Goal: Task Accomplishment & Management: Manage account settings

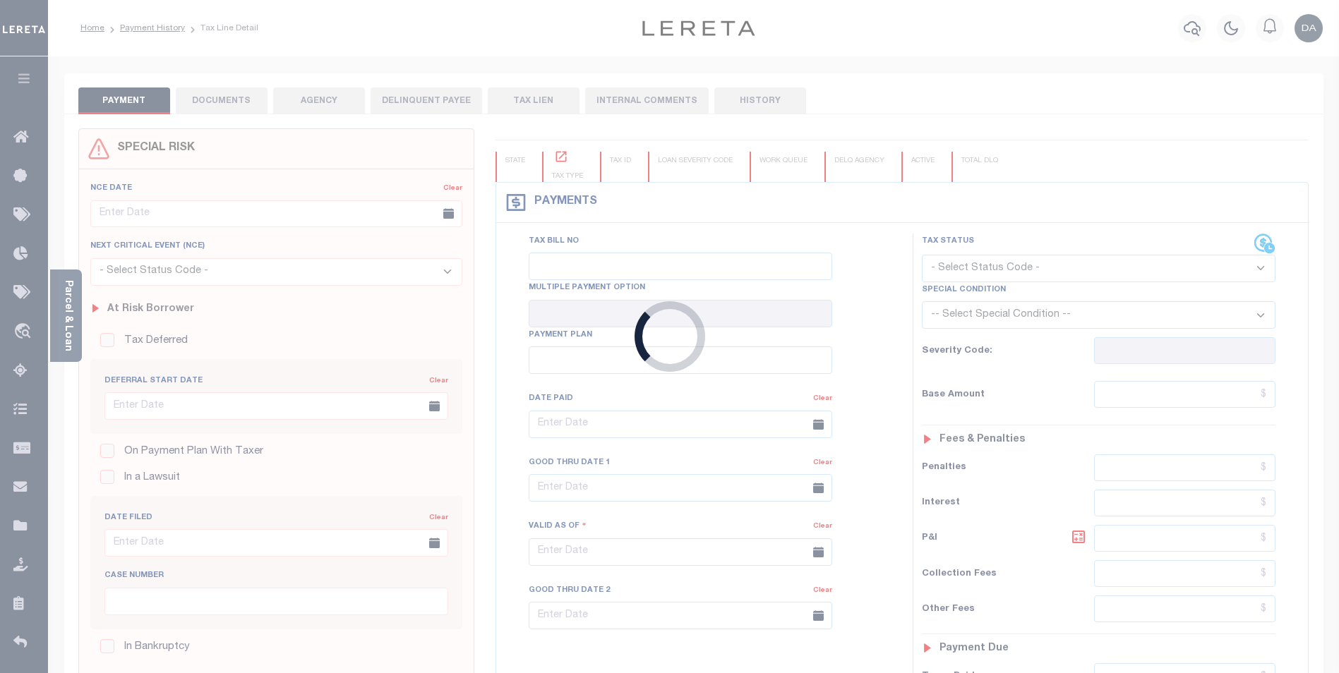
type input "06/25/2025"
select select "NW2"
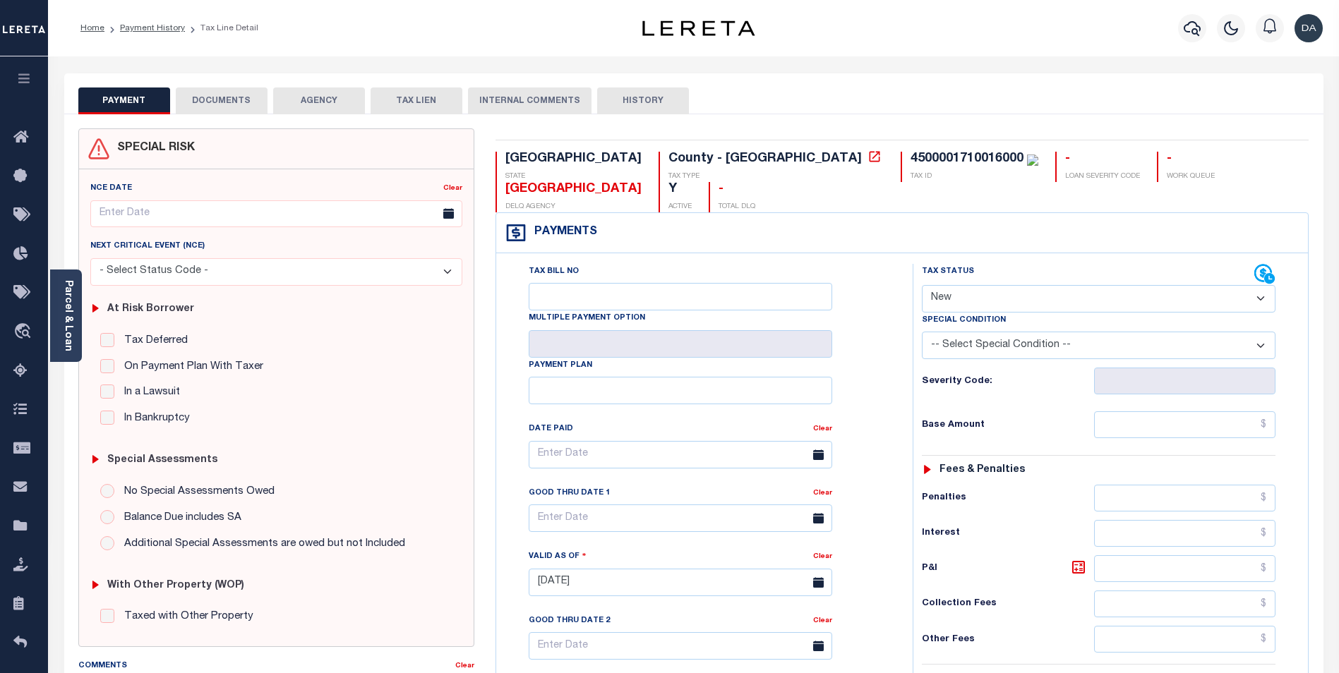
click at [229, 91] on button "DOCUMENTS" at bounding box center [222, 101] width 92 height 27
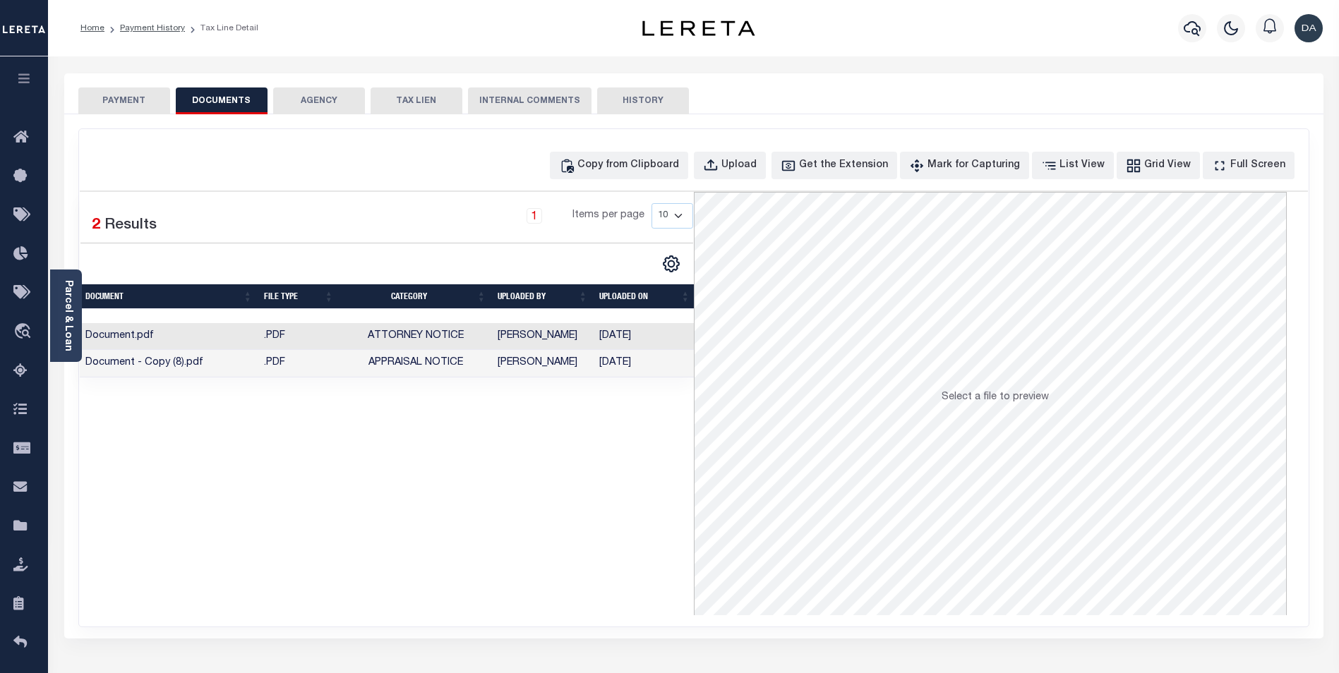
click at [205, 336] on td "Document.pdf" at bounding box center [169, 337] width 179 height 28
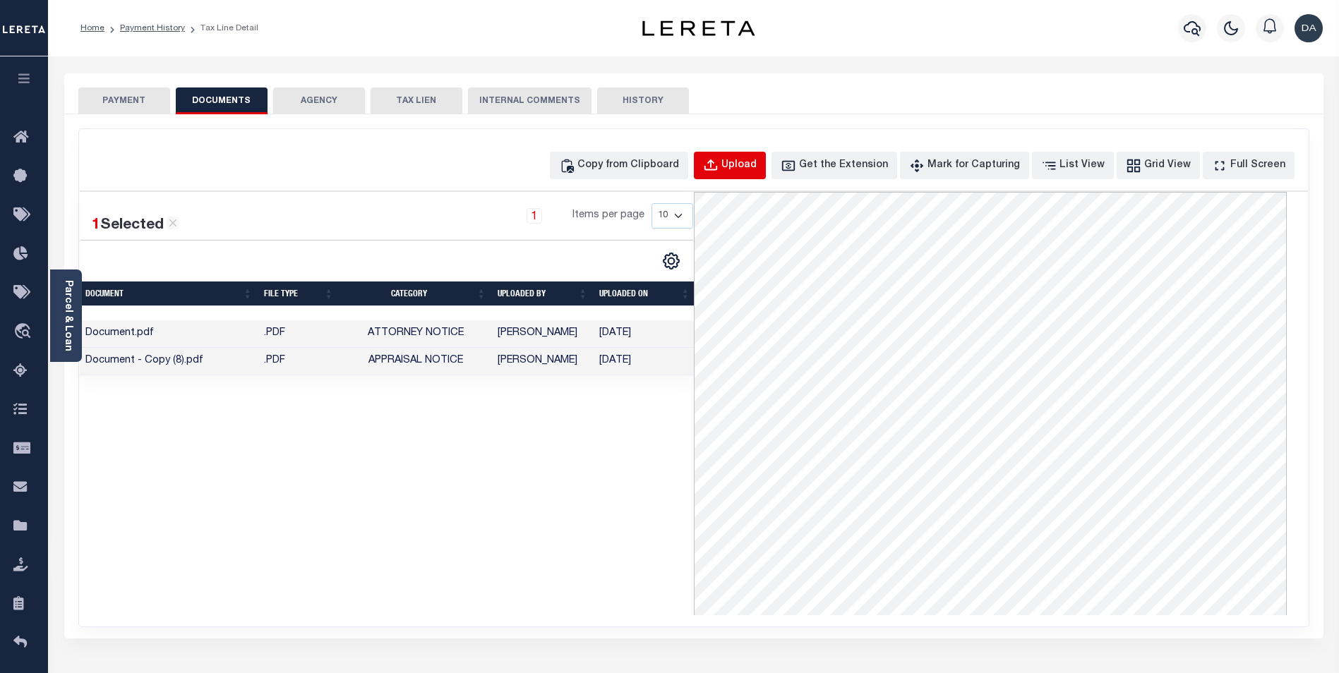
click at [747, 169] on button "Upload" at bounding box center [730, 166] width 72 height 28
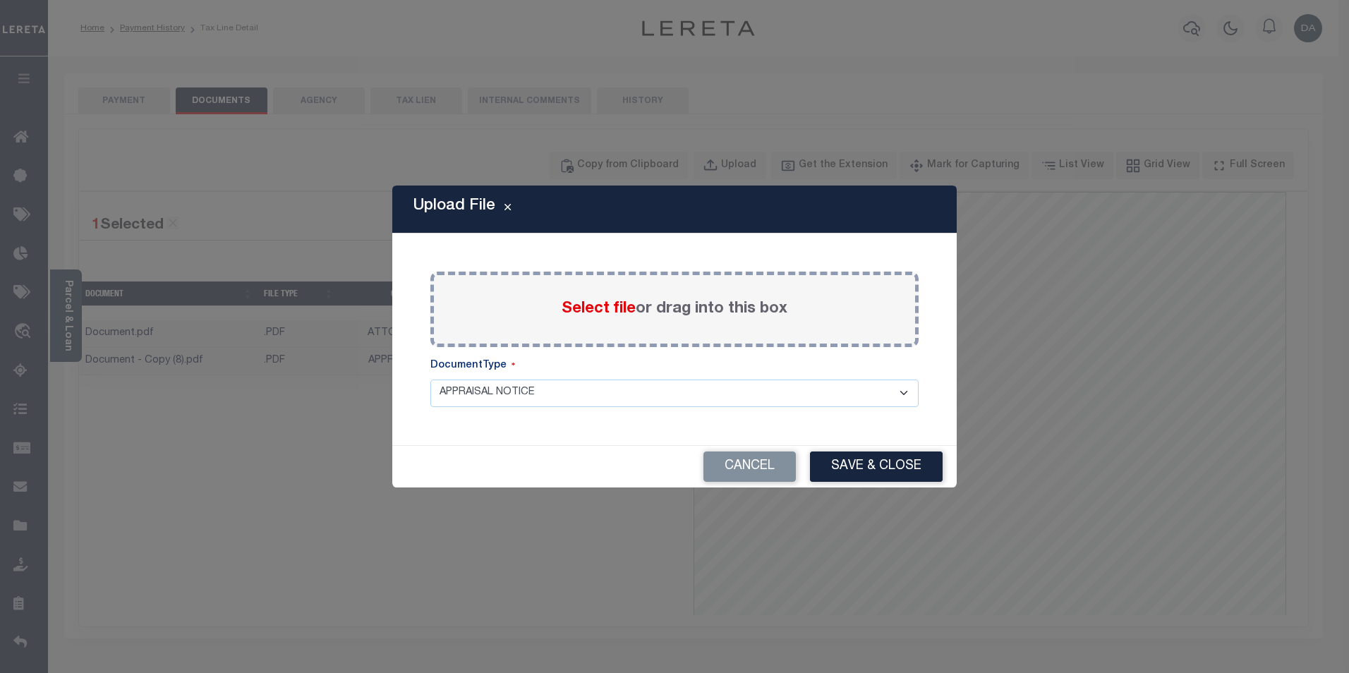
click at [566, 308] on span "Select file" at bounding box center [599, 309] width 74 height 16
click at [0, 0] on input "Select file or drag into this box" at bounding box center [0, 0] width 0 height 0
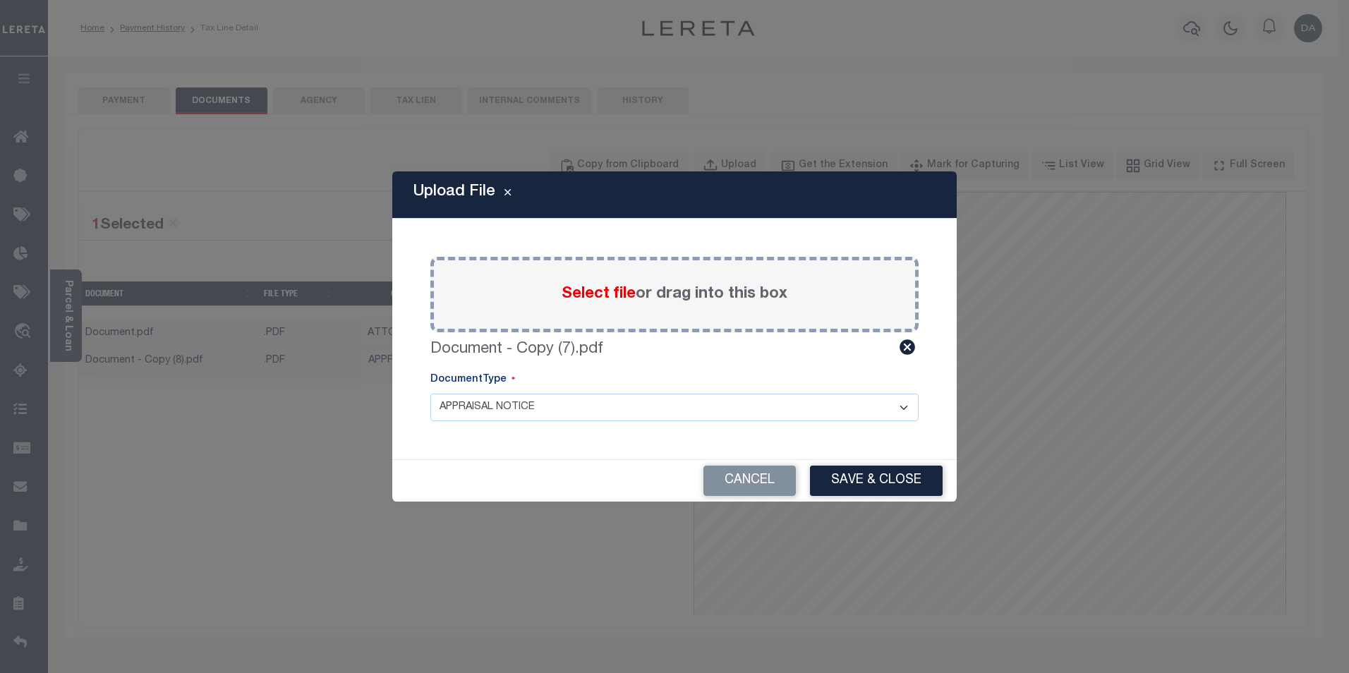
drag, startPoint x: 538, startPoint y: 189, endPoint x: 687, endPoint y: 209, distance: 150.2
click at [687, 209] on div "Upload File" at bounding box center [674, 194] width 565 height 47
click at [541, 416] on select "APPRAISAL NOTICE ATTORNEY NOTICE CURRENT BILLS DELINQUENT BILLS FORFEITURE NOTI…" at bounding box center [675, 408] width 488 height 28
click at [431, 394] on select "APPRAISAL NOTICE ATTORNEY NOTICE CURRENT BILLS DELINQUENT BILLS FORFEITURE NOTI…" at bounding box center [675, 408] width 488 height 28
click at [854, 488] on button "Save & Close" at bounding box center [876, 481] width 133 height 30
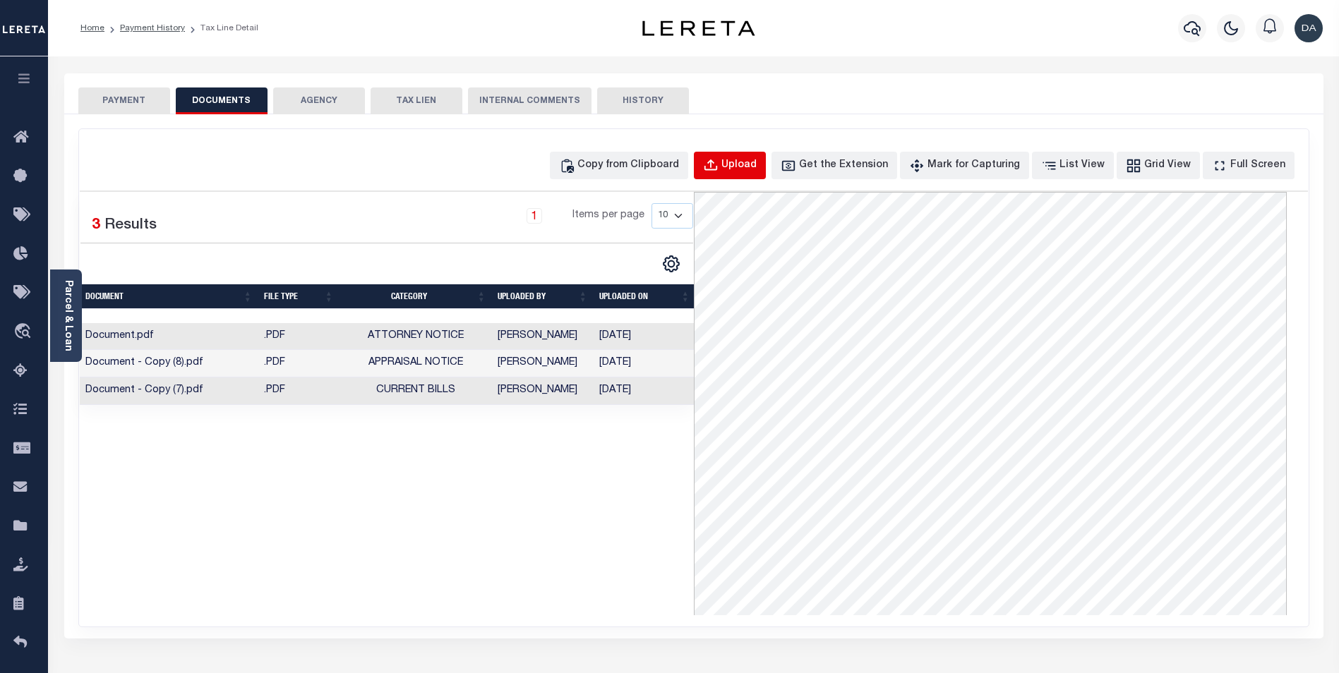
click at [757, 164] on div "Upload" at bounding box center [738, 166] width 35 height 16
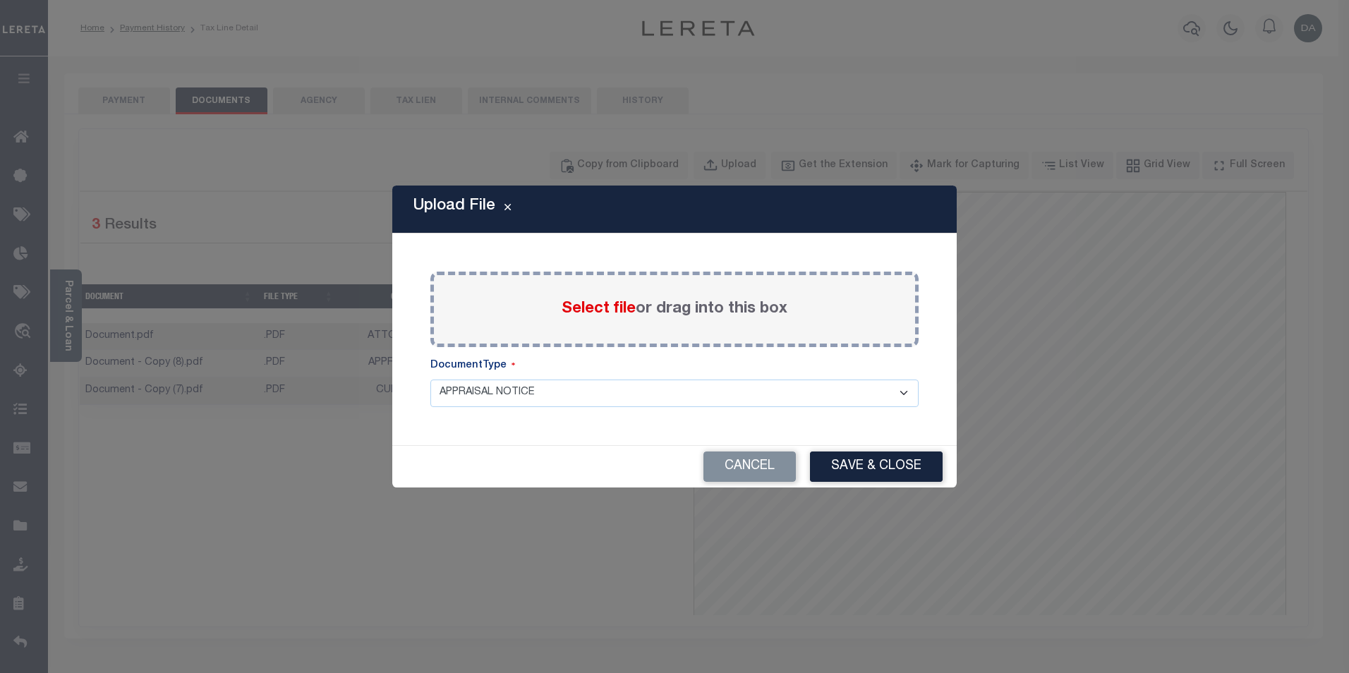
click at [532, 386] on select "APPRAISAL NOTICE ATTORNEY NOTICE CURRENT BILLS DELINQUENT BILLS FORFEITURE NOTI…" at bounding box center [675, 394] width 488 height 28
click at [431, 380] on select "APPRAISAL NOTICE ATTORNEY NOTICE CURRENT BILLS DELINQUENT BILLS FORFEITURE NOTI…" at bounding box center [675, 394] width 488 height 28
click at [579, 311] on span "Select file" at bounding box center [599, 309] width 74 height 16
click at [0, 0] on input "Select file or drag into this box" at bounding box center [0, 0] width 0 height 0
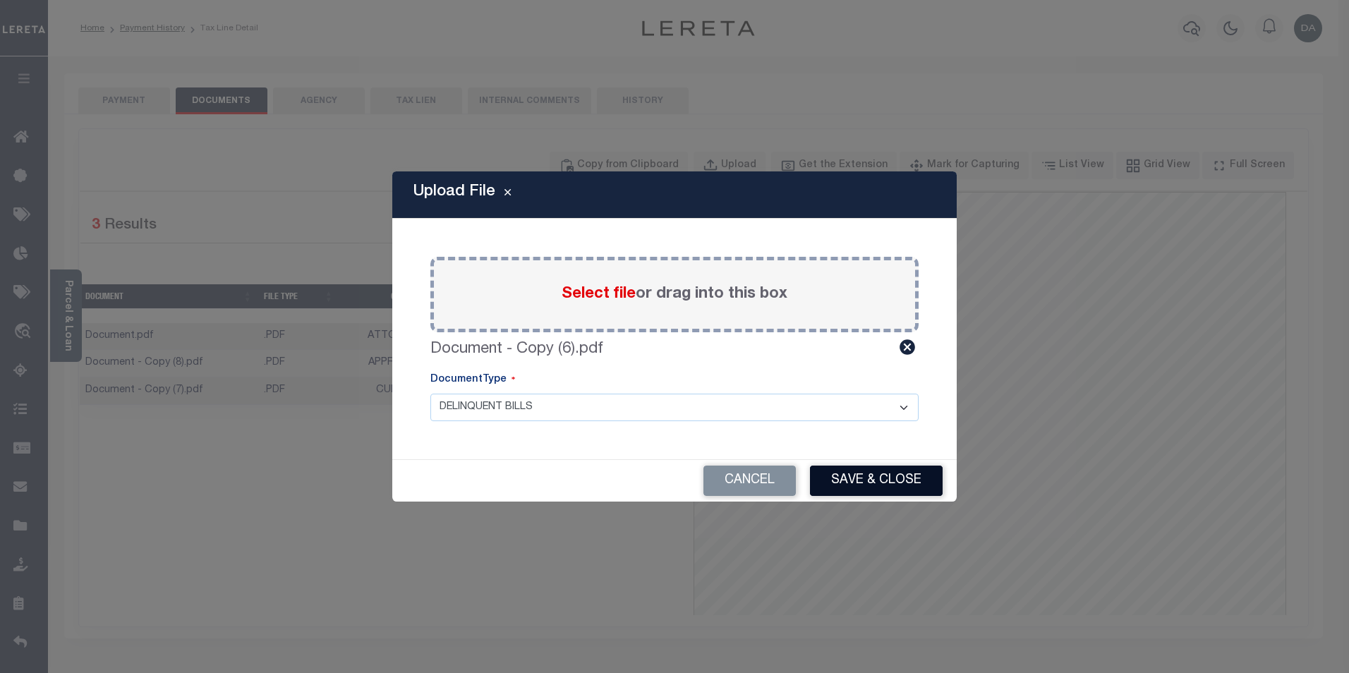
click at [926, 486] on button "Save & Close" at bounding box center [876, 481] width 133 height 30
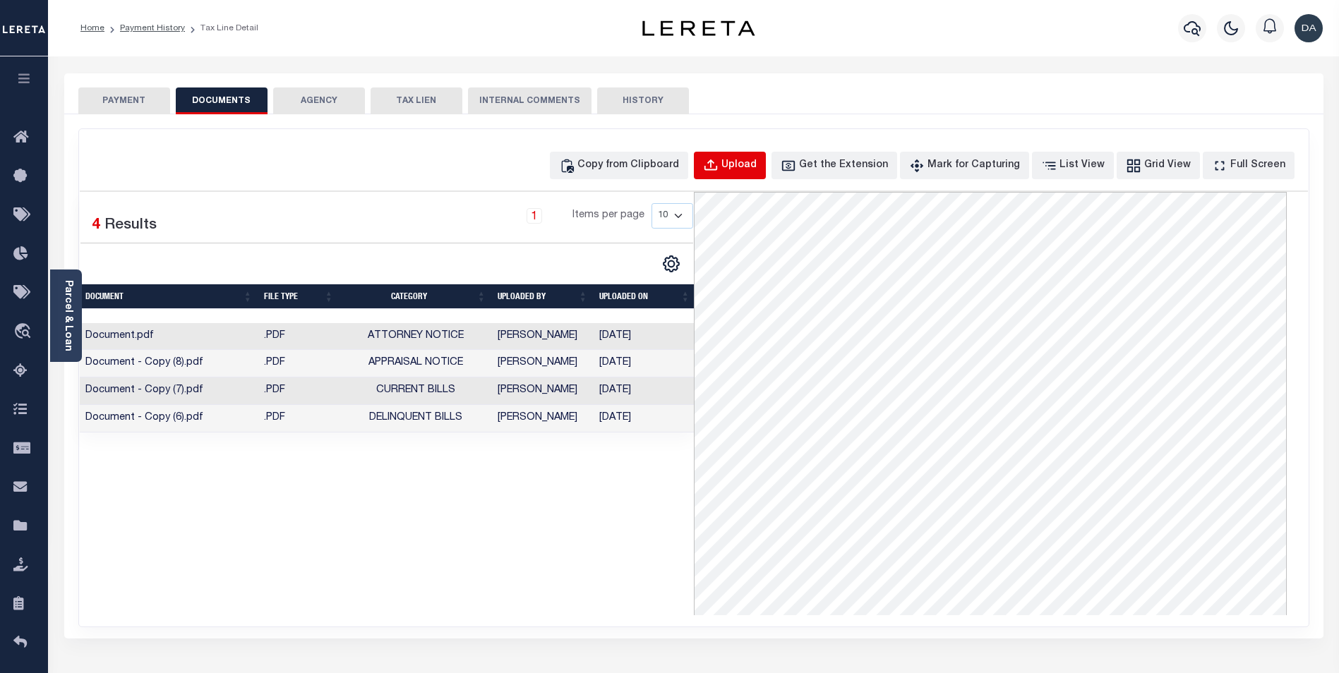
click at [757, 169] on div "Upload" at bounding box center [738, 166] width 35 height 16
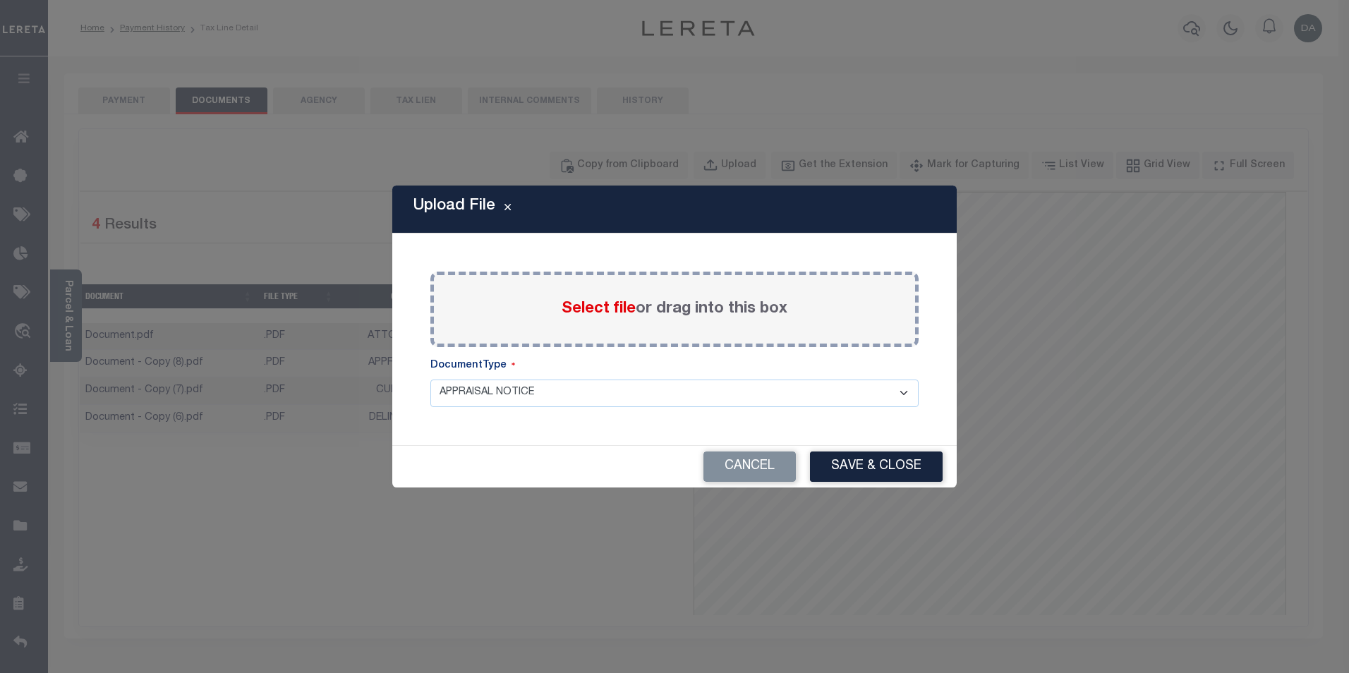
click at [584, 308] on span "Select file" at bounding box center [599, 309] width 74 height 16
click at [0, 0] on input "Select file or drag into this box" at bounding box center [0, 0] width 0 height 0
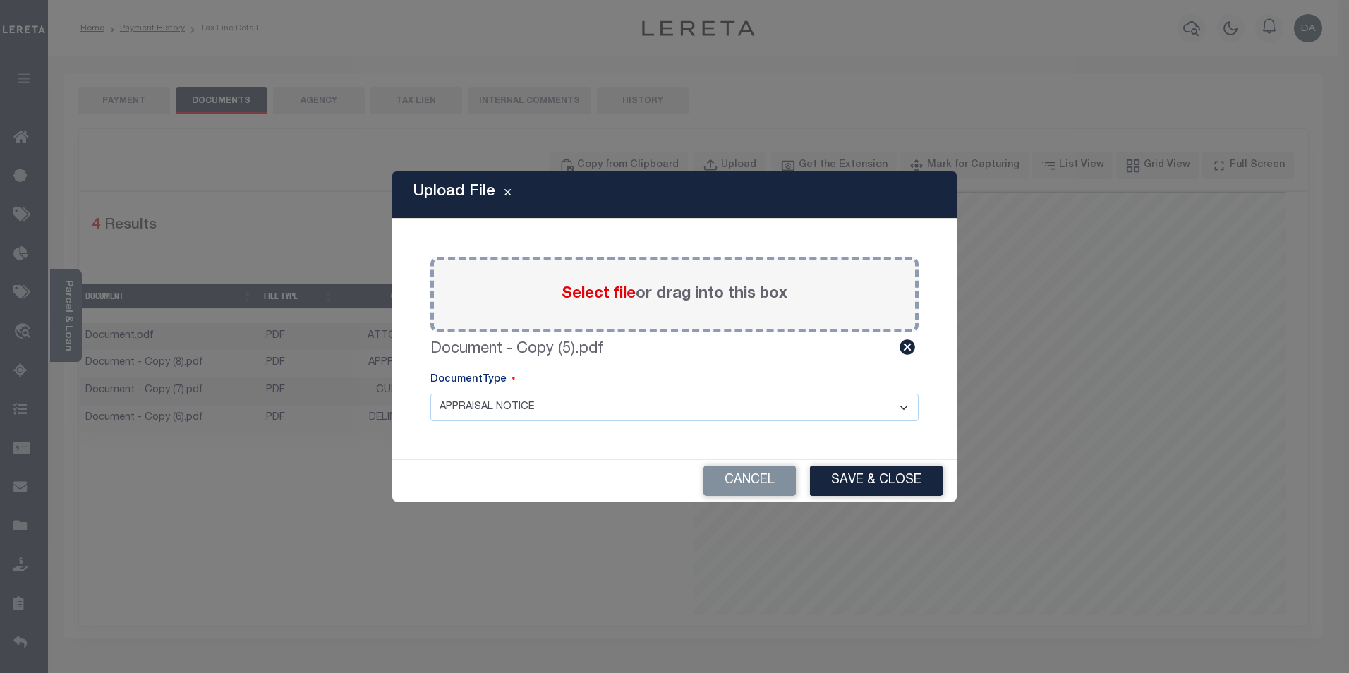
click at [641, 419] on select "APPRAISAL NOTICE ATTORNEY NOTICE CURRENT BILLS DELINQUENT BILLS FORFEITURE NOTI…" at bounding box center [675, 408] width 488 height 28
click at [431, 394] on select "APPRAISAL NOTICE ATTORNEY NOTICE CURRENT BILLS DELINQUENT BILLS FORFEITURE NOTI…" at bounding box center [675, 408] width 488 height 28
click at [901, 486] on button "Save & Close" at bounding box center [876, 481] width 133 height 30
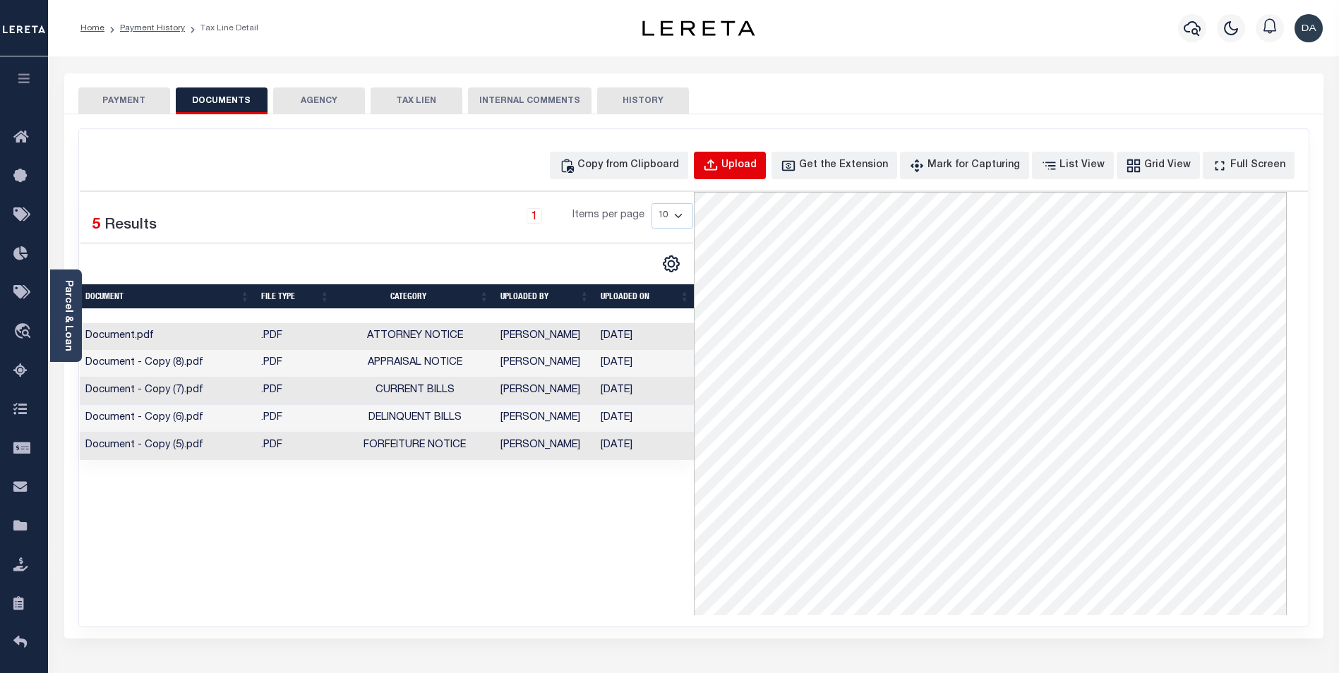
click at [757, 160] on div "Upload" at bounding box center [738, 166] width 35 height 16
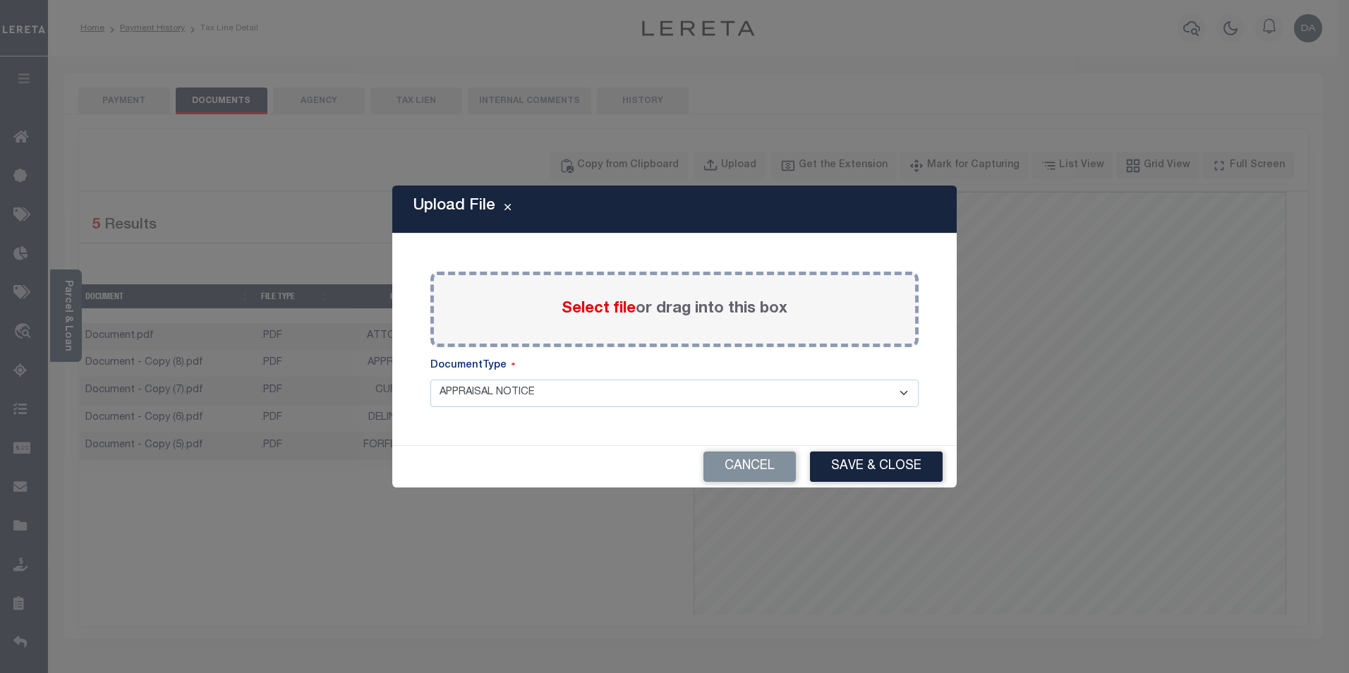
click at [596, 387] on select "APPRAISAL NOTICE ATTORNEY NOTICE CURRENT BILLS DELINQUENT BILLS FORFEITURE NOTI…" at bounding box center [675, 394] width 488 height 28
select select "HOA"
click at [431, 380] on select "APPRAISAL NOTICE ATTORNEY NOTICE CURRENT BILLS DELINQUENT BILLS FORFEITURE NOTI…" at bounding box center [675, 394] width 488 height 28
click at [585, 306] on span "Select file" at bounding box center [599, 309] width 74 height 16
click at [0, 0] on input "Select file or drag into this box" at bounding box center [0, 0] width 0 height 0
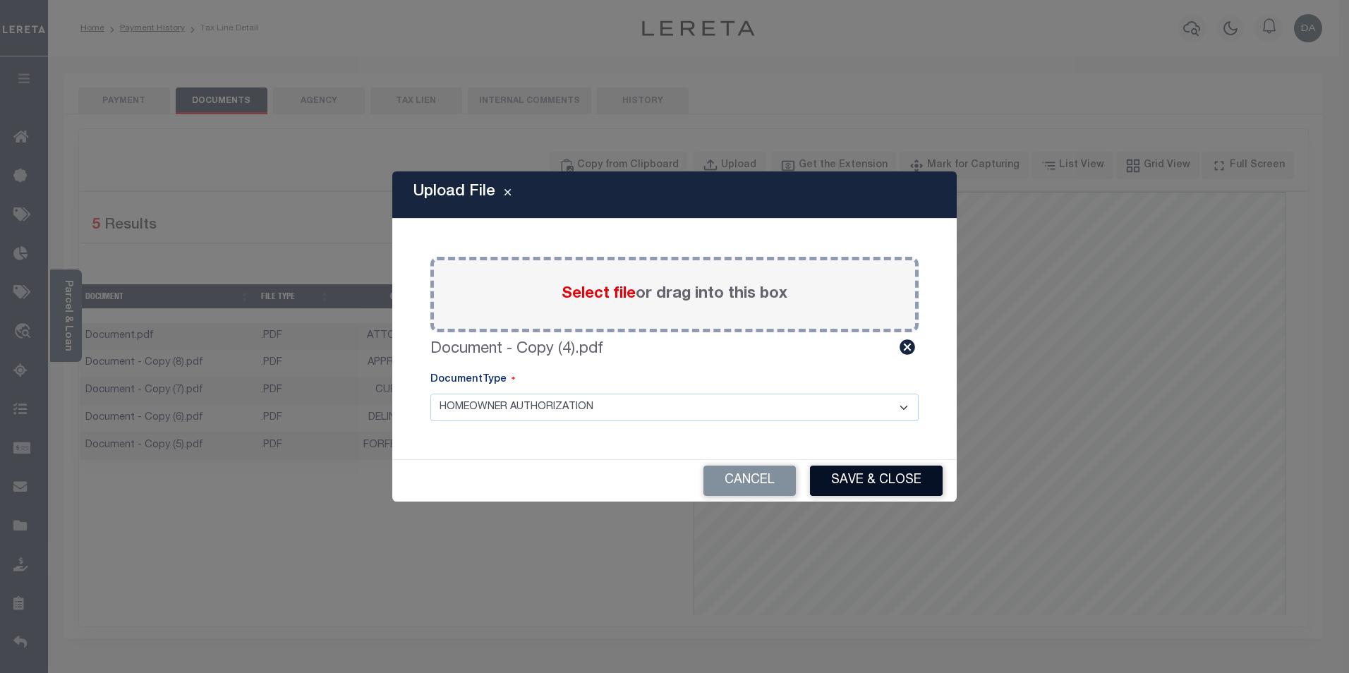
click at [899, 479] on button "Save & Close" at bounding box center [876, 481] width 133 height 30
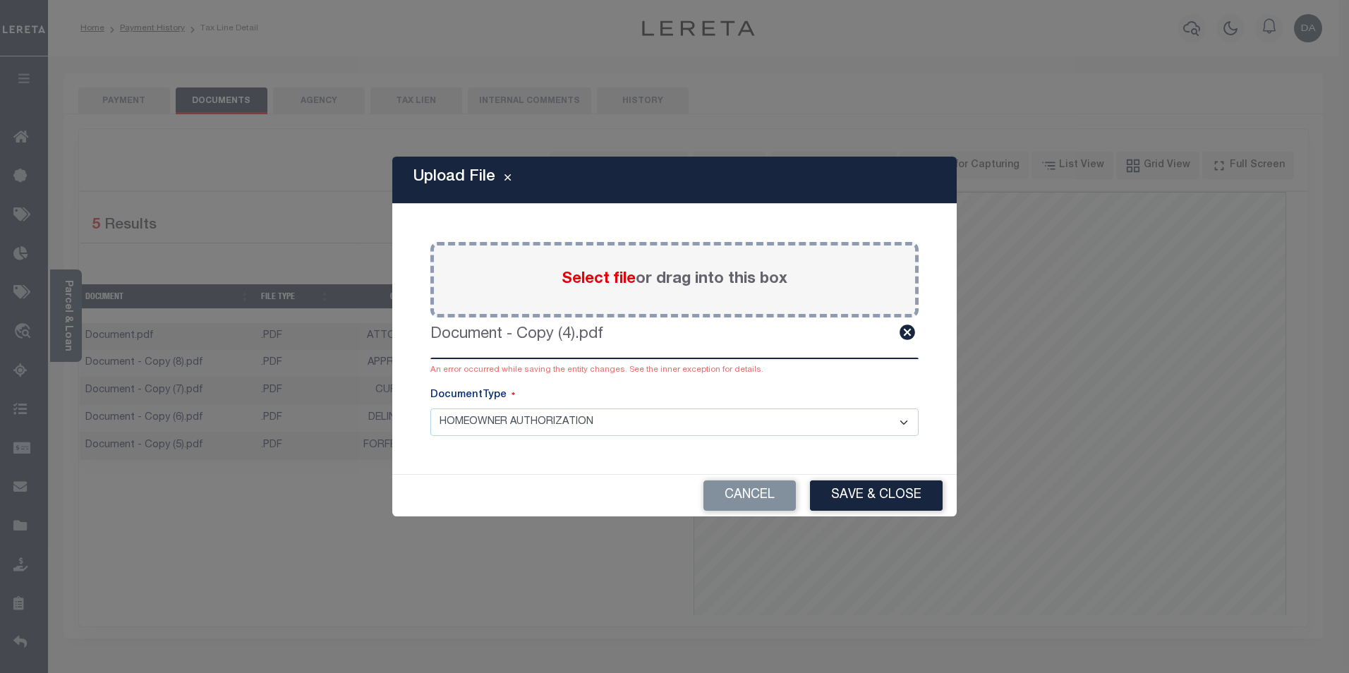
click at [512, 471] on div "Upload File Paste copied image or file into this box Select file or drag into t…" at bounding box center [674, 337] width 565 height 361
click at [541, 452] on div "Paste copied image or file into this box Select file or drag into this box Docu…" at bounding box center [674, 339] width 531 height 236
click at [421, 205] on div "Upload File Paste copied image or file into this box Select file or drag into t…" at bounding box center [674, 337] width 565 height 361
click at [839, 493] on button "Save & Close" at bounding box center [876, 496] width 133 height 30
click at [894, 500] on button "Save & Close" at bounding box center [876, 496] width 133 height 30
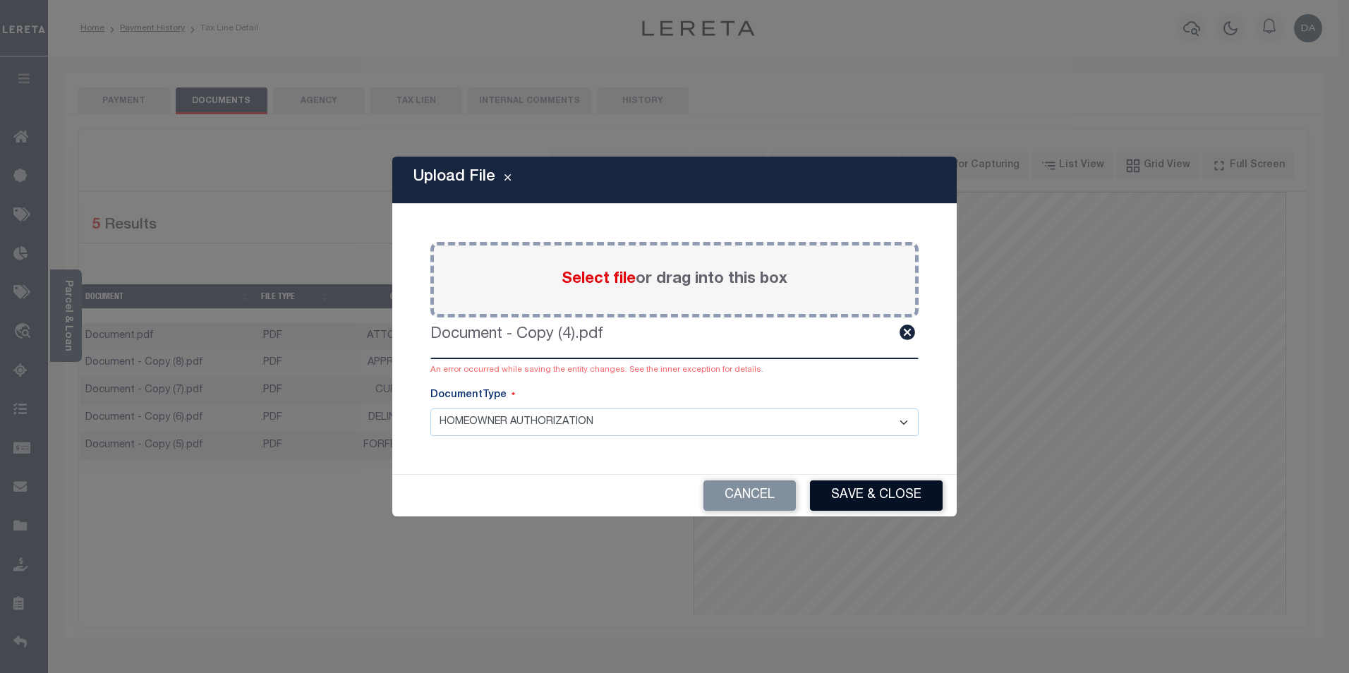
click at [882, 495] on button "Save & Close" at bounding box center [876, 496] width 133 height 30
click at [773, 504] on button "Cancel" at bounding box center [750, 496] width 92 height 30
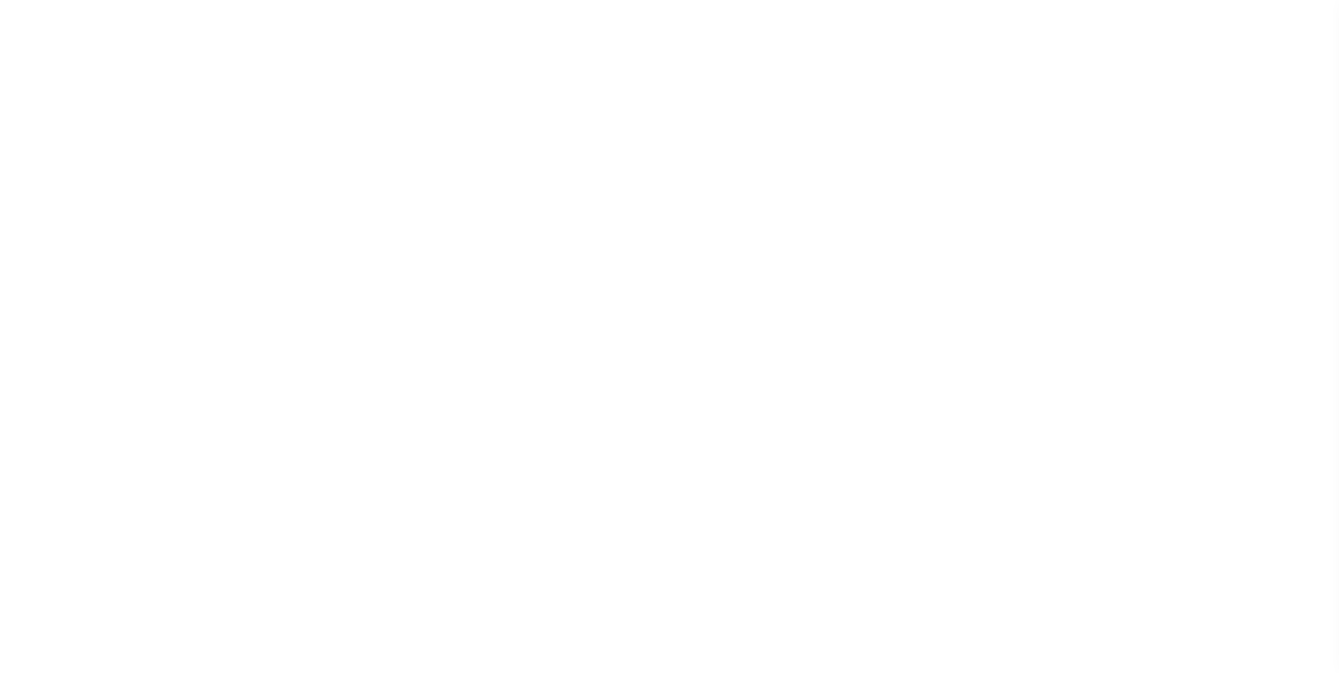
type input "06/25/2025"
select select "NW2"
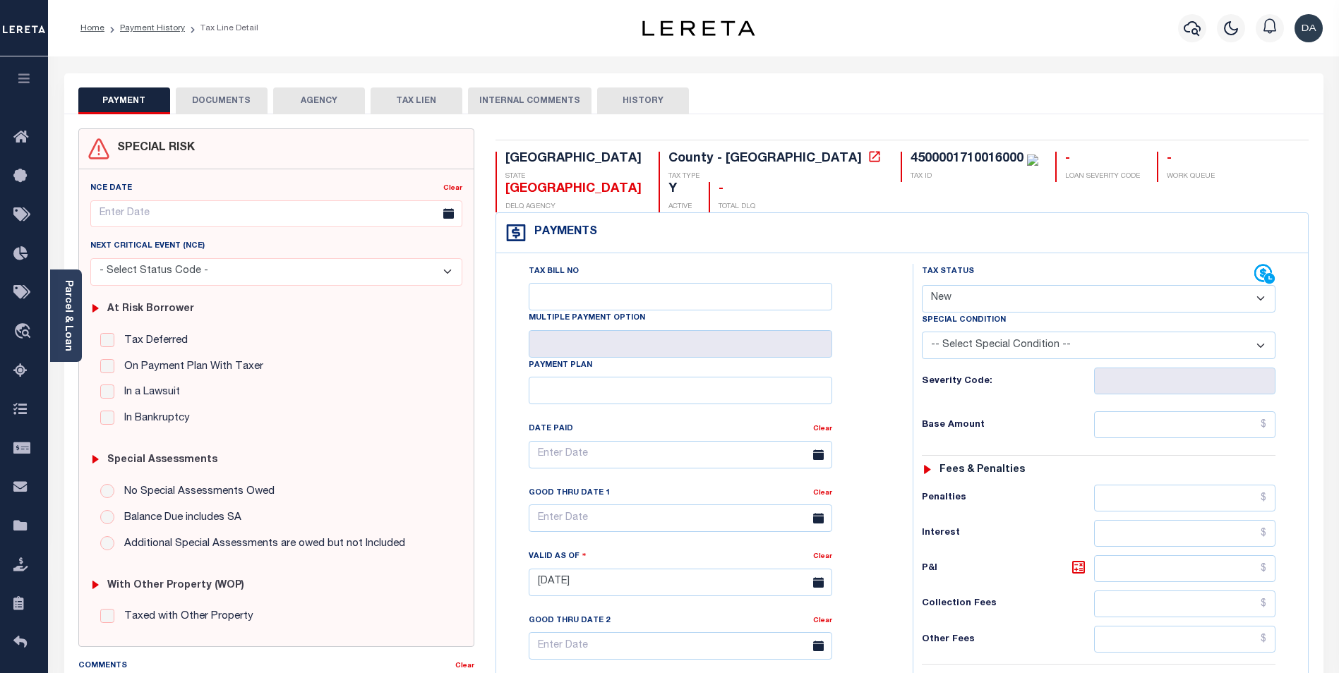
click at [204, 98] on button "DOCUMENTS" at bounding box center [222, 101] width 92 height 27
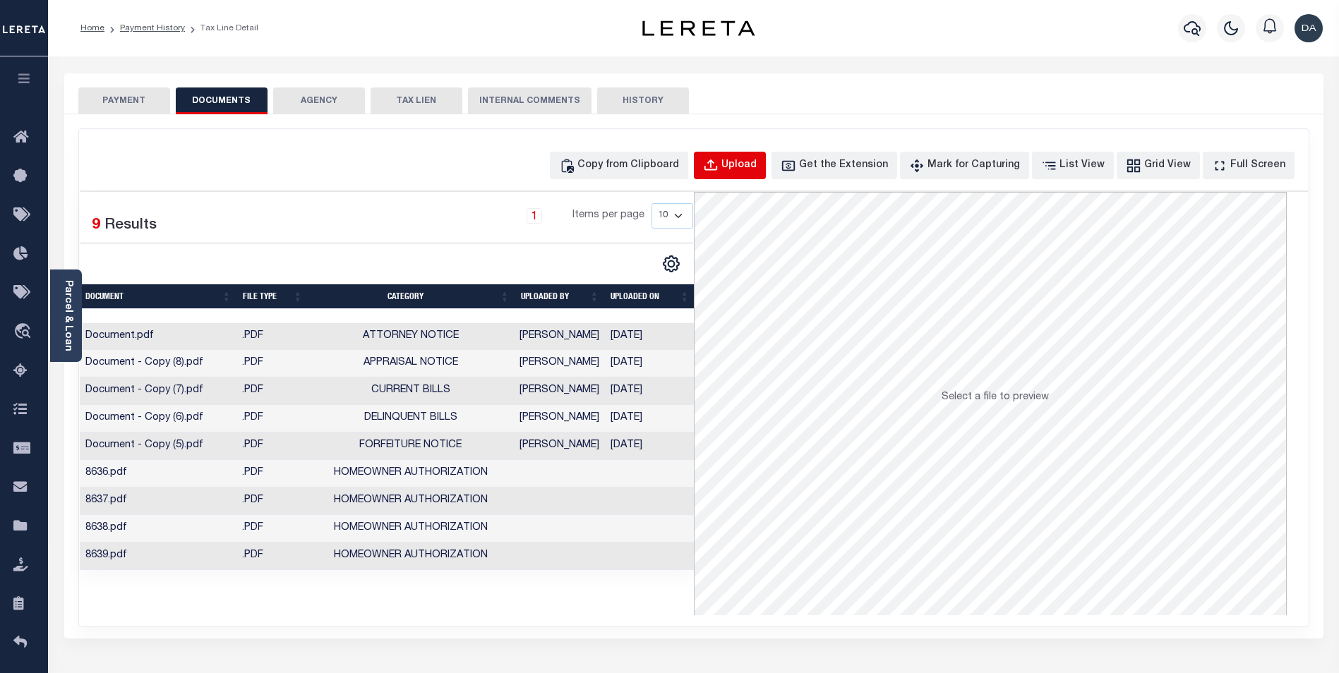
click at [757, 163] on div "Upload" at bounding box center [738, 166] width 35 height 16
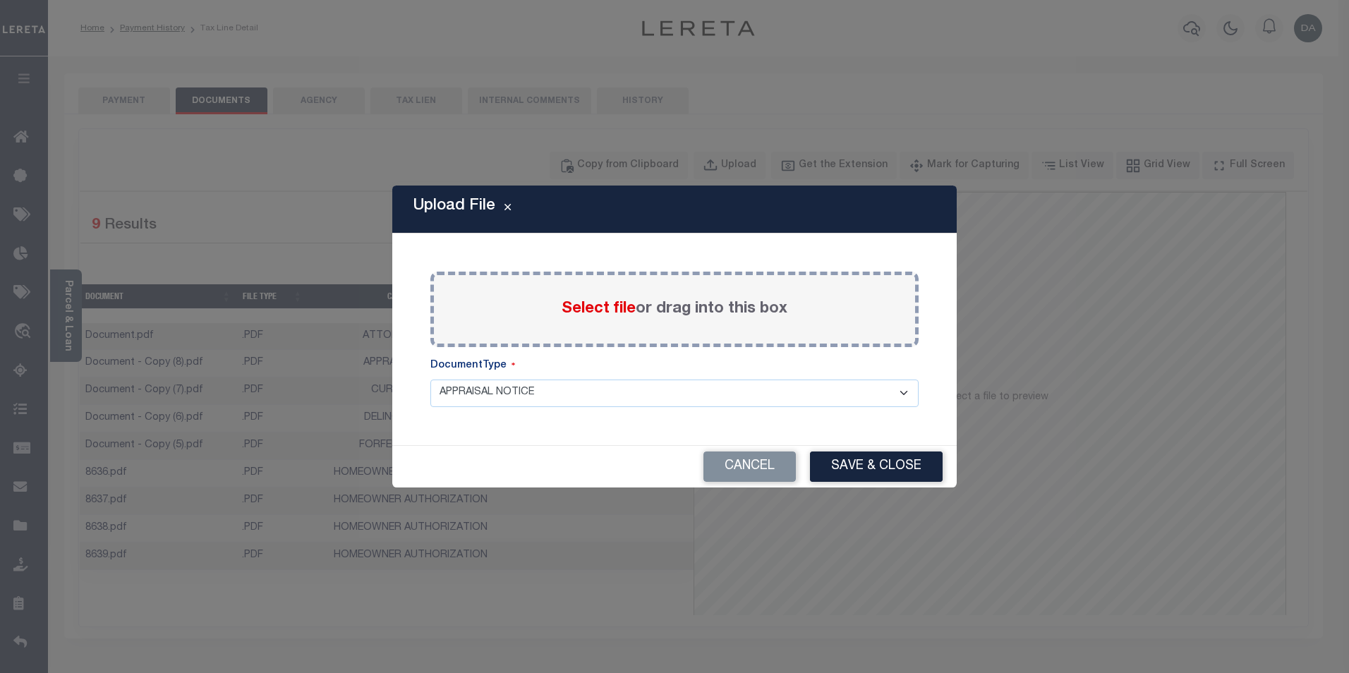
click at [634, 308] on label "Select file or drag into this box" at bounding box center [675, 309] width 226 height 23
click at [0, 0] on input "Select file or drag into this box" at bounding box center [0, 0] width 0 height 0
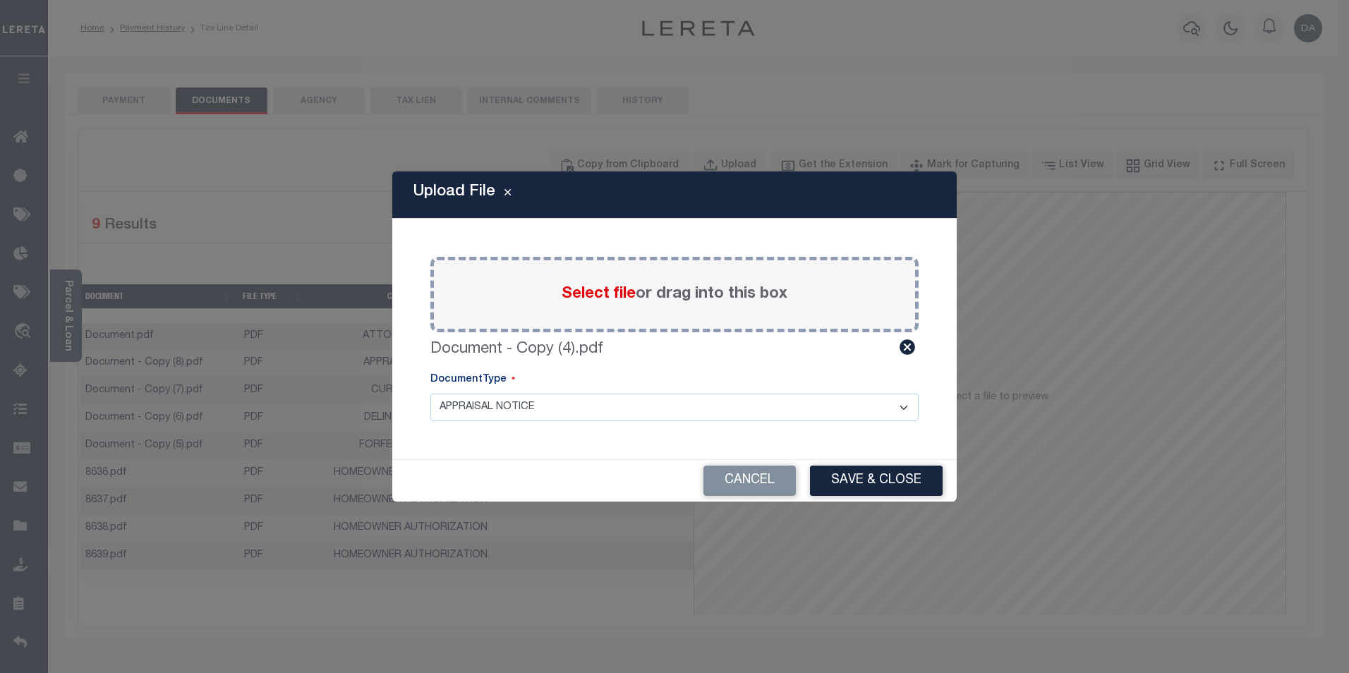
click at [499, 411] on select "APPRAISAL NOTICE ATTORNEY NOTICE CURRENT BILLS DELINQUENT BILLS FORFEITURE NOTI…" at bounding box center [675, 408] width 488 height 28
select select "POP"
click at [431, 394] on select "APPRAISAL NOTICE ATTORNEY NOTICE CURRENT BILLS DELINQUENT BILLS FORFEITURE NOTI…" at bounding box center [675, 408] width 488 height 28
click at [877, 485] on button "Save & Close" at bounding box center [876, 481] width 133 height 30
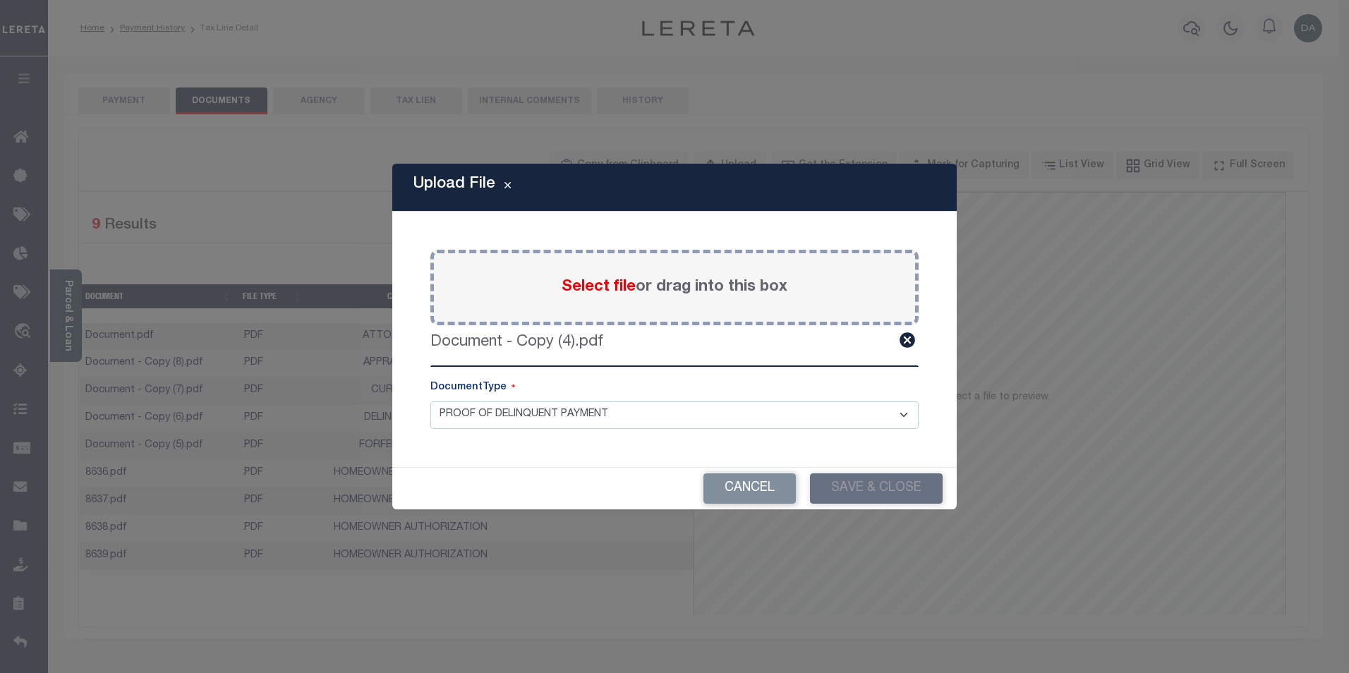
click at [927, 498] on div "Cancel Save & Close" at bounding box center [674, 489] width 565 height 42
click at [865, 483] on div "Cancel Save & Close" at bounding box center [674, 489] width 565 height 42
click at [688, 402] on select "APPRAISAL NOTICE ATTORNEY NOTICE CURRENT BILLS DELINQUENT BILLS FORFEITURE NOTI…" at bounding box center [675, 416] width 488 height 28
click at [638, 392] on div "DocumentType" at bounding box center [675, 390] width 488 height 21
click at [866, 484] on div "Cancel Save & Close" at bounding box center [674, 489] width 565 height 42
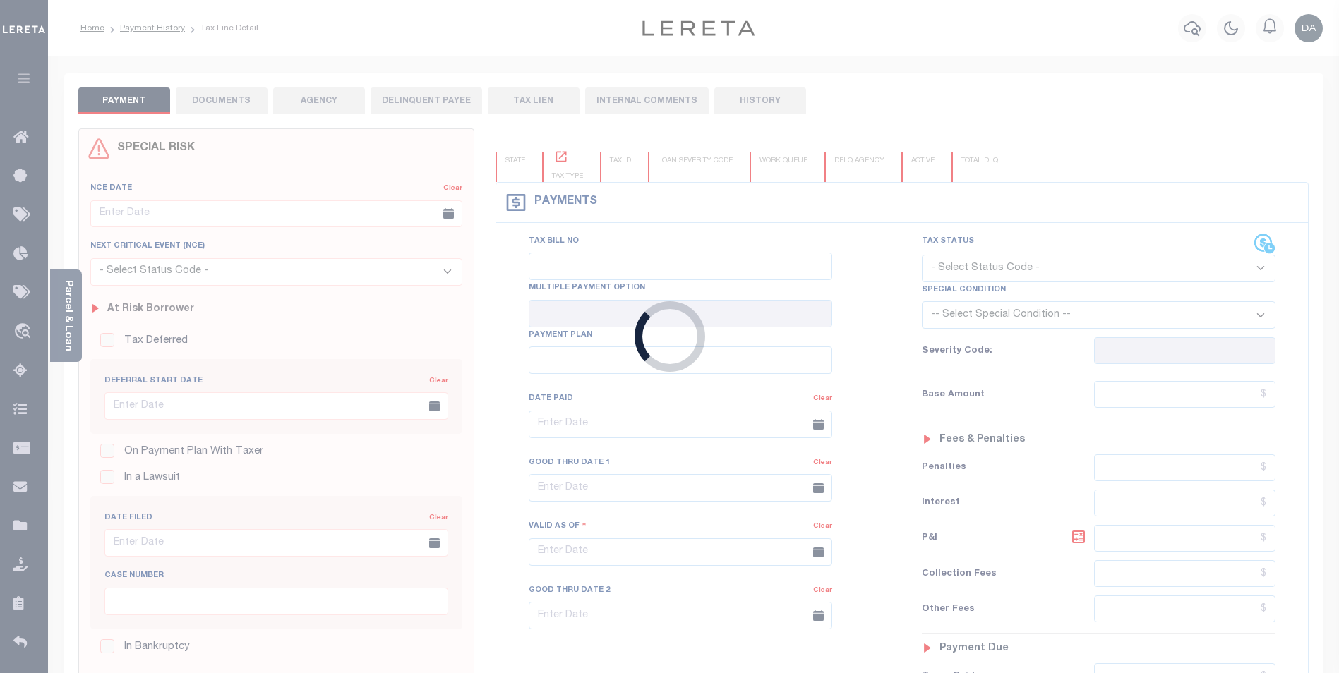
type input "[DATE]"
select select "NW2"
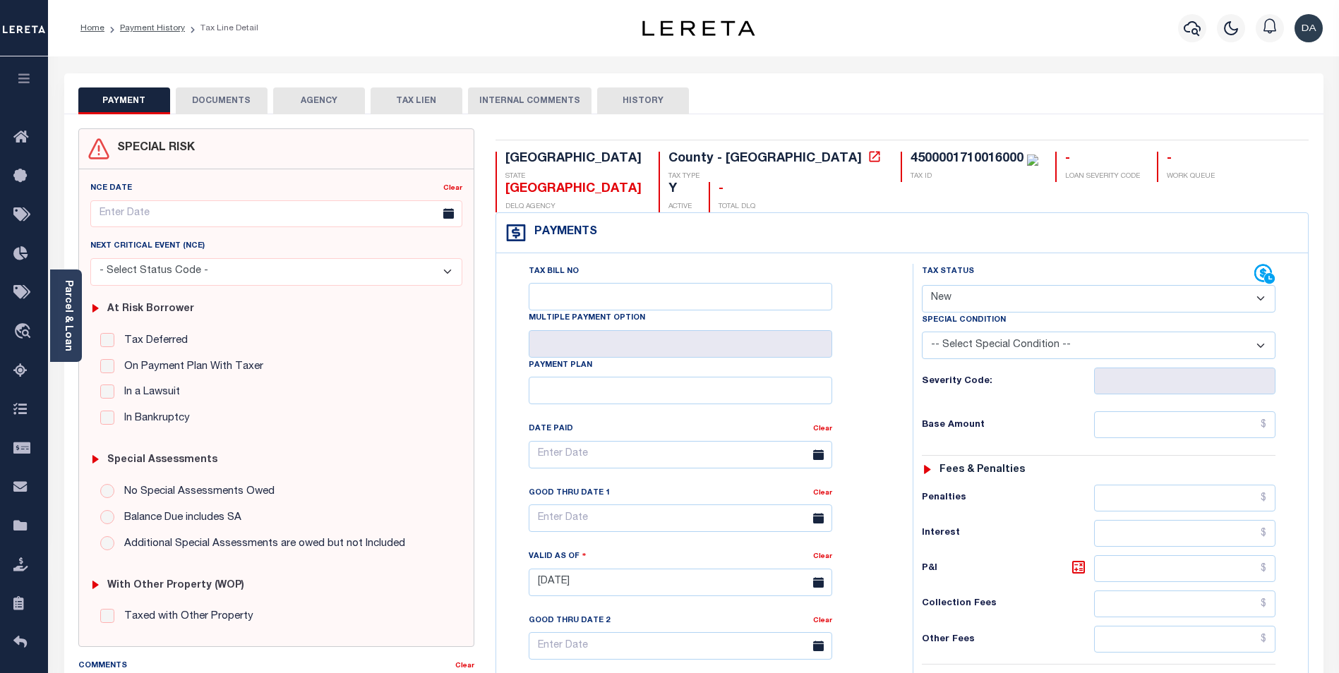
click at [193, 103] on button "DOCUMENTS" at bounding box center [222, 101] width 92 height 27
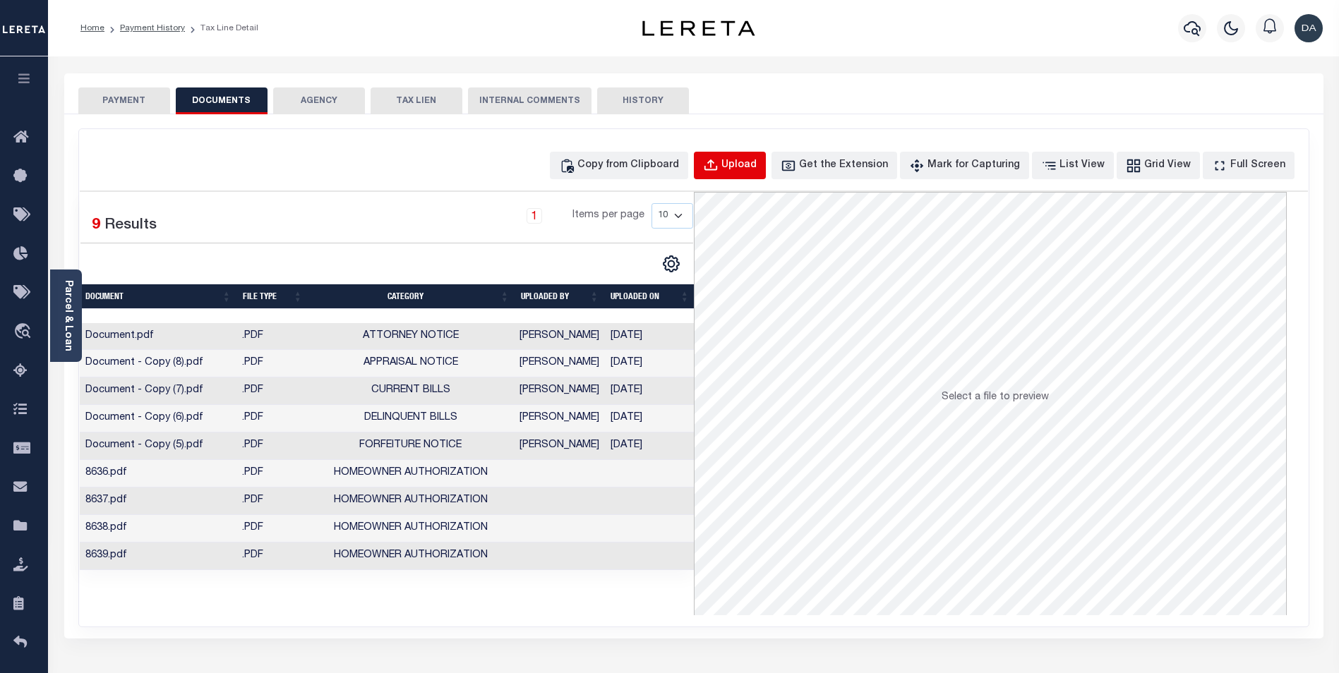
click at [757, 158] on div "Upload" at bounding box center [738, 166] width 35 height 16
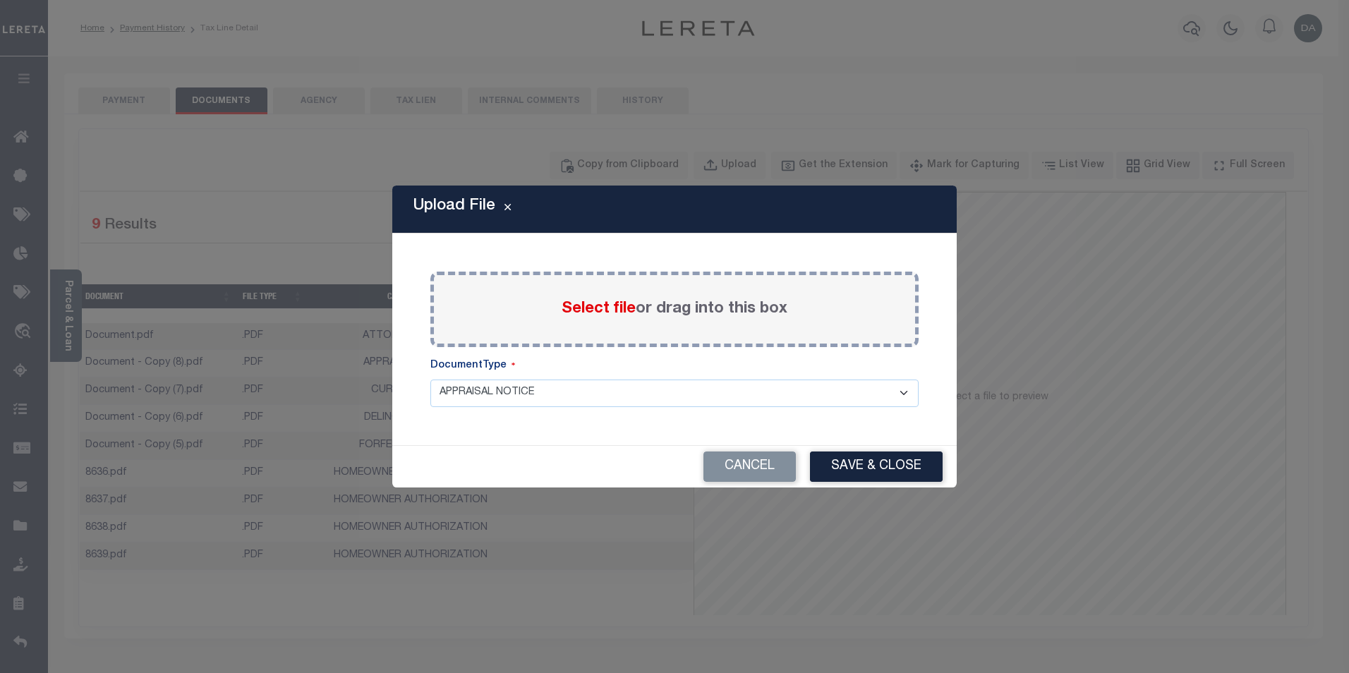
click at [584, 308] on span "Select file" at bounding box center [599, 309] width 74 height 16
click at [0, 0] on input "Select file or drag into this box" at bounding box center [0, 0] width 0 height 0
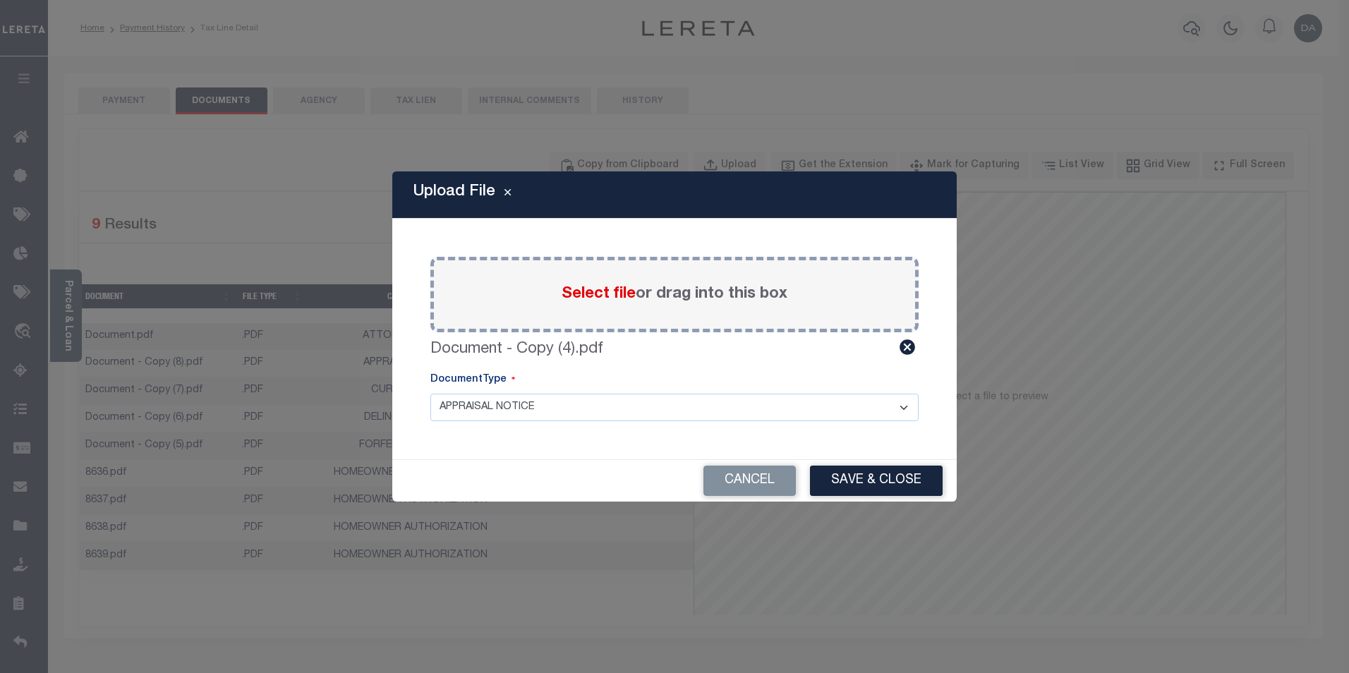
click at [752, 405] on select "APPRAISAL NOTICE ATTORNEY NOTICE CURRENT BILLS DELINQUENT BILLS FORFEITURE NOTI…" at bounding box center [675, 408] width 488 height 28
select select "POP"
click at [431, 394] on select "APPRAISAL NOTICE ATTORNEY NOTICE CURRENT BILLS DELINQUENT BILLS FORFEITURE NOTI…" at bounding box center [675, 408] width 488 height 28
click at [891, 481] on button "Save & Close" at bounding box center [876, 481] width 133 height 30
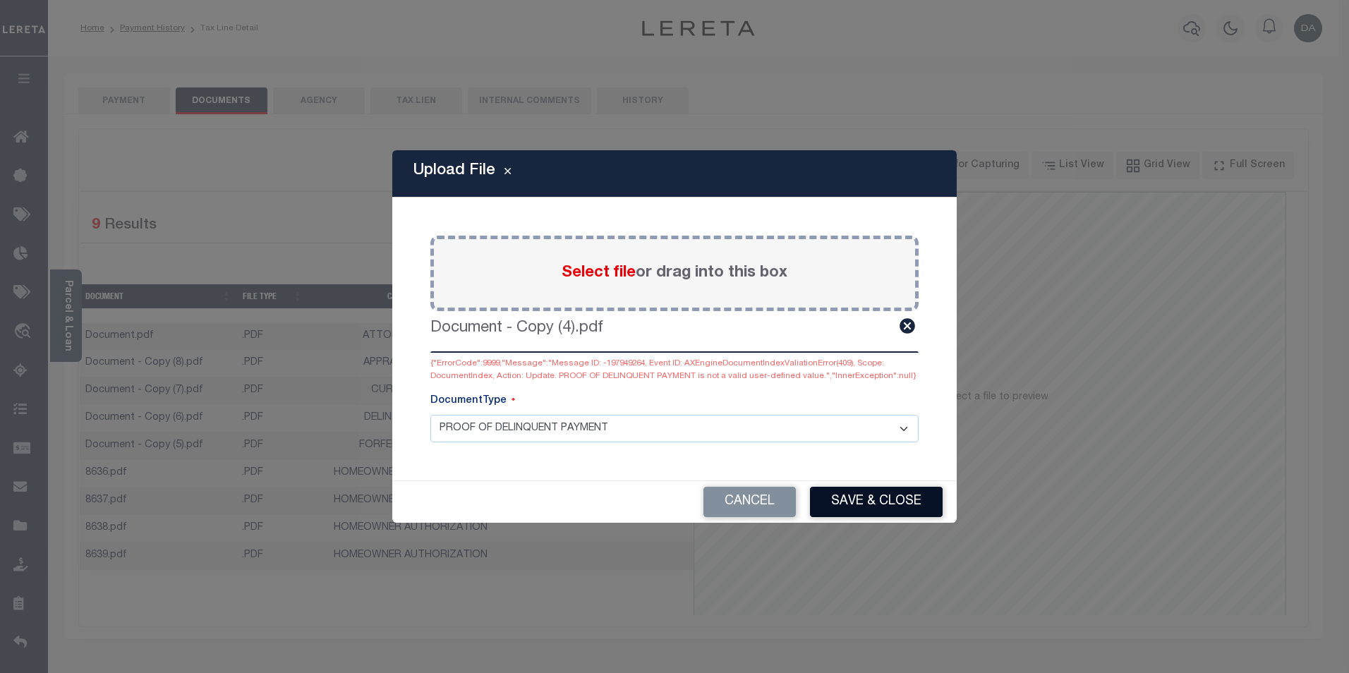
click at [899, 501] on button "Save & Close" at bounding box center [876, 502] width 133 height 30
click at [893, 495] on button "Save & Close" at bounding box center [876, 502] width 133 height 30
click at [757, 446] on div "Paste copied image or file into this box Select file or drag into this box Docu…" at bounding box center [674, 339] width 531 height 249
click at [865, 490] on button "Save & Close" at bounding box center [876, 502] width 133 height 30
click at [882, 501] on div "Cancel Save & Close" at bounding box center [674, 502] width 565 height 42
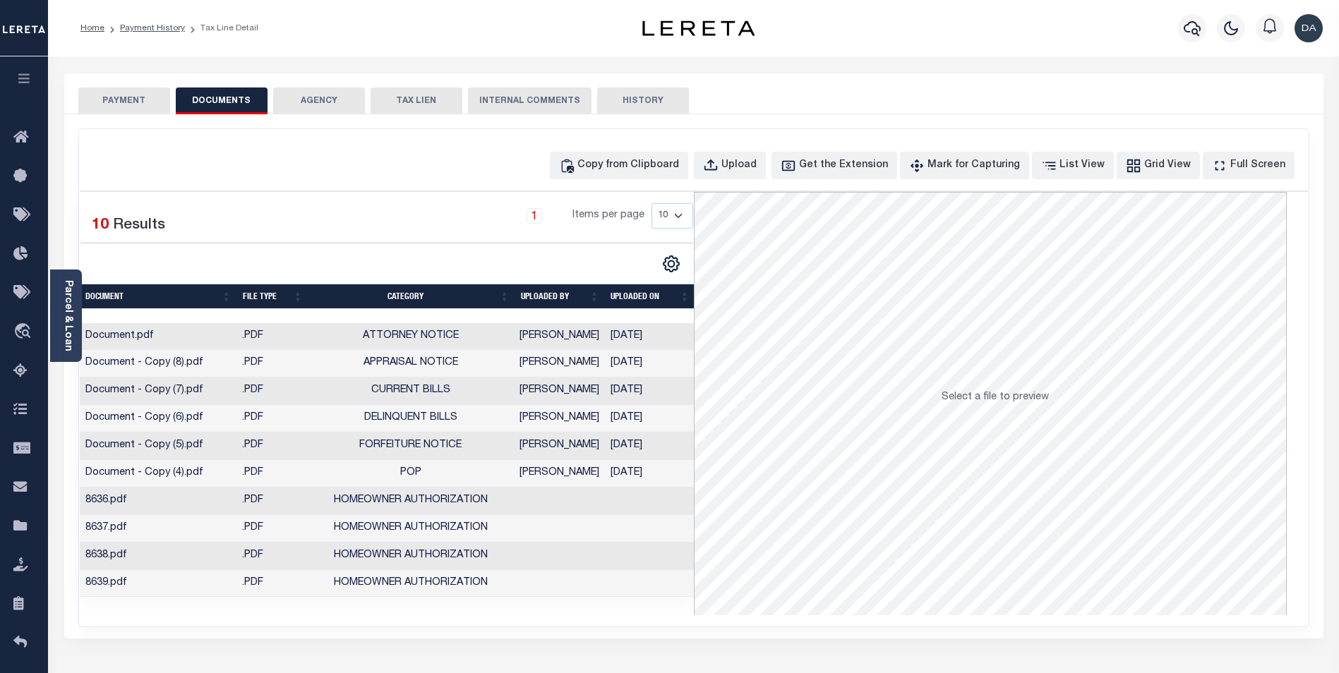
click at [236, 467] on td ".PDF" at bounding box center [271, 474] width 71 height 28
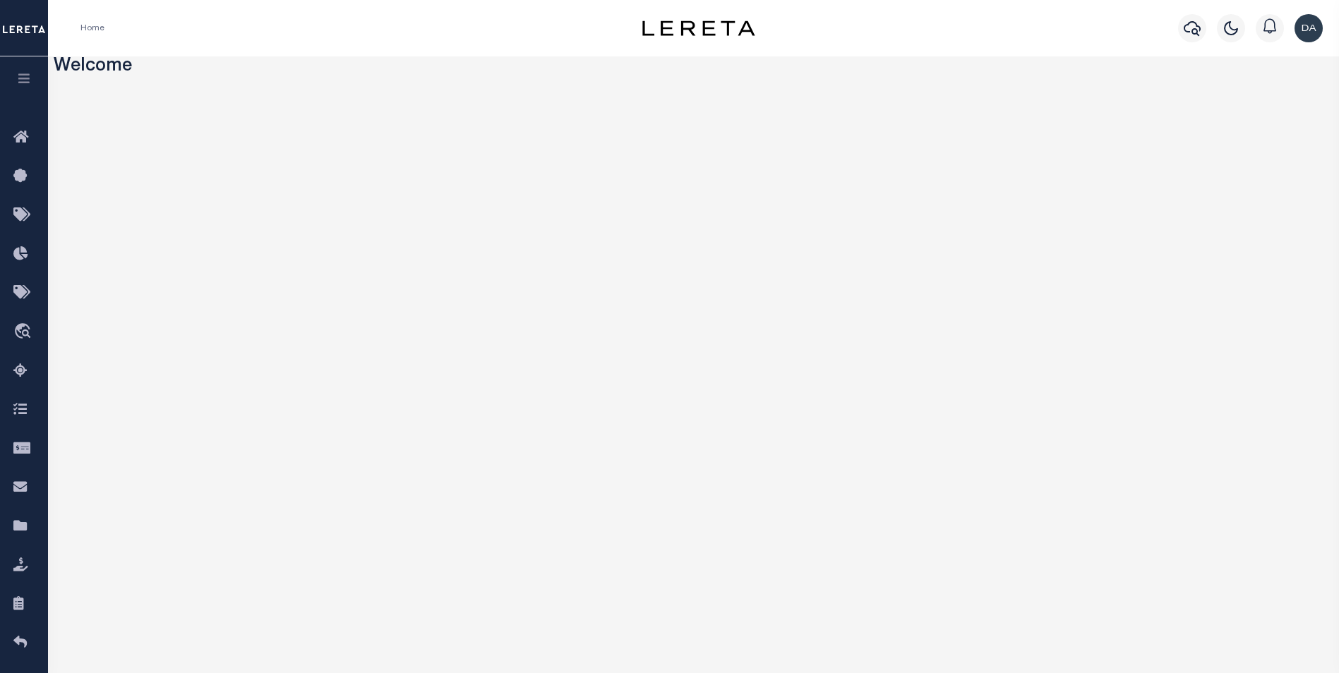
click at [25, 77] on icon "button" at bounding box center [24, 78] width 16 height 13
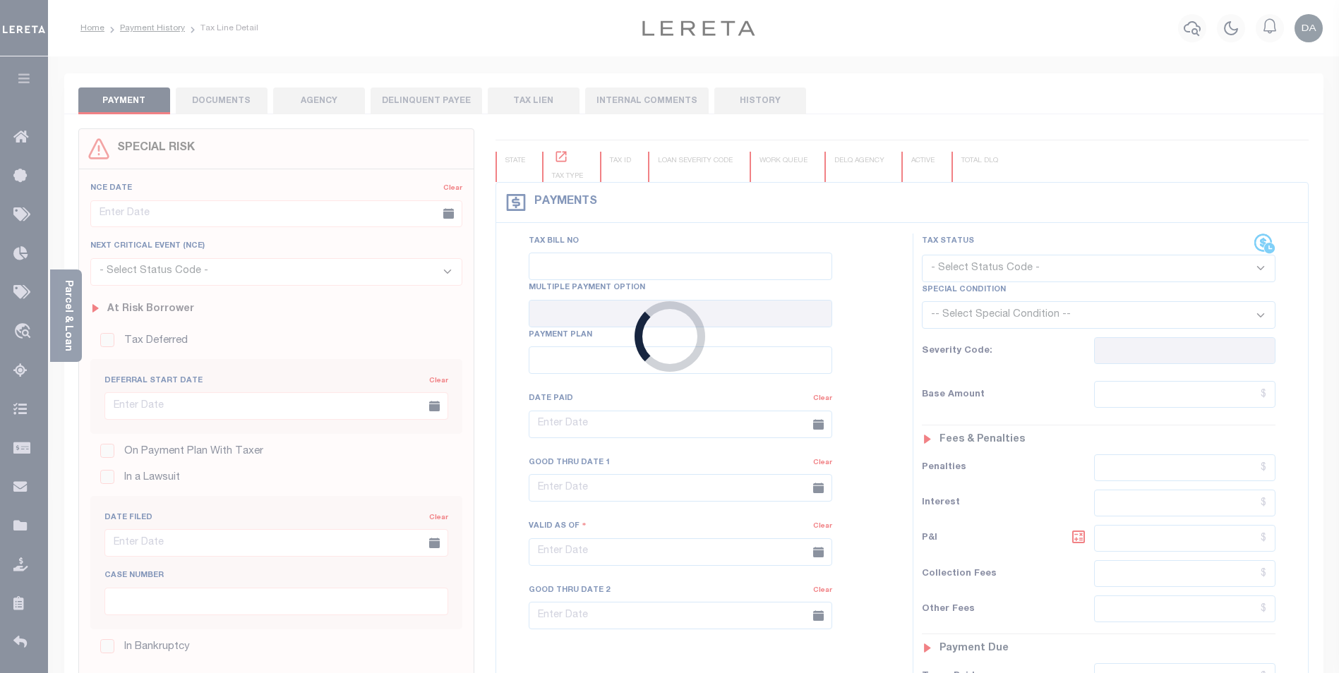
type input "[DATE]"
select select "NW2"
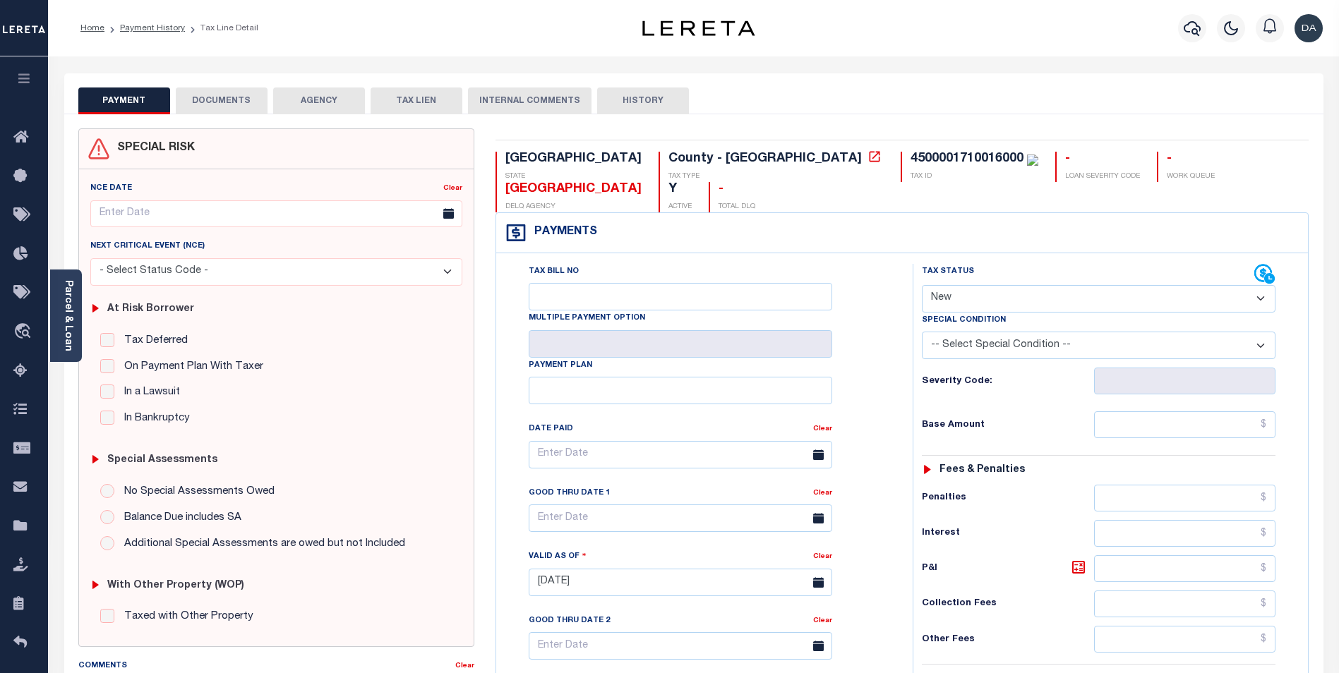
click at [227, 102] on button "DOCUMENTS" at bounding box center [222, 101] width 92 height 27
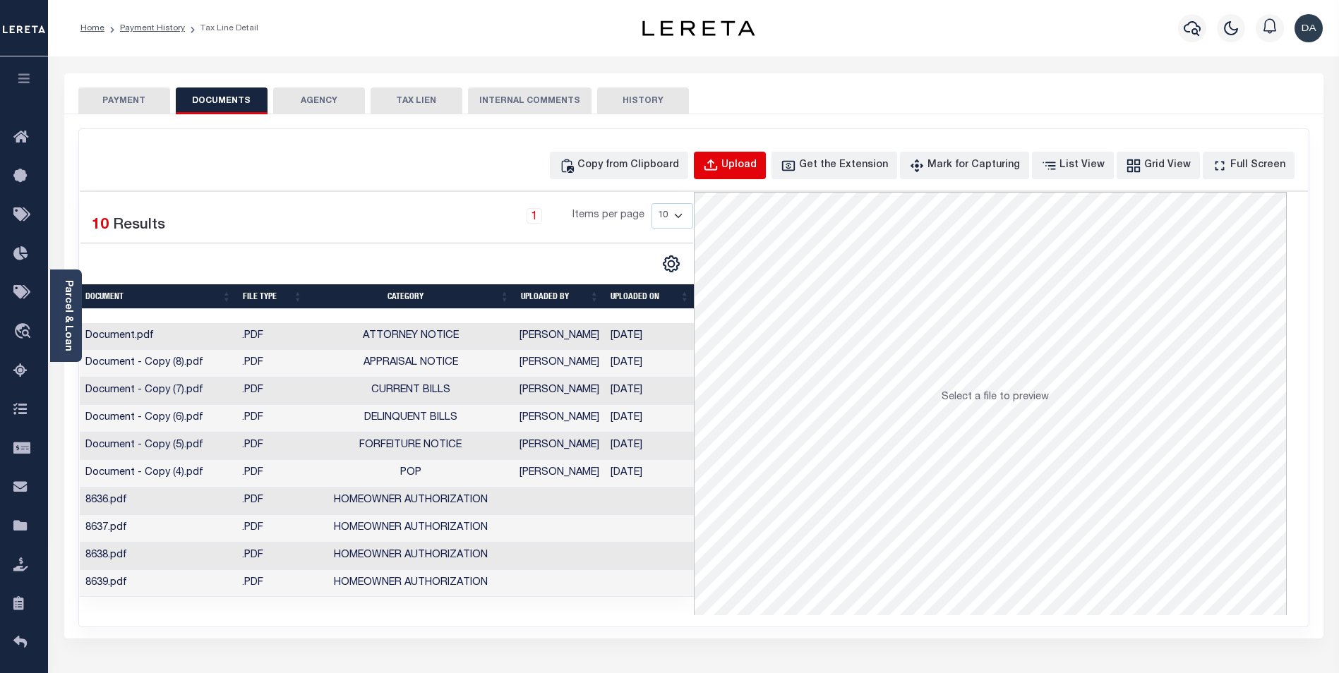
click at [757, 170] on div "Upload" at bounding box center [738, 166] width 35 height 16
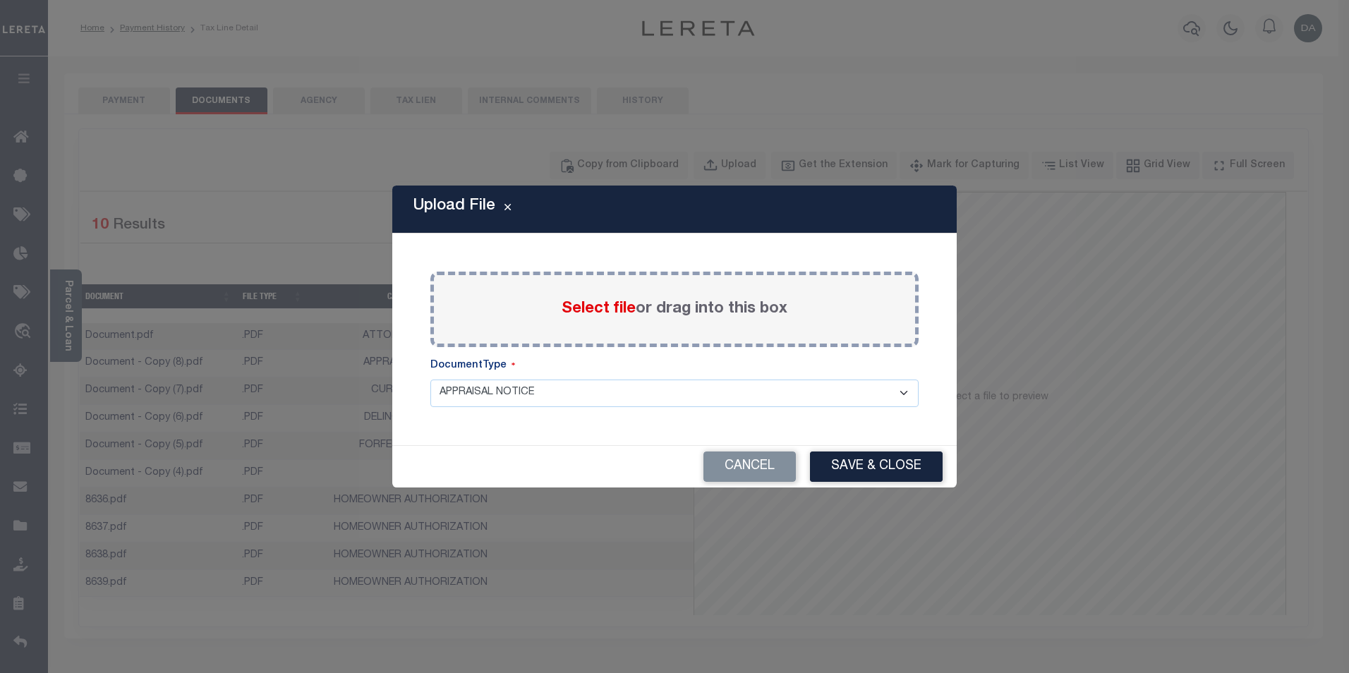
click at [604, 308] on span "Select file" at bounding box center [599, 309] width 74 height 16
click at [0, 0] on input "Select file or drag into this box" at bounding box center [0, 0] width 0 height 0
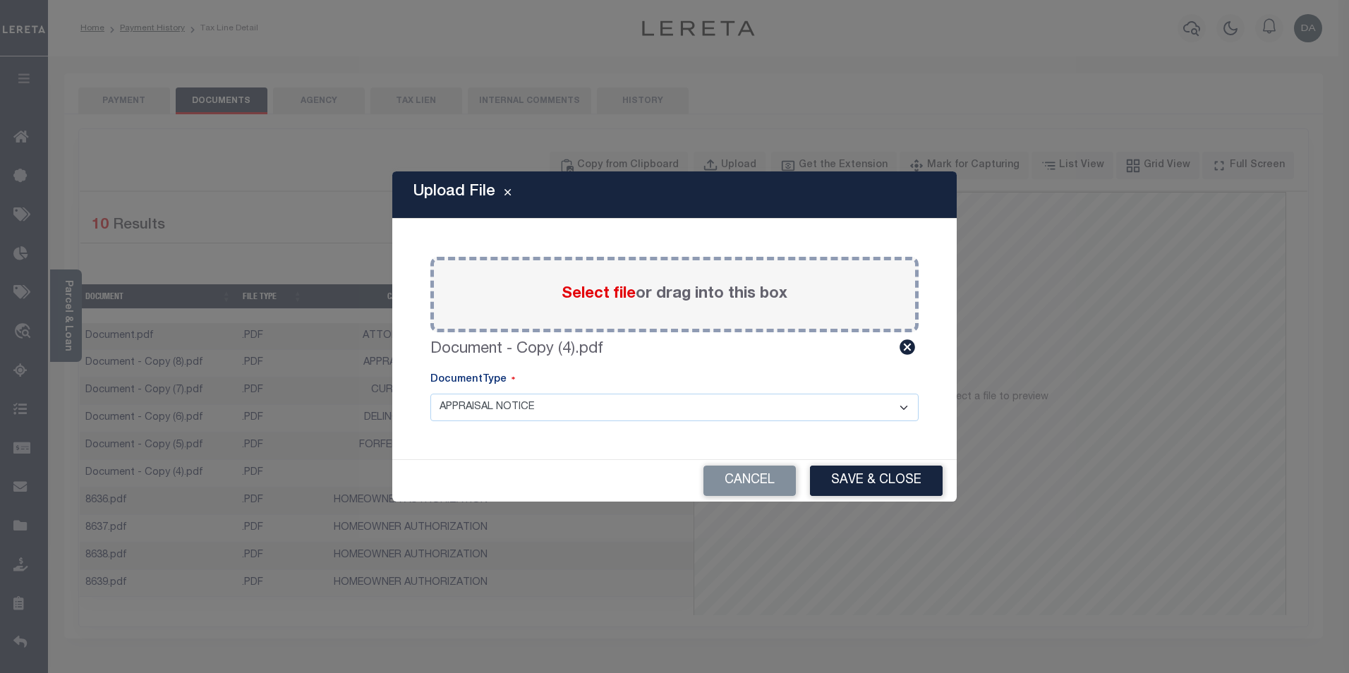
click at [538, 407] on select "APPRAISAL NOTICE ATTORNEY NOTICE CURRENT BILLS DELINQUENT BILLS FORFEITURE NOTI…" at bounding box center [675, 408] width 488 height 28
click at [431, 394] on select "APPRAISAL NOTICE ATTORNEY NOTICE CURRENT BILLS DELINQUENT BILLS FORFEITURE NOTI…" at bounding box center [675, 408] width 488 height 28
click at [879, 479] on button "Save & Close" at bounding box center [876, 481] width 133 height 30
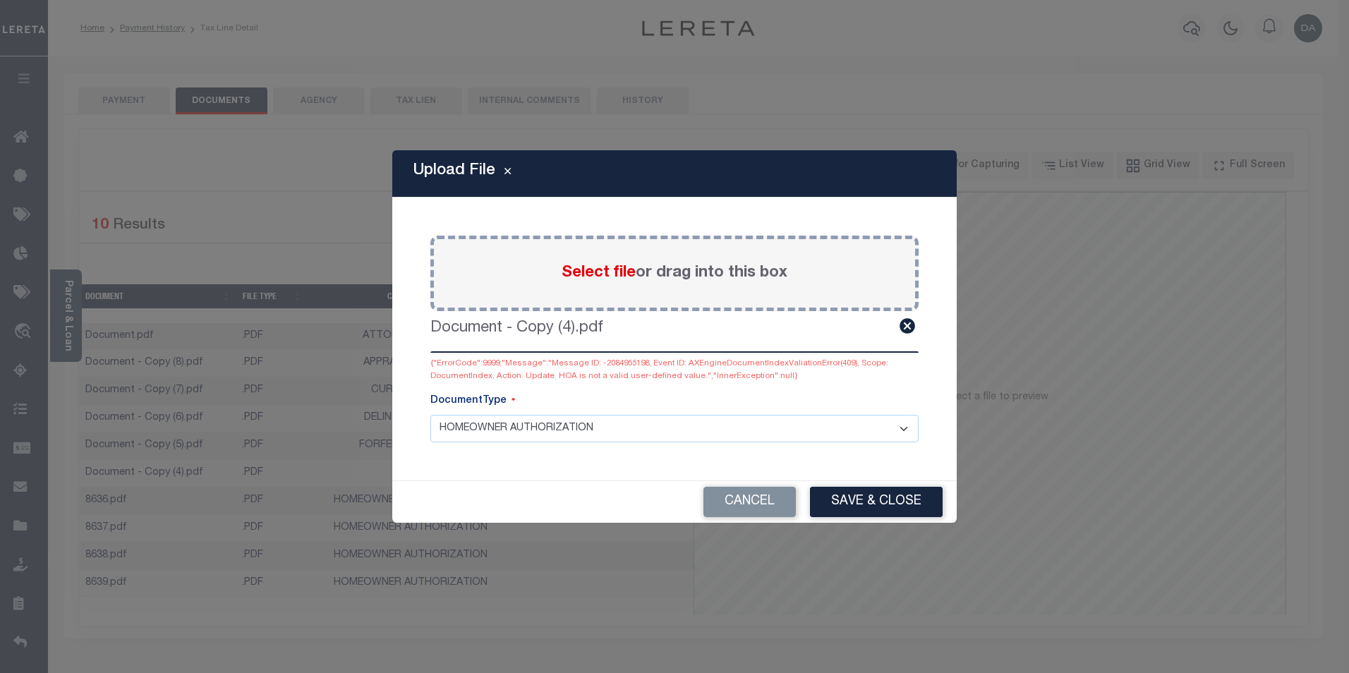
click at [573, 432] on select "APPRAISAL NOTICE ATTORNEY NOTICE CURRENT BILLS DELINQUENT BILLS FORFEITURE NOTI…" at bounding box center [675, 429] width 488 height 28
click at [431, 415] on select "APPRAISAL NOTICE ATTORNEY NOTICE CURRENT BILLS DELINQUENT BILLS FORFEITURE NOTI…" at bounding box center [675, 429] width 488 height 28
click at [829, 501] on button "Save & Close" at bounding box center [876, 502] width 133 height 30
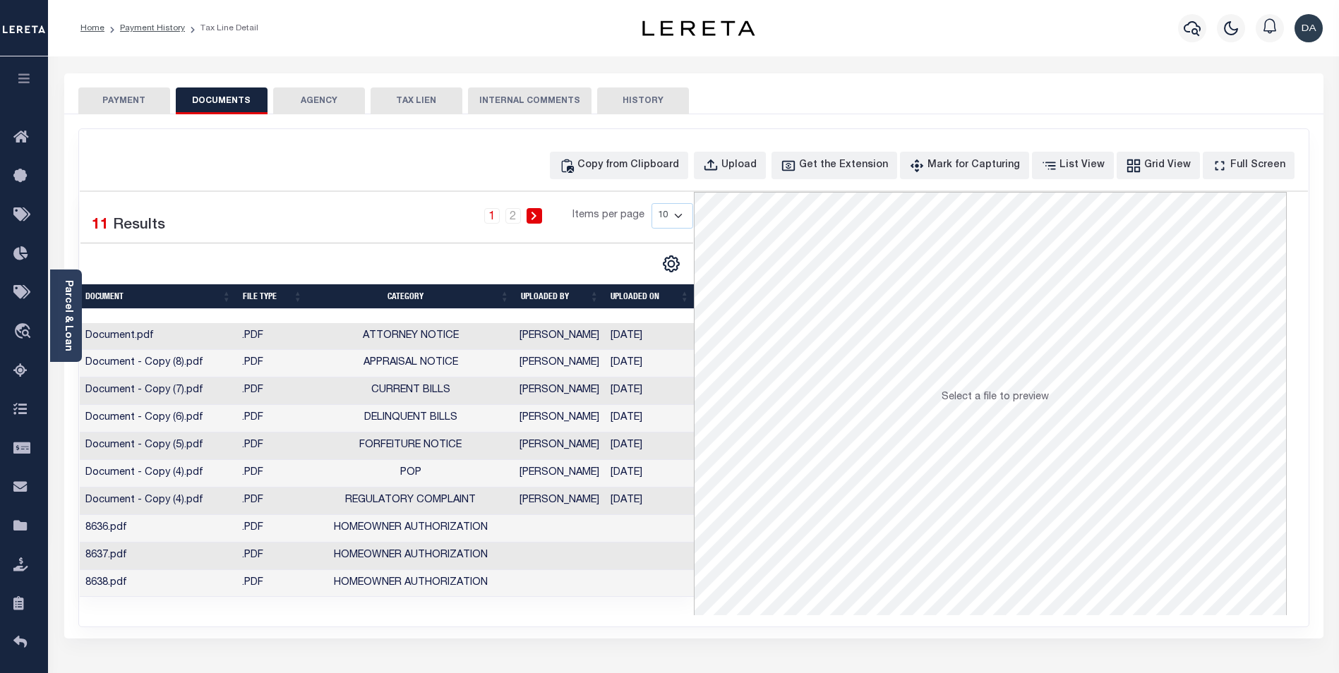
click at [179, 503] on td "Document - Copy (4).pdf" at bounding box center [158, 502] width 157 height 28
click at [757, 171] on div "Upload" at bounding box center [738, 166] width 35 height 16
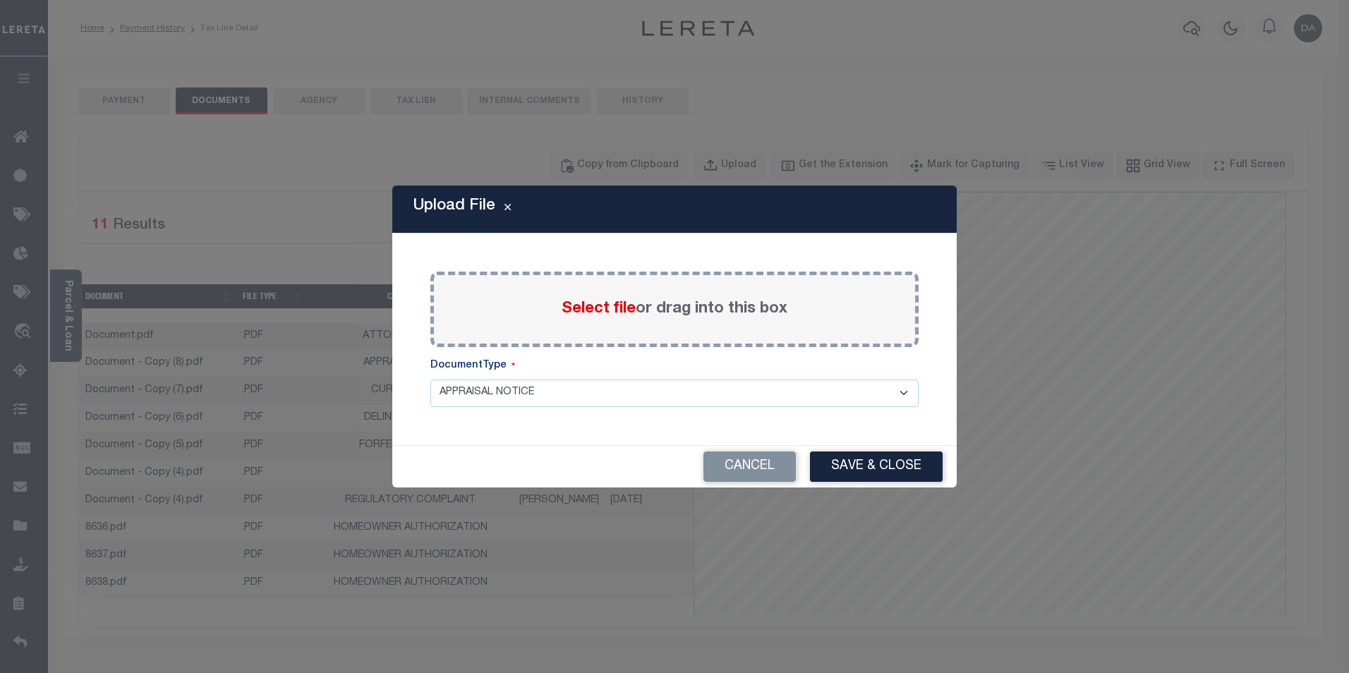
click at [571, 320] on label "Select file or drag into this box" at bounding box center [675, 309] width 226 height 23
click at [0, 0] on input "Select file or drag into this box" at bounding box center [0, 0] width 0 height 0
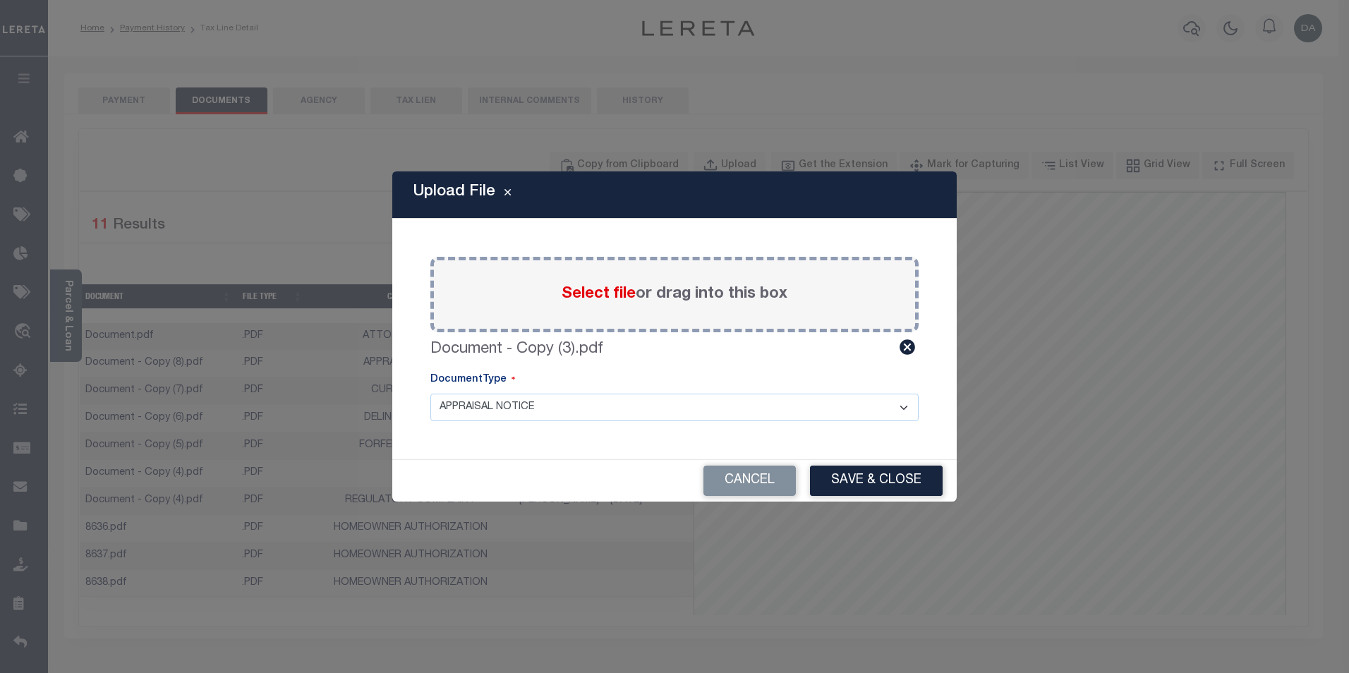
click at [508, 415] on select "APPRAISAL NOTICE ATTORNEY NOTICE CURRENT BILLS DELINQUENT BILLS FORFEITURE NOTI…" at bounding box center [675, 408] width 488 height 28
select select "STB"
click at [431, 394] on select "APPRAISAL NOTICE ATTORNEY NOTICE CURRENT BILLS DELINQUENT BILLS FORFEITURE NOTI…" at bounding box center [675, 408] width 488 height 28
click at [882, 483] on button "Save & Close" at bounding box center [876, 481] width 133 height 30
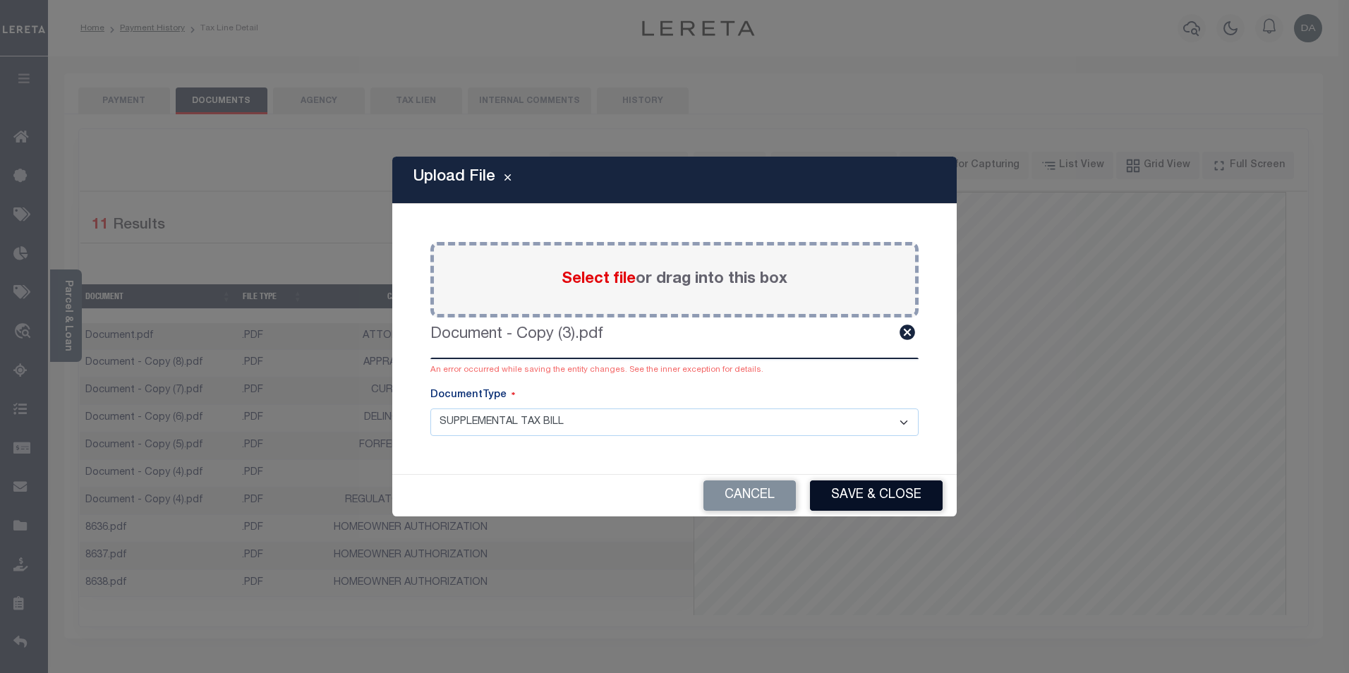
click at [848, 495] on button "Save & Close" at bounding box center [876, 496] width 133 height 30
click at [879, 501] on button "Save & Close" at bounding box center [876, 496] width 133 height 30
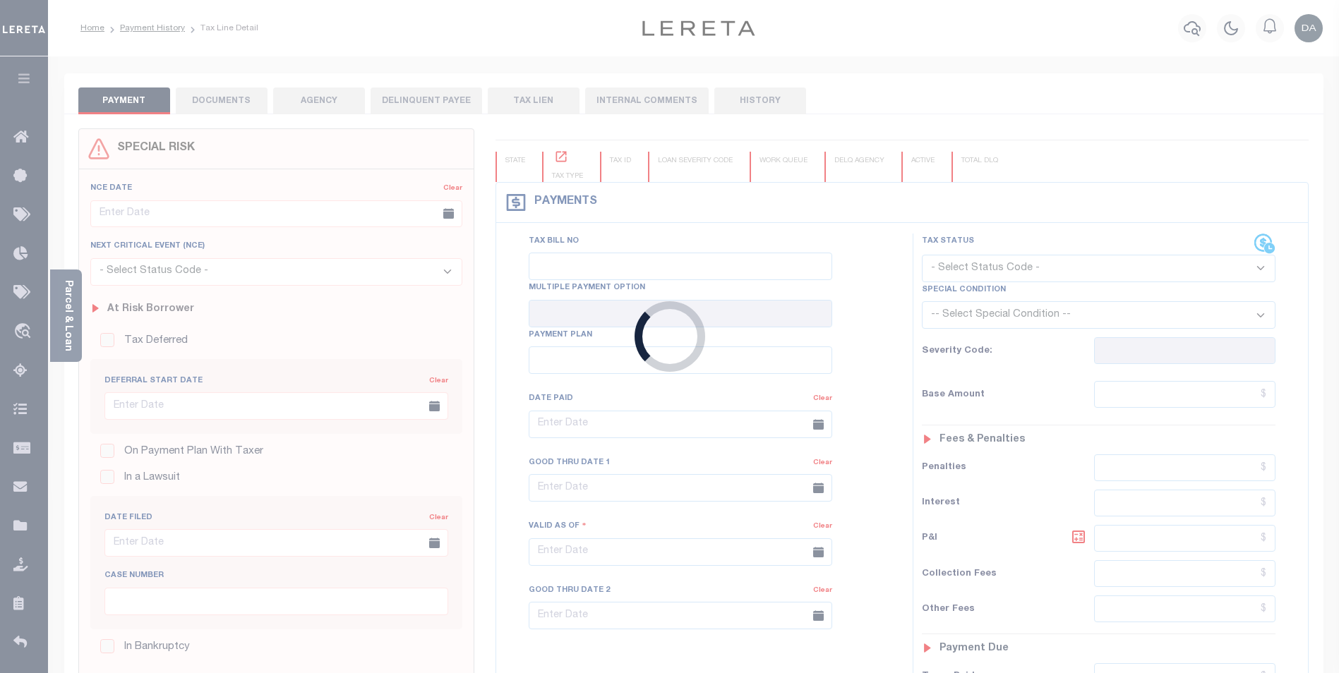
type input "[DATE]"
select select "NW2"
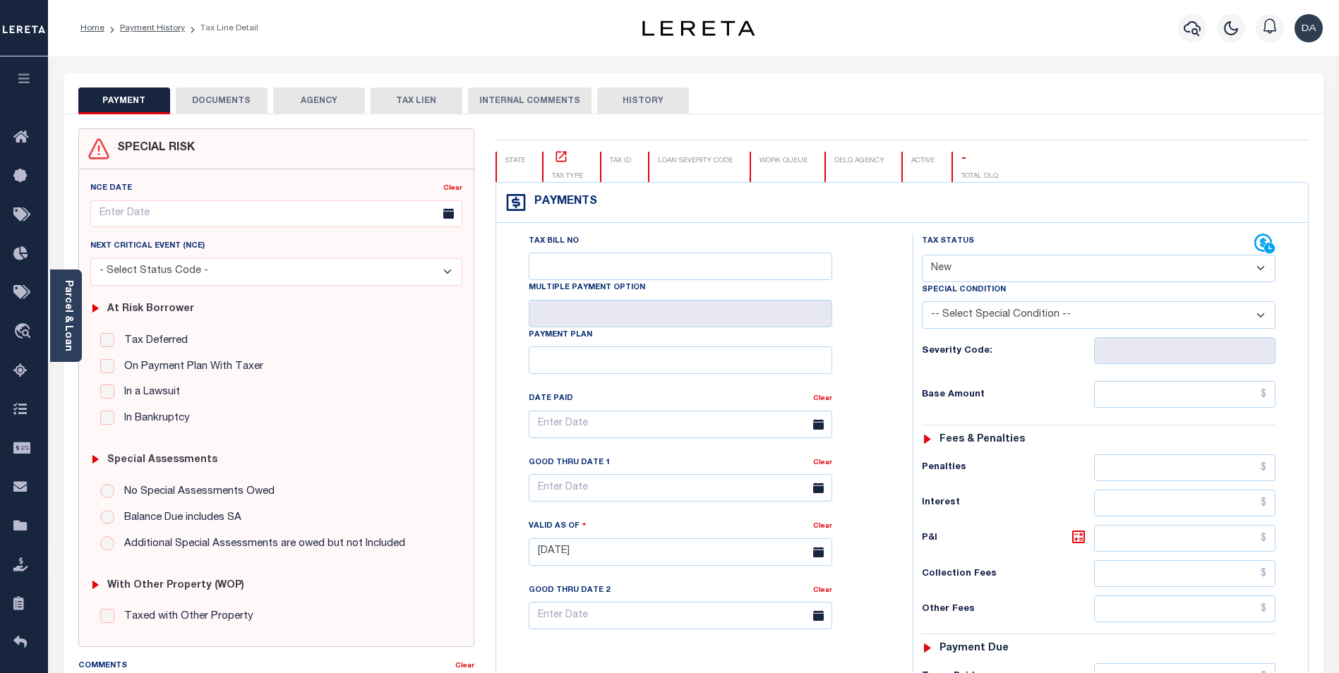
click at [195, 95] on button "DOCUMENTS" at bounding box center [222, 101] width 92 height 27
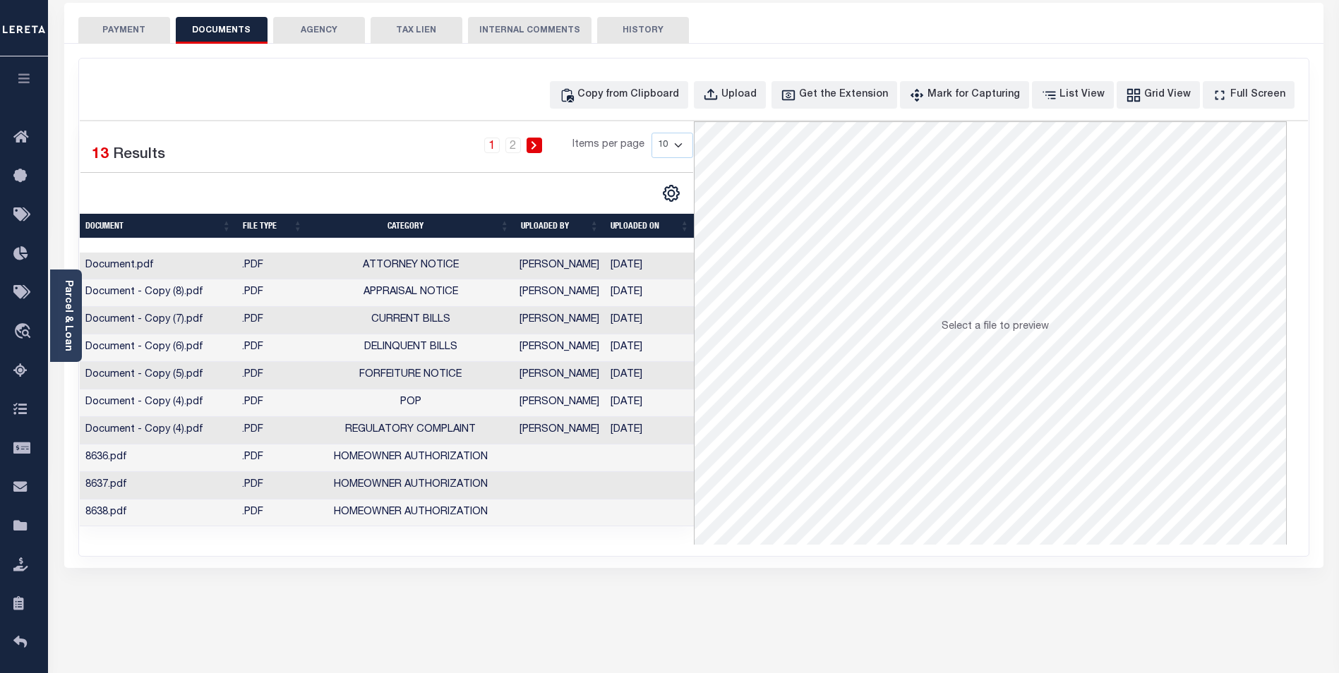
scroll to position [141, 0]
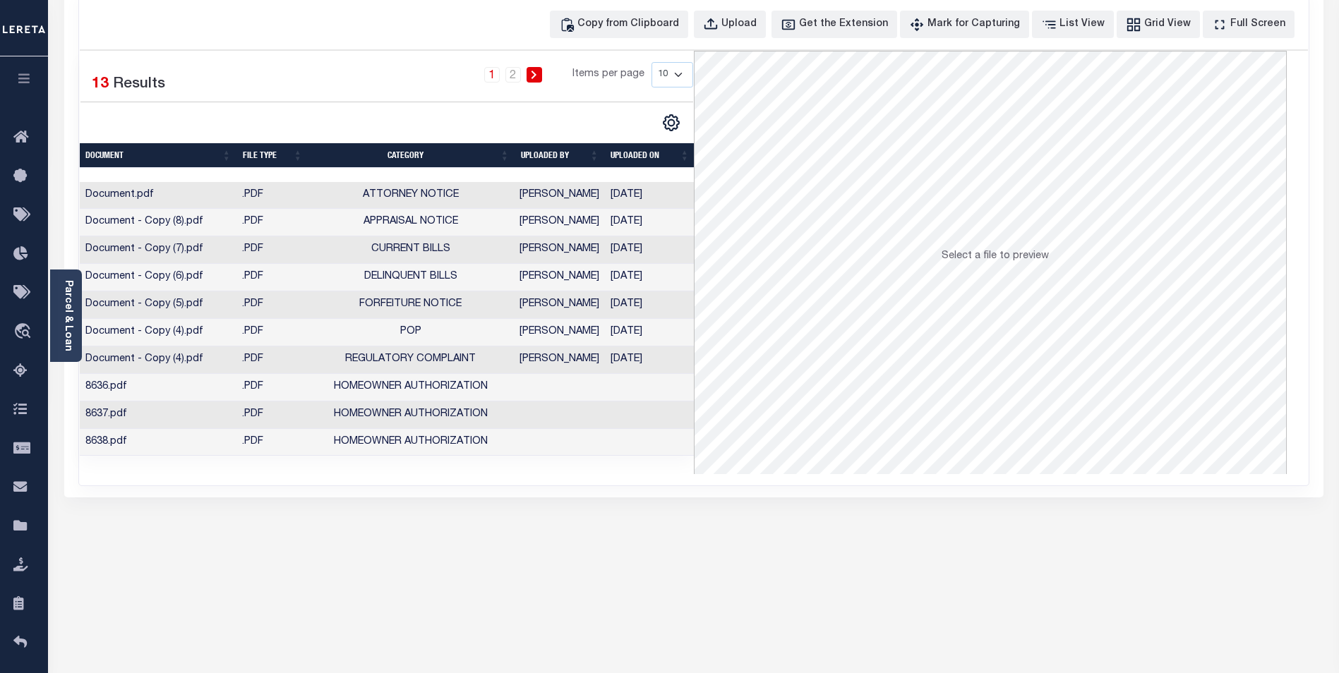
click at [306, 333] on td ".PDF" at bounding box center [271, 333] width 71 height 28
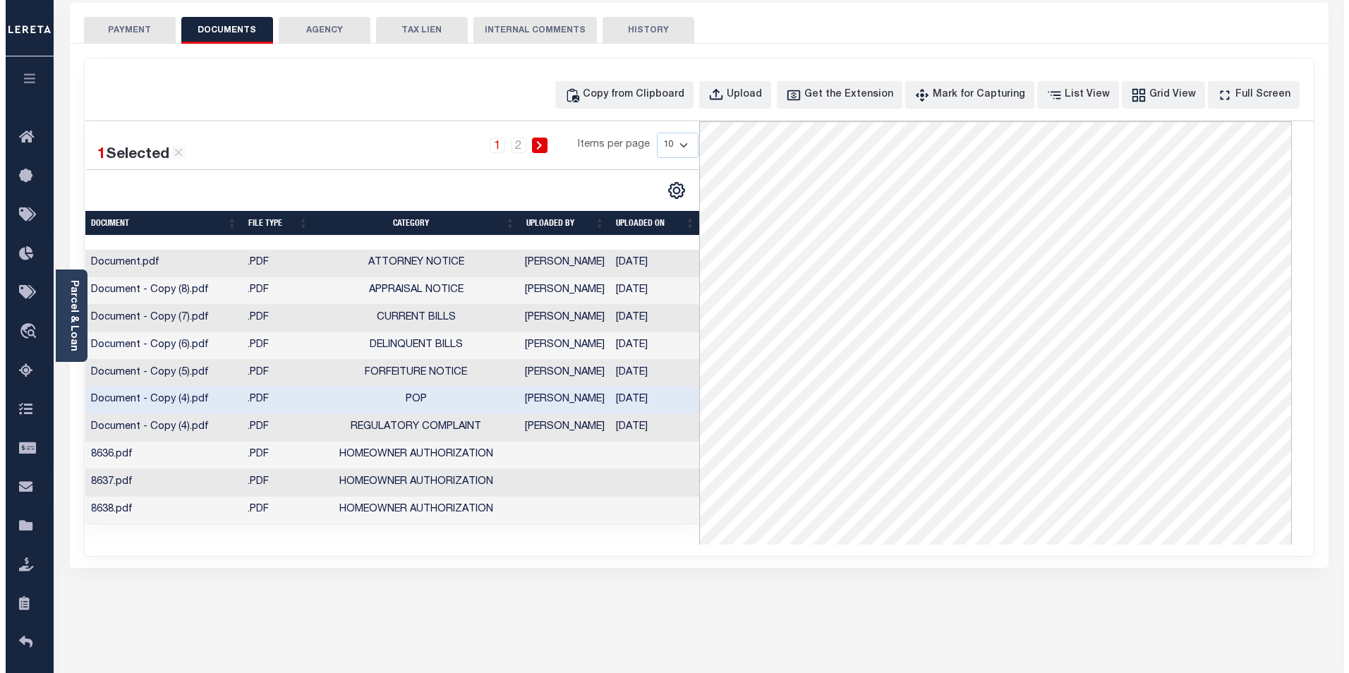
scroll to position [0, 0]
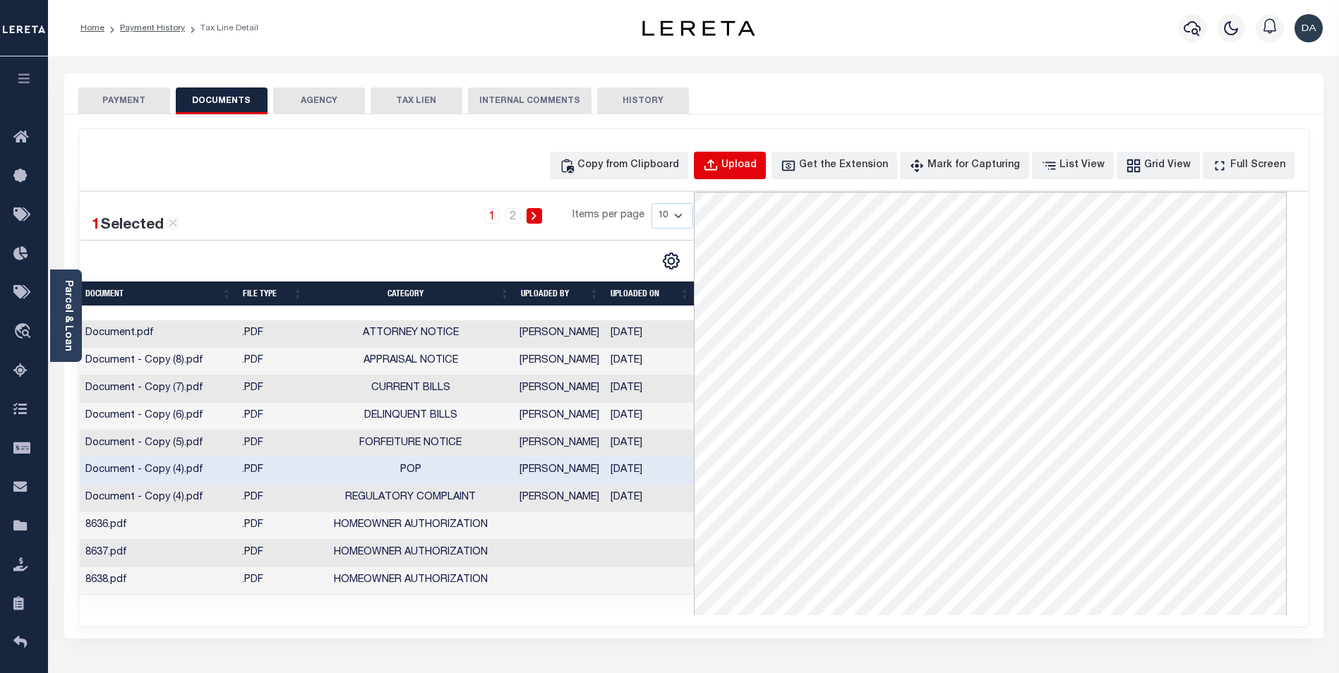
click at [757, 163] on div "Upload" at bounding box center [738, 166] width 35 height 16
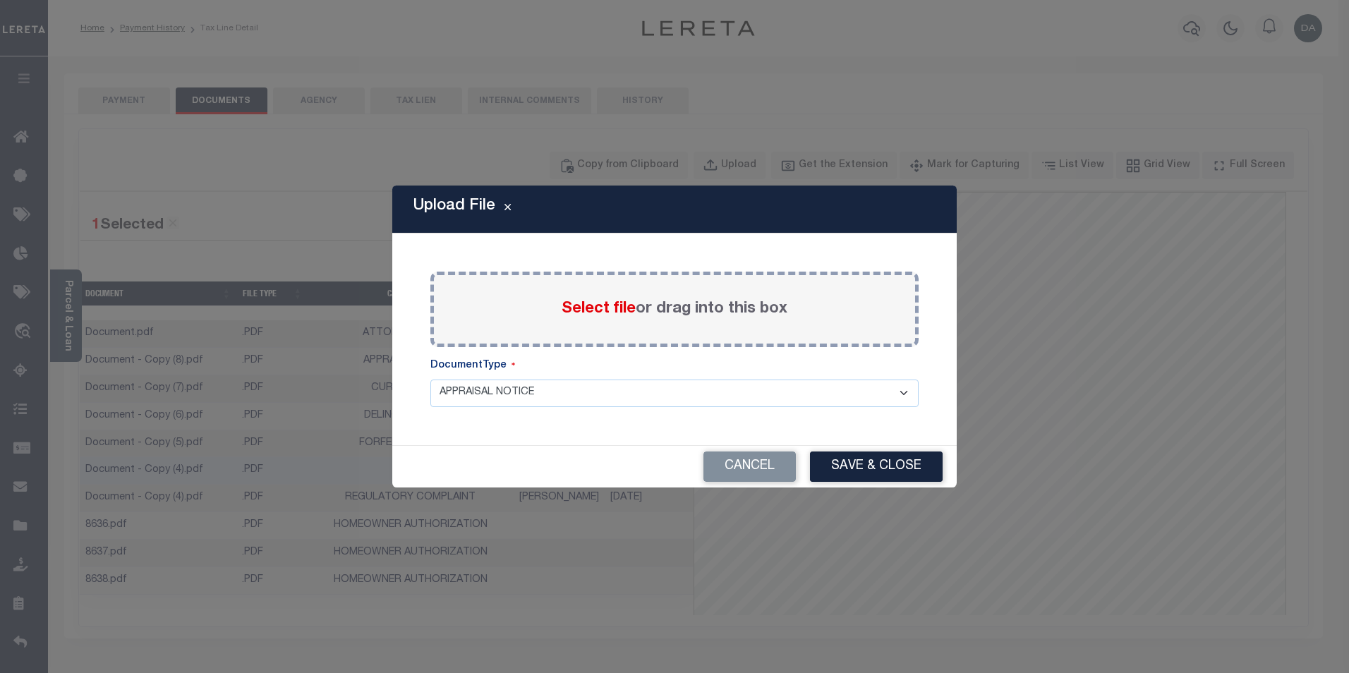
click at [633, 303] on span "Select file" at bounding box center [599, 309] width 74 height 16
click at [0, 0] on input "Select file or drag into this box" at bounding box center [0, 0] width 0 height 0
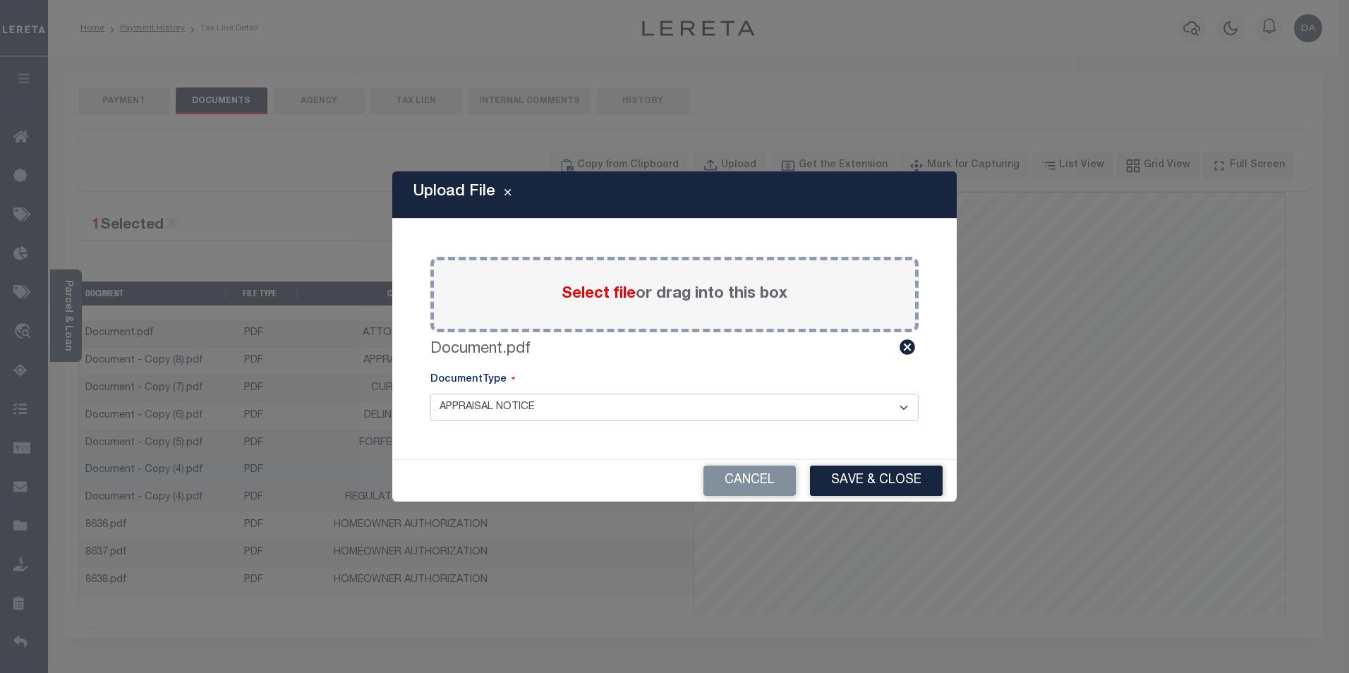
click at [517, 402] on select "APPRAISAL NOTICE ATTORNEY NOTICE CURRENT BILLS DELINQUENT BILLS FORFEITURE NOTI…" at bounding box center [675, 408] width 488 height 28
select select "STB"
click at [431, 394] on select "APPRAISAL NOTICE ATTORNEY NOTICE CURRENT BILLS DELINQUENT BILLS FORFEITURE NOTI…" at bounding box center [675, 408] width 488 height 28
click at [881, 482] on button "Save & Close" at bounding box center [876, 481] width 133 height 30
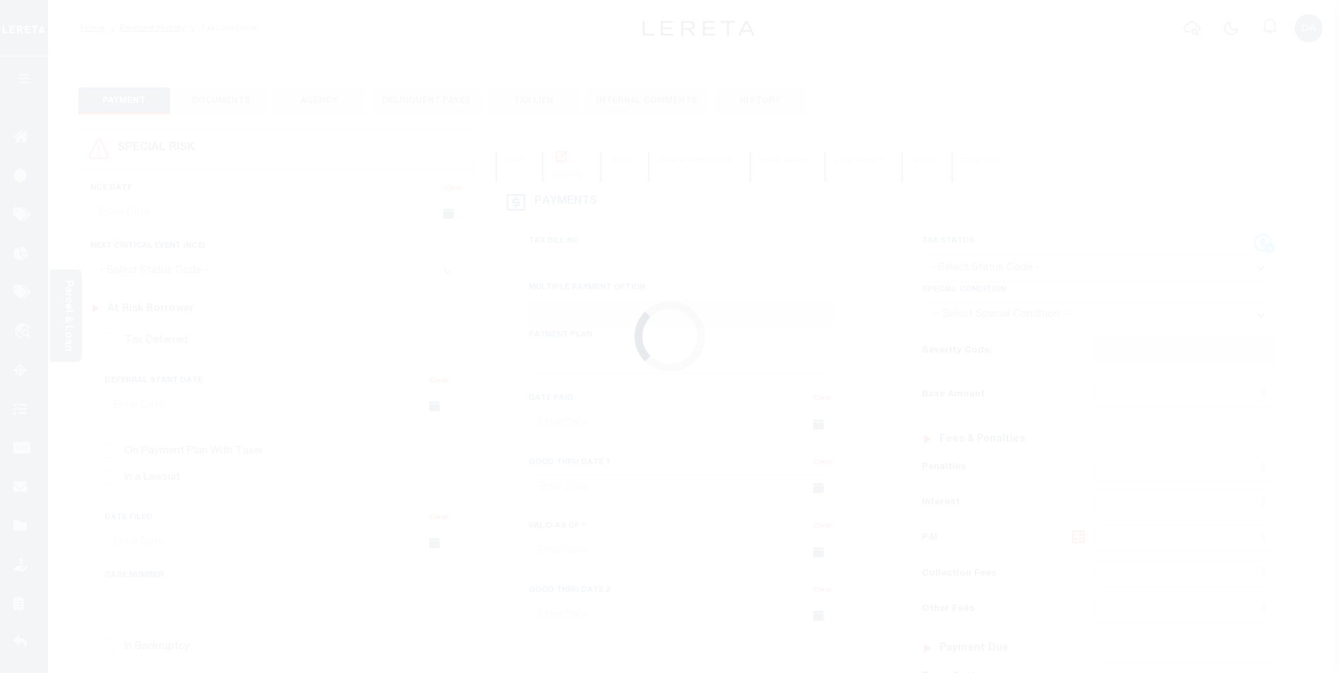
type input "[DATE]"
select select "NW2"
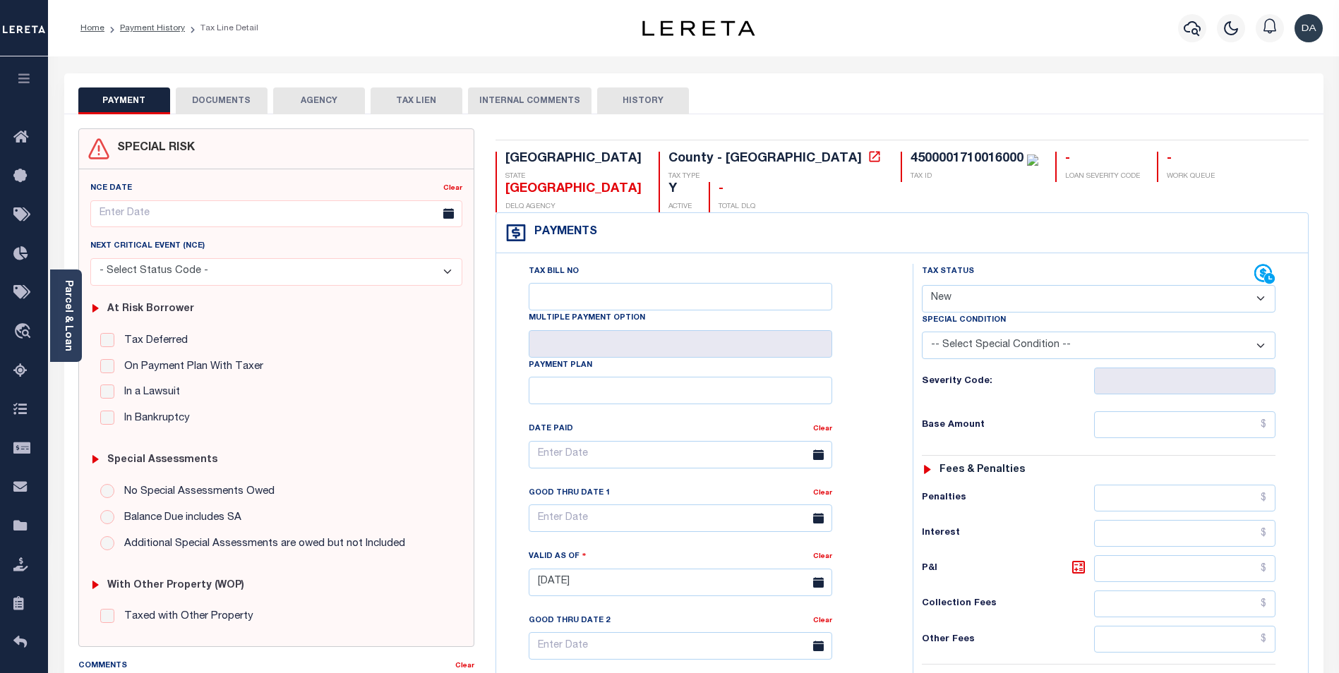
click at [214, 104] on button "DOCUMENTS" at bounding box center [222, 101] width 92 height 27
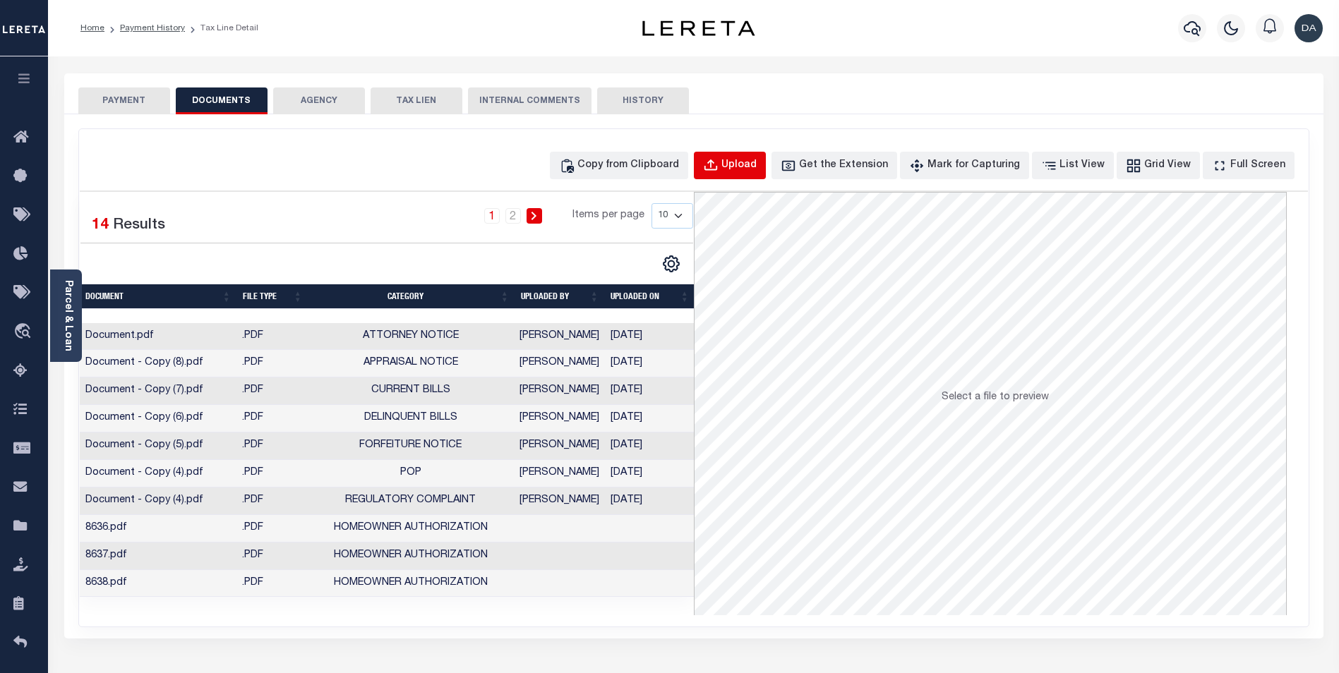
click at [757, 162] on div "Upload" at bounding box center [738, 166] width 35 height 16
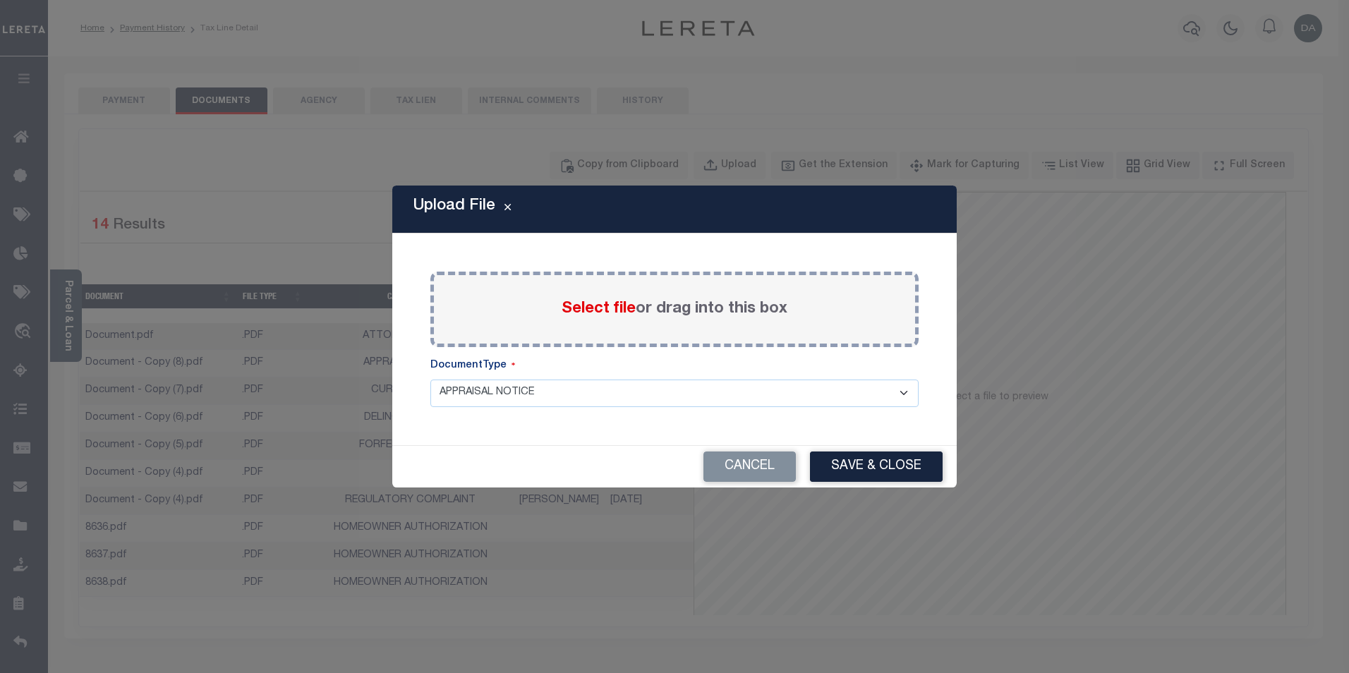
click at [582, 315] on span "Select file" at bounding box center [599, 309] width 74 height 16
click at [0, 0] on input "Select file or drag into this box" at bounding box center [0, 0] width 0 height 0
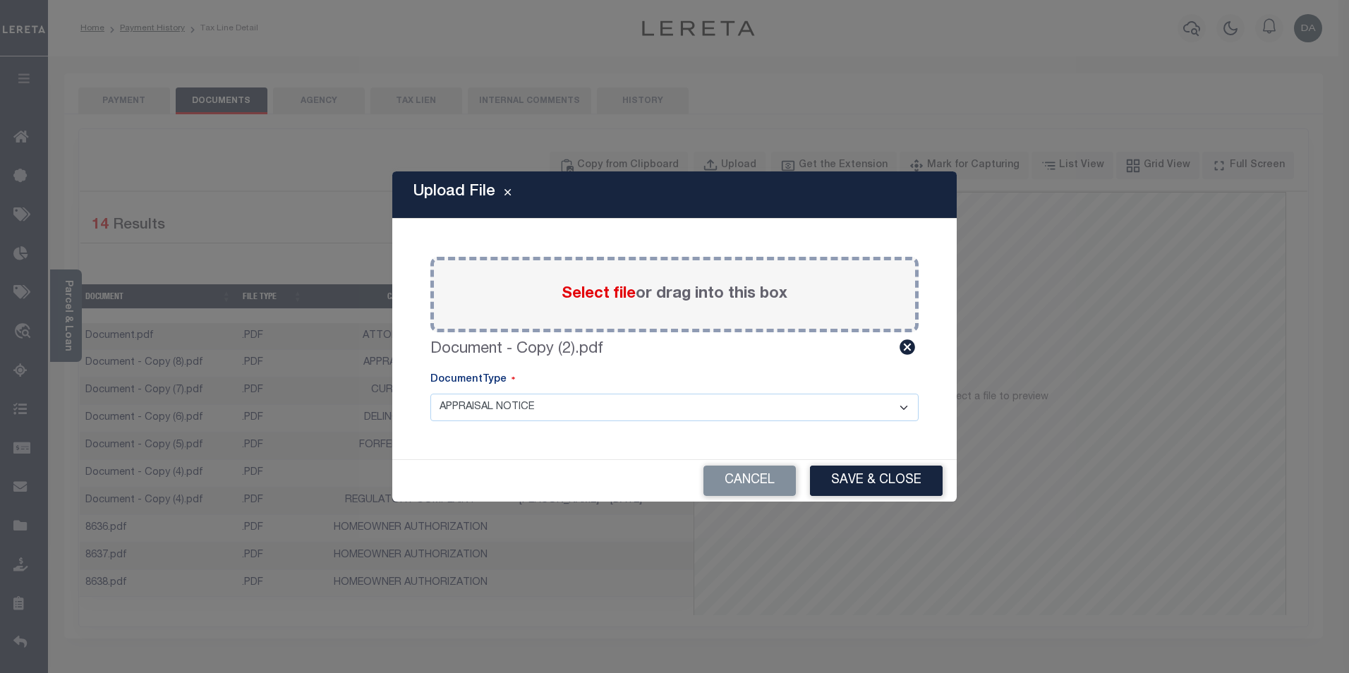
click at [494, 404] on select "APPRAISAL NOTICE ATTORNEY NOTICE CURRENT BILLS DELINQUENT BILLS FORFEITURE NOTI…" at bounding box center [675, 408] width 488 height 28
select select "TAS"
click at [431, 394] on select "APPRAISAL NOTICE ATTORNEY NOTICE CURRENT BILLS DELINQUENT BILLS FORFEITURE NOTI…" at bounding box center [675, 408] width 488 height 28
click at [865, 478] on button "Save & Close" at bounding box center [876, 481] width 133 height 30
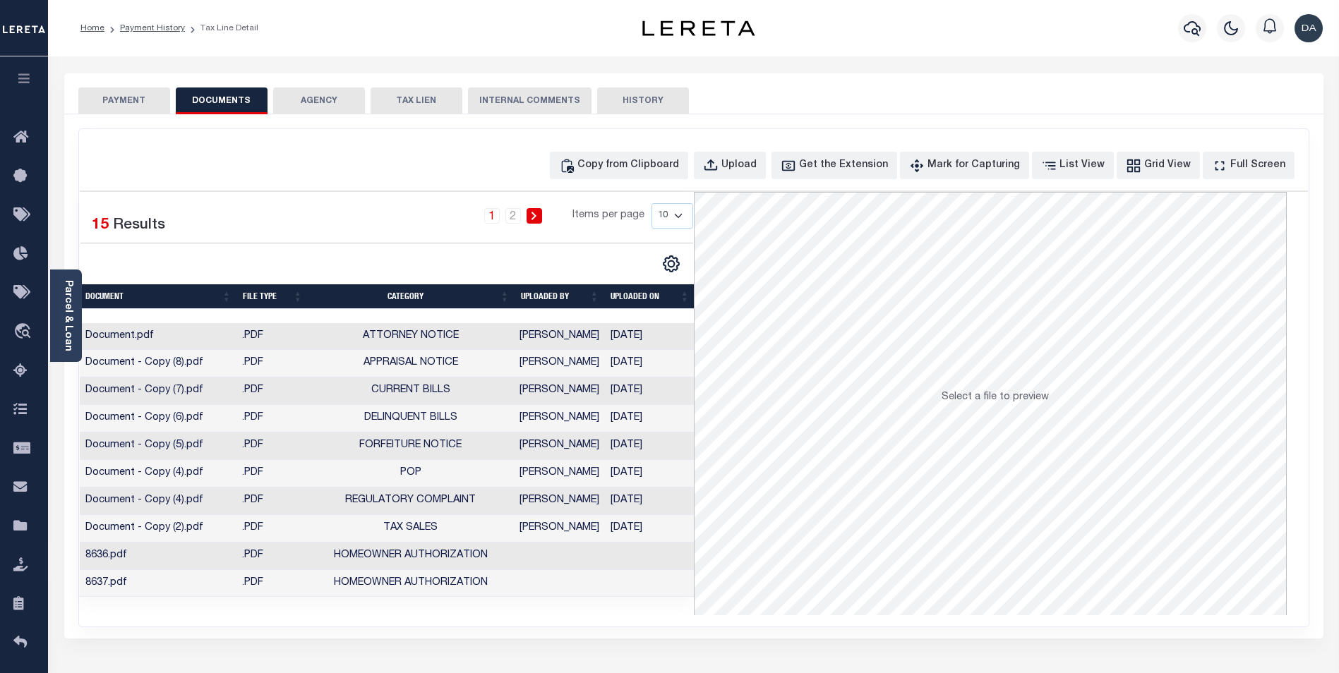
click at [346, 536] on td "TAX SALES" at bounding box center [411, 529] width 206 height 28
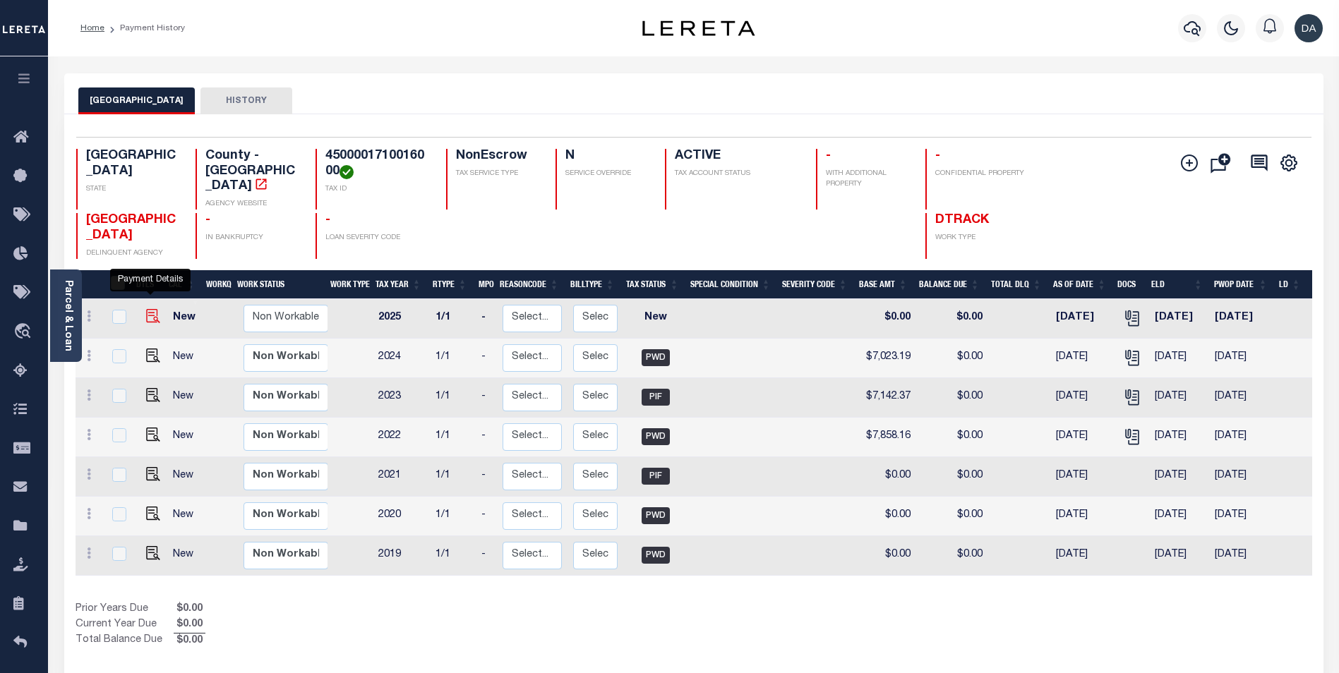
click at [155, 309] on img "" at bounding box center [153, 316] width 14 height 14
checkbox input "true"
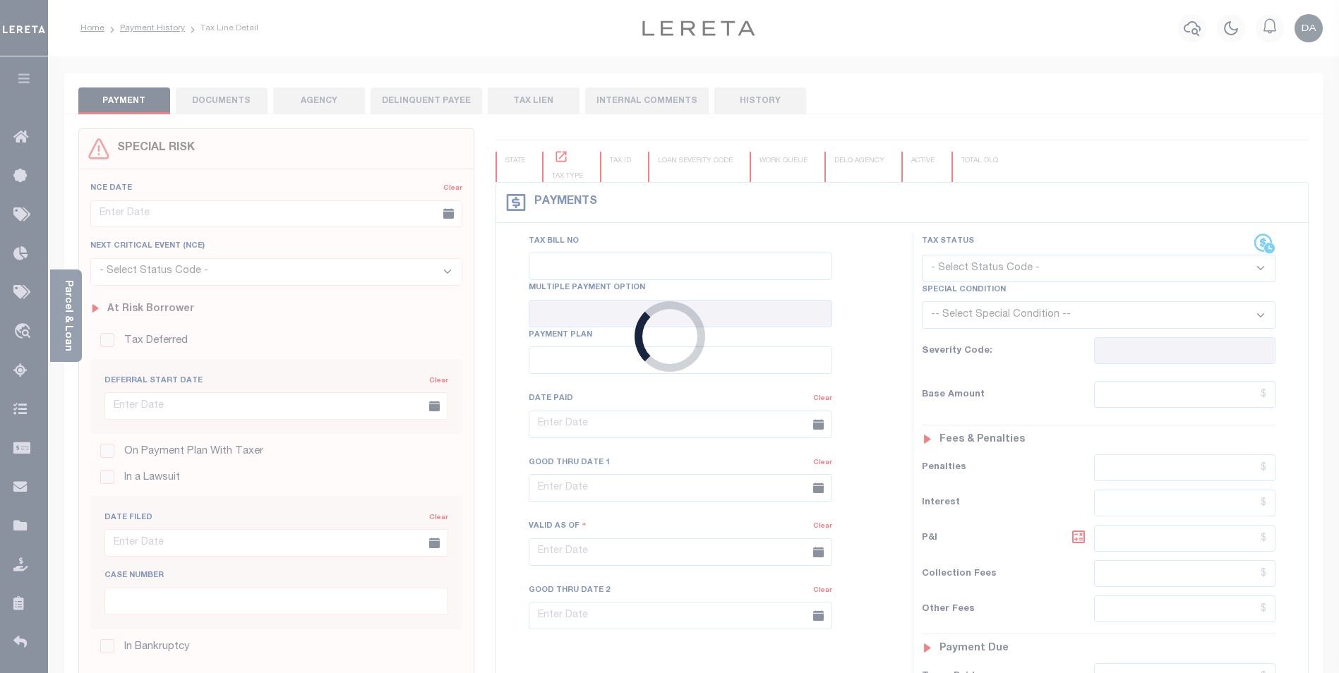
type input "[DATE]"
select select "NW2"
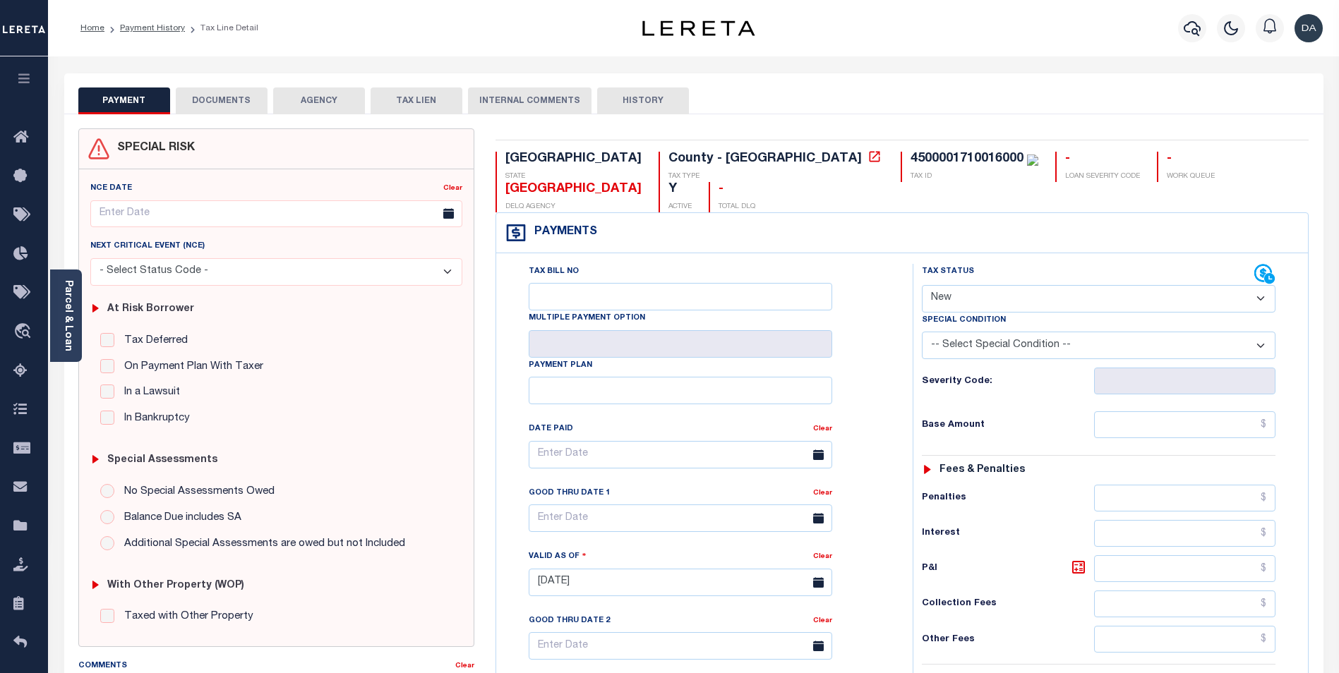
click at [215, 95] on button "DOCUMENTS" at bounding box center [222, 101] width 92 height 27
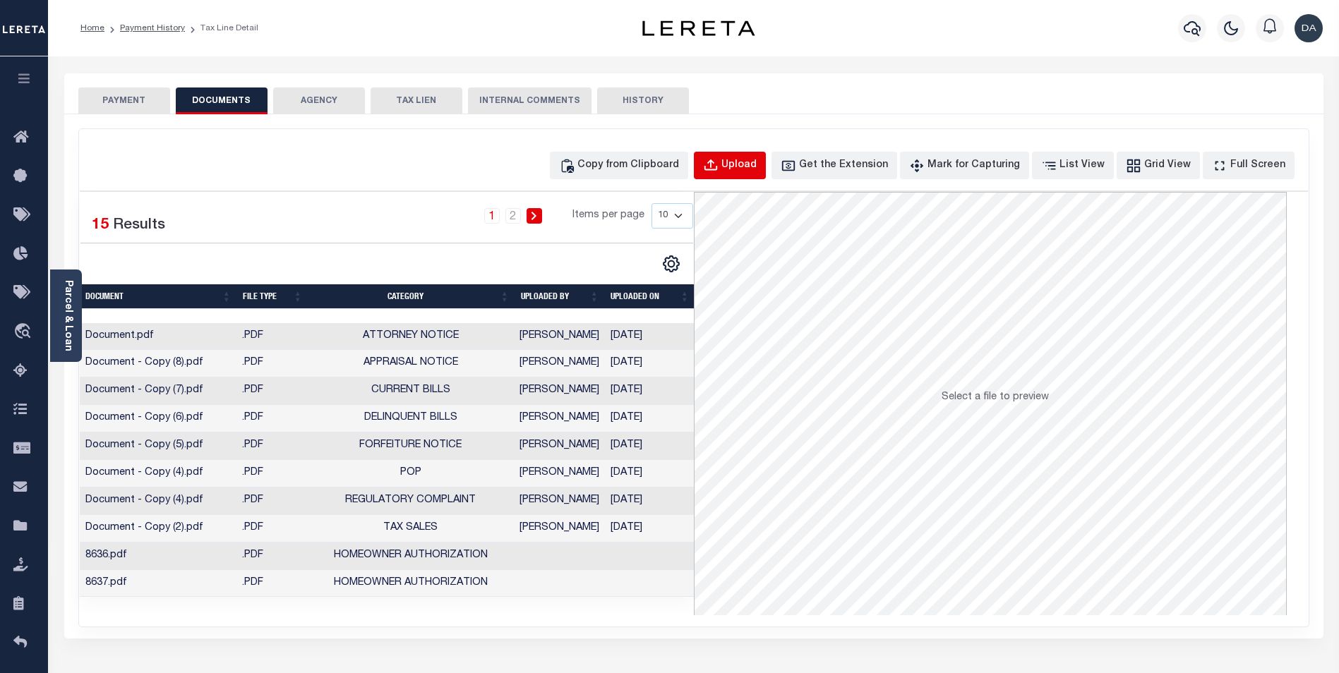
click at [757, 169] on div "Upload" at bounding box center [738, 166] width 35 height 16
select select "APN"
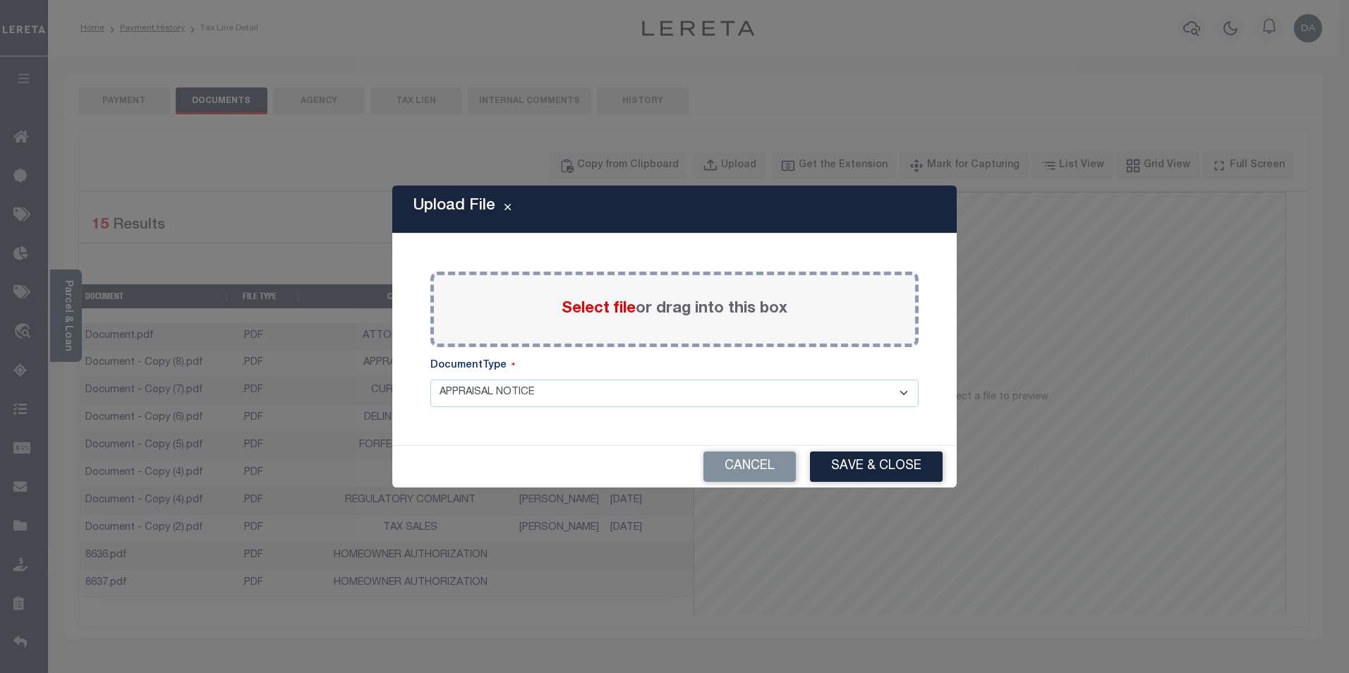
click at [703, 399] on select "APPRAISAL NOTICE ATTORNEY NOTICE CURRENT BILLS DELINQUENT BILLS FORFEITURE NOTI…" at bounding box center [675, 394] width 488 height 28
click at [1095, 9] on div "Upload File Paste copied image or file into this box Select file or drag into t…" at bounding box center [674, 336] width 1349 height 673
click at [720, 463] on button "Cancel" at bounding box center [750, 467] width 92 height 30
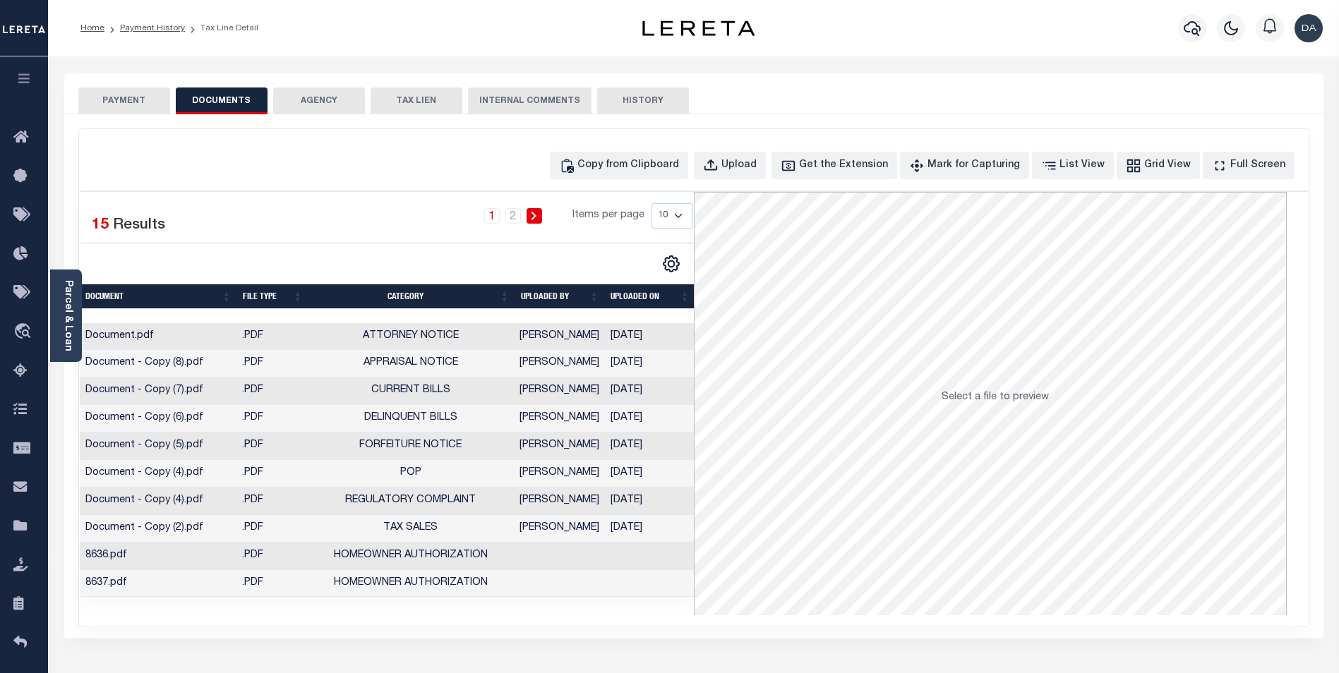
click at [332, 159] on div "Copy from Clipboard Upload Get the Extension Mark for Capturing Got it List Vie…" at bounding box center [694, 166] width 1228 height 28
click at [891, 49] on div "Profile Sign out" at bounding box center [1066, 28] width 524 height 49
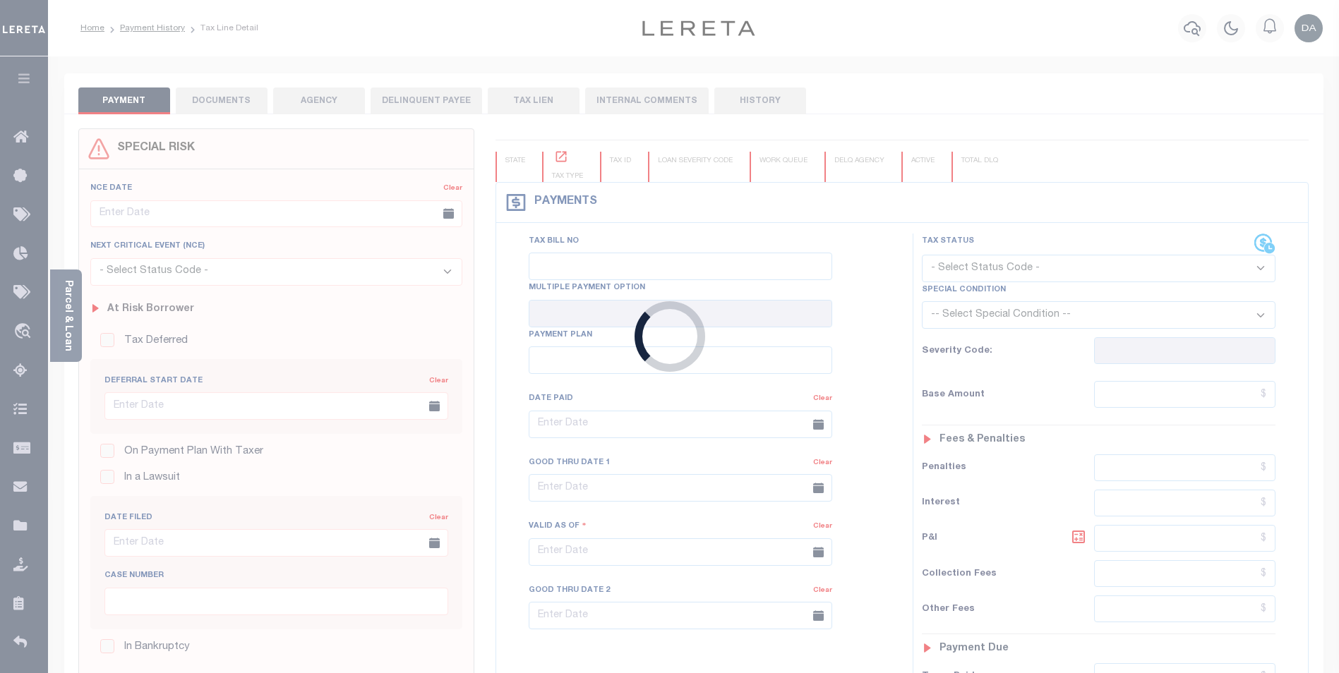
type input "[DATE]"
select select "NW2"
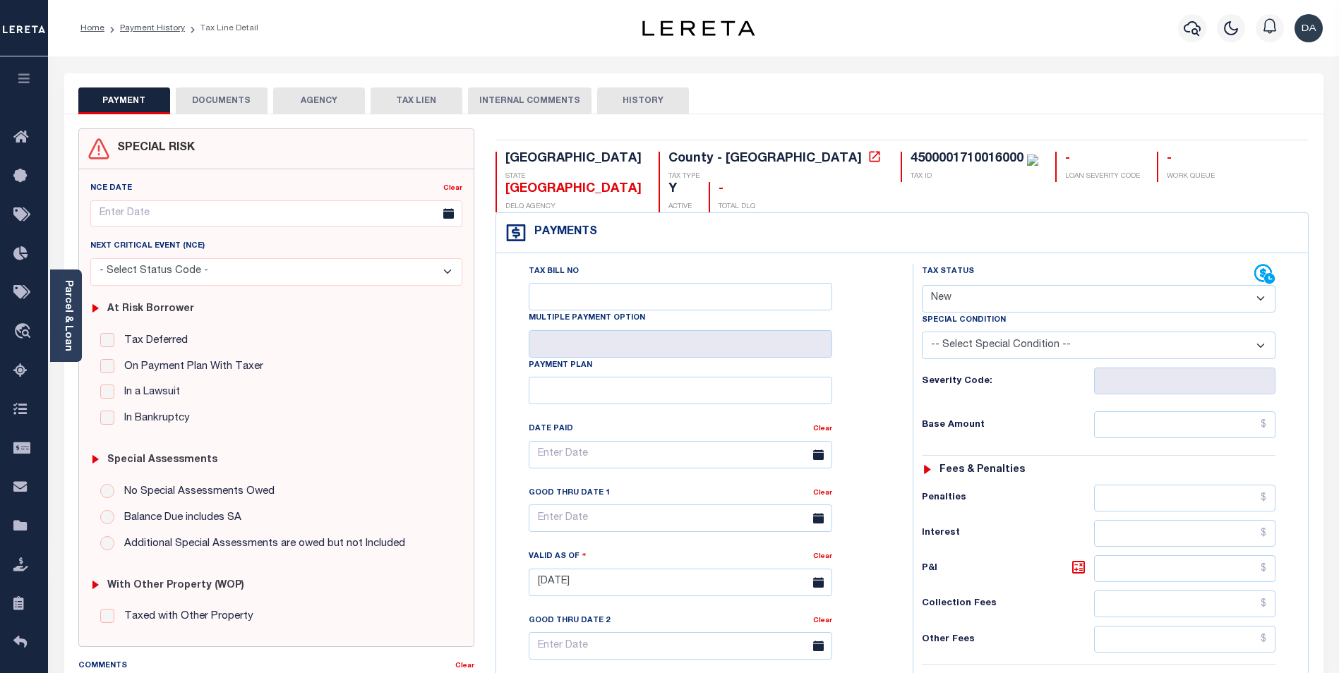
click at [234, 107] on button "DOCUMENTS" at bounding box center [222, 101] width 92 height 27
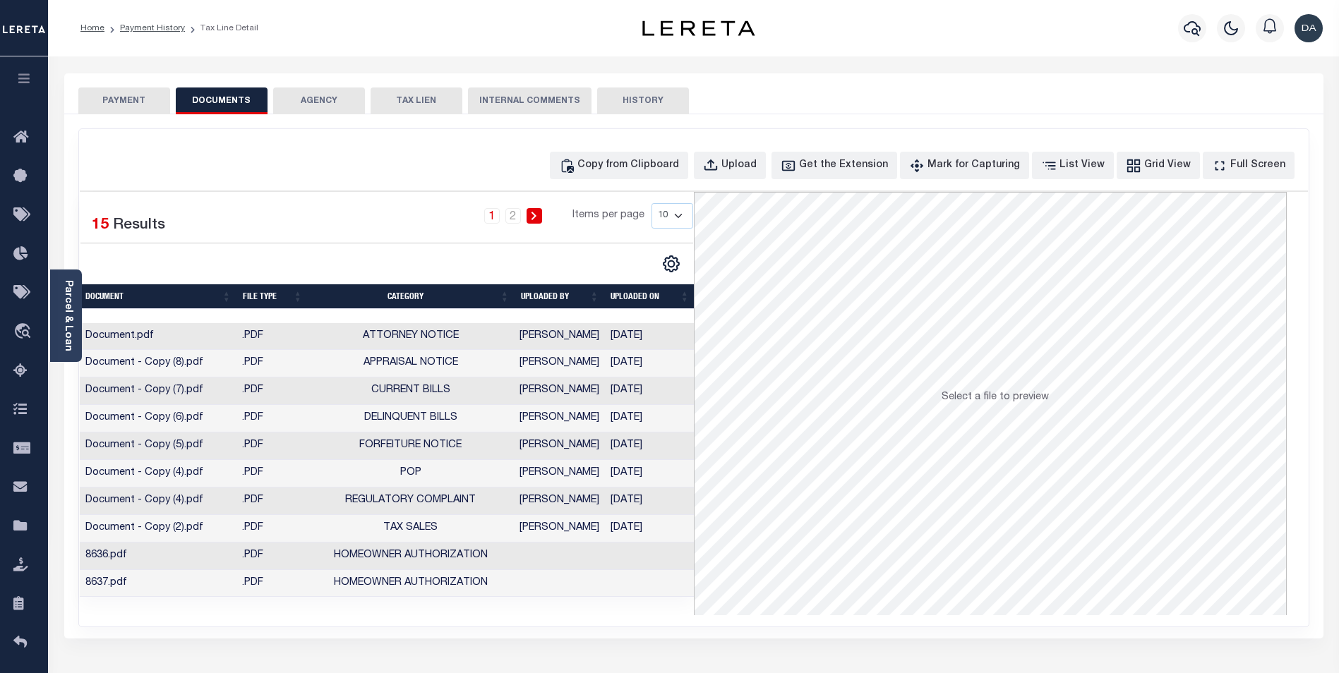
click at [292, 224] on div "1 2 Items per page 10 25 50 100" at bounding box center [466, 221] width 455 height 37
click at [757, 167] on div "Upload" at bounding box center [738, 166] width 35 height 16
select select "APN"
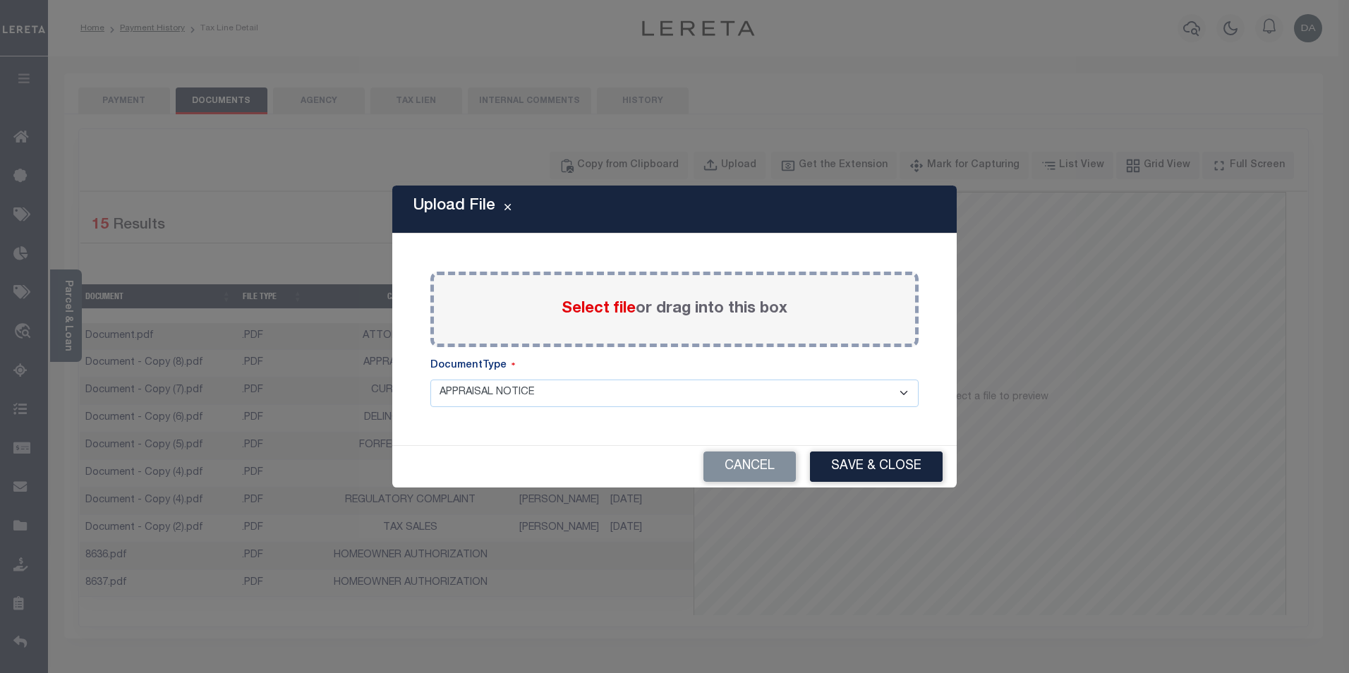
click at [425, 248] on div "Upload File Paste copied image or file into this box Select file or drag into t…" at bounding box center [674, 336] width 565 height 301
click at [788, 466] on button "Cancel" at bounding box center [750, 467] width 92 height 30
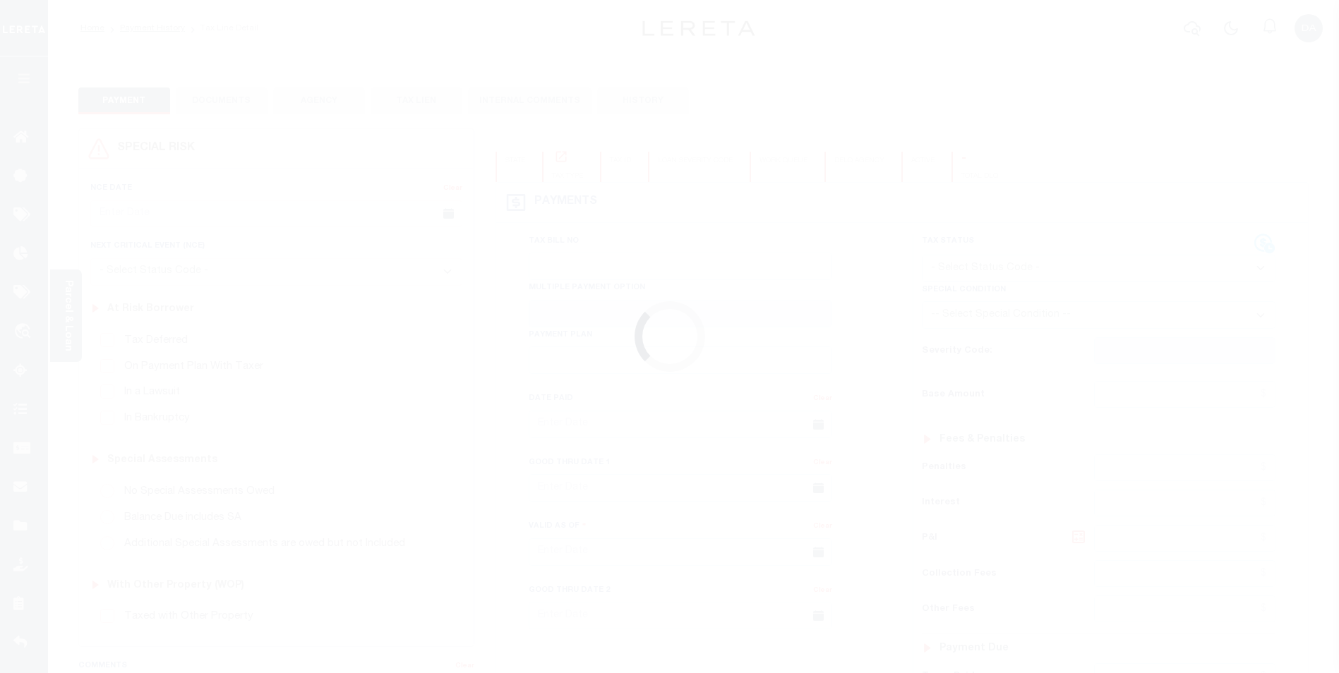
type input "[DATE]"
select select "NW2"
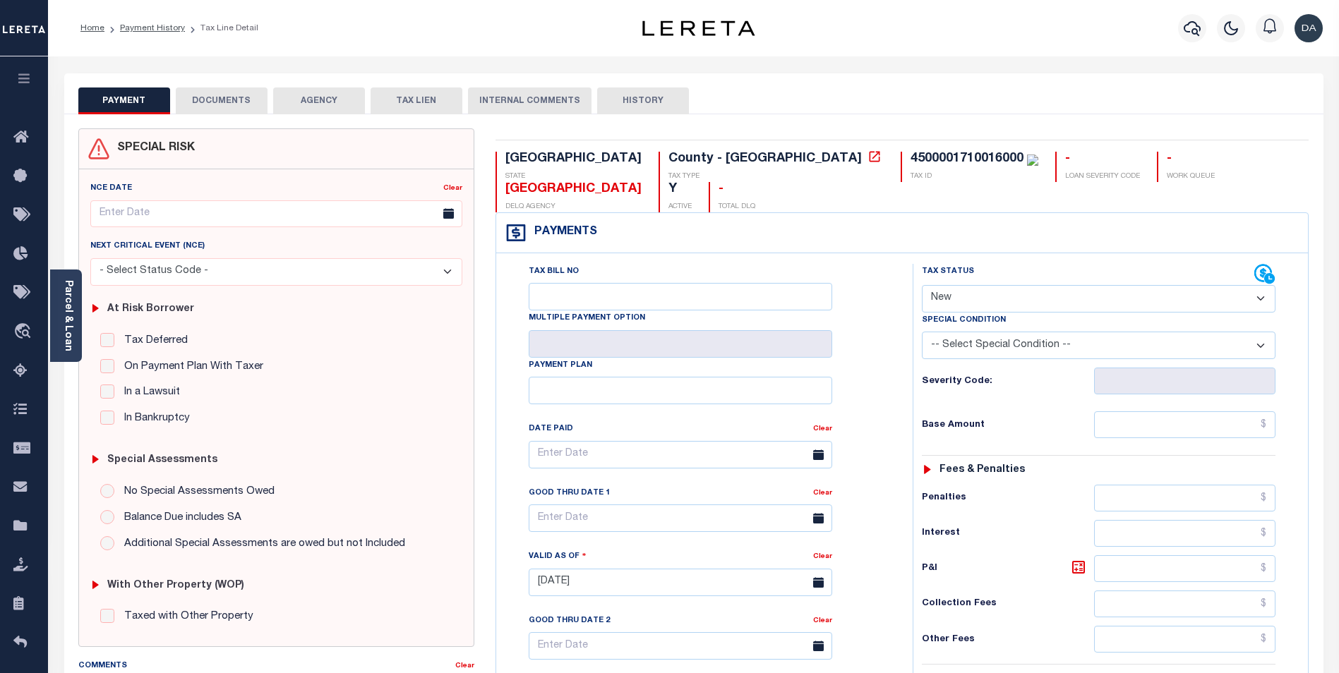
drag, startPoint x: 227, startPoint y: 71, endPoint x: 205, endPoint y: 61, distance: 23.1
click at [205, 61] on div "Parcel & Loan Tax Bill Details 4500001710016000 TAX ID AGENCY 2025/2025 2025" at bounding box center [694, 561] width 1280 height 1011
click at [233, 107] on button "DOCUMENTS" at bounding box center [222, 101] width 92 height 27
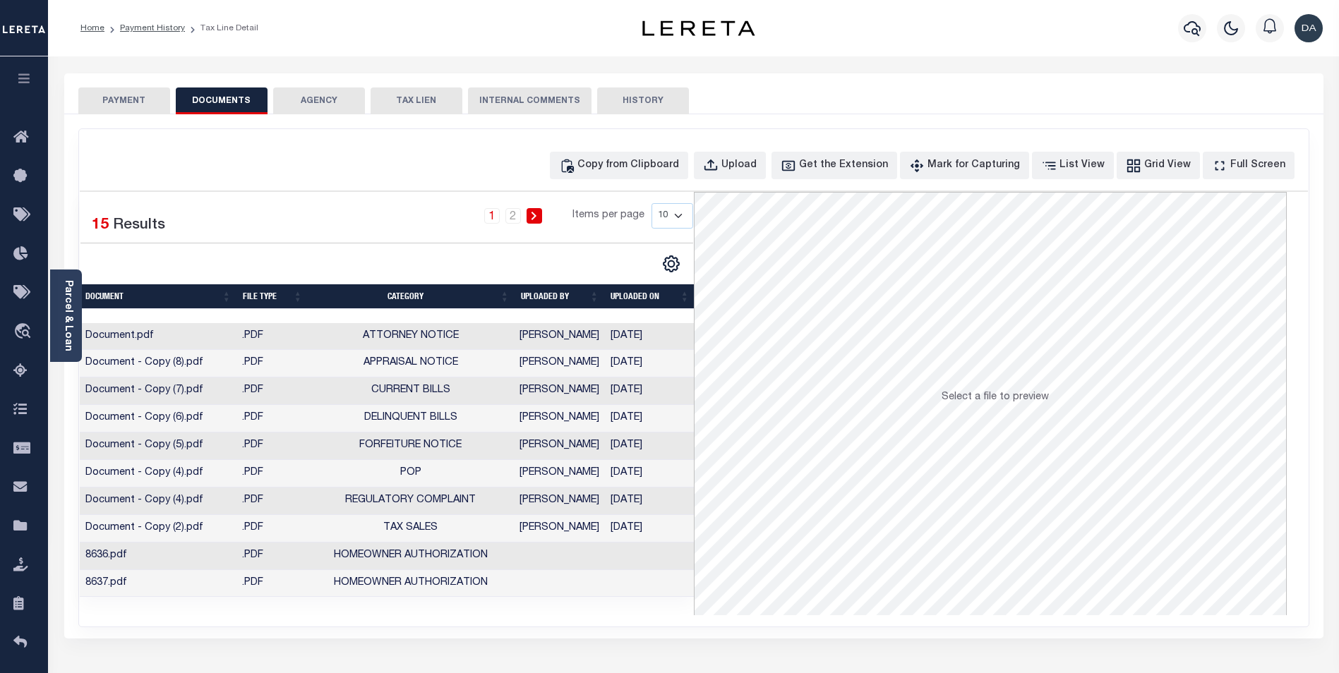
click at [323, 248] on div "Selected 15 Results 1 2 Items per page 10 25 50 100" at bounding box center [386, 238] width 635 height 70
click at [757, 169] on div "Upload" at bounding box center [738, 166] width 35 height 16
select select "APN"
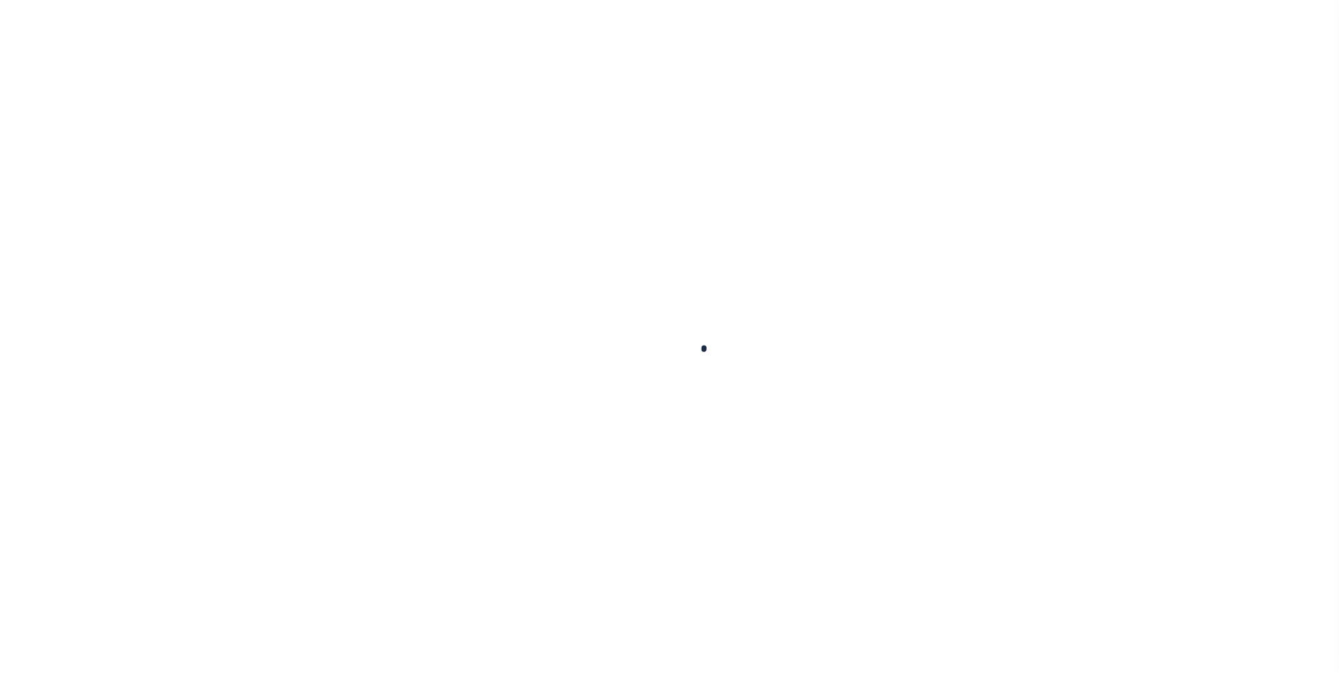
type input "[DATE]"
select select "NW2"
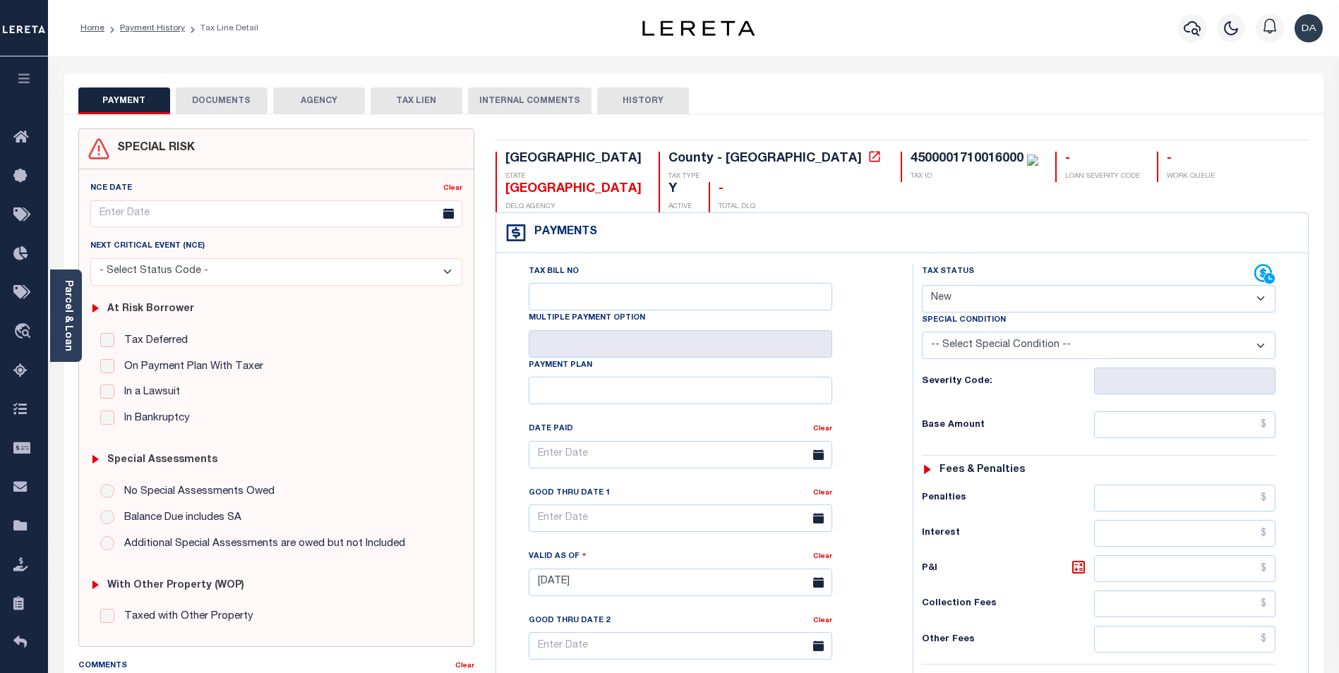
click at [239, 97] on button "DOCUMENTS" at bounding box center [222, 101] width 92 height 27
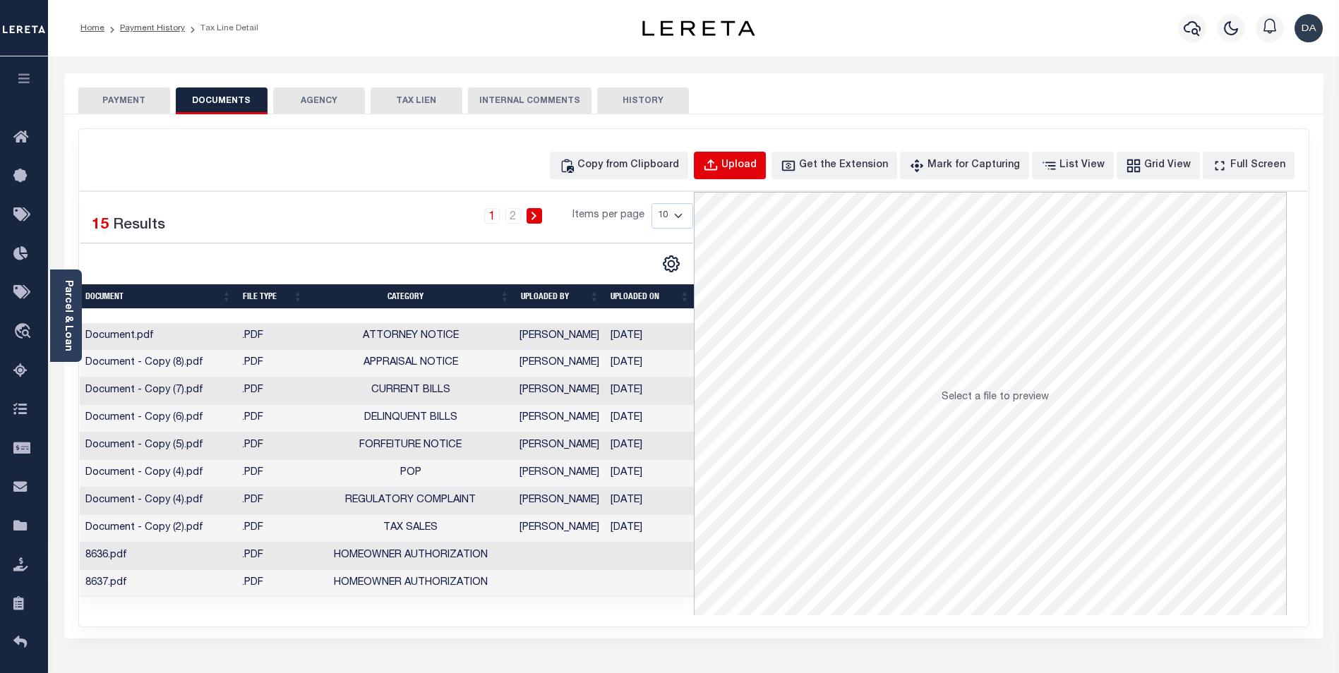
click at [754, 163] on div "Upload" at bounding box center [738, 166] width 35 height 16
select select "POP"
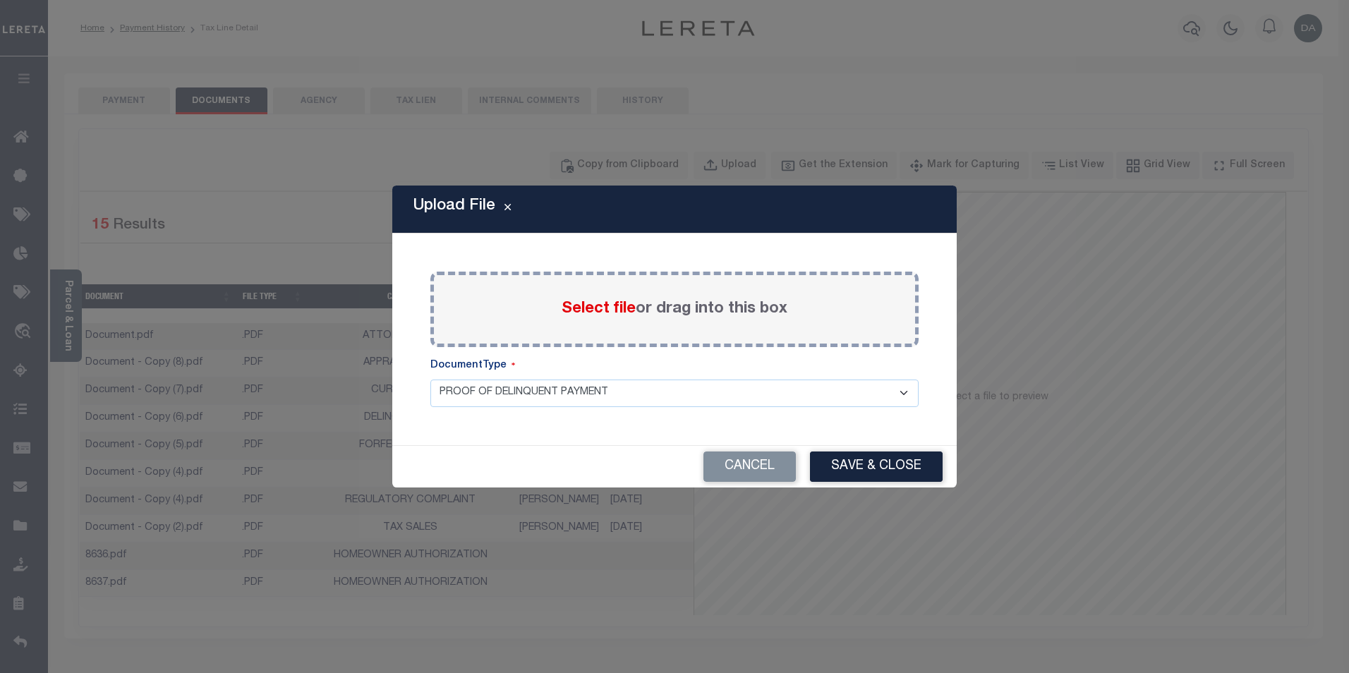
click at [631, 388] on select "PROOF OF DELINQUENT PAYMENT" at bounding box center [675, 394] width 488 height 28
click at [594, 311] on span "Select file" at bounding box center [599, 309] width 74 height 16
click at [0, 0] on input "Select file or drag into this box" at bounding box center [0, 0] width 0 height 0
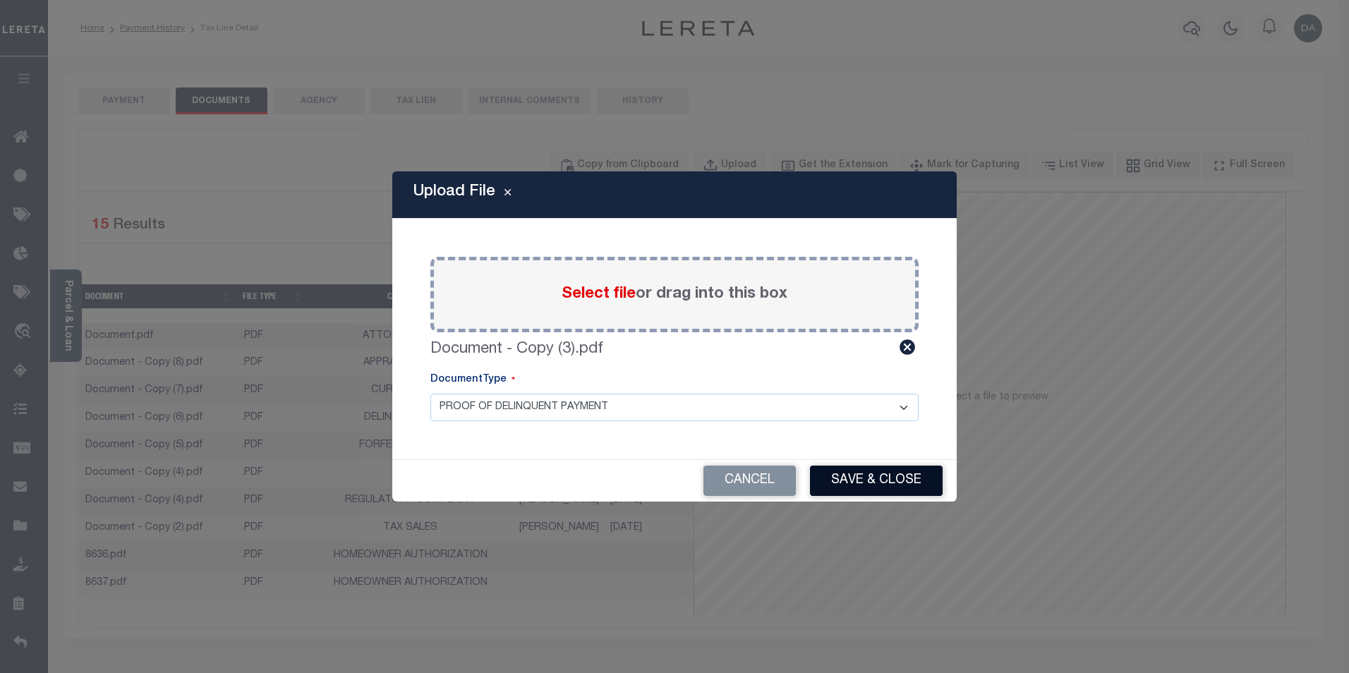
click at [867, 479] on button "Save & Close" at bounding box center [876, 481] width 133 height 30
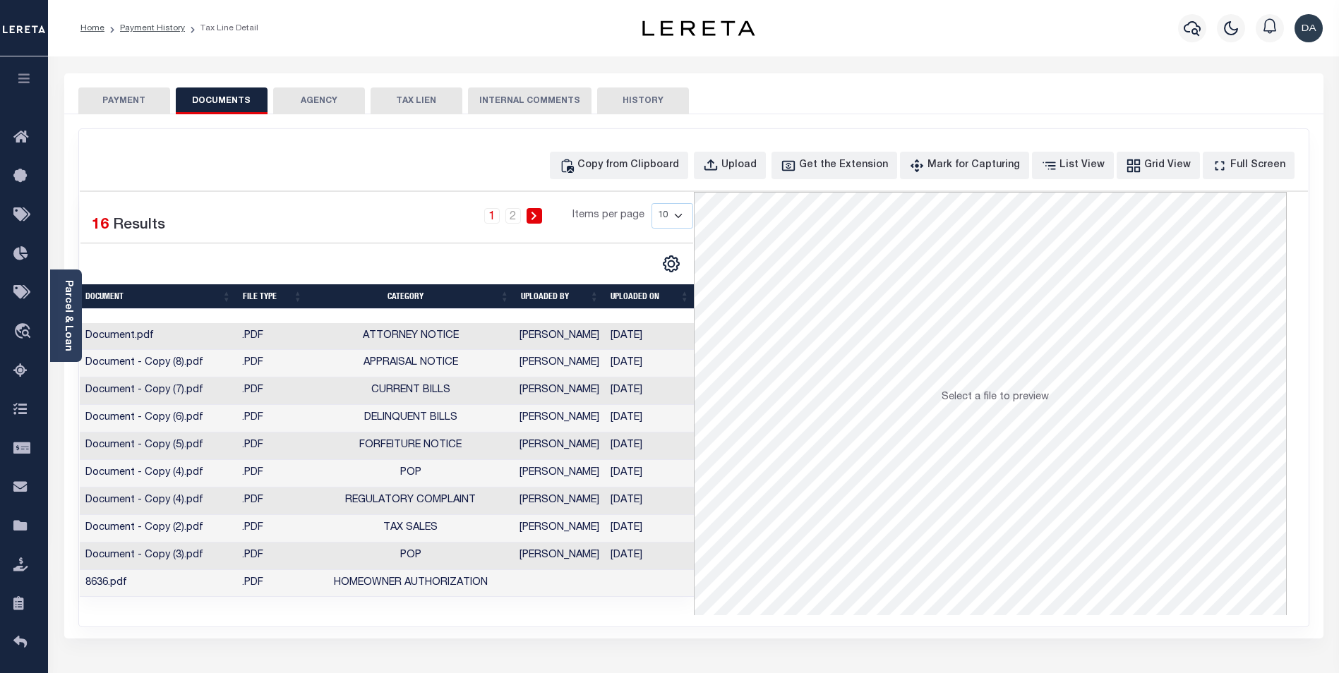
click at [282, 551] on td ".PDF" at bounding box center [271, 557] width 71 height 28
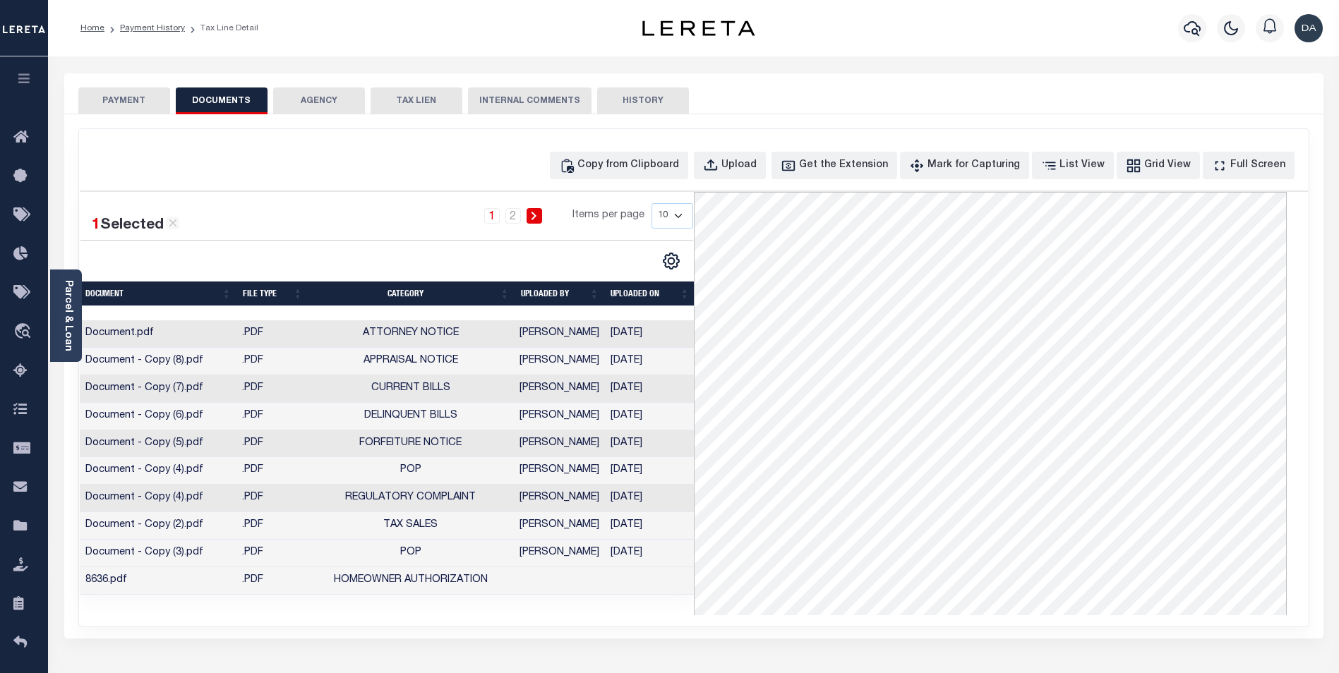
click at [127, 96] on button "PAYMENT" at bounding box center [124, 101] width 92 height 27
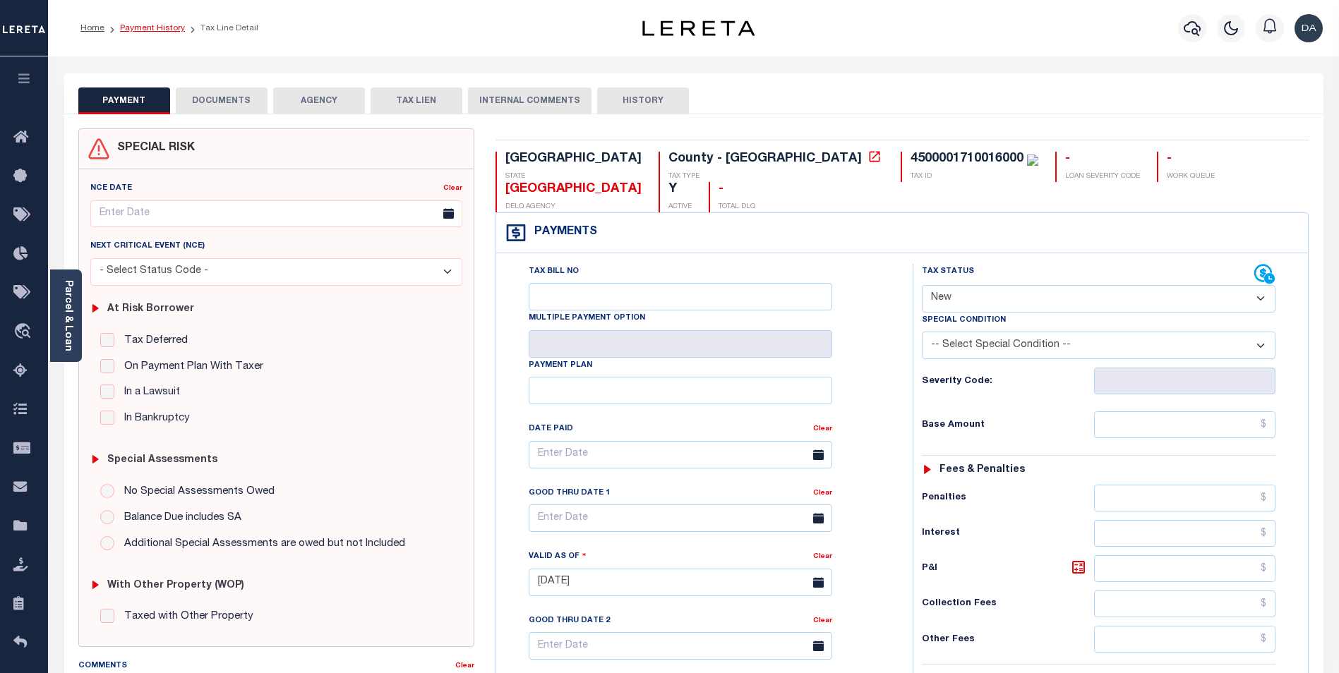
click at [148, 29] on link "Payment History" at bounding box center [152, 28] width 65 height 8
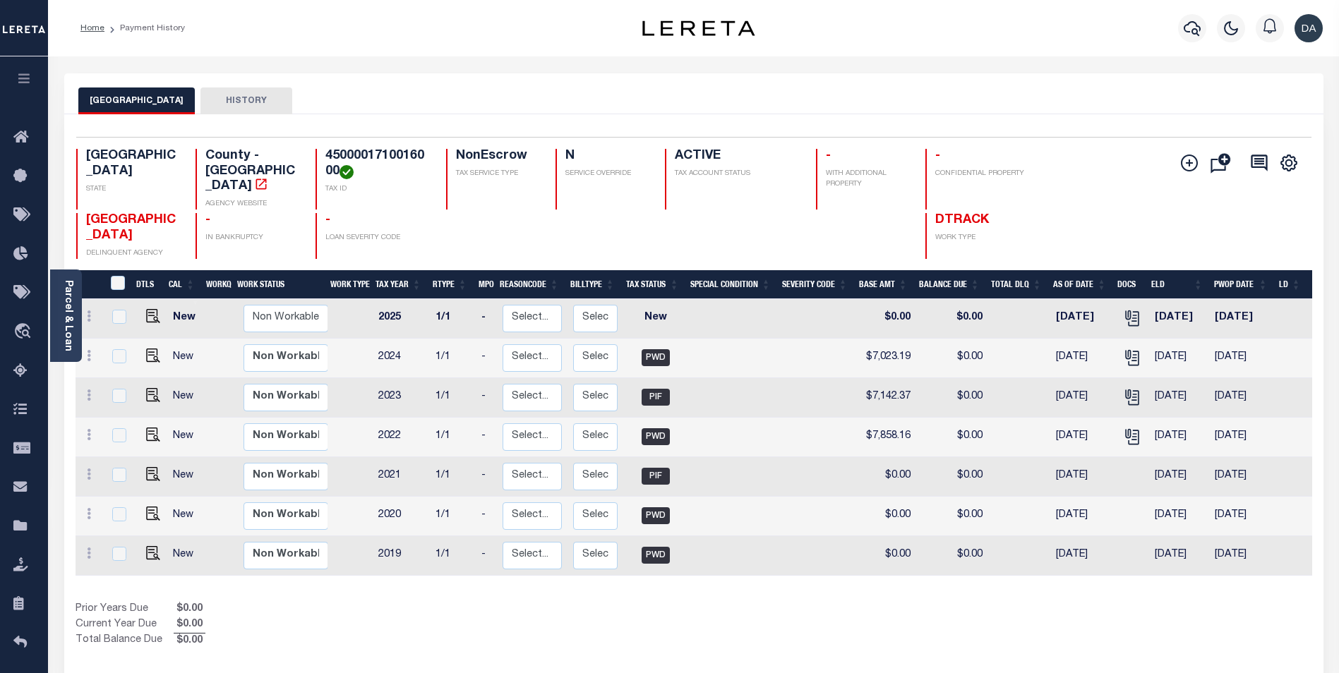
click at [323, 56] on div "Parcel & Loan Loan Details 101108029 LOAN NO TKO" at bounding box center [694, 463] width 1280 height 814
click at [1126, 309] on icon "" at bounding box center [1132, 318] width 18 height 18
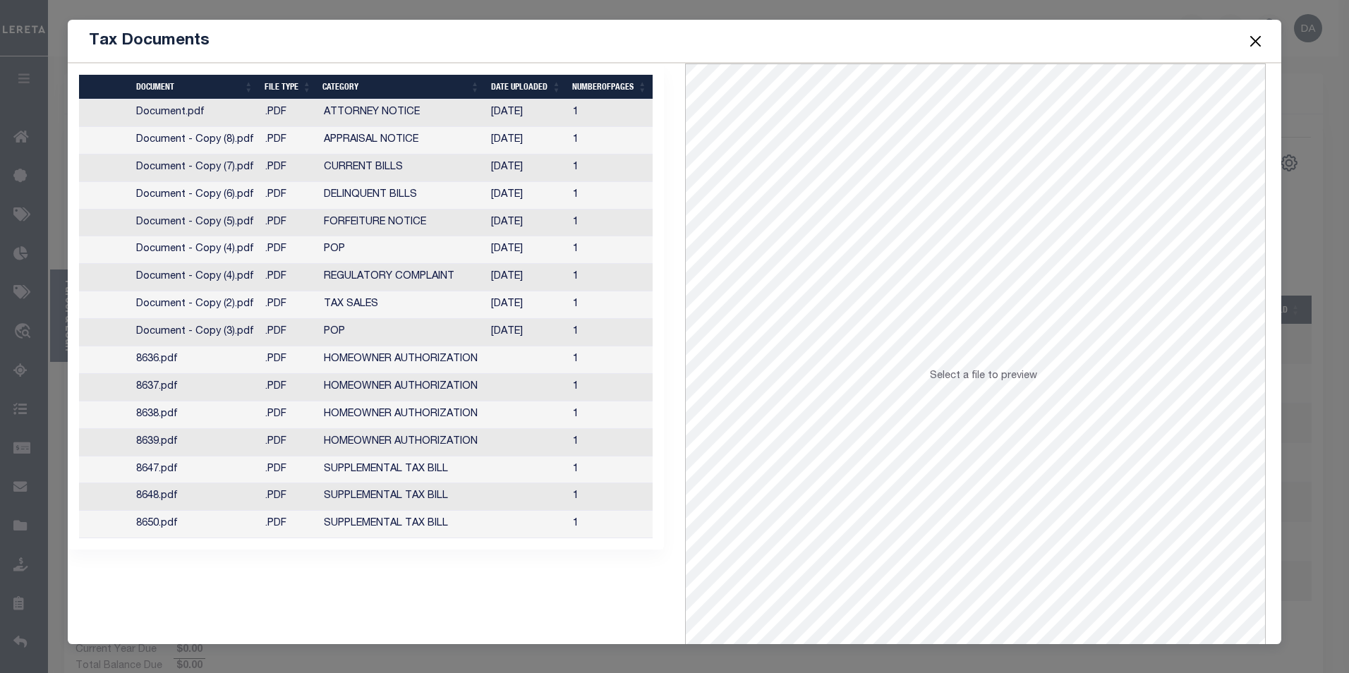
click at [289, 576] on div "Selected 16 Results Items per page" at bounding box center [366, 383] width 618 height 638
click at [1259, 40] on button "Close" at bounding box center [1255, 41] width 18 height 18
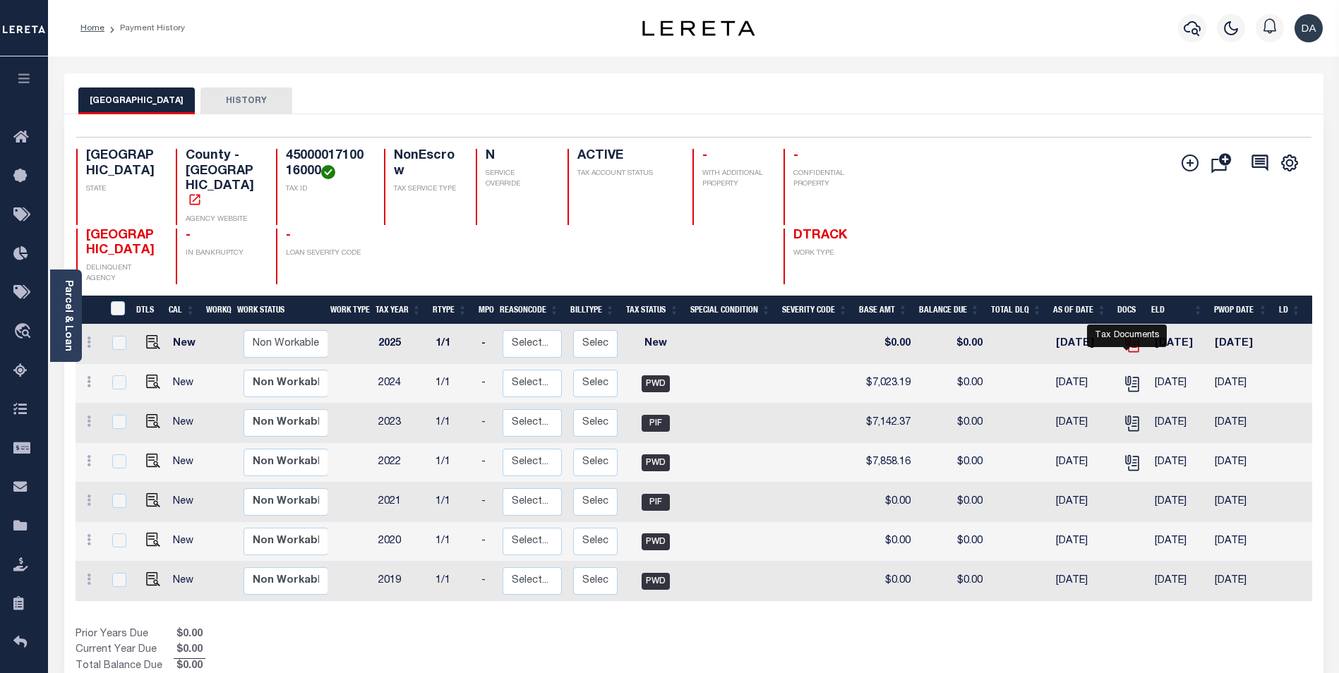
click at [1125, 347] on icon "" at bounding box center [1130, 341] width 11 height 11
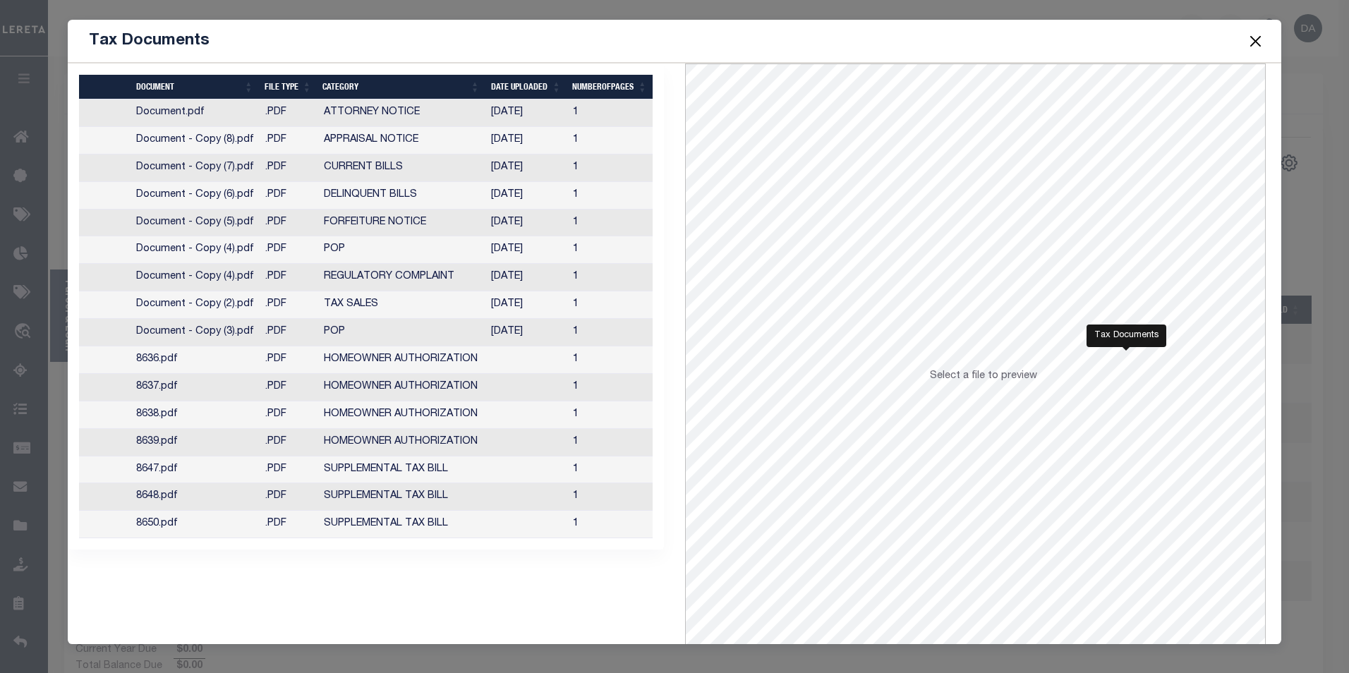
click at [1253, 40] on button "Close" at bounding box center [1255, 41] width 18 height 18
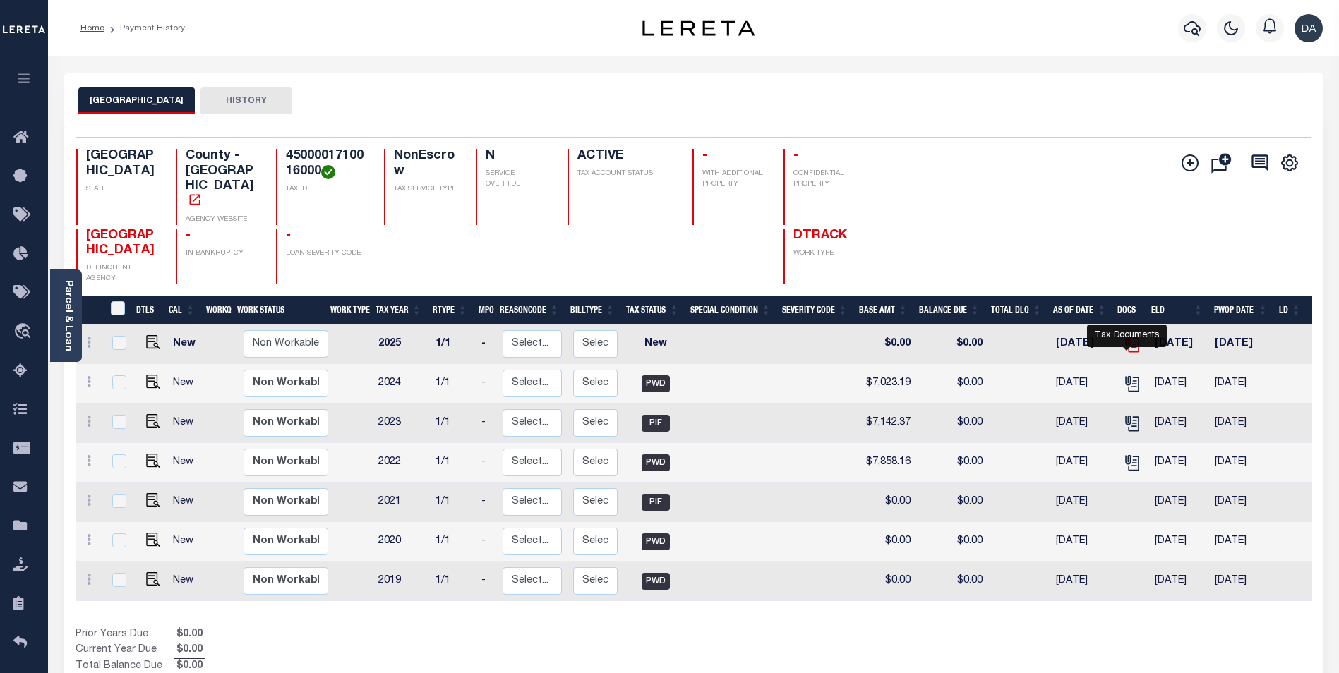
click at [1133, 352] on icon "" at bounding box center [1133, 344] width 11 height 15
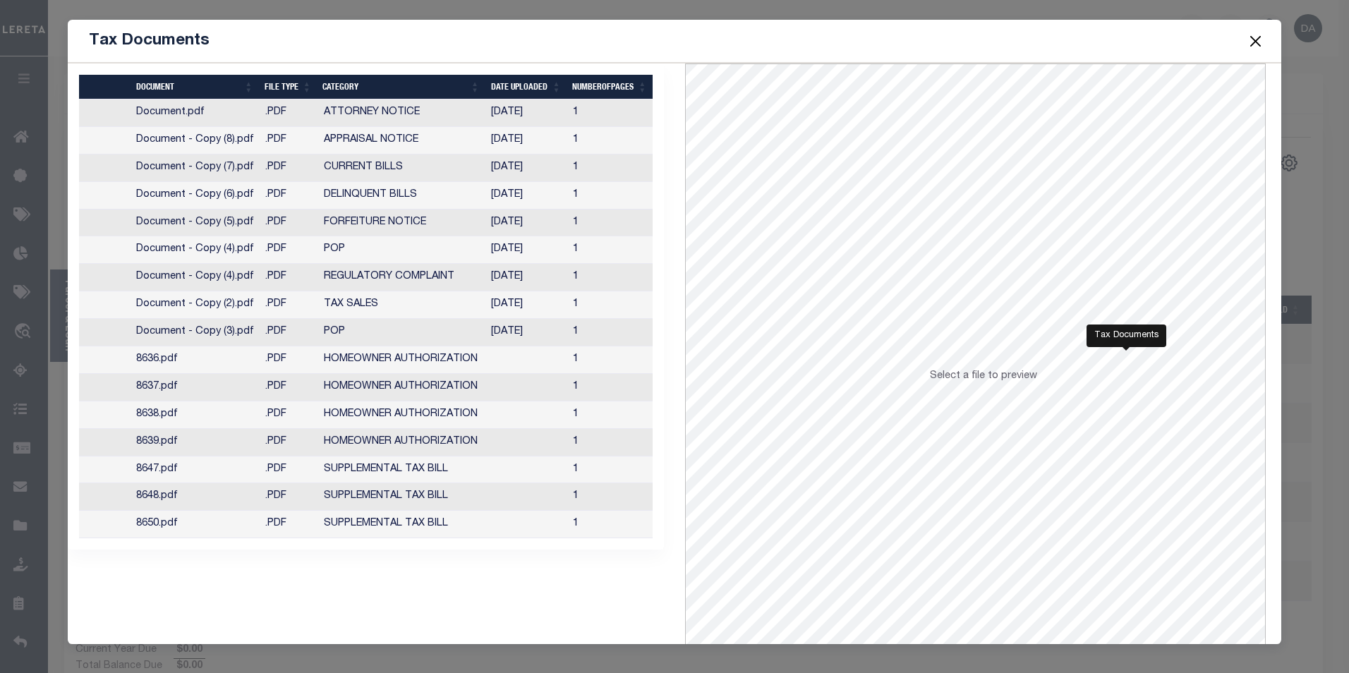
click at [356, 43] on div "Tax Documents" at bounding box center [675, 41] width 1215 height 43
click at [1258, 38] on button "Close" at bounding box center [1255, 41] width 18 height 18
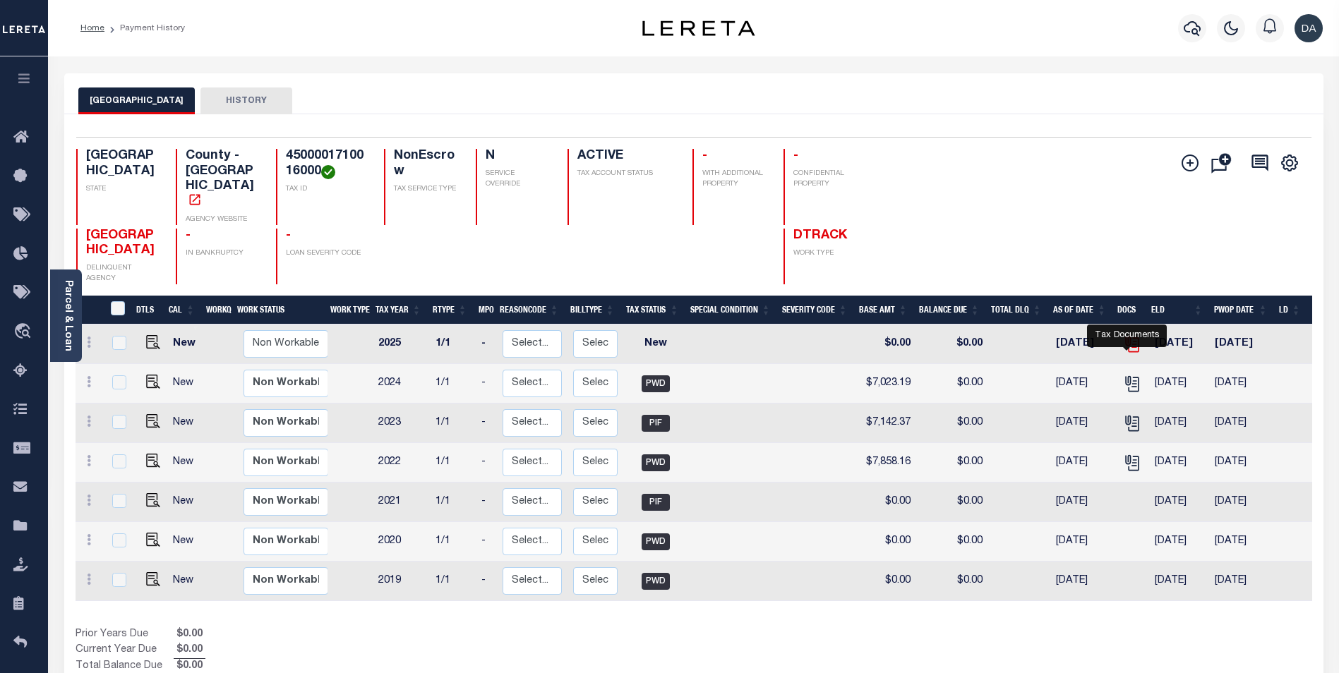
click at [1129, 354] on icon "" at bounding box center [1132, 344] width 18 height 18
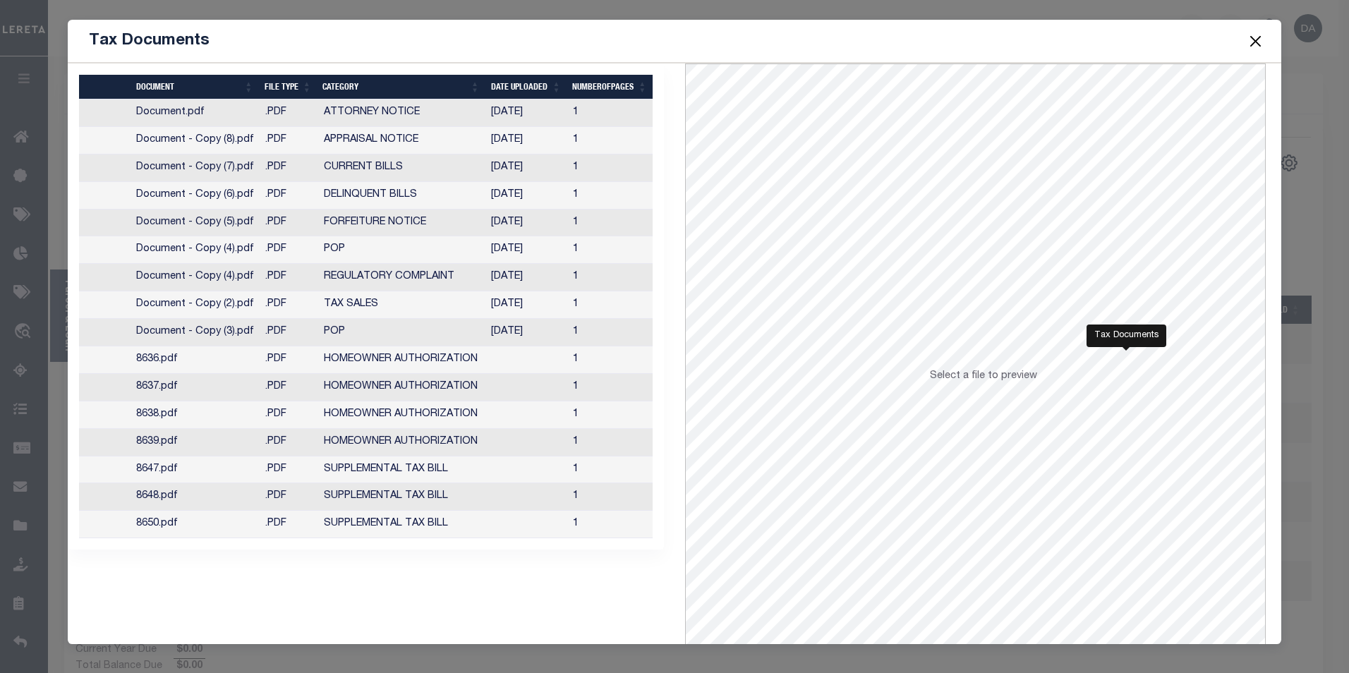
click at [1256, 40] on button "Close" at bounding box center [1255, 41] width 18 height 18
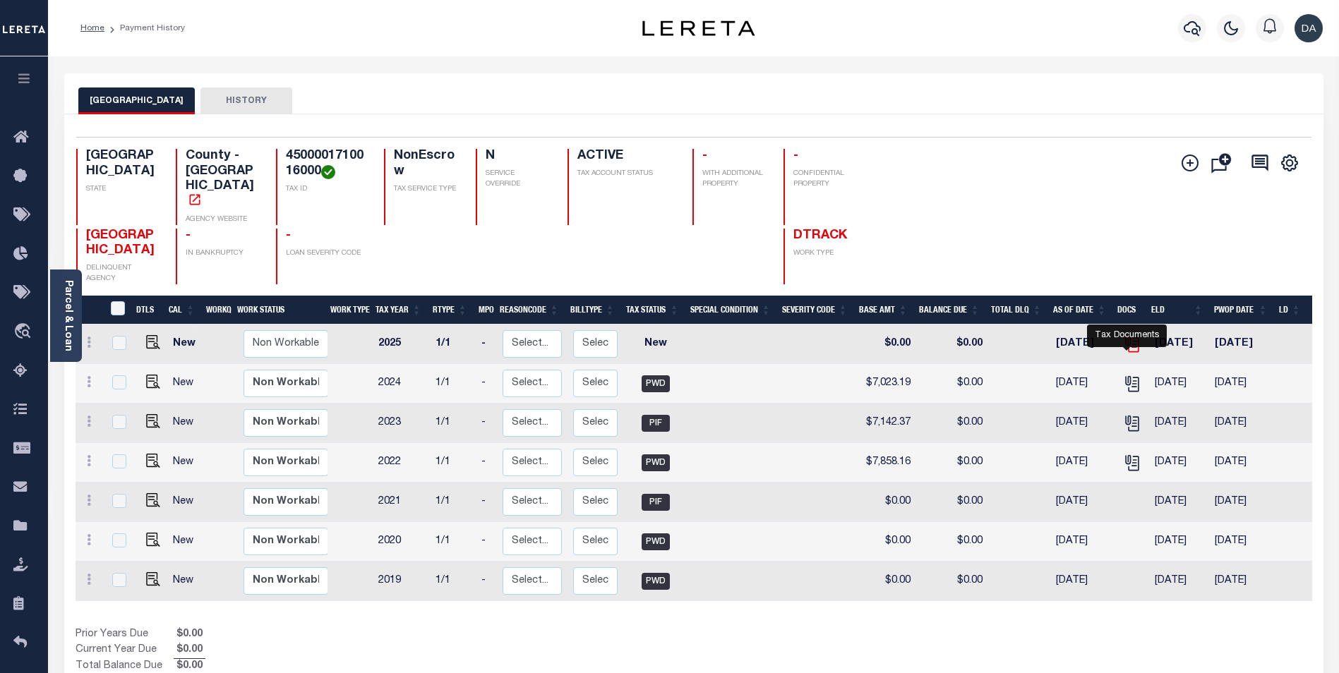
click at [1123, 354] on icon "" at bounding box center [1132, 344] width 18 height 18
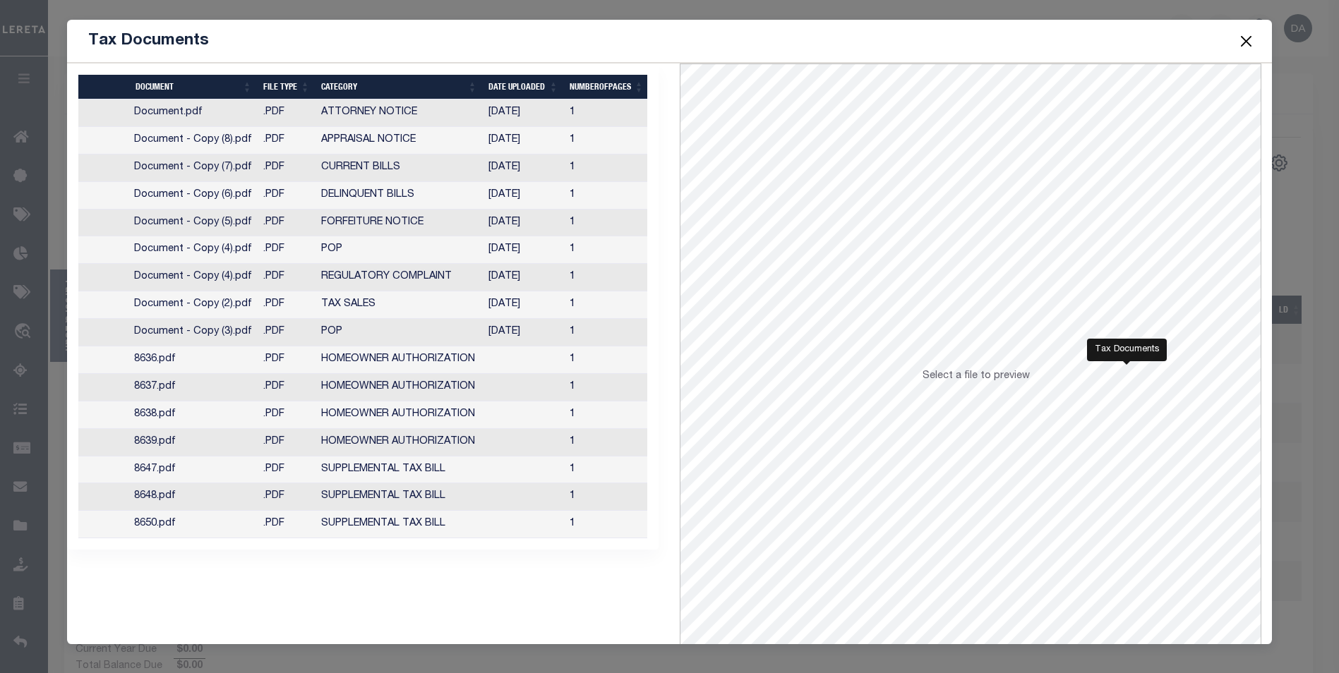
click at [219, 104] on td "Document.pdf" at bounding box center [192, 114] width 129 height 28
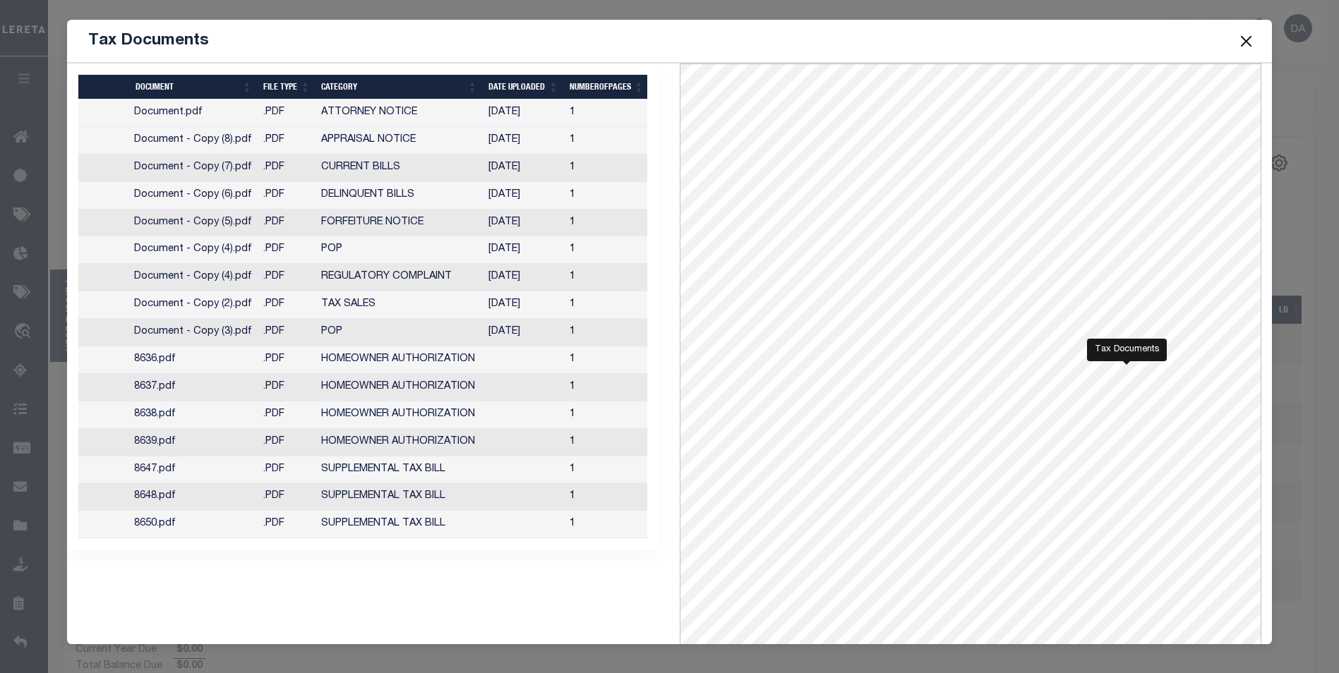
click at [1255, 37] on button "Close" at bounding box center [1245, 41] width 18 height 18
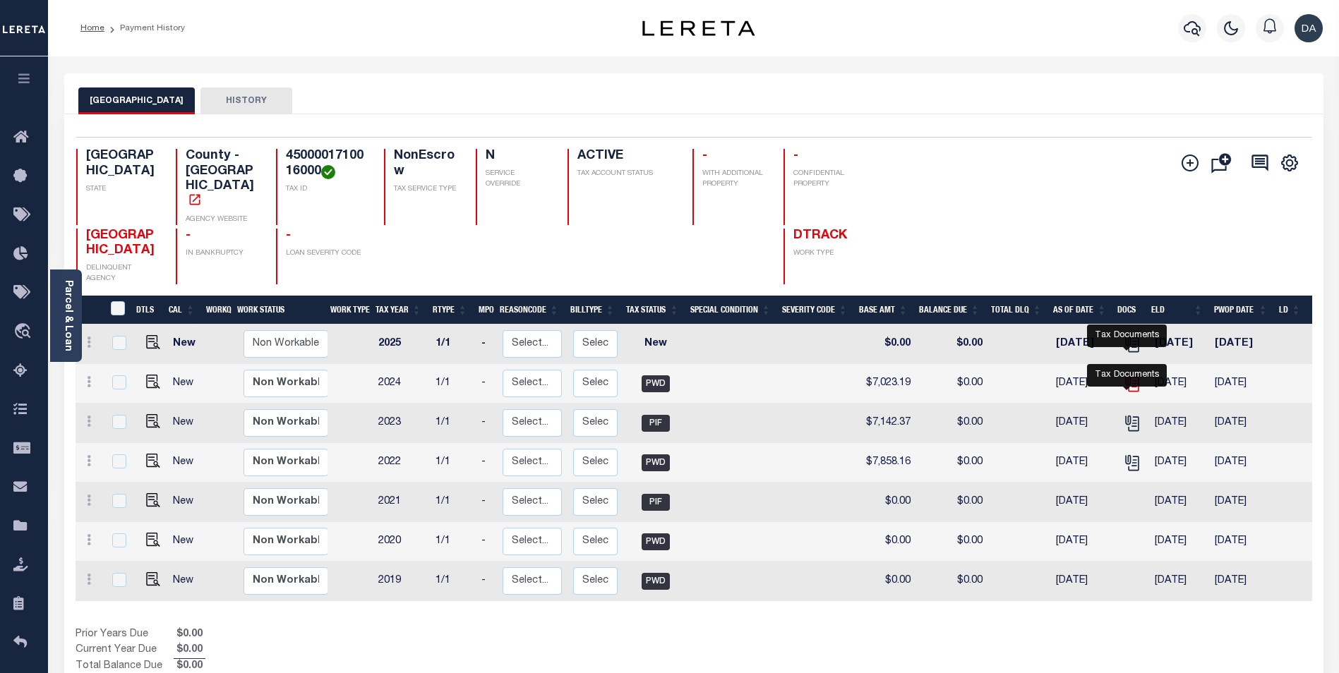
click at [1129, 392] on icon "" at bounding box center [1133, 384] width 11 height 15
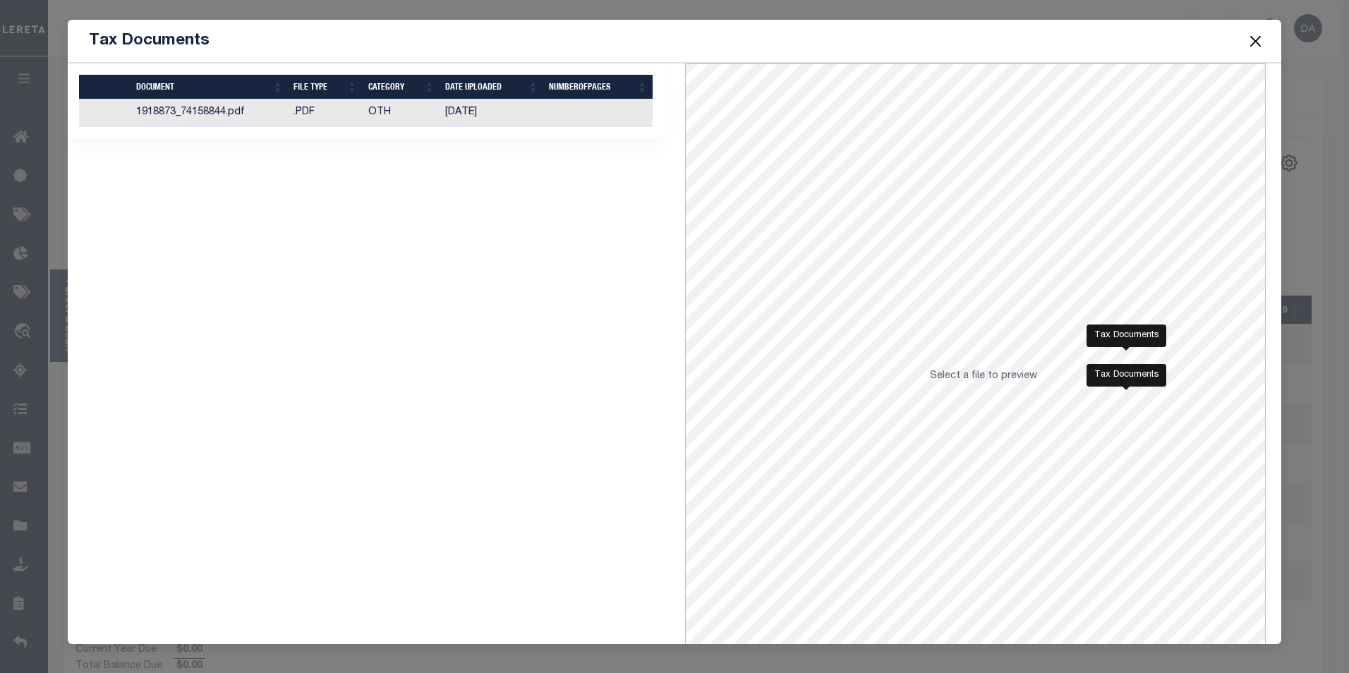
click at [261, 179] on div "Selected 1 Result Items per page" at bounding box center [366, 383] width 618 height 638
click at [1260, 41] on button "Close" at bounding box center [1255, 41] width 18 height 18
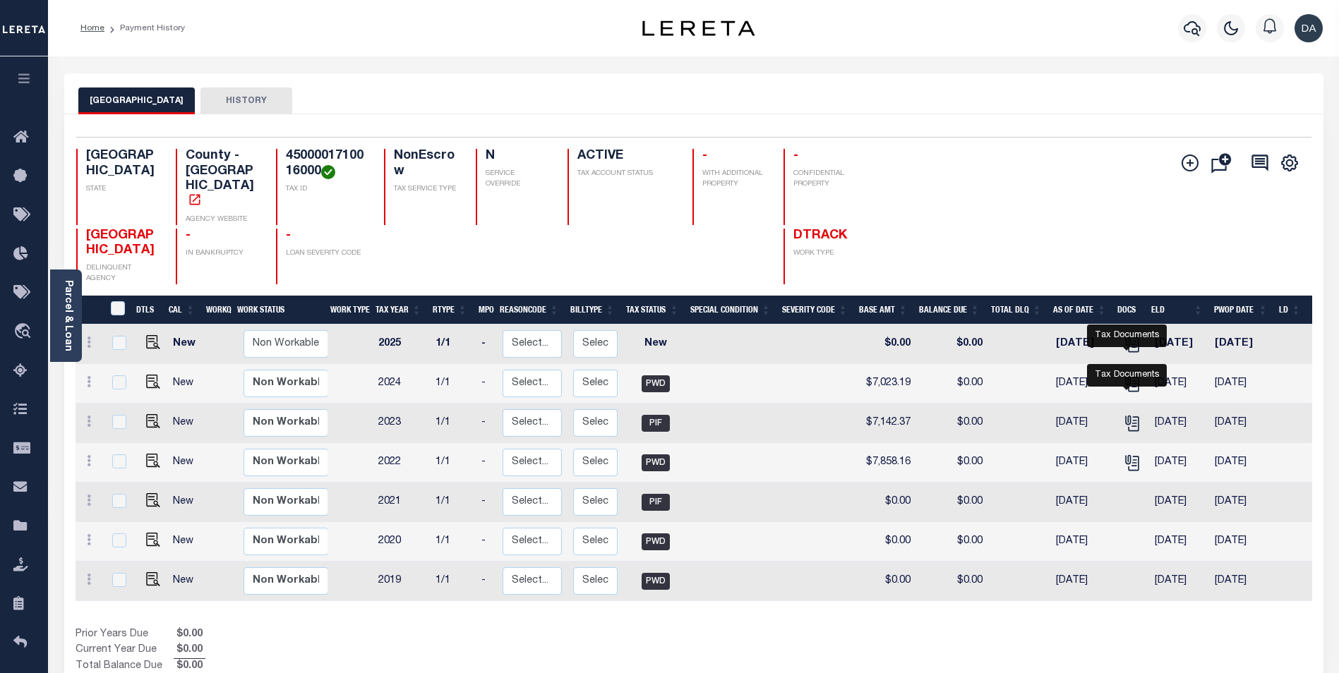
click at [1090, 260] on div "Add Installment Line Bad Parcel Fees" at bounding box center [1003, 217] width 618 height 136
click at [881, 274] on div "Add Installment Line Bad Parcel Fees" at bounding box center [1003, 217] width 618 height 136
click at [823, 358] on td at bounding box center [817, 345] width 77 height 40
checkbox input "true"
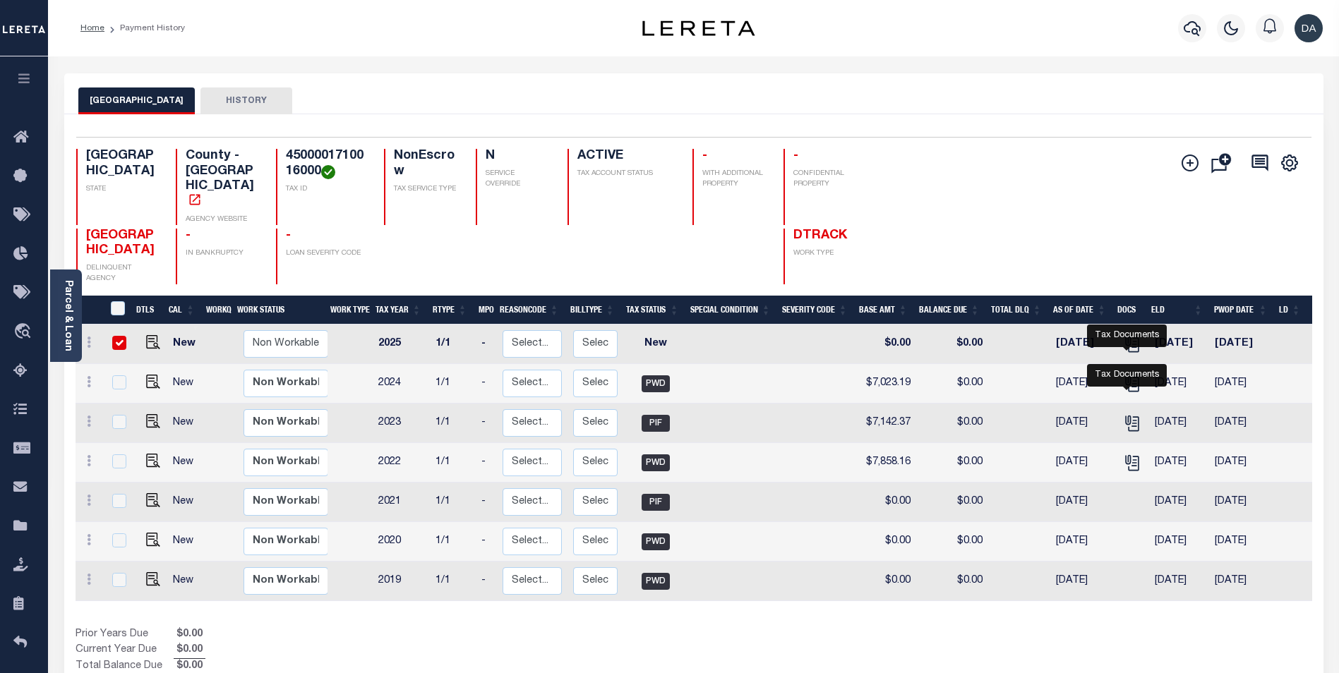
checkbox input "true"
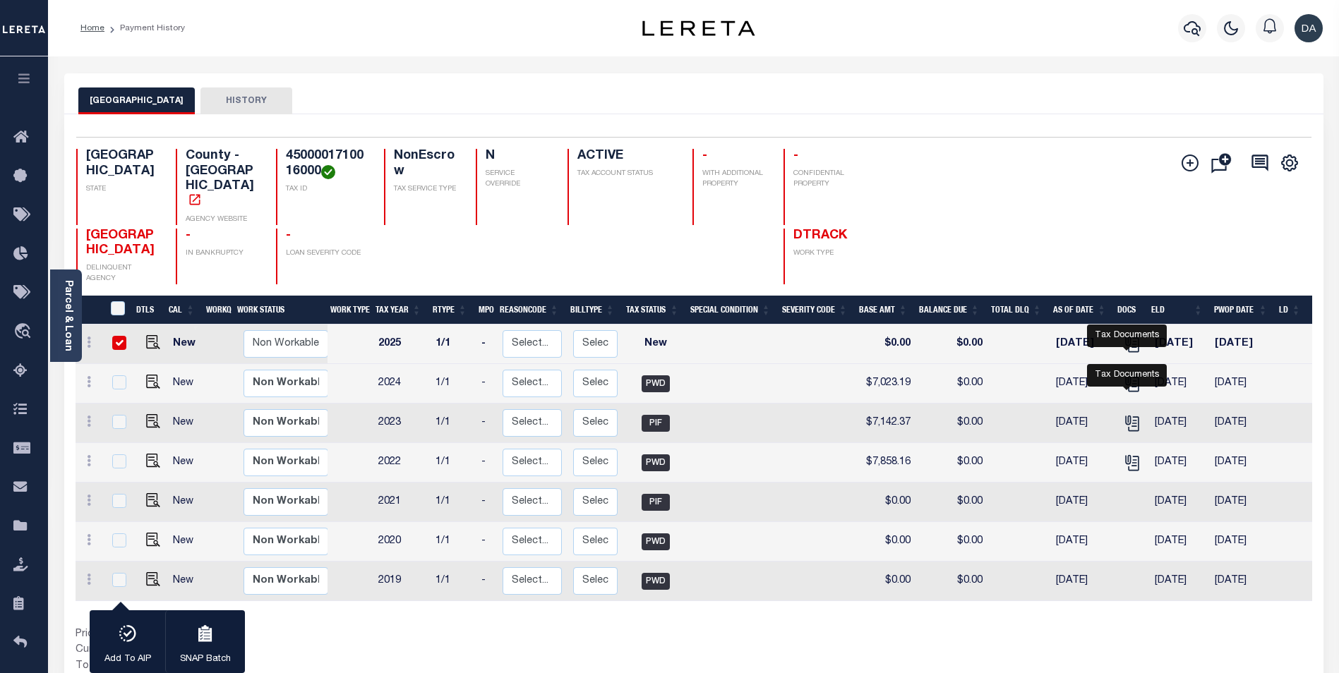
click at [823, 358] on td at bounding box center [817, 345] width 77 height 40
checkbox input "false"
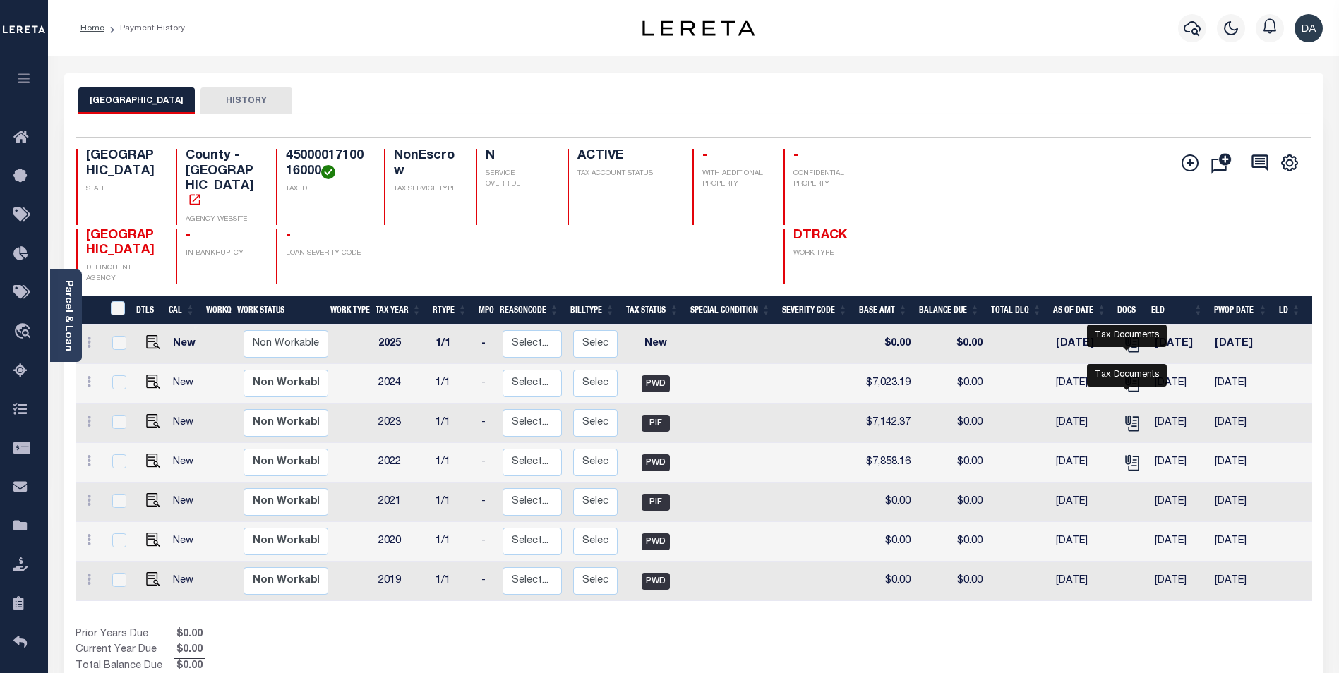
click at [824, 362] on td at bounding box center [817, 345] width 77 height 40
checkbox input "true"
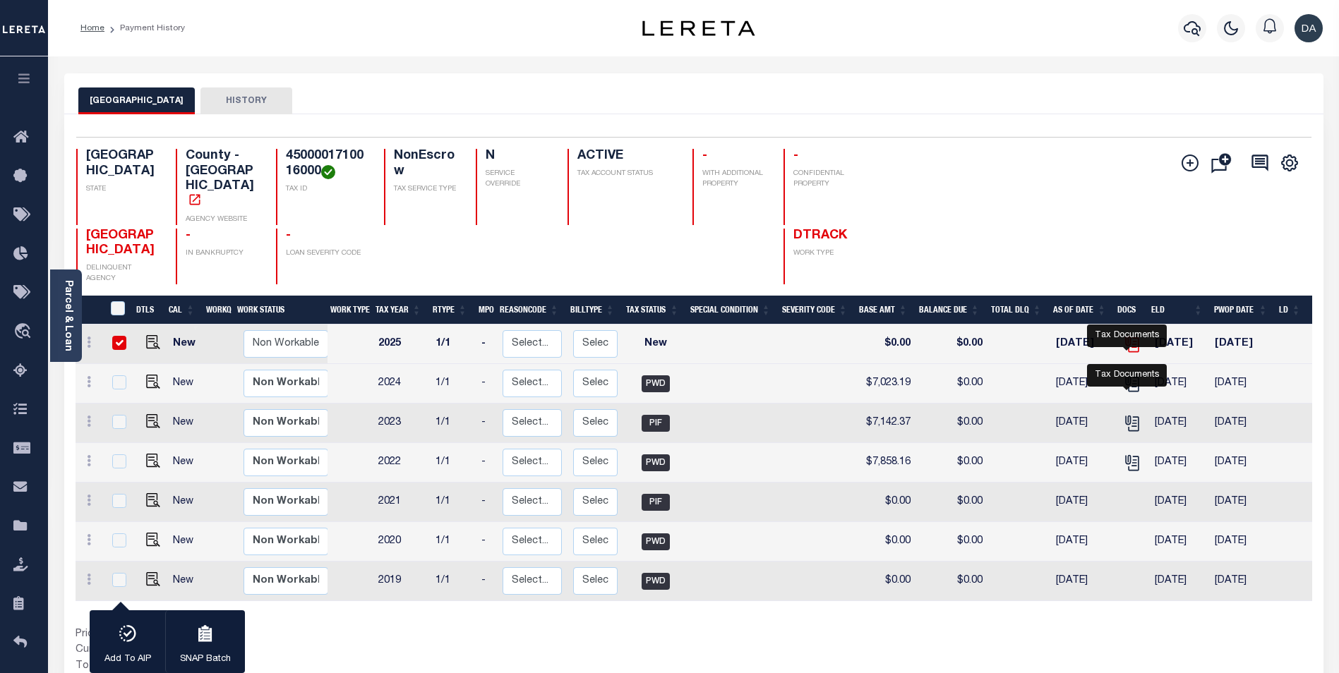
click at [1132, 354] on icon "" at bounding box center [1132, 344] width 18 height 18
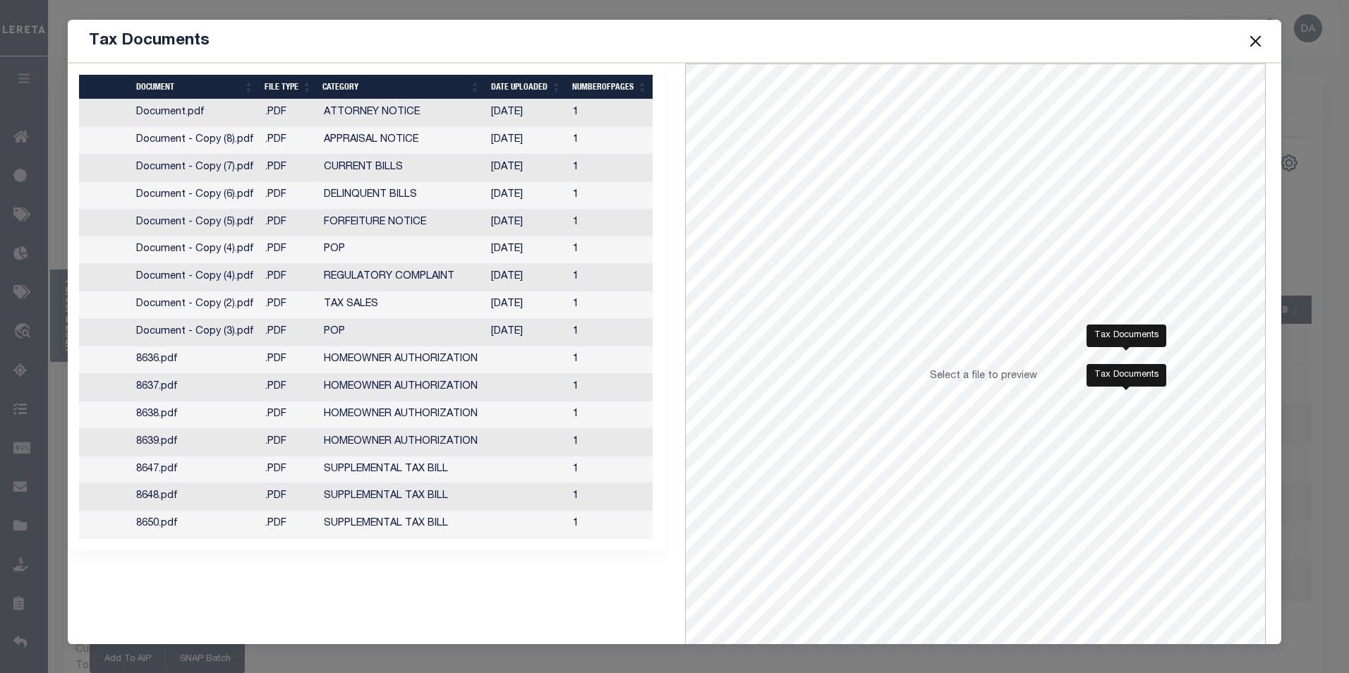
click at [555, 46] on div "Tax Documents" at bounding box center [675, 41] width 1215 height 43
click at [1257, 41] on button "Close" at bounding box center [1255, 41] width 18 height 18
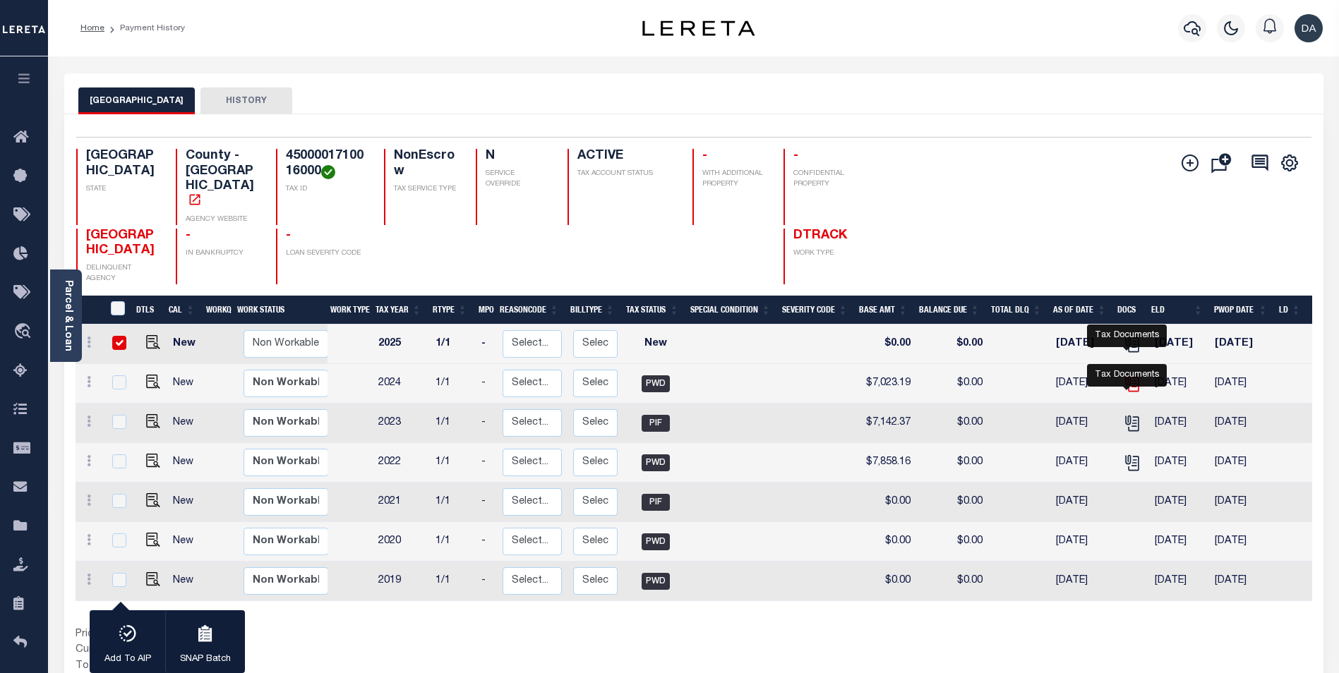
click at [1125, 387] on icon "" at bounding box center [1130, 380] width 11 height 11
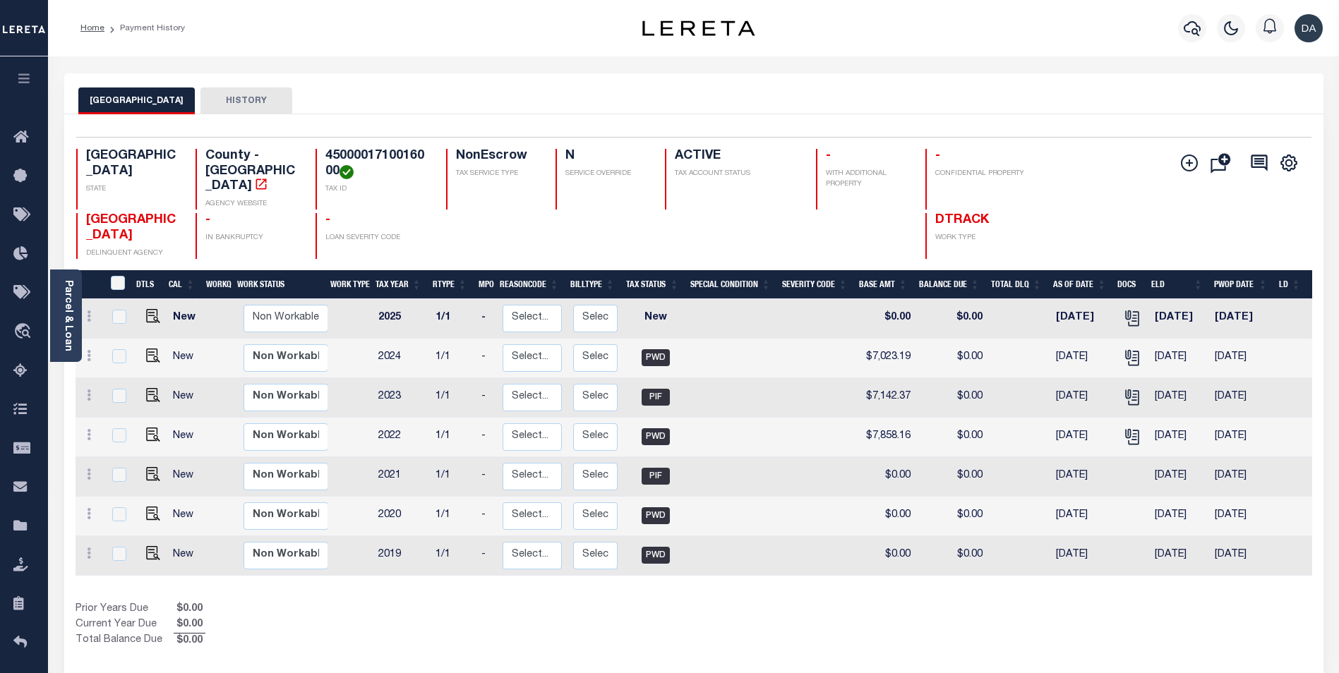
click at [978, 18] on div "Profile Sign out" at bounding box center [1066, 28] width 524 height 49
click at [1123, 309] on icon "" at bounding box center [1132, 318] width 18 height 18
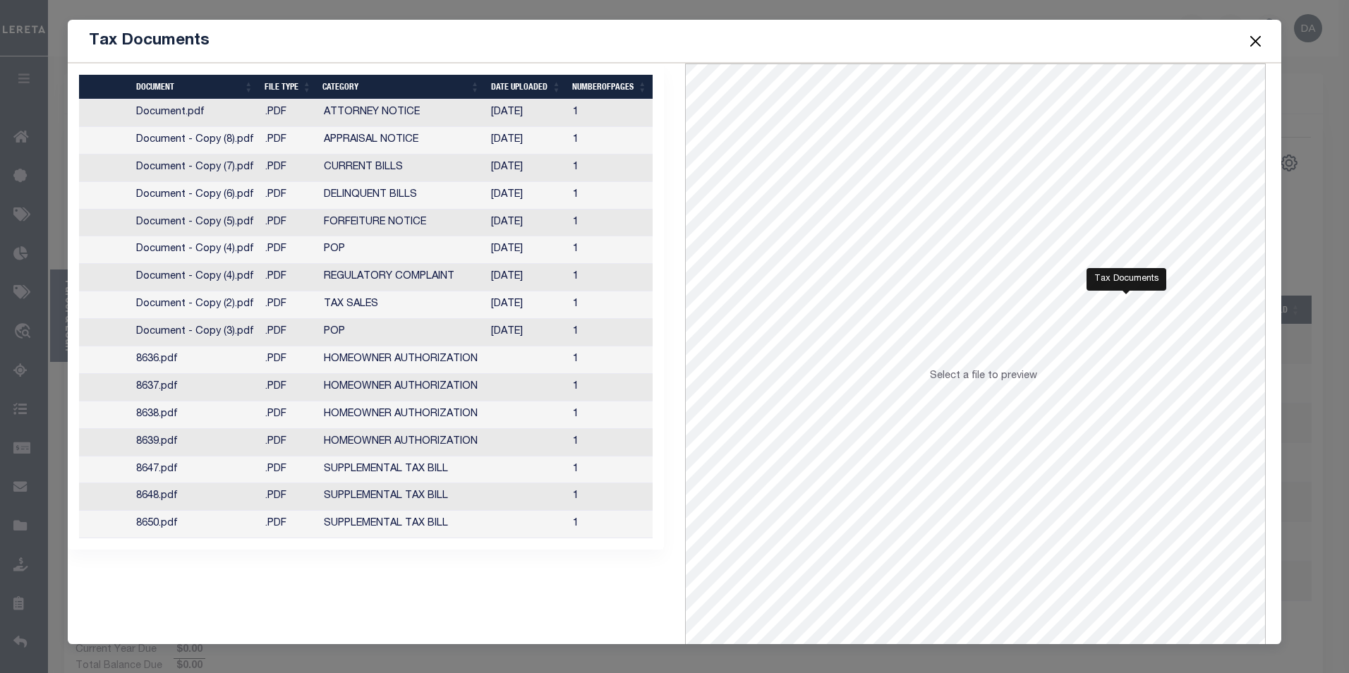
click at [526, 35] on div "Tax Documents" at bounding box center [675, 41] width 1215 height 43
click at [1255, 44] on button "Close" at bounding box center [1255, 41] width 18 height 18
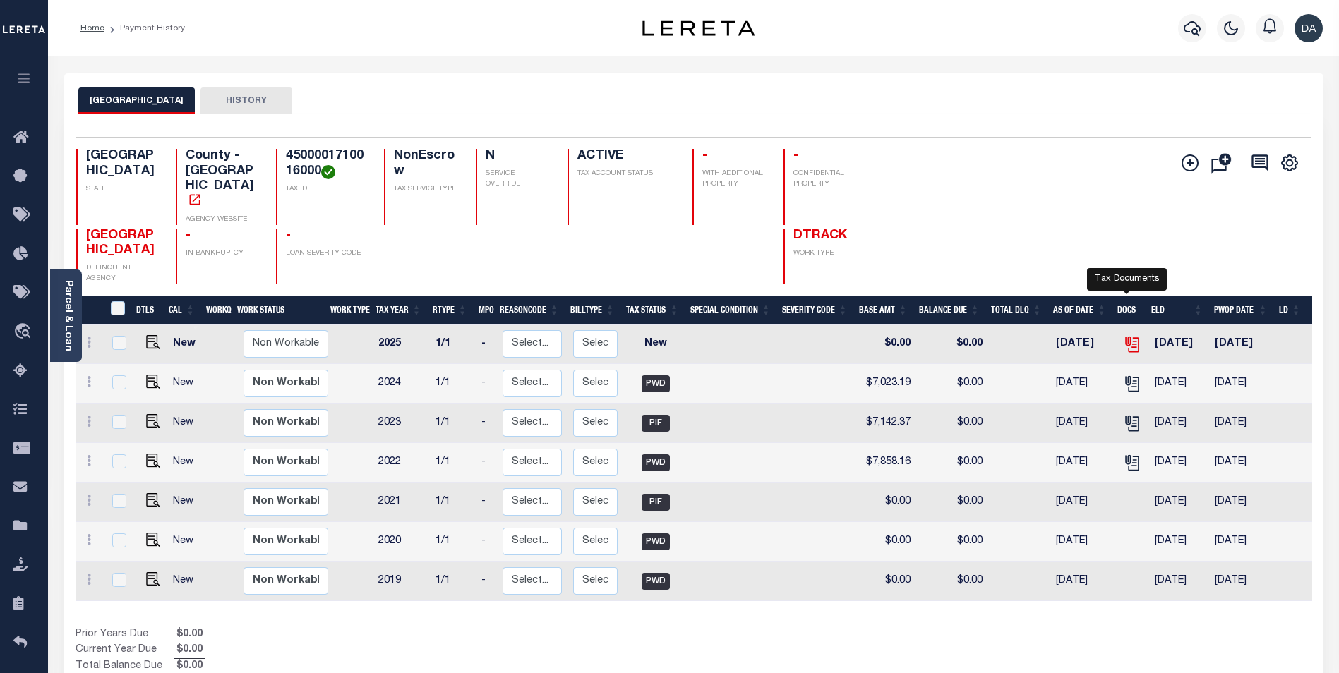
click at [1126, 354] on icon "" at bounding box center [1132, 344] width 18 height 18
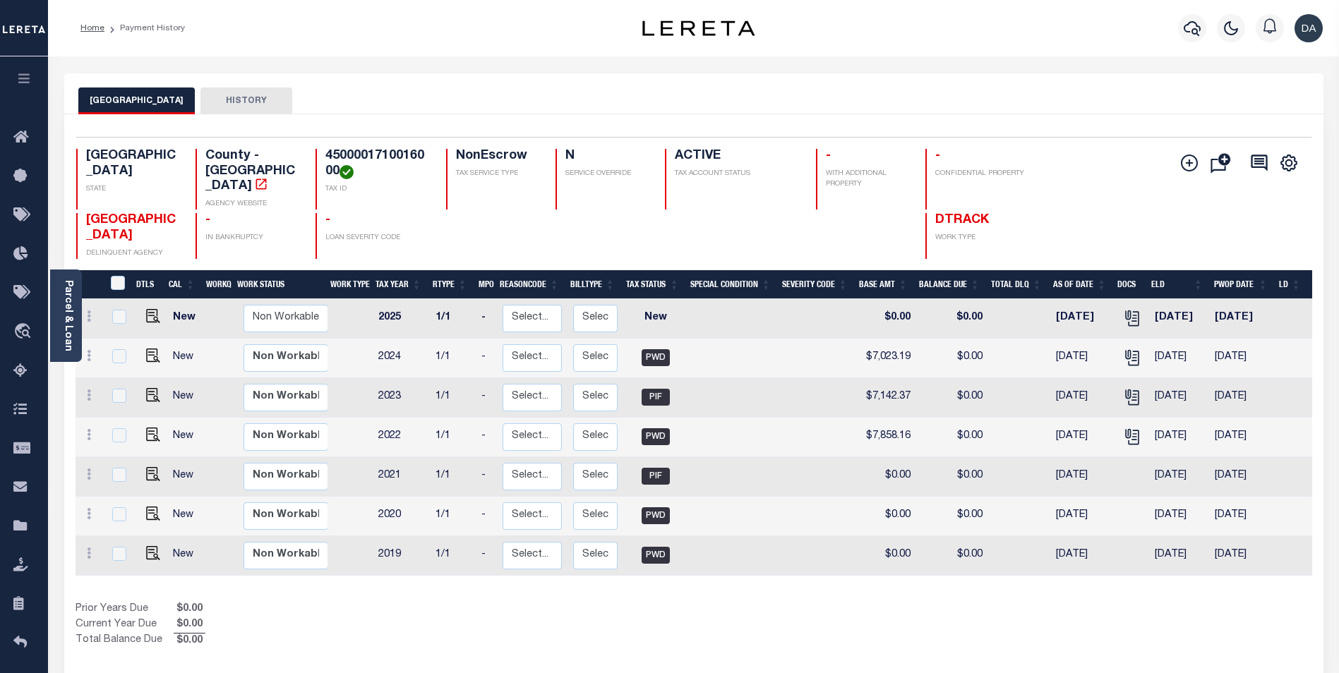
click at [347, 31] on div "Home Payment History" at bounding box center [331, 28] width 524 height 30
click at [1131, 309] on icon "" at bounding box center [1132, 318] width 18 height 18
click at [1130, 311] on icon "" at bounding box center [1130, 316] width 11 height 11
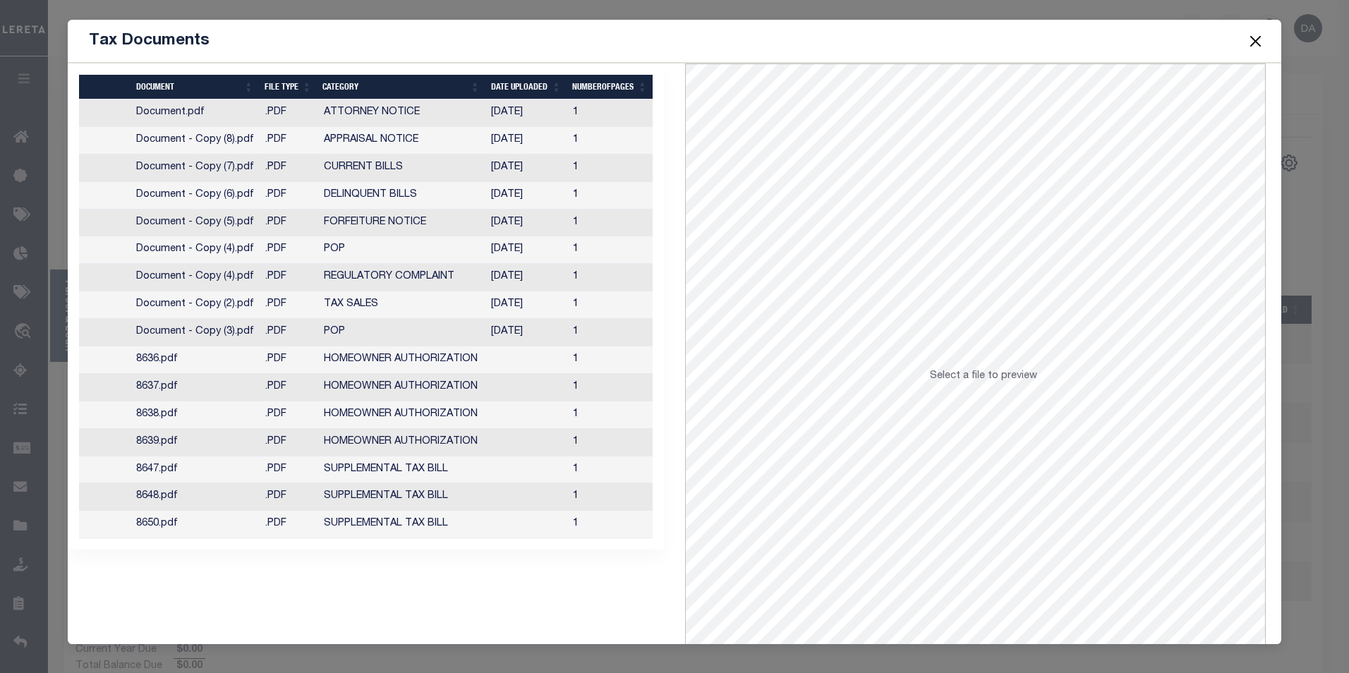
click at [759, 53] on div "Tax Documents" at bounding box center [675, 41] width 1215 height 43
click at [1248, 43] on button "Close" at bounding box center [1255, 41] width 18 height 18
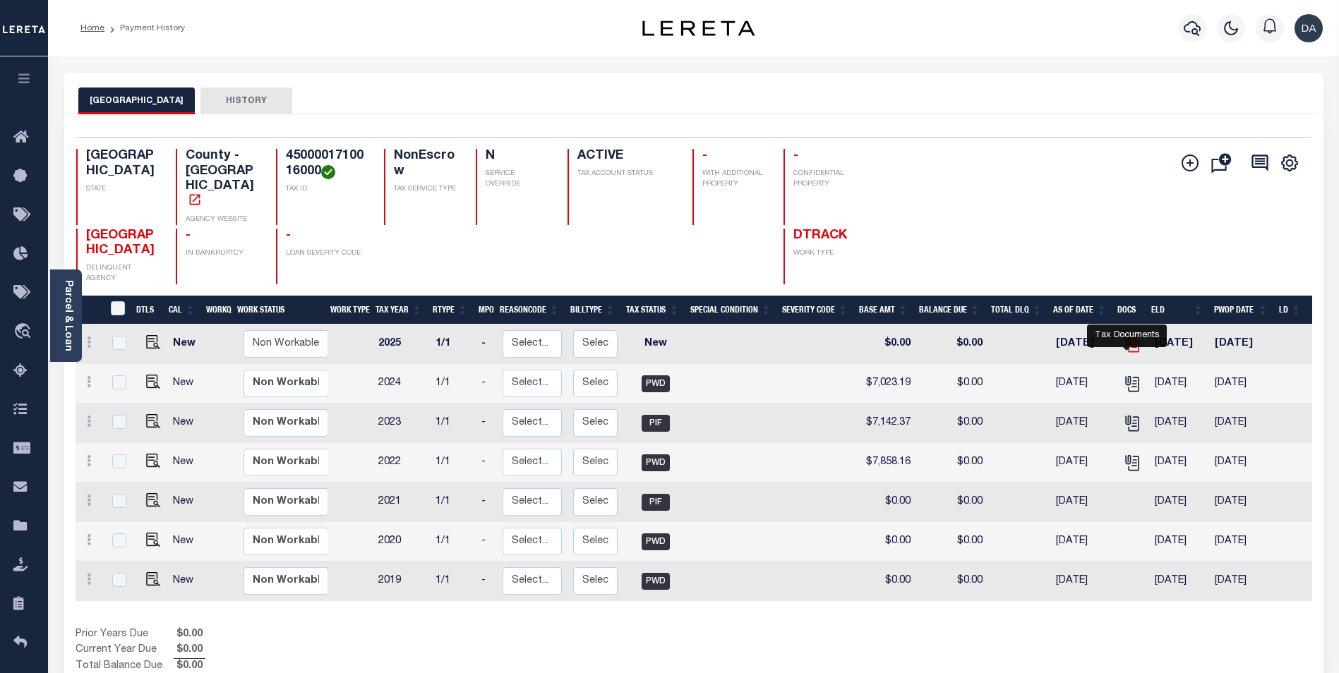
click at [1125, 347] on icon "" at bounding box center [1130, 341] width 11 height 11
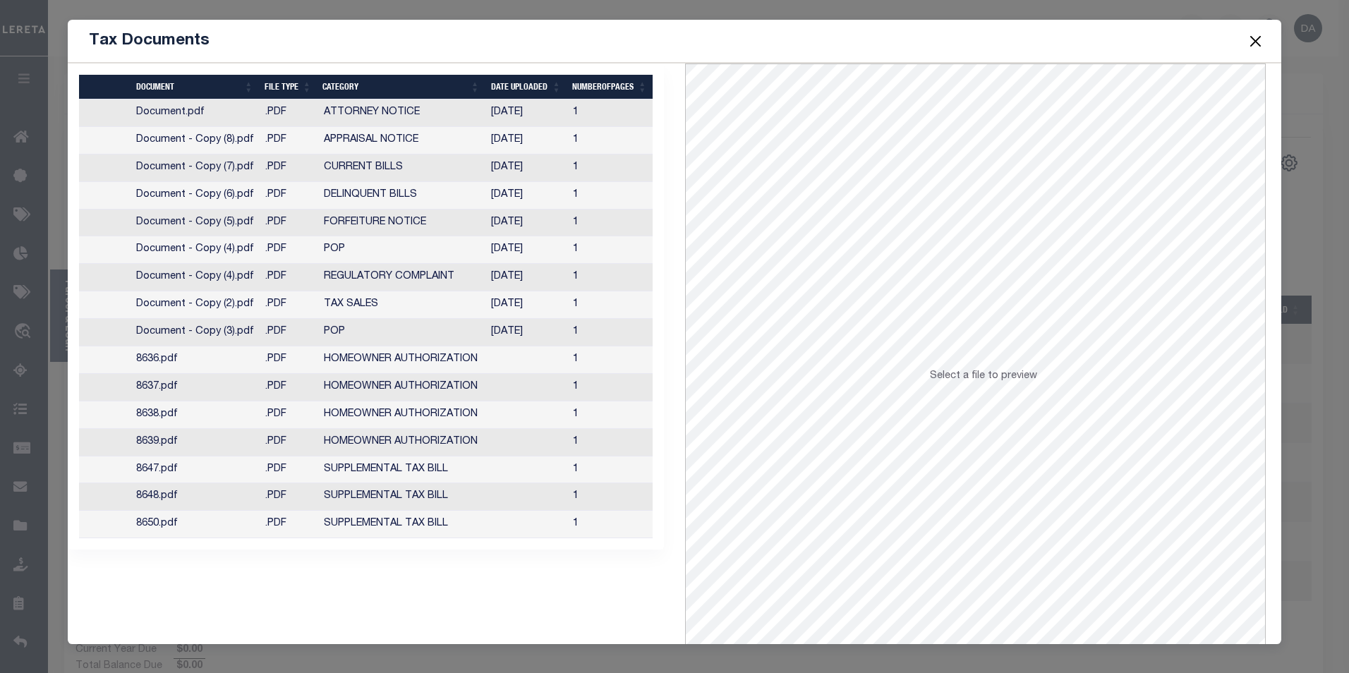
click at [1252, 40] on button "Close" at bounding box center [1255, 41] width 18 height 18
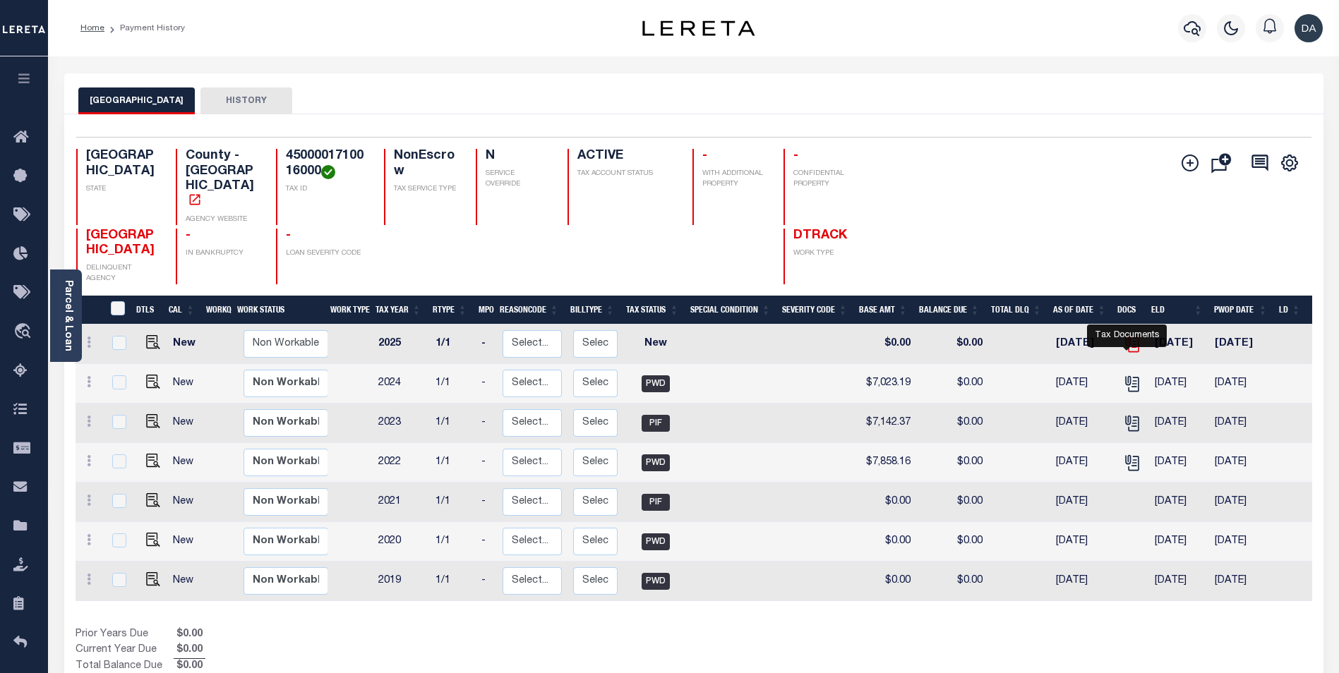
click at [1123, 354] on icon "" at bounding box center [1132, 344] width 18 height 18
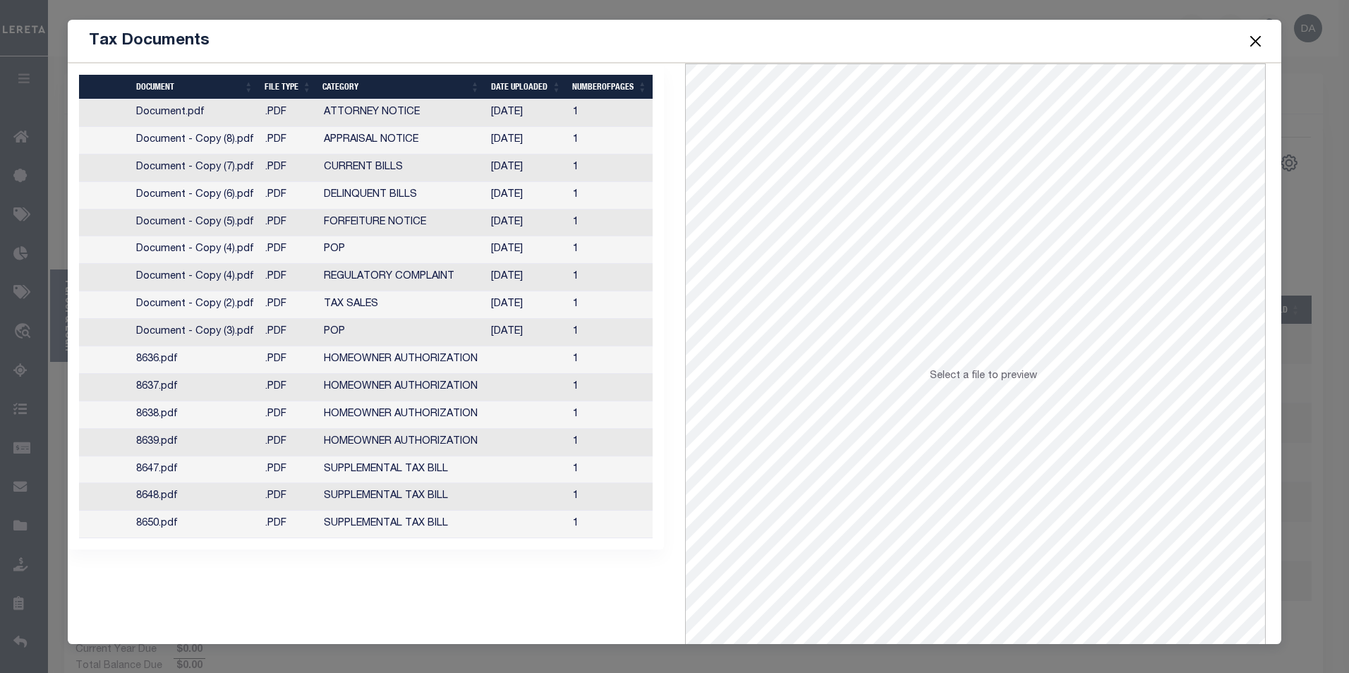
click at [1255, 40] on button "Close" at bounding box center [1255, 41] width 18 height 18
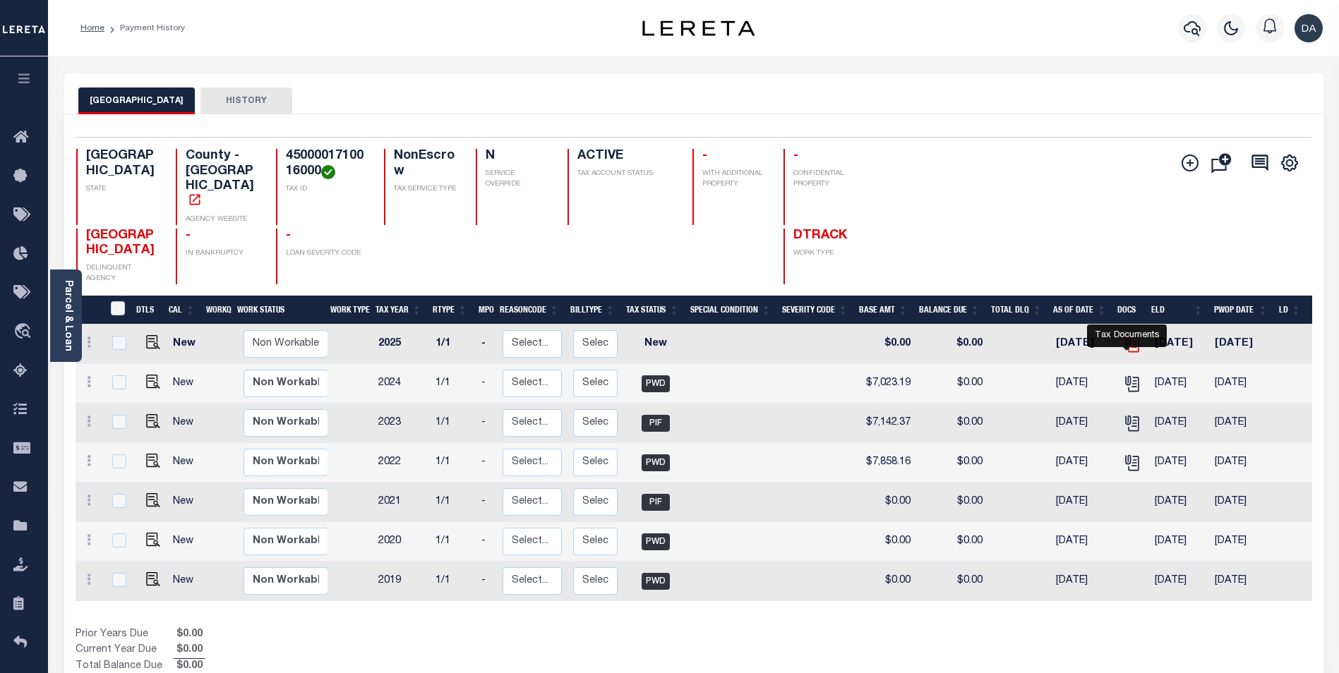
click at [1126, 354] on icon "" at bounding box center [1132, 344] width 18 height 18
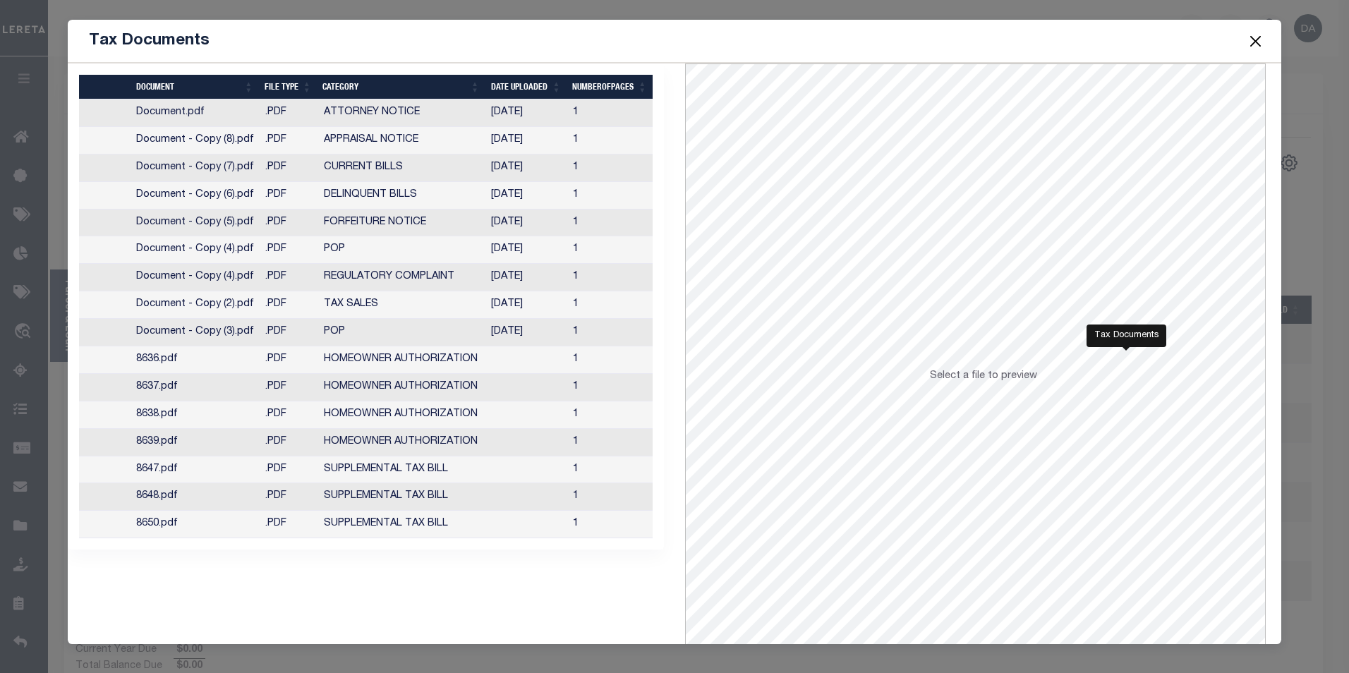
click at [1250, 43] on button "Close" at bounding box center [1255, 41] width 18 height 18
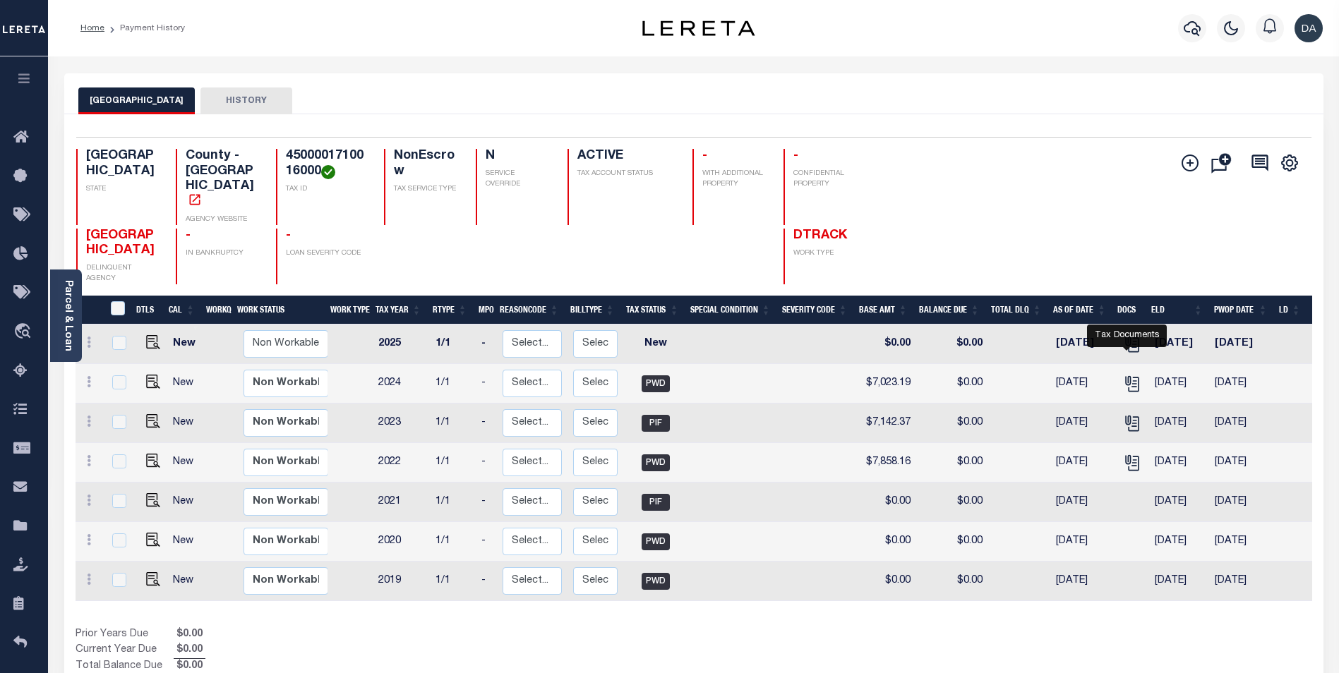
click at [1129, 351] on div at bounding box center [1126, 349] width 9 height 4
click at [1129, 354] on icon "" at bounding box center [1132, 344] width 18 height 18
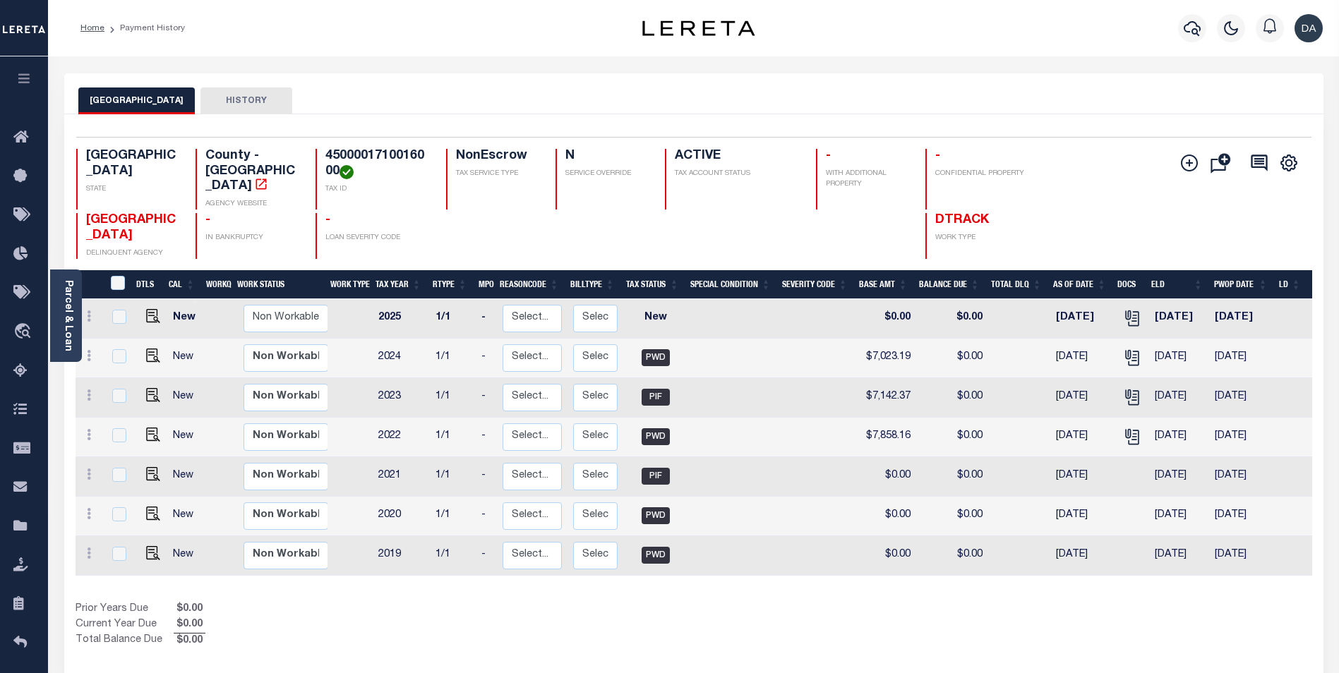
click at [318, 28] on div "Home Payment History" at bounding box center [331, 28] width 524 height 30
click at [1129, 314] on icon "" at bounding box center [1132, 318] width 18 height 18
click at [444, 23] on div "Home Payment History" at bounding box center [331, 28] width 524 height 30
click at [1124, 309] on icon "" at bounding box center [1132, 318] width 18 height 18
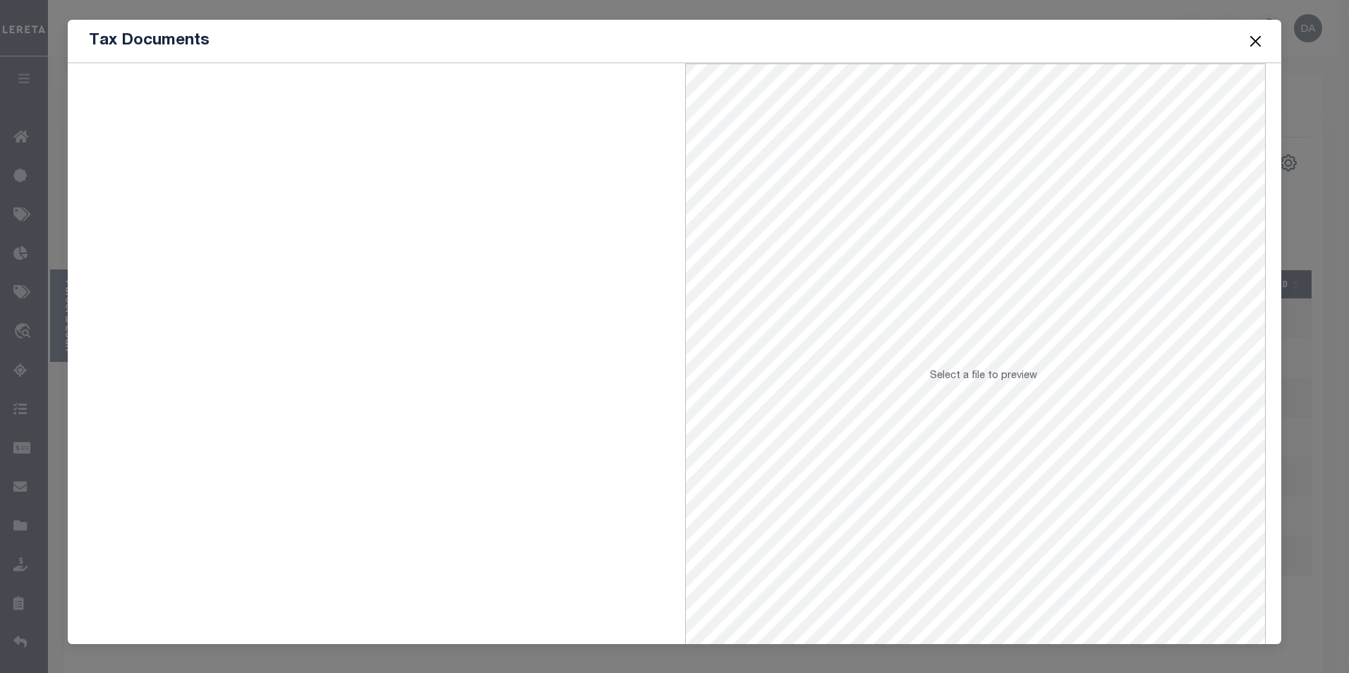
click at [1252, 42] on button "Close" at bounding box center [1255, 41] width 18 height 18
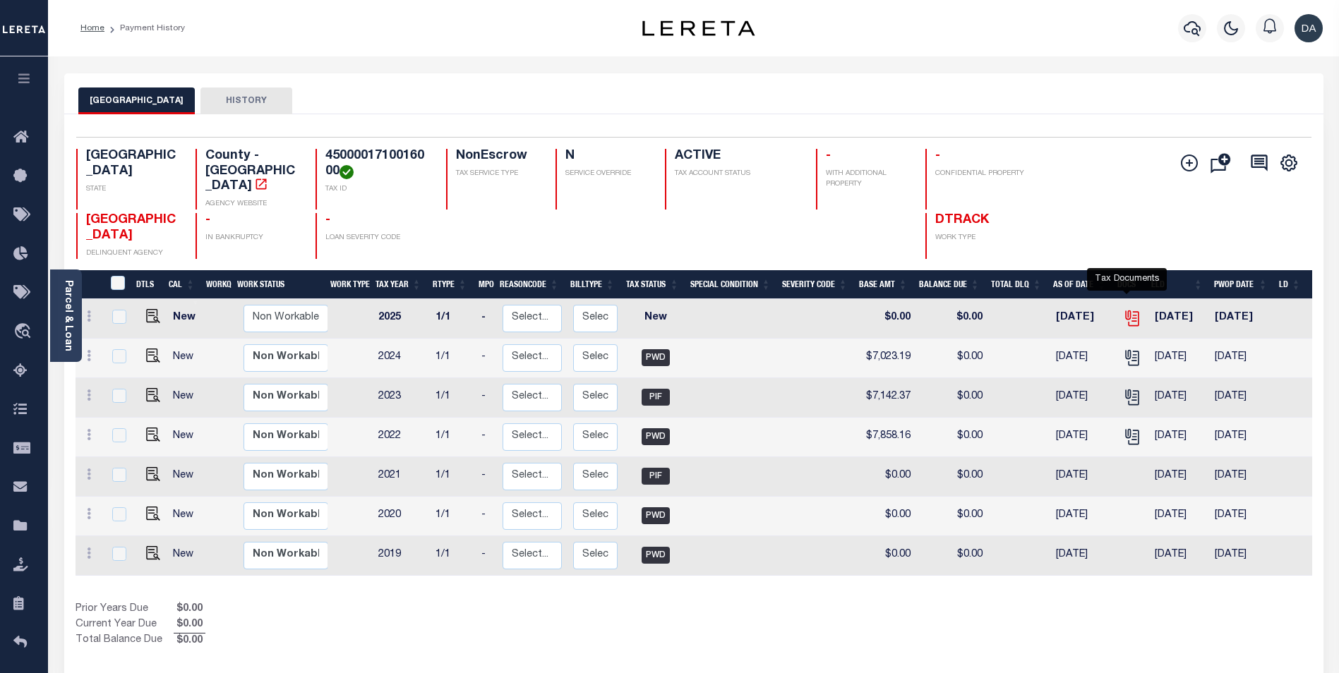
click at [1127, 309] on icon "" at bounding box center [1132, 318] width 18 height 18
click at [1131, 309] on icon "" at bounding box center [1132, 318] width 18 height 18
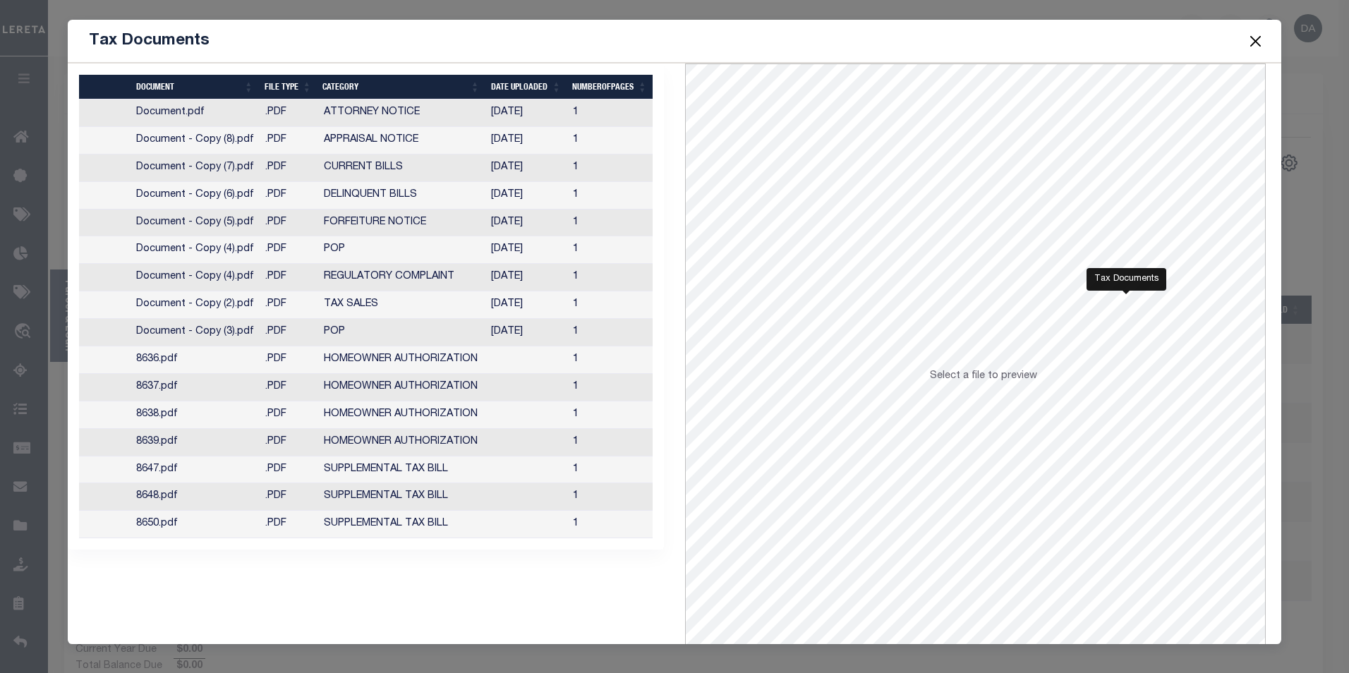
click at [1254, 38] on button "Close" at bounding box center [1255, 41] width 18 height 18
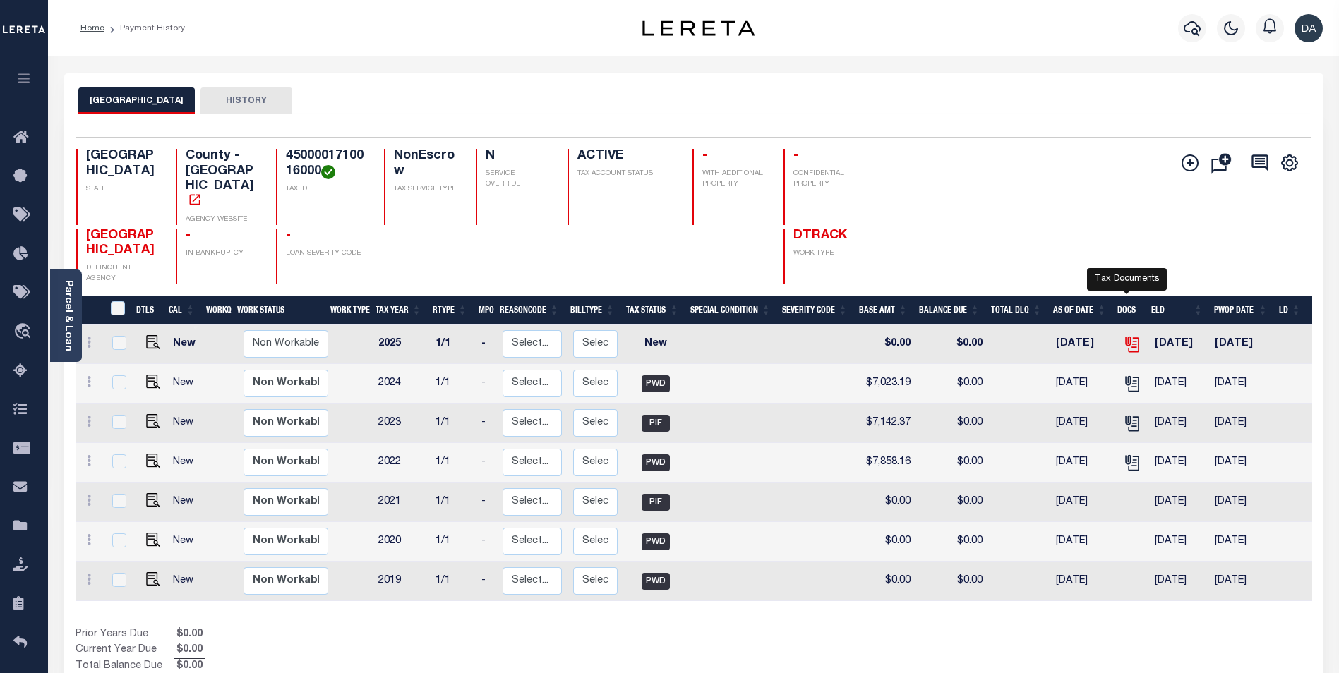
click at [1125, 347] on icon "" at bounding box center [1130, 341] width 11 height 11
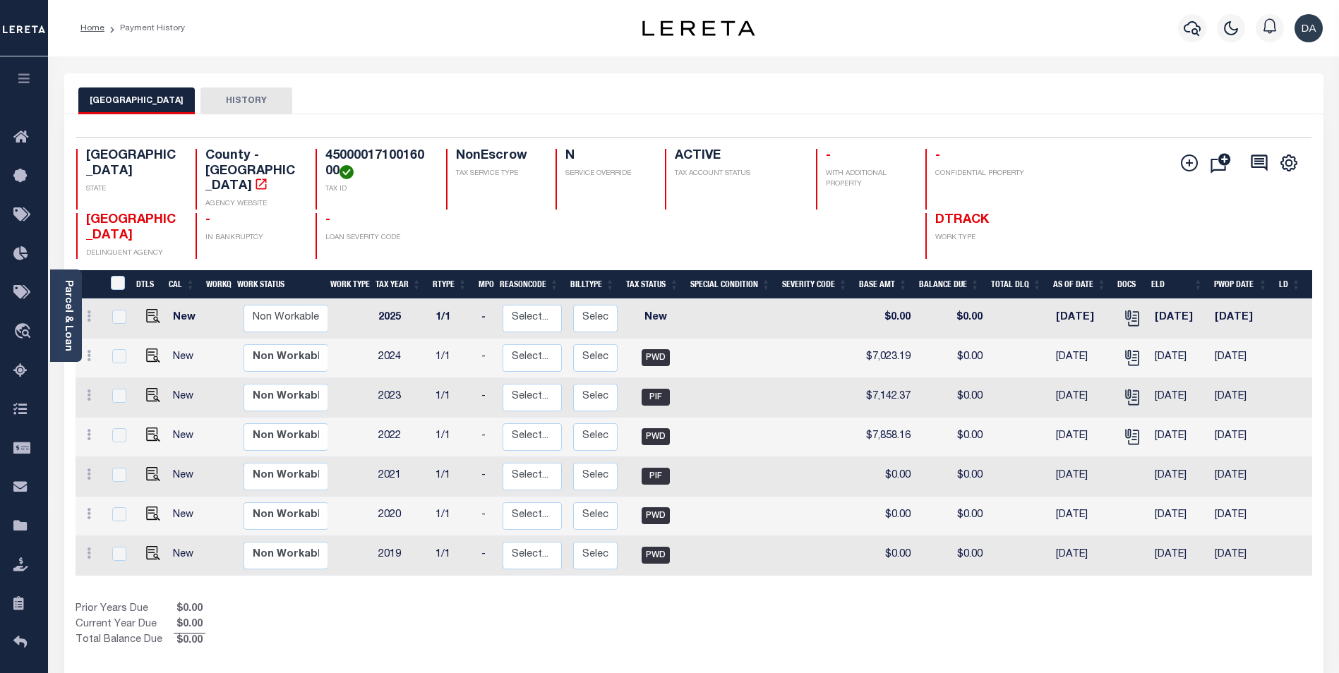
click at [927, 23] on div "Profile Sign out" at bounding box center [1066, 28] width 524 height 49
click at [1126, 309] on icon "" at bounding box center [1132, 318] width 18 height 18
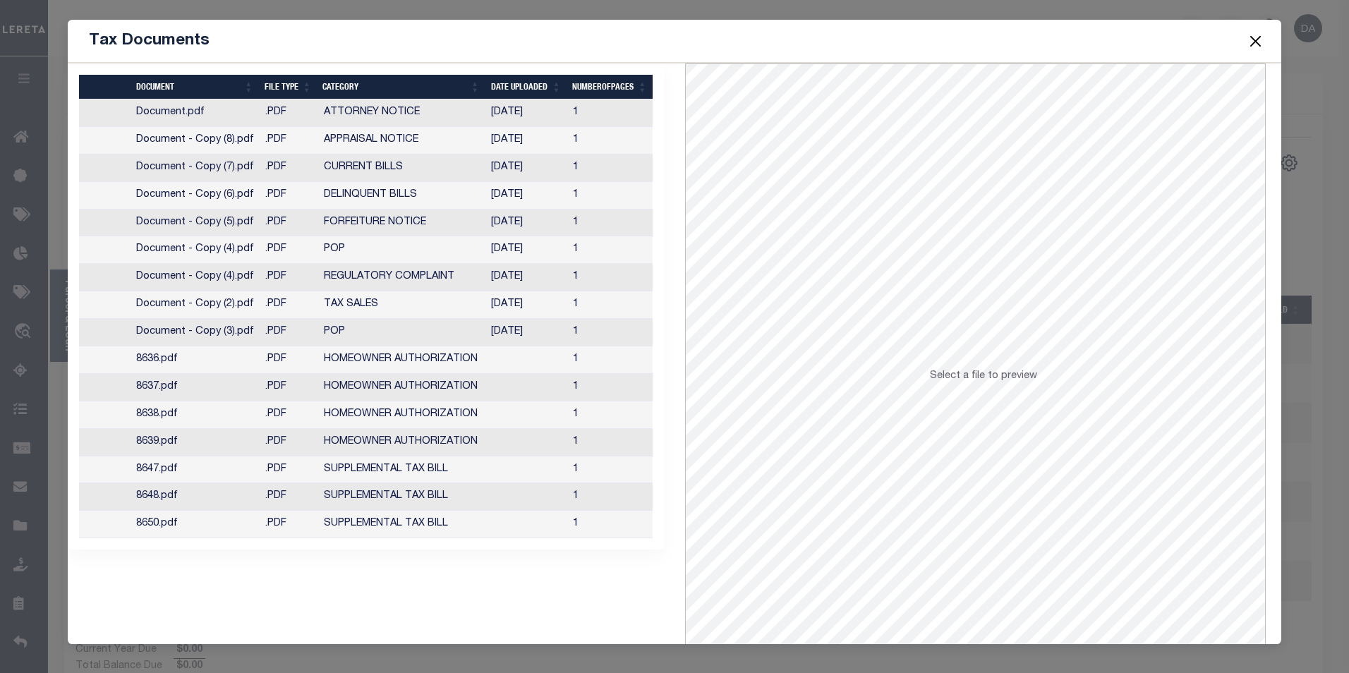
click at [1248, 42] on button "Close" at bounding box center [1255, 41] width 18 height 18
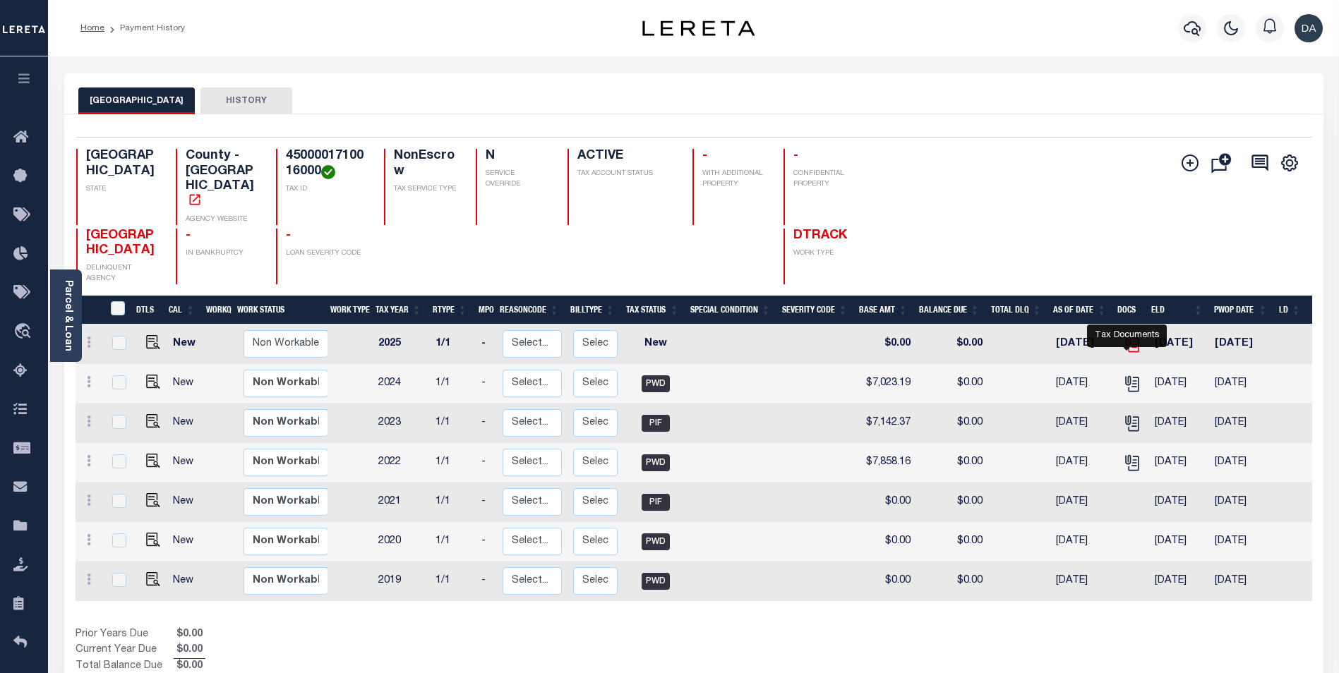
click at [1124, 354] on icon "" at bounding box center [1132, 344] width 18 height 18
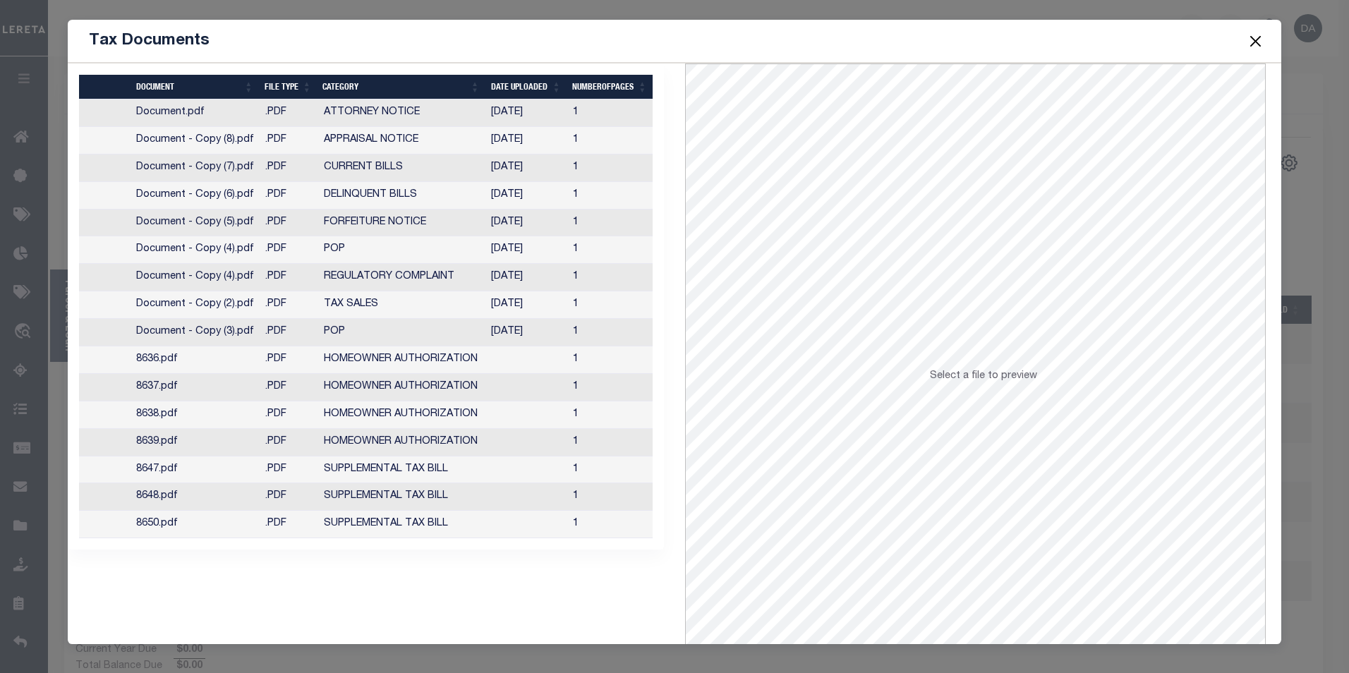
click at [872, 46] on div "Tax Documents" at bounding box center [675, 41] width 1215 height 43
click at [1255, 42] on button "Close" at bounding box center [1255, 41] width 18 height 18
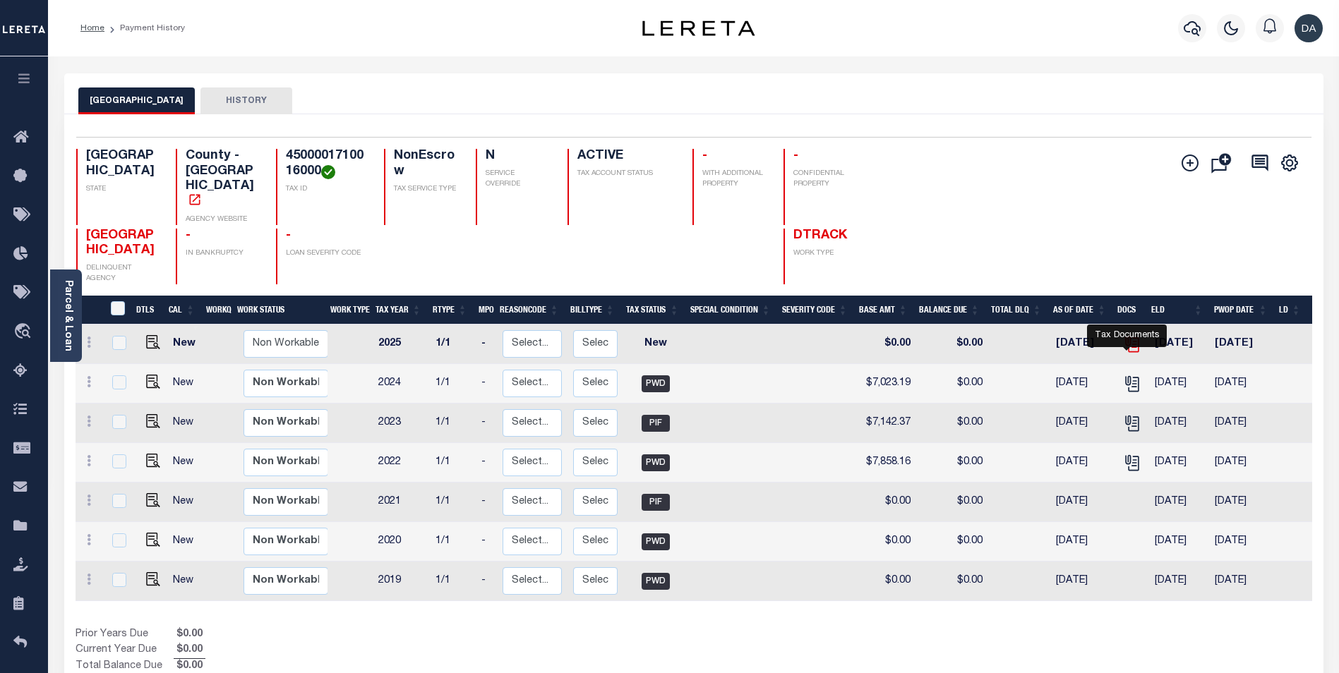
click at [1123, 354] on icon "" at bounding box center [1132, 344] width 18 height 18
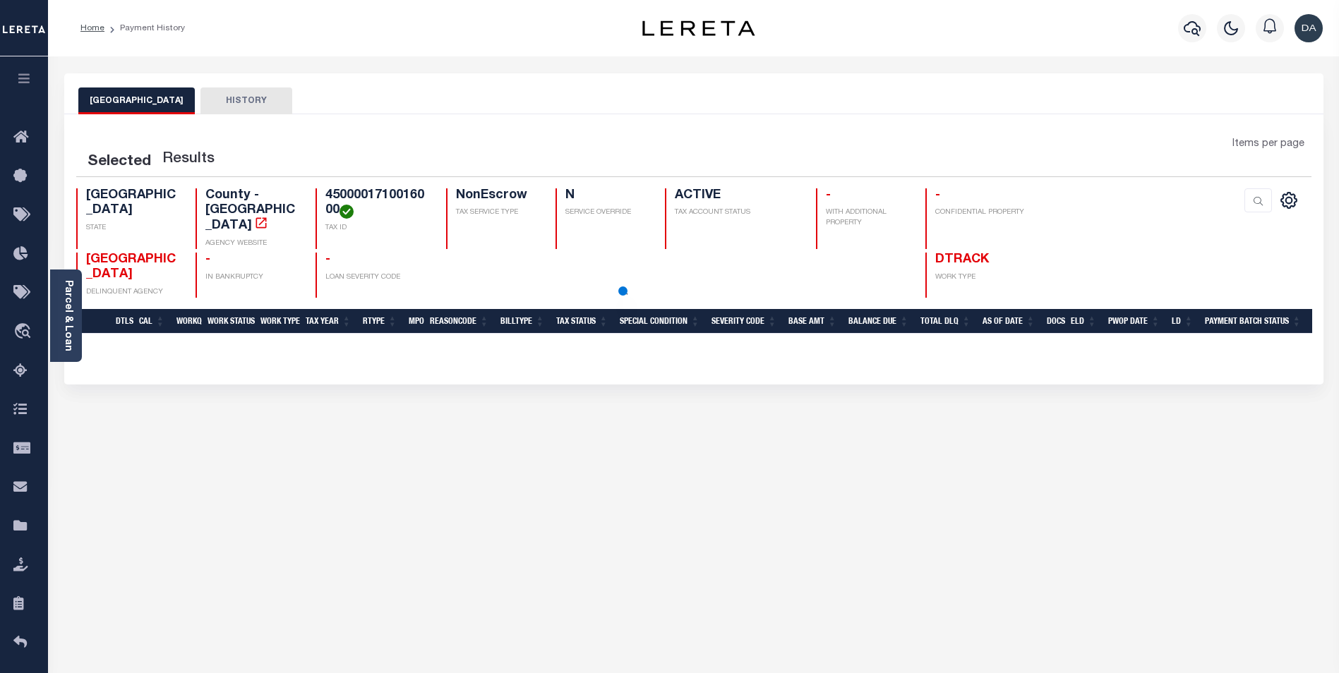
click at [430, 13] on div "Home Payment History Profile" at bounding box center [693, 28] width 1291 height 56
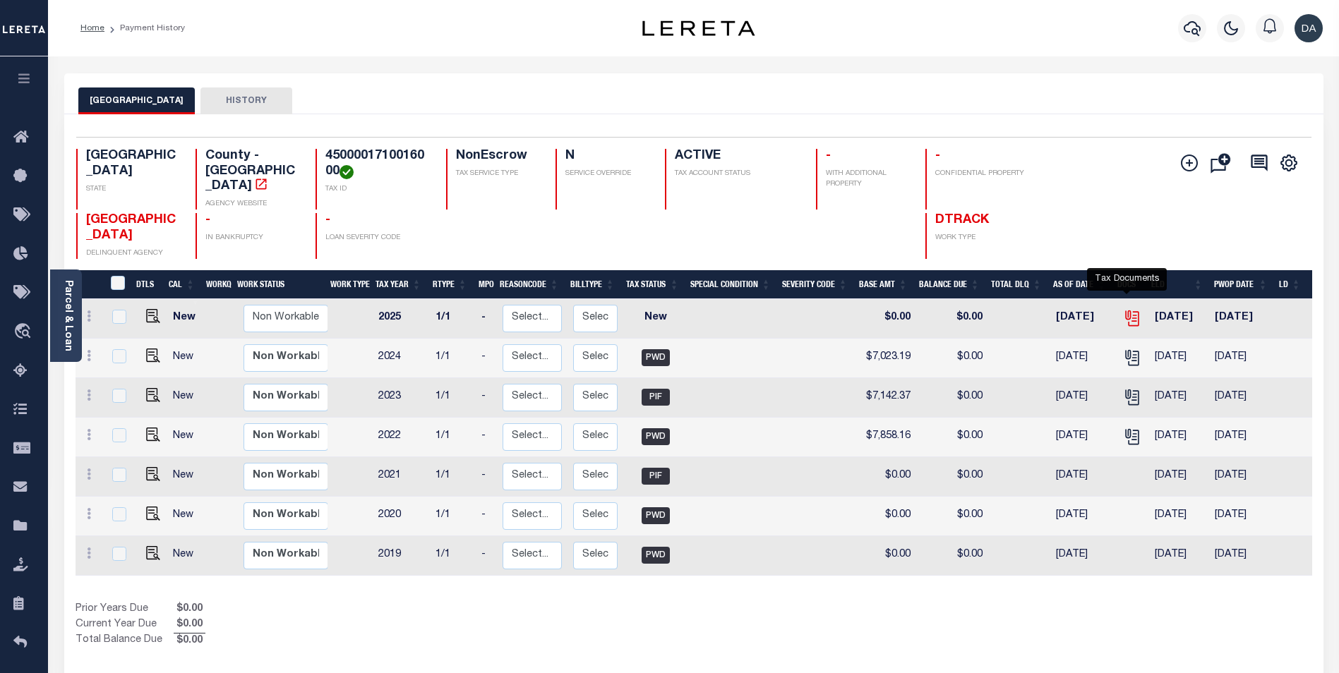
click at [1126, 309] on icon "" at bounding box center [1132, 318] width 18 height 18
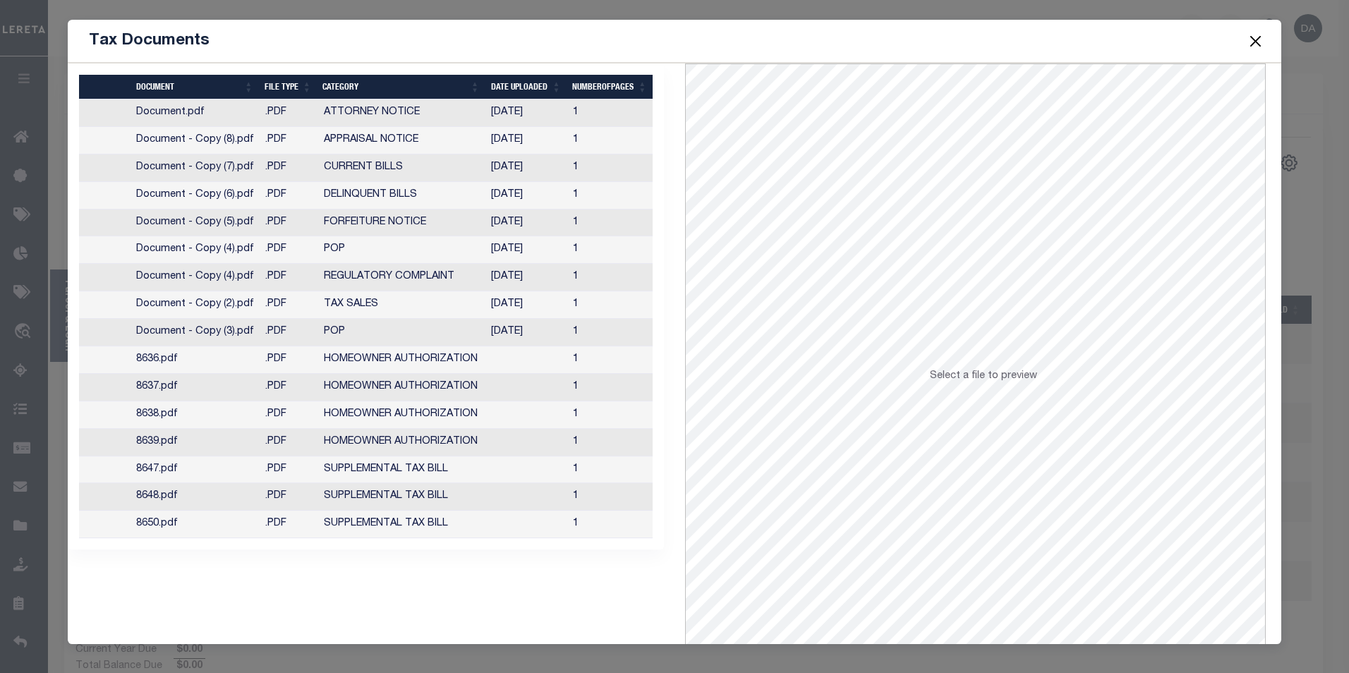
click at [1252, 40] on button "Close" at bounding box center [1255, 41] width 18 height 18
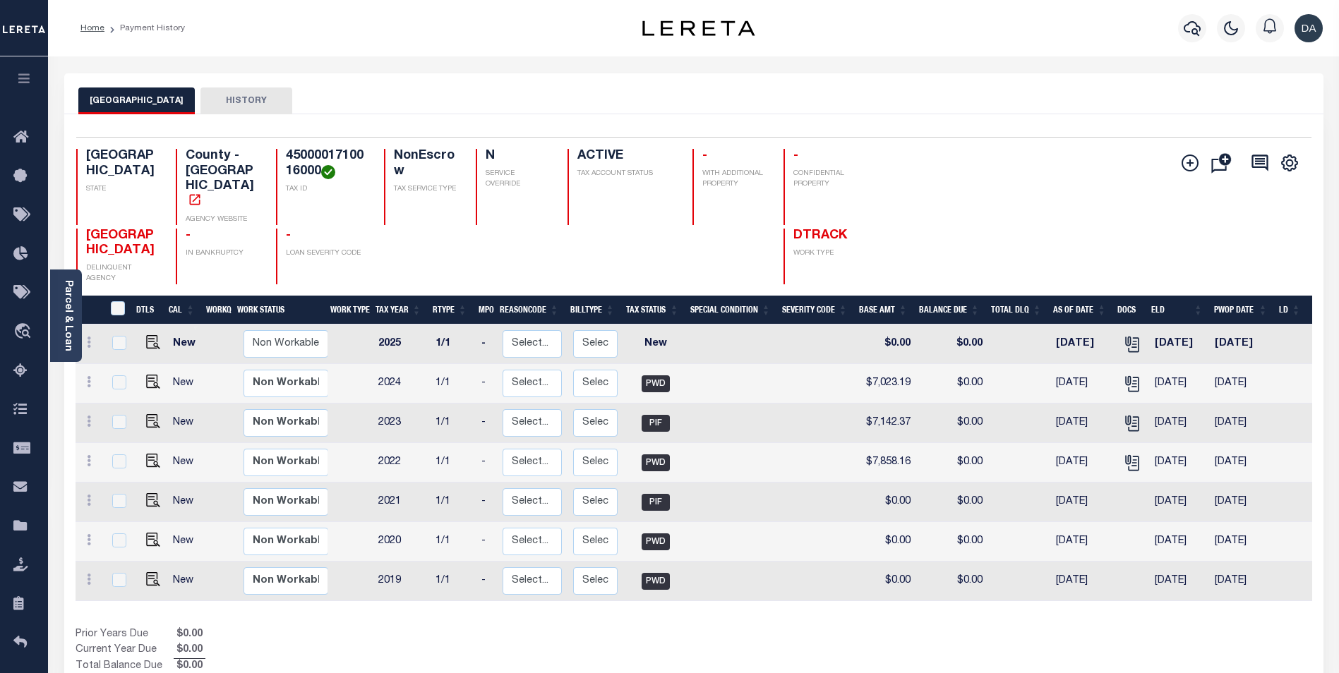
scroll to position [1, 0]
click at [1095, 188] on div "Add Installment Line Bad Parcel Fees" at bounding box center [1003, 217] width 618 height 136
click at [1123, 393] on icon "" at bounding box center [1132, 384] width 18 height 18
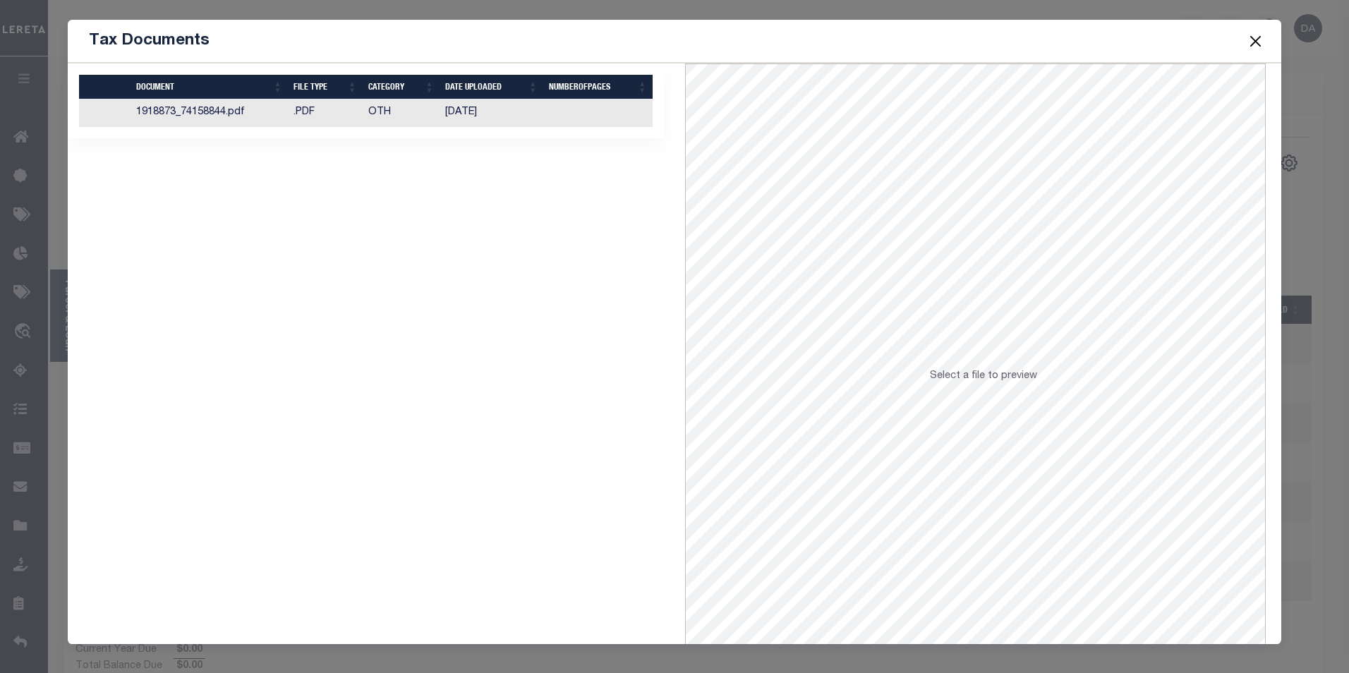
click at [1249, 47] on button "Close" at bounding box center [1255, 41] width 18 height 18
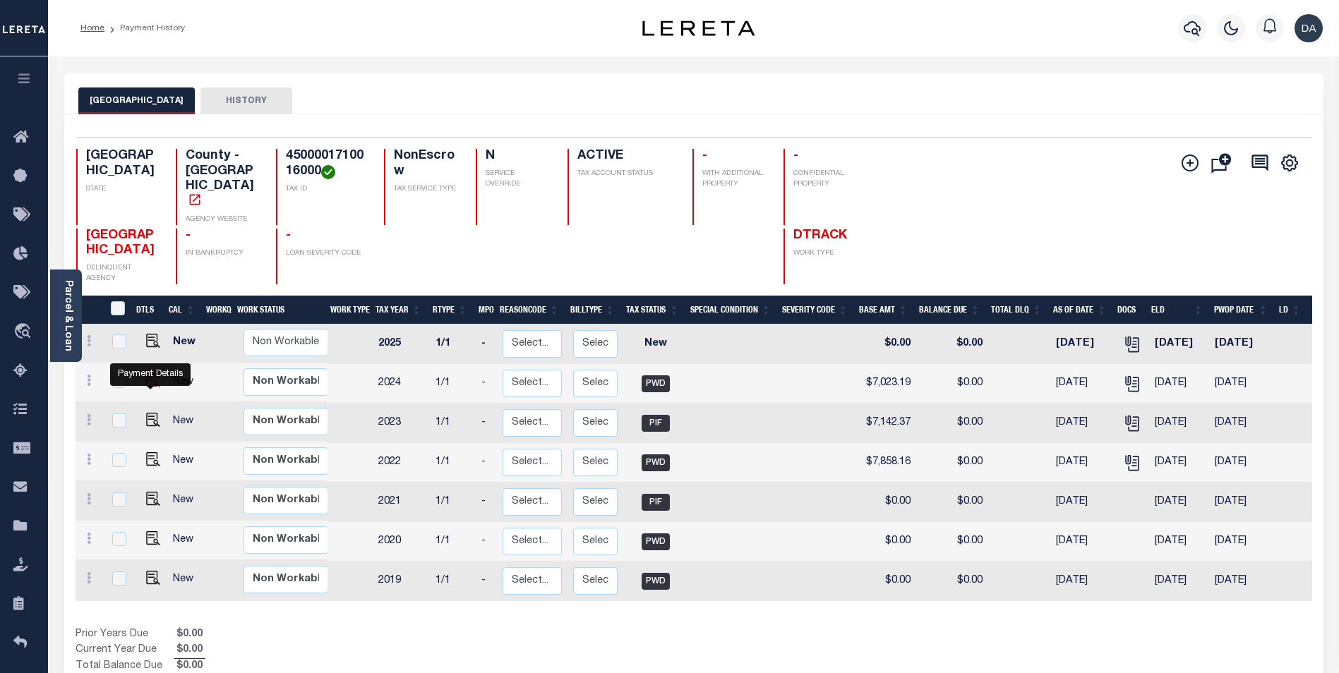
click at [149, 387] on img "" at bounding box center [153, 380] width 14 height 14
checkbox input "true"
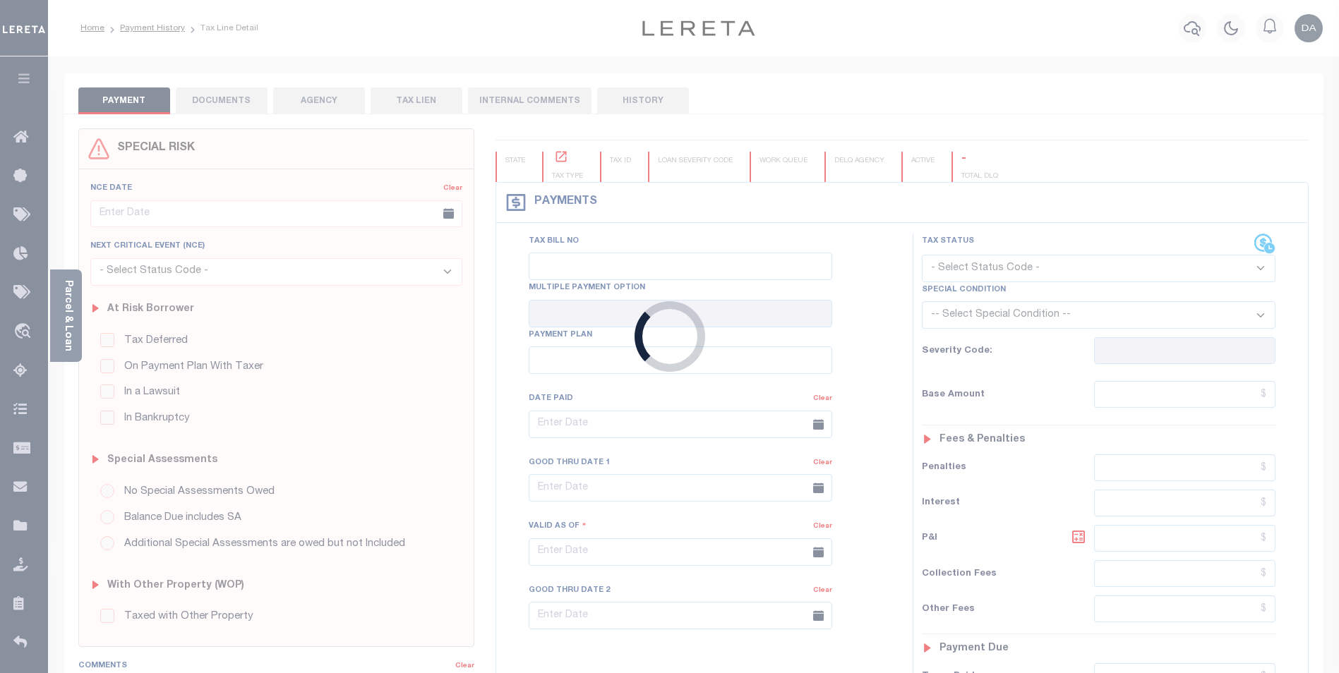
type input "[DATE]"
select select "PWD"
type input "$7,023.19"
type input "$6,899.66"
type input "$0"
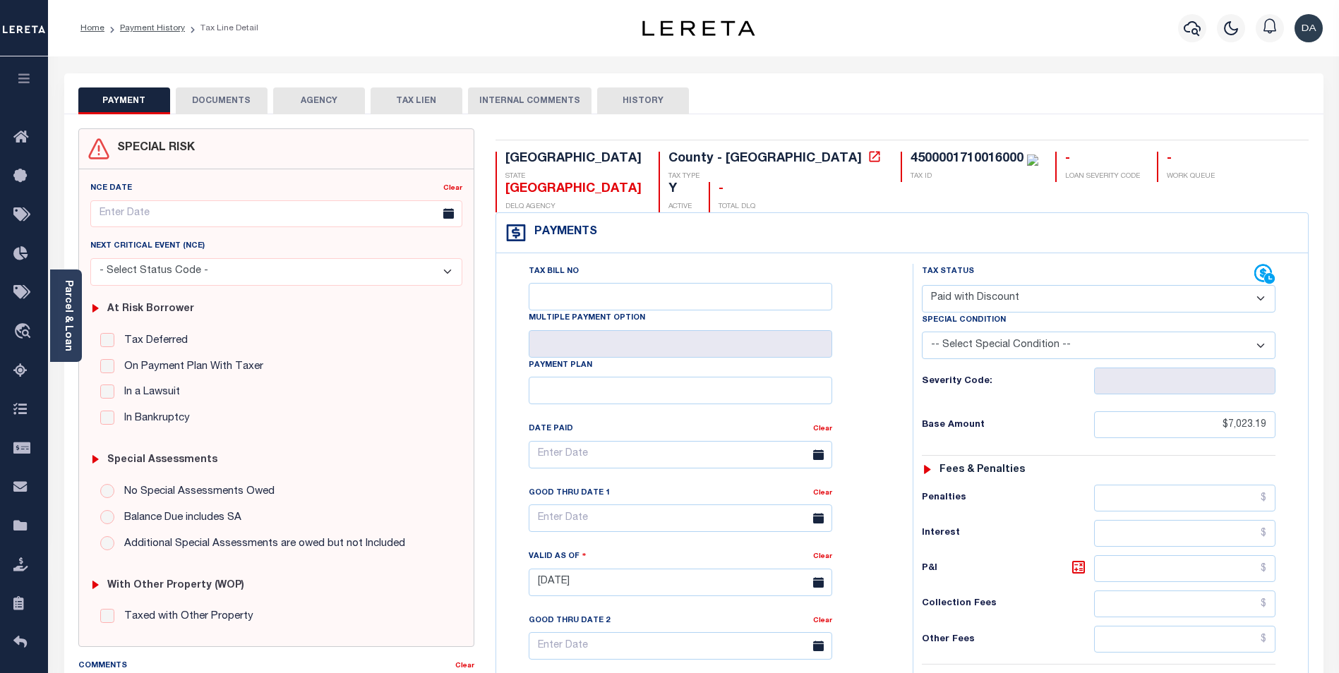
click at [236, 109] on button "DOCUMENTS" at bounding box center [222, 101] width 92 height 27
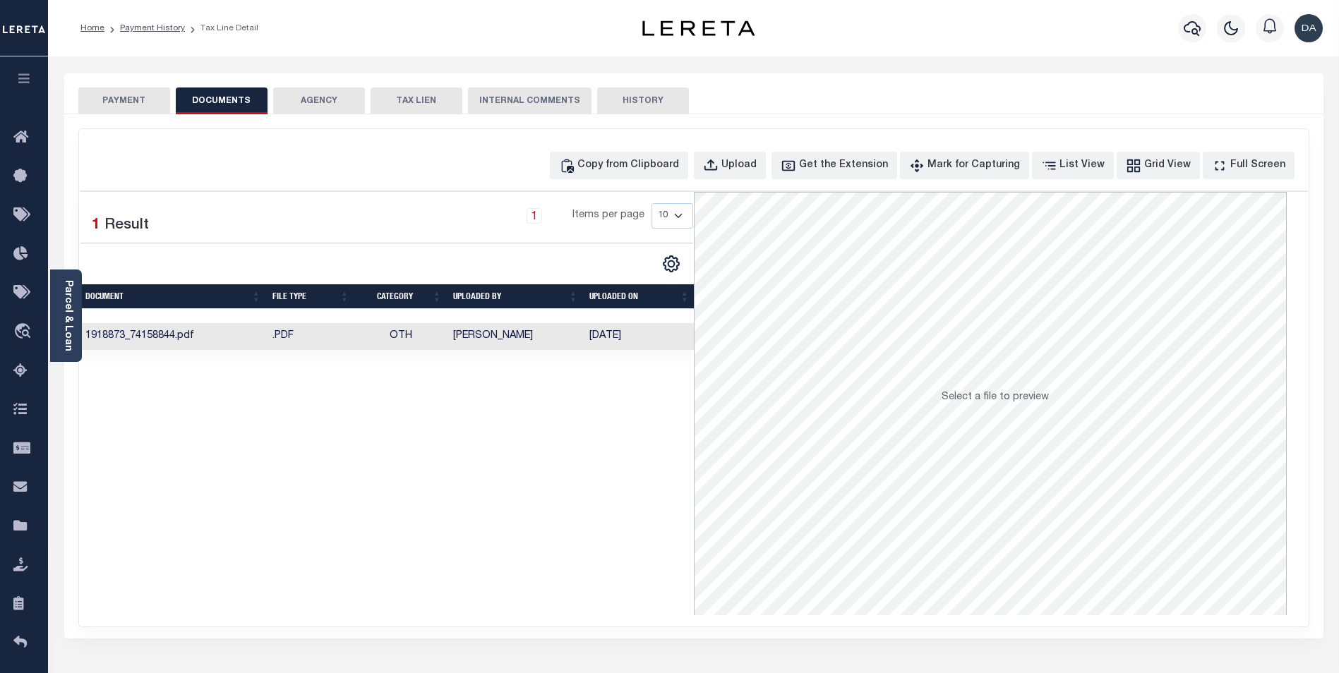
click at [179, 334] on td "1918873_74158844.pdf" at bounding box center [173, 337] width 187 height 28
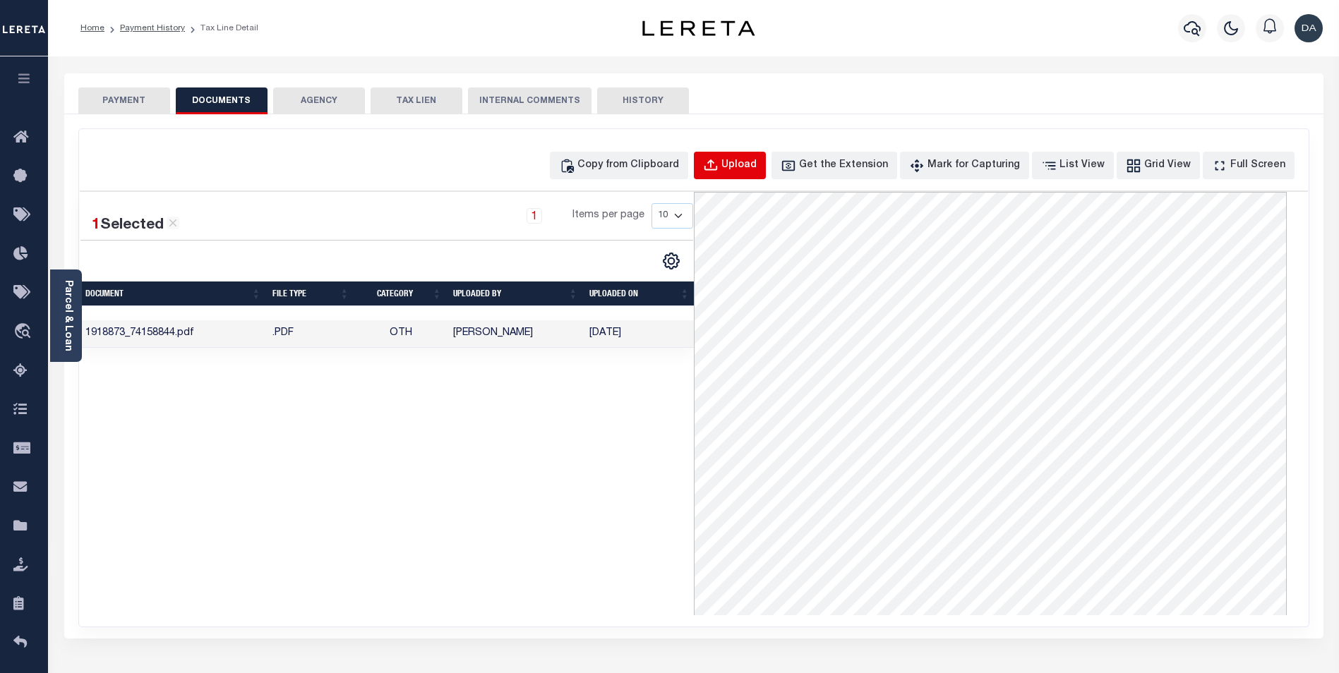
click at [749, 158] on div "Upload" at bounding box center [738, 166] width 35 height 16
select select "POP"
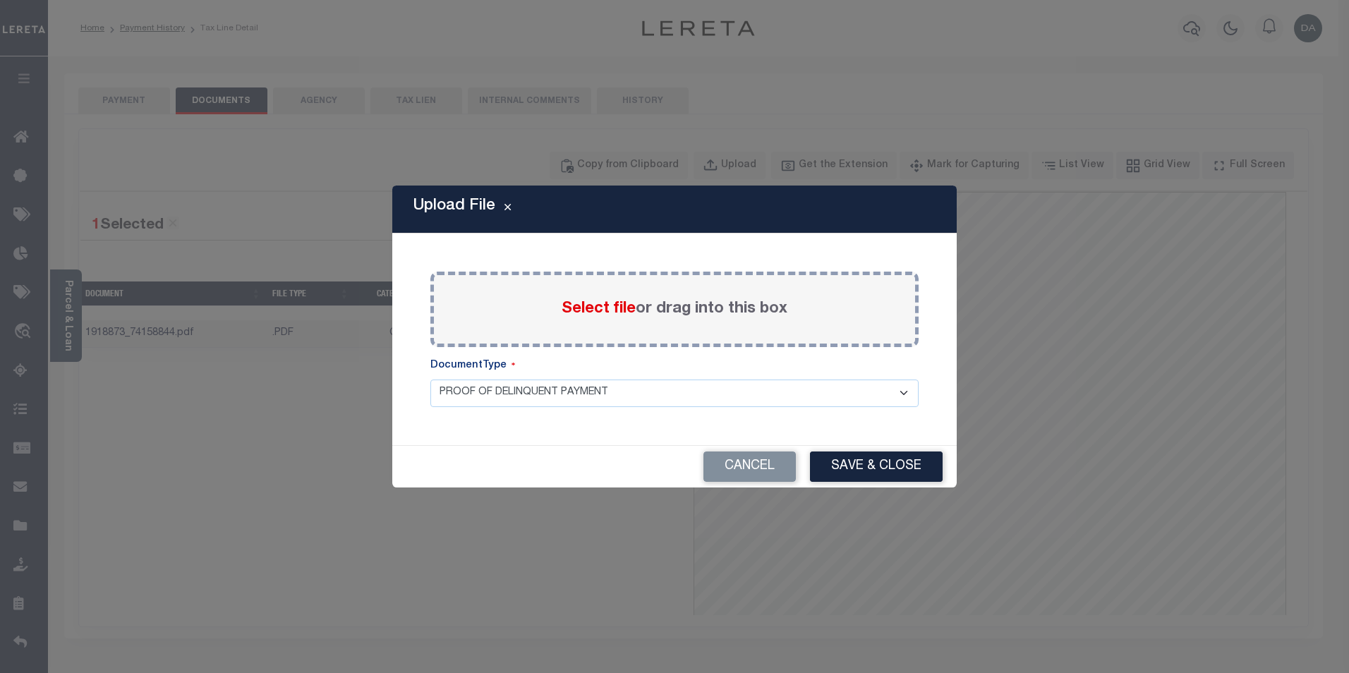
click at [546, 391] on select "PROOF OF DELINQUENT PAYMENT" at bounding box center [675, 394] width 488 height 28
drag, startPoint x: 546, startPoint y: 391, endPoint x: 562, endPoint y: 366, distance: 29.6
click at [546, 390] on select "PROOF OF DELINQUENT PAYMENT" at bounding box center [675, 394] width 488 height 28
click at [582, 309] on span "Select file" at bounding box center [599, 309] width 74 height 16
click at [0, 0] on input "Select file or drag into this box" at bounding box center [0, 0] width 0 height 0
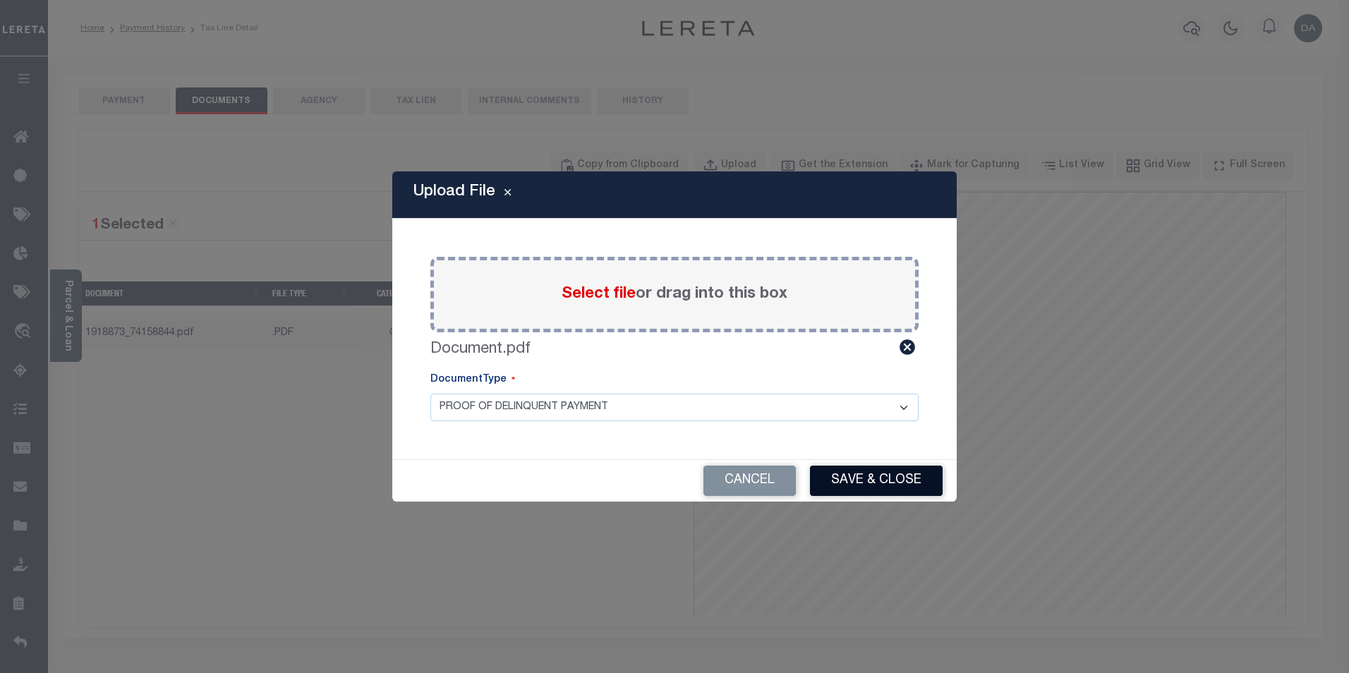
click at [890, 480] on button "Save & Close" at bounding box center [876, 481] width 133 height 30
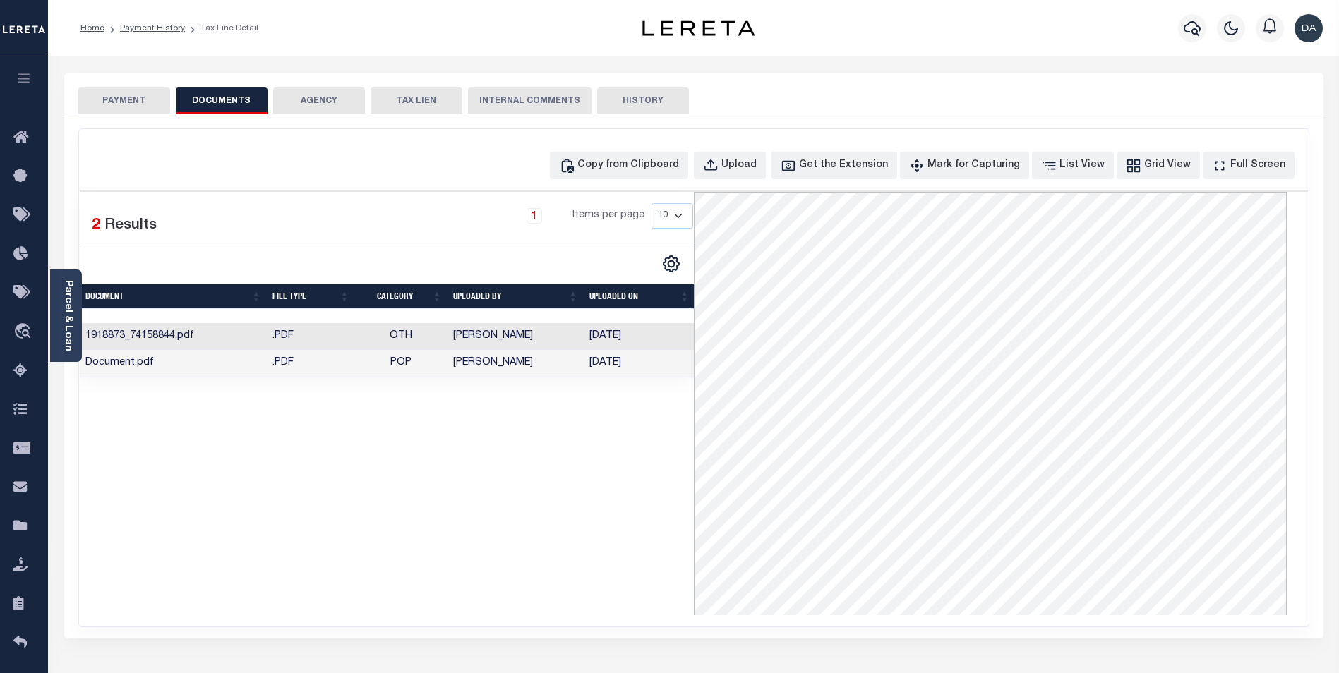
click at [212, 365] on td "Document.pdf" at bounding box center [173, 364] width 187 height 28
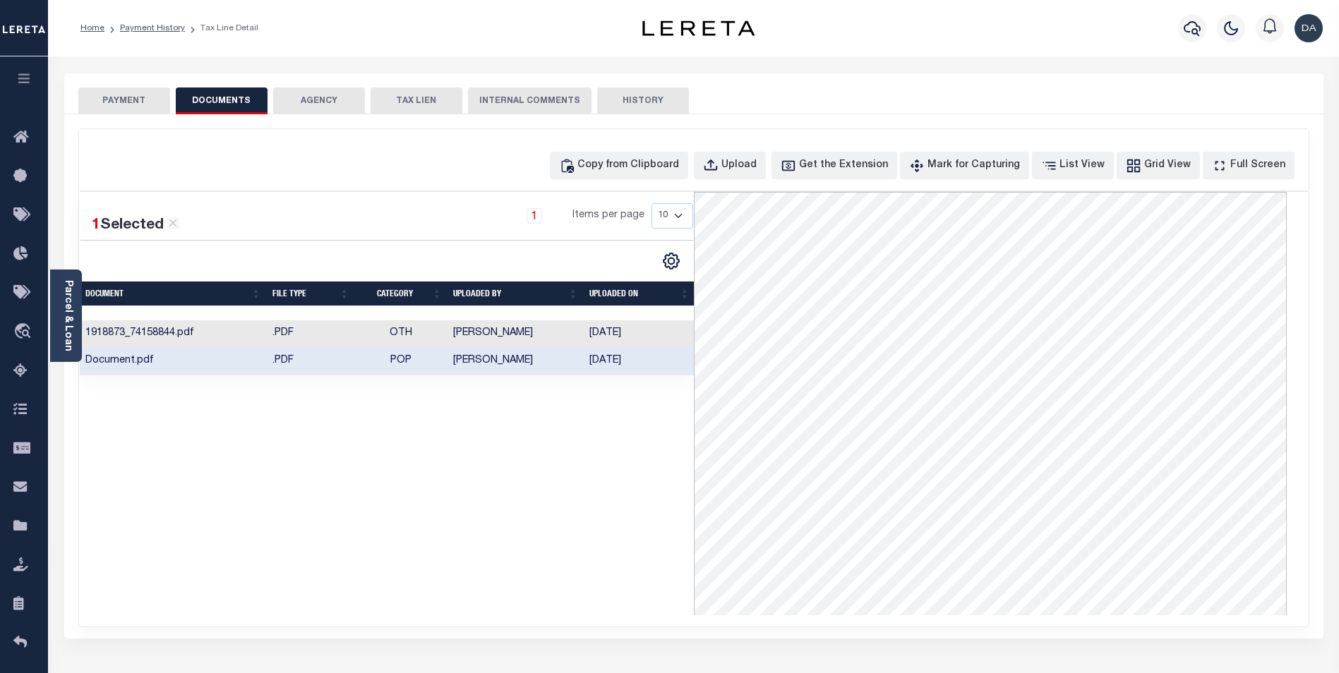
click at [940, 61] on div "Parcel & Loan Tax Bill Details 4500001710016000 TAX ID AGENCY 2024 TAX YEAR" at bounding box center [694, 512] width 1280 height 913
click at [16, 77] on icon "button" at bounding box center [24, 78] width 16 height 13
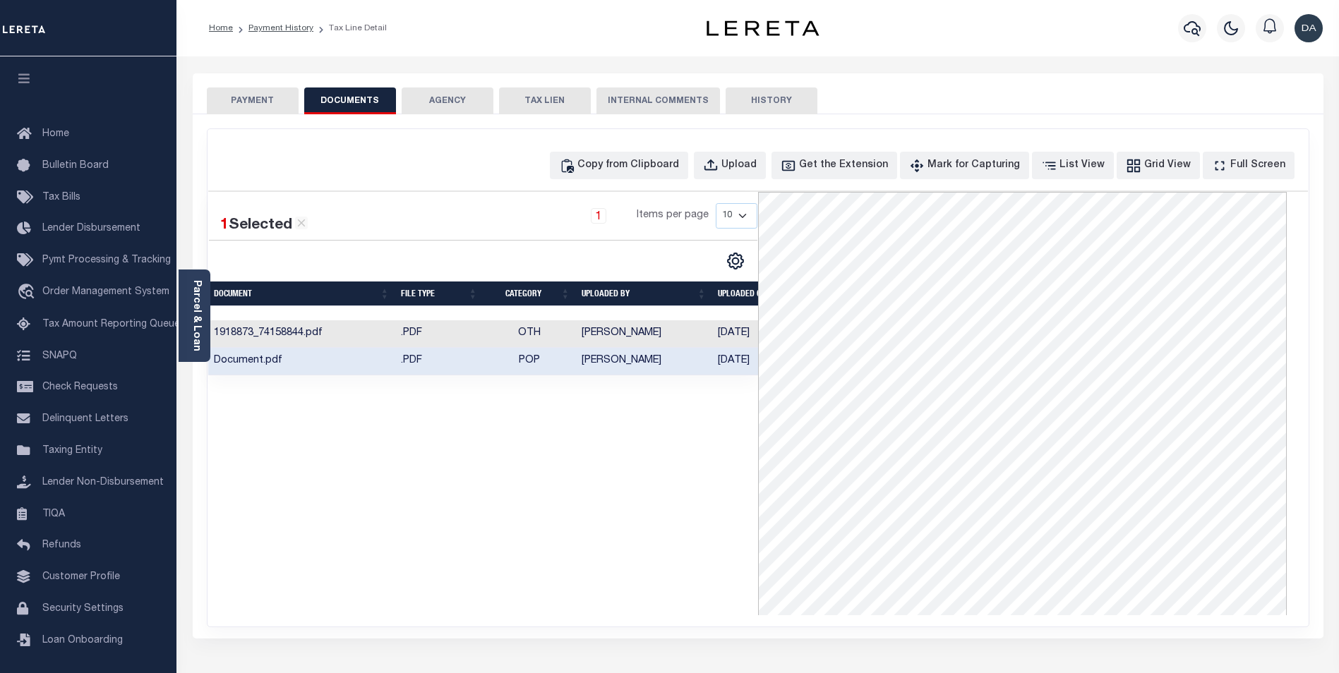
click at [500, 36] on div "Home Payment History Tax Line Detail" at bounding box center [433, 28] width 471 height 30
click at [295, 26] on link "Payment History" at bounding box center [280, 28] width 65 height 8
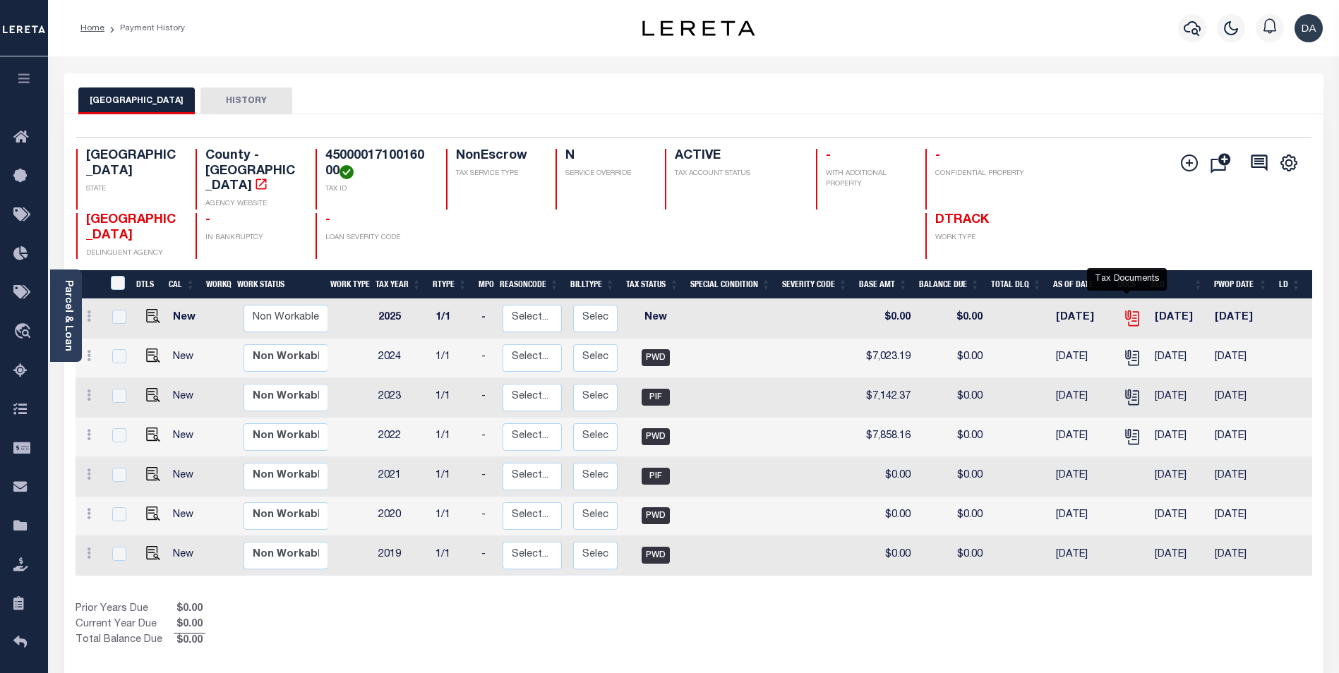
click at [1124, 309] on icon "" at bounding box center [1132, 318] width 18 height 18
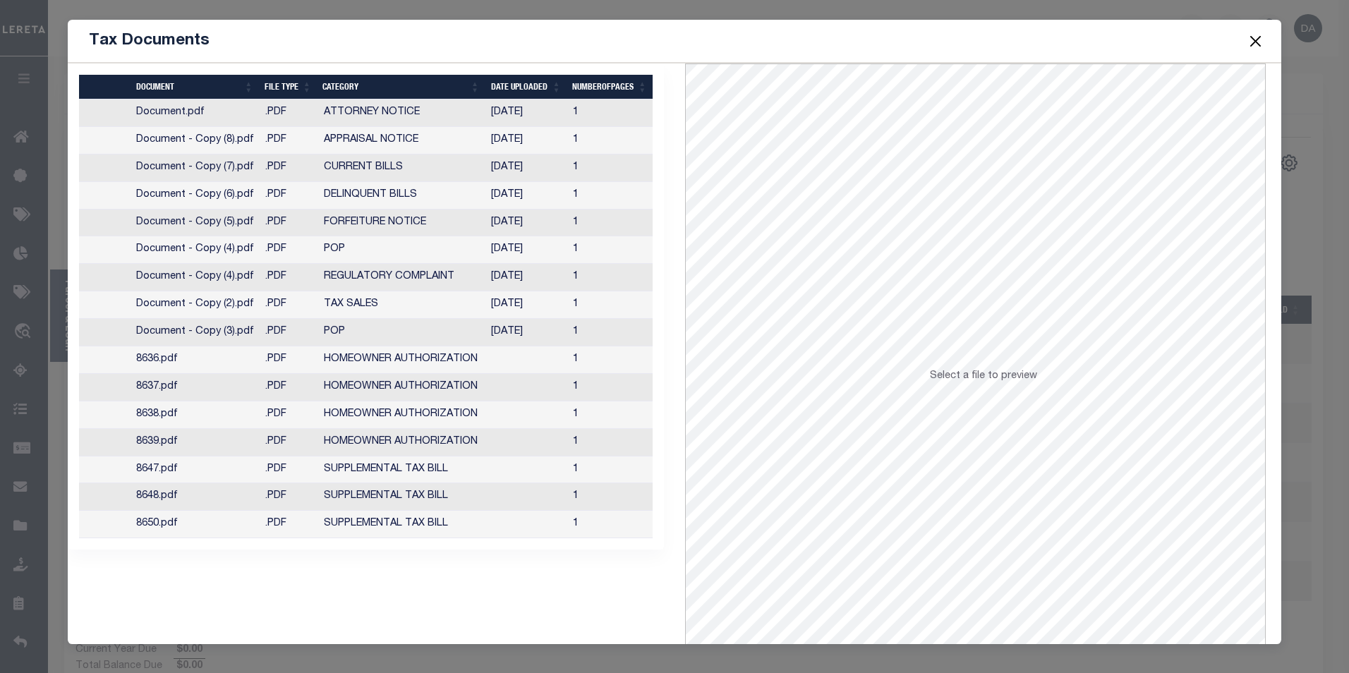
click at [197, 106] on td "Document.pdf" at bounding box center [196, 114] width 130 height 28
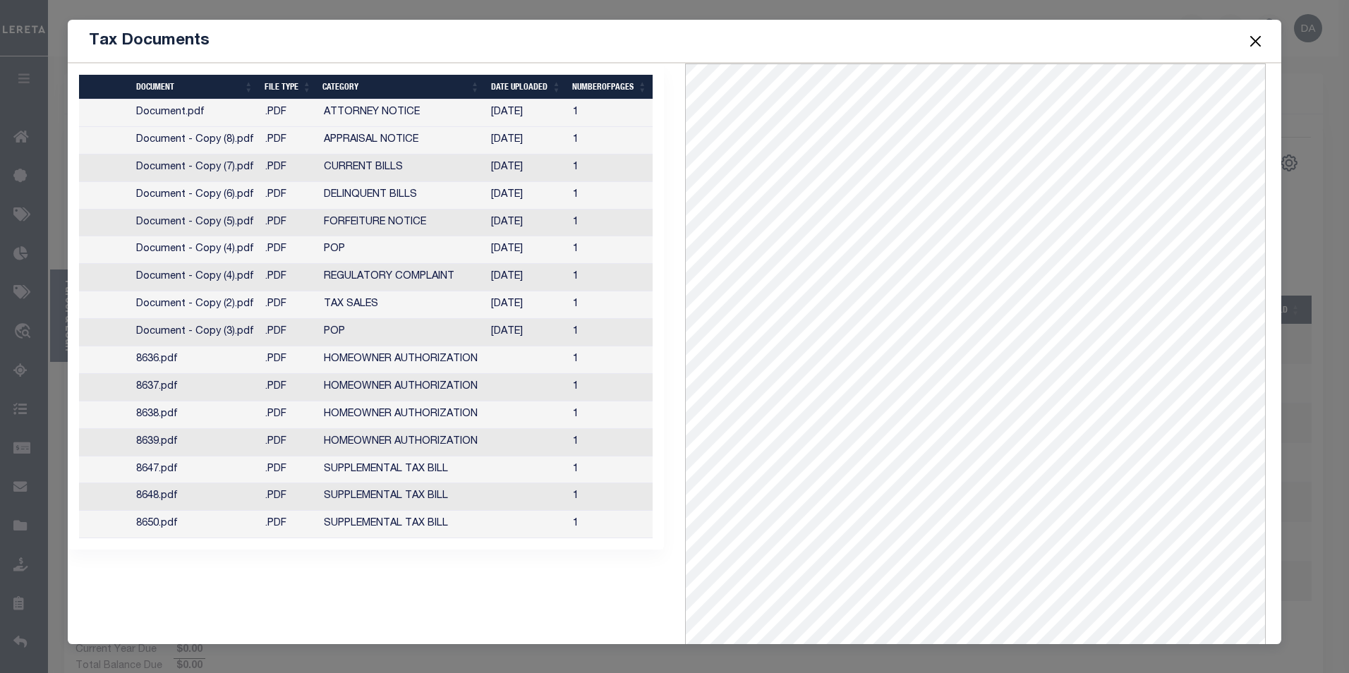
click at [176, 164] on td "Document - Copy (7).pdf" at bounding box center [196, 169] width 130 height 28
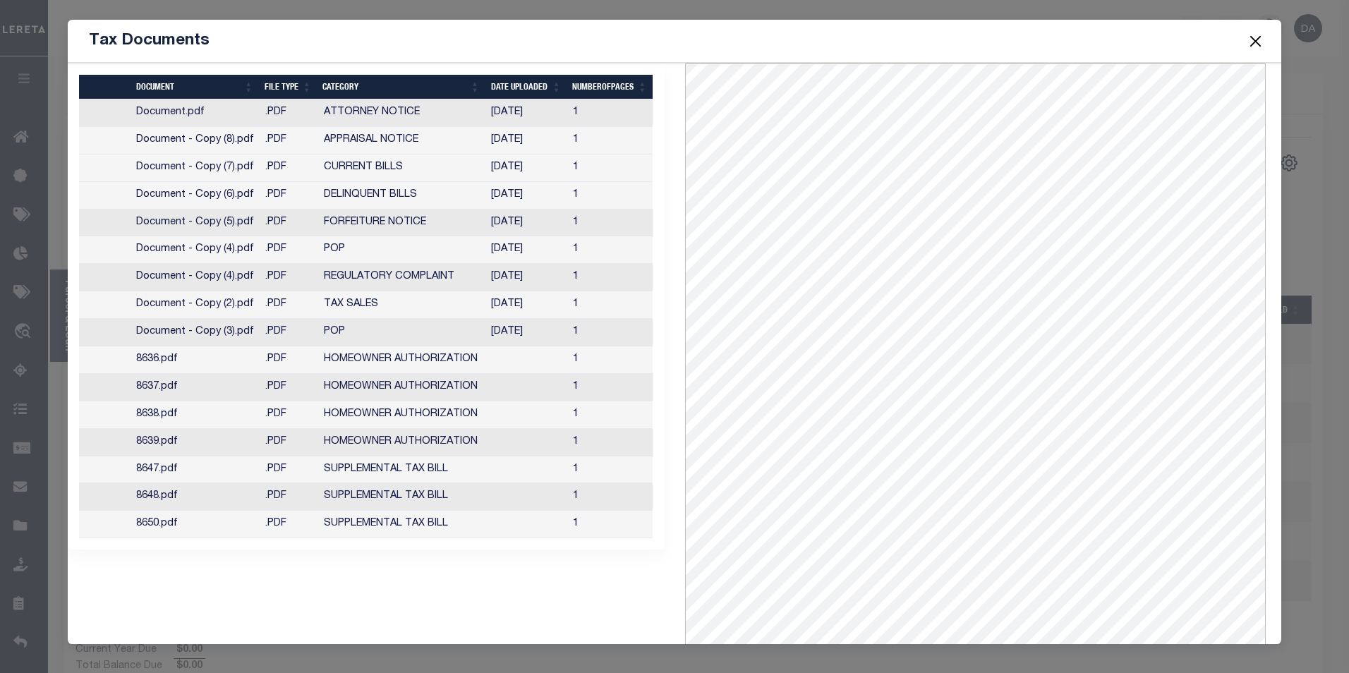
click at [1258, 40] on button "Close" at bounding box center [1255, 41] width 18 height 18
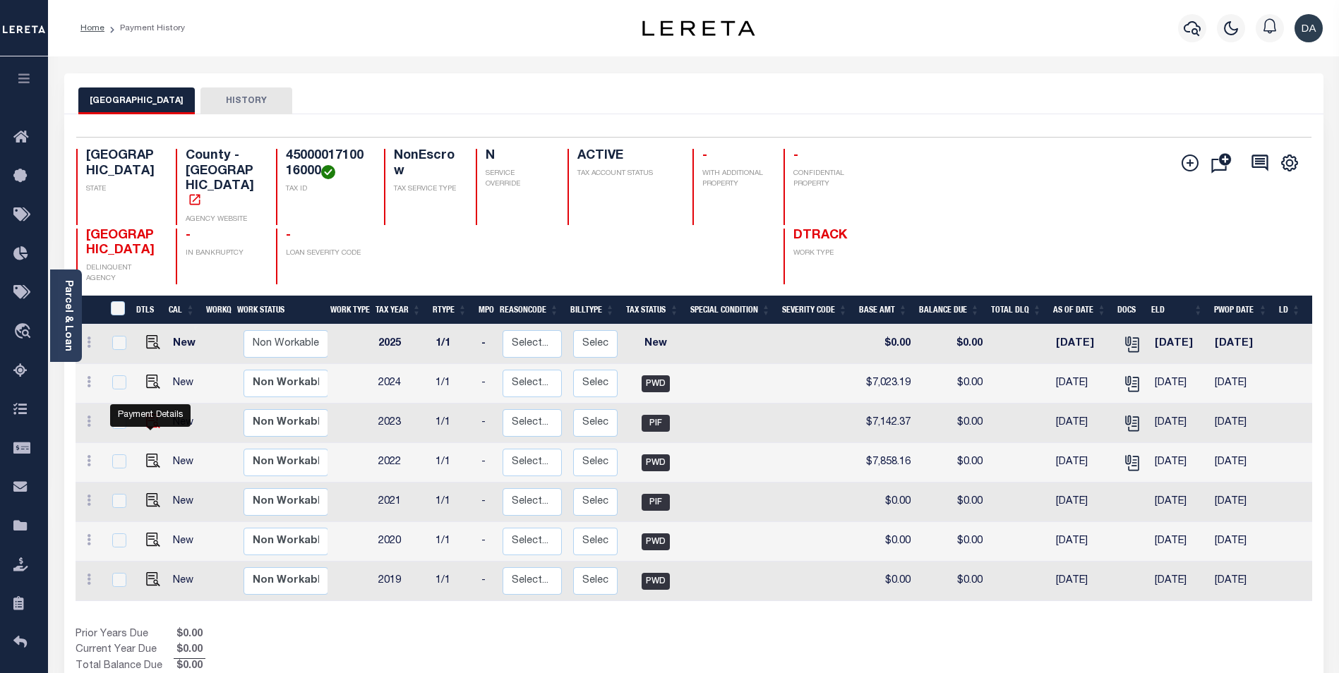
click at [146, 428] on img "" at bounding box center [153, 421] width 14 height 14
checkbox input "true"
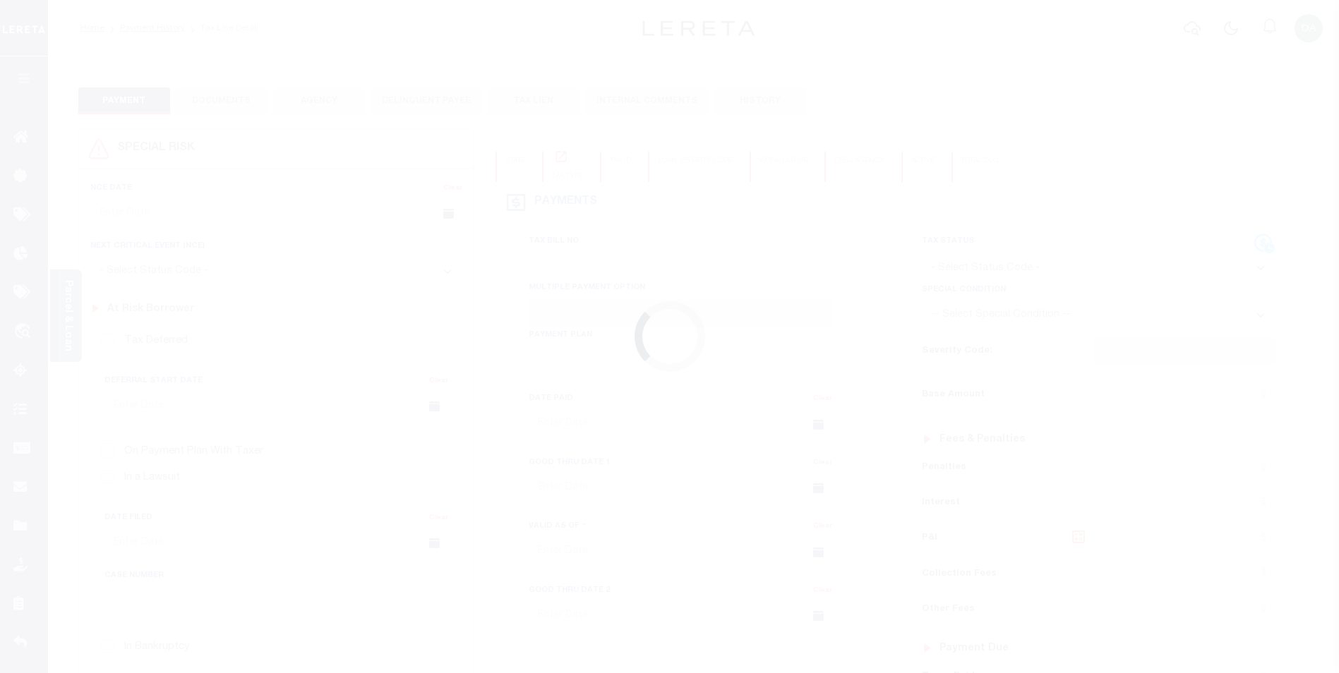
type input "[DATE]"
type input "$7,142.37"
type input "$0"
select select "PIF"
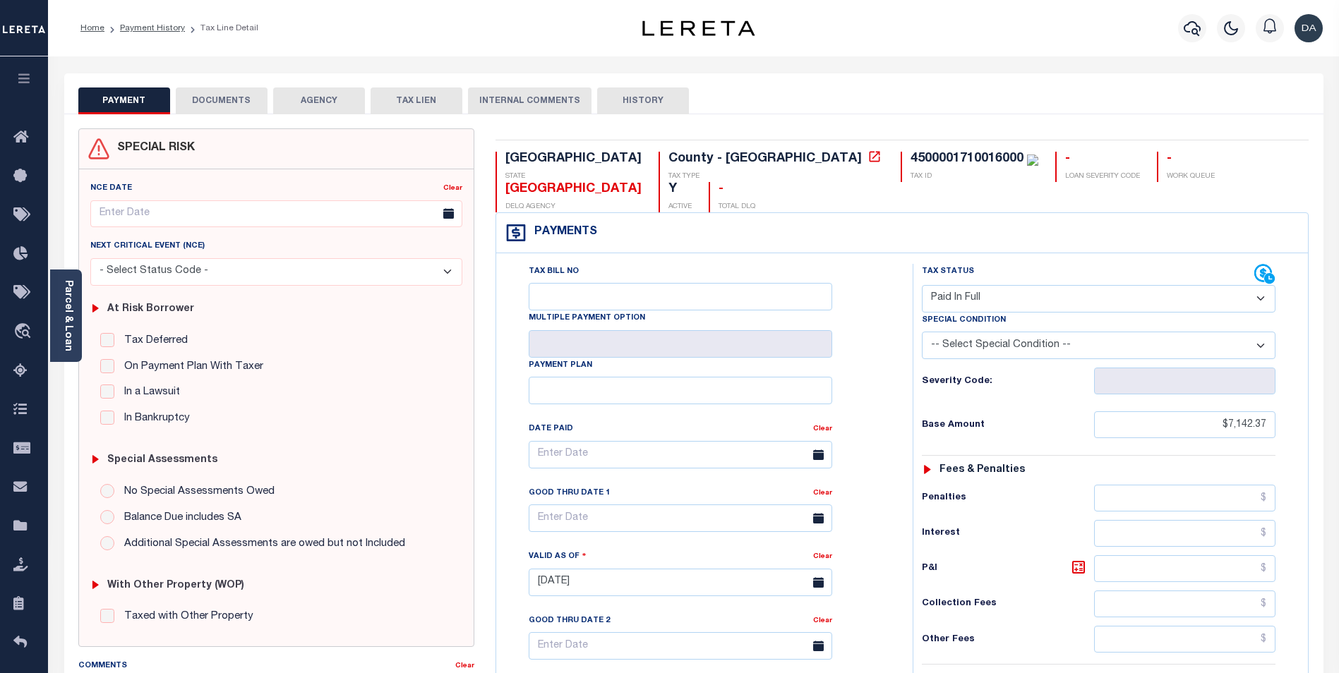
click at [227, 103] on button "DOCUMENTS" at bounding box center [222, 101] width 92 height 27
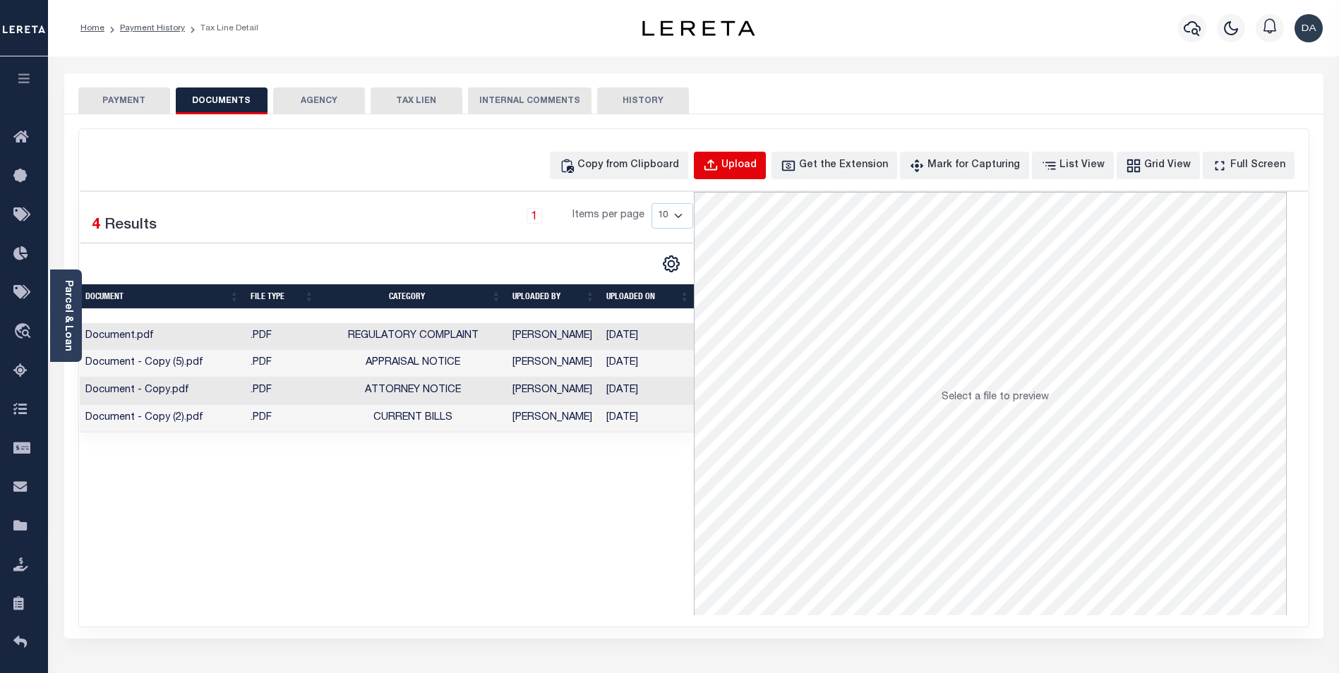
click at [757, 164] on div "Upload" at bounding box center [738, 166] width 35 height 16
select select "POP"
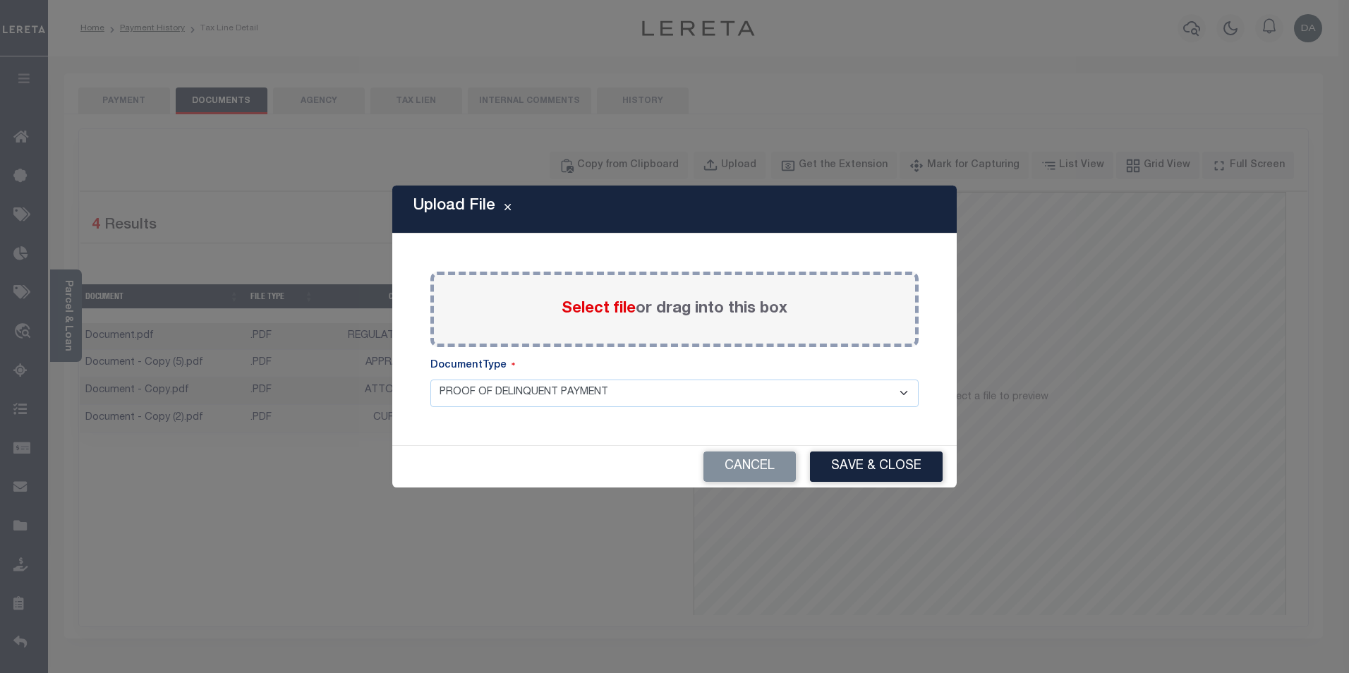
drag, startPoint x: 556, startPoint y: 392, endPoint x: 570, endPoint y: 392, distance: 13.4
click at [556, 392] on select "PROOF OF DELINQUENT PAYMENT" at bounding box center [675, 394] width 488 height 28
click at [526, 452] on div "Cancel Save & Close" at bounding box center [674, 467] width 565 height 42
click at [601, 308] on span "Select file" at bounding box center [599, 309] width 74 height 16
click at [0, 0] on input "Select file or drag into this box" at bounding box center [0, 0] width 0 height 0
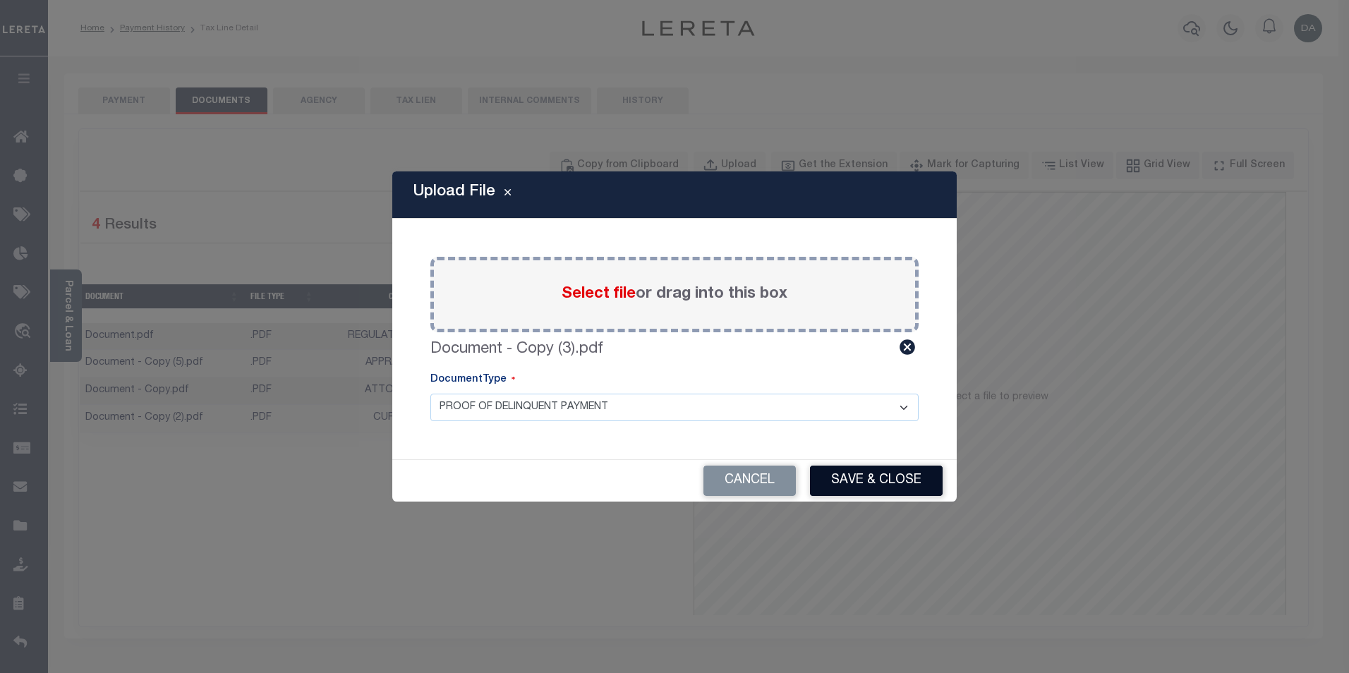
click at [855, 486] on button "Save & Close" at bounding box center [876, 481] width 133 height 30
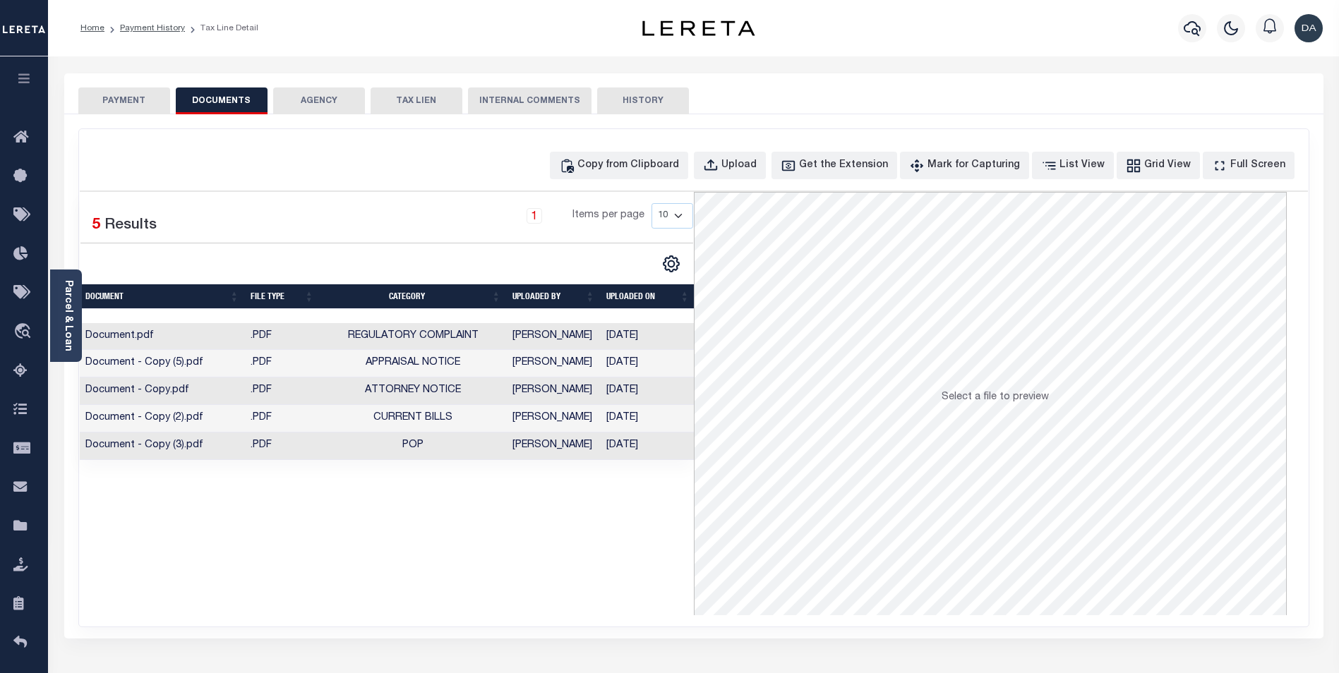
click at [118, 455] on td "Document - Copy (3).pdf" at bounding box center [162, 447] width 165 height 28
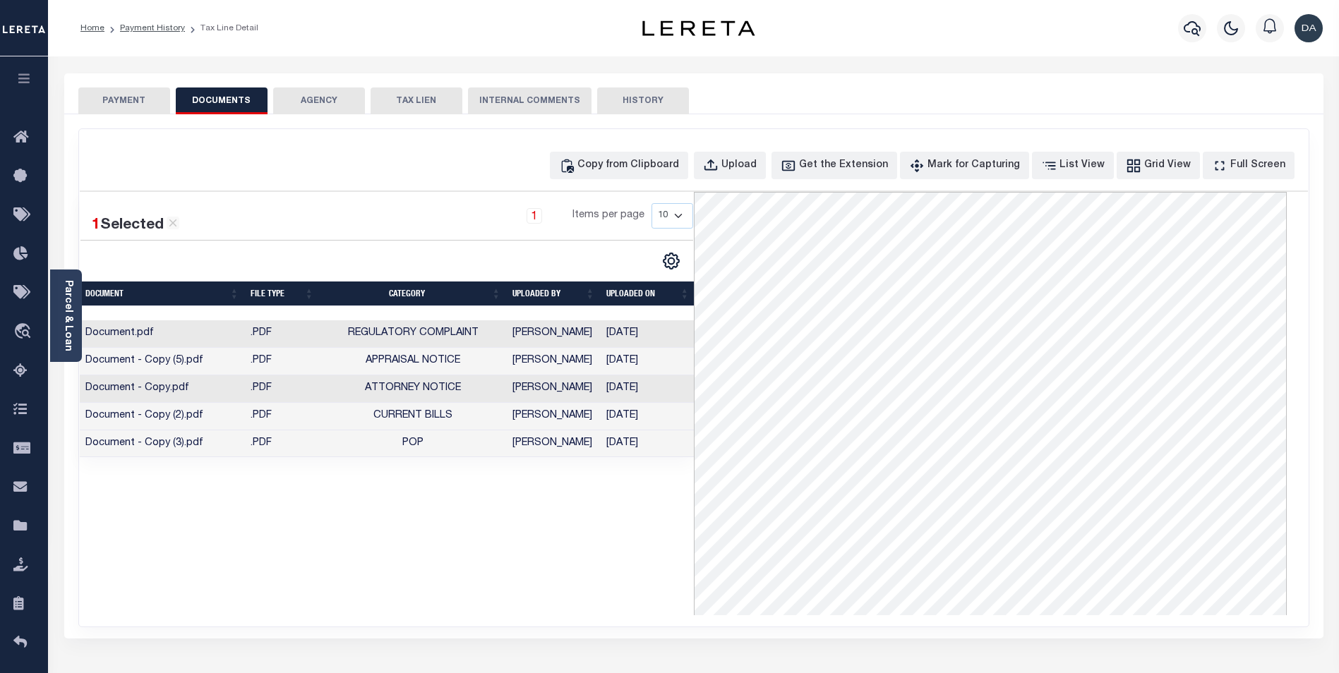
click at [389, 634] on div "SPECIAL RISK NCE Date Clear" at bounding box center [693, 376] width 1259 height 524
click at [18, 74] on icon "button" at bounding box center [24, 78] width 16 height 13
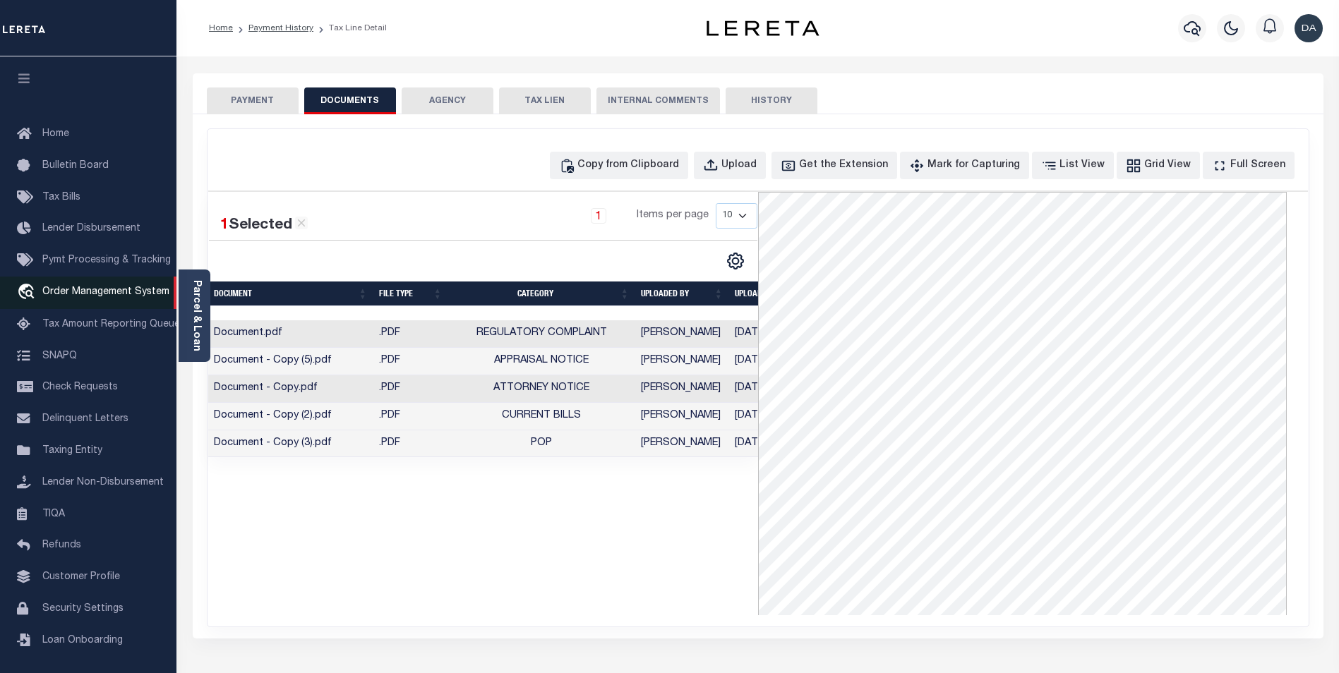
click at [104, 297] on span "Order Management System" at bounding box center [105, 292] width 127 height 10
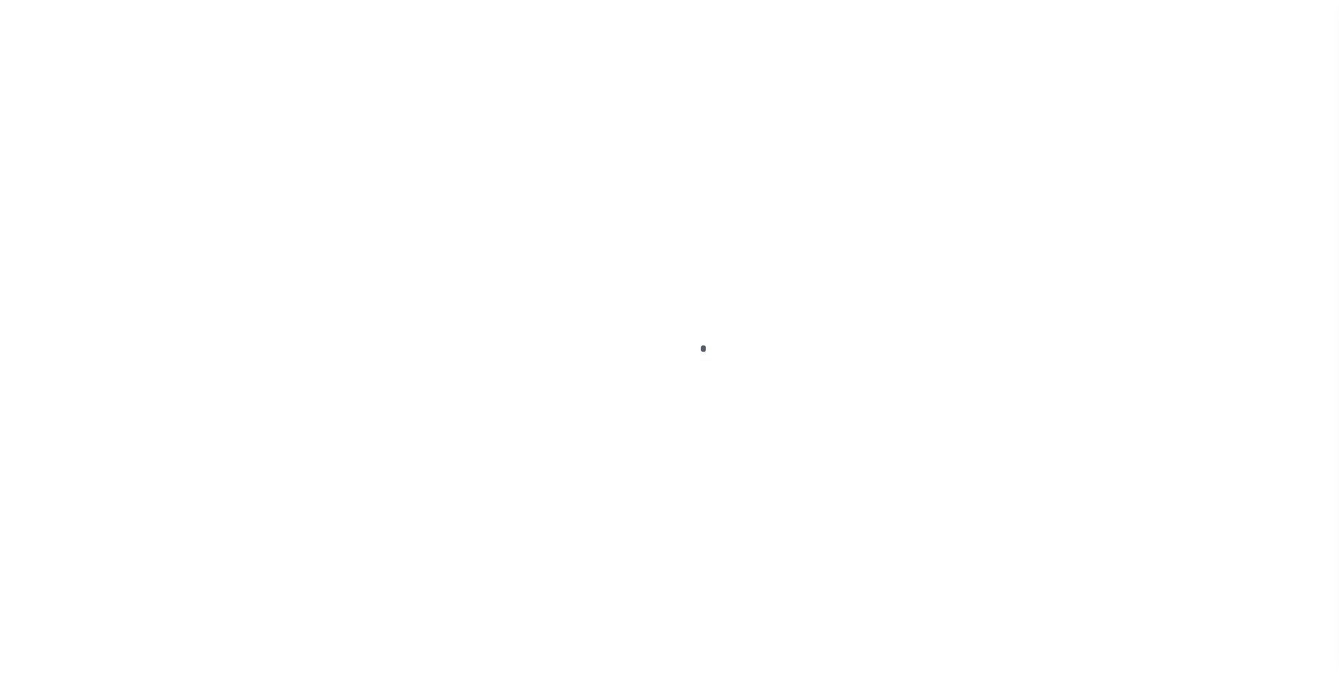
scroll to position [14, 0]
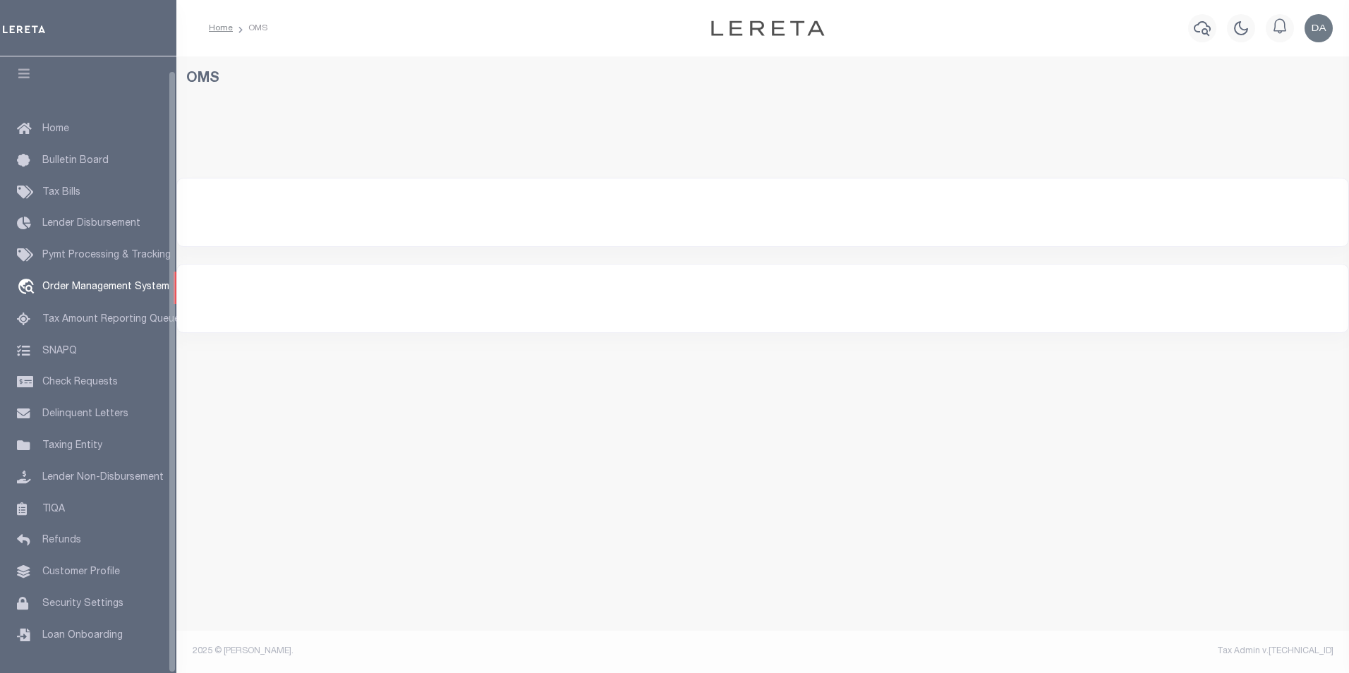
select select "200"
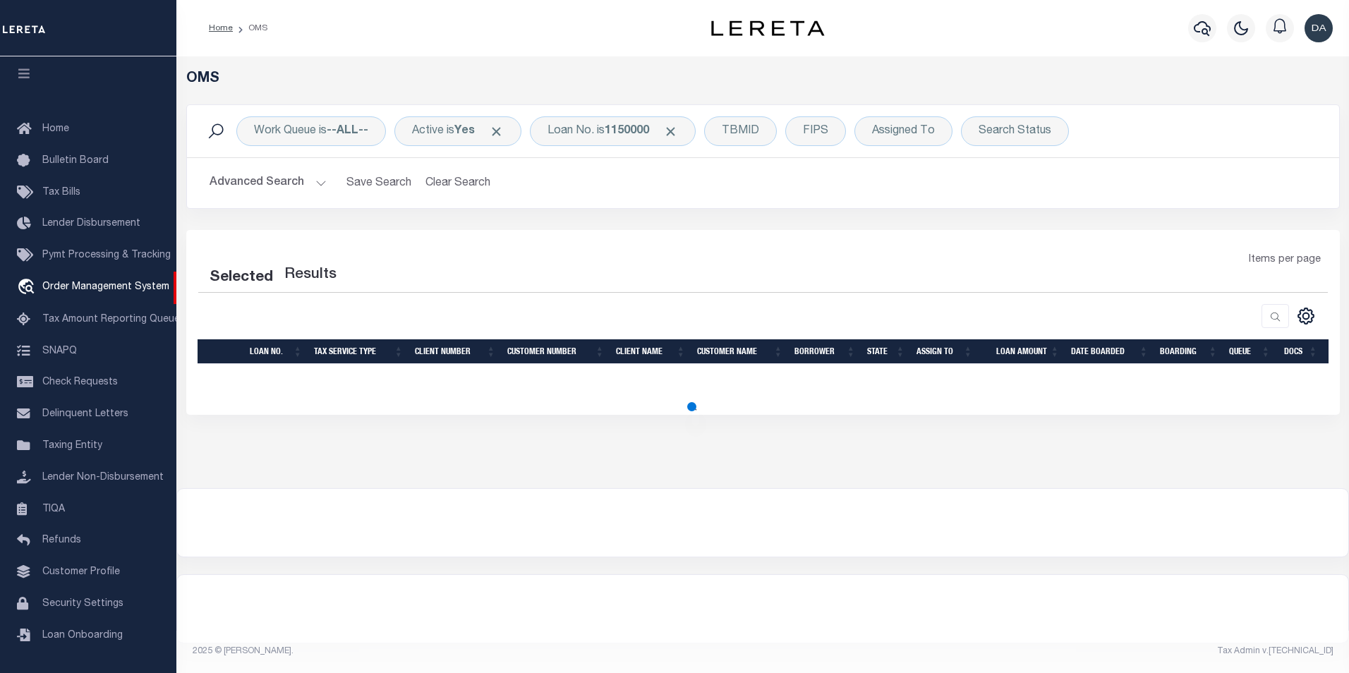
select select "200"
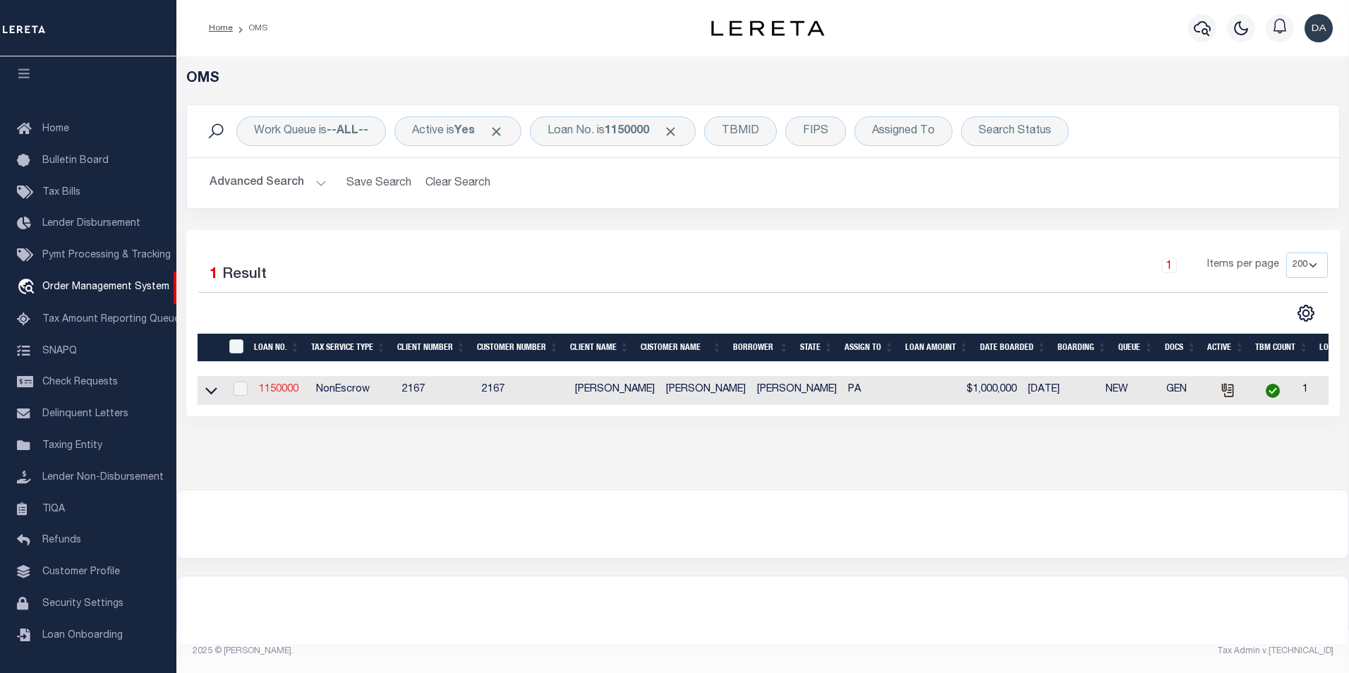
click at [272, 393] on link "1150000" at bounding box center [279, 390] width 40 height 10
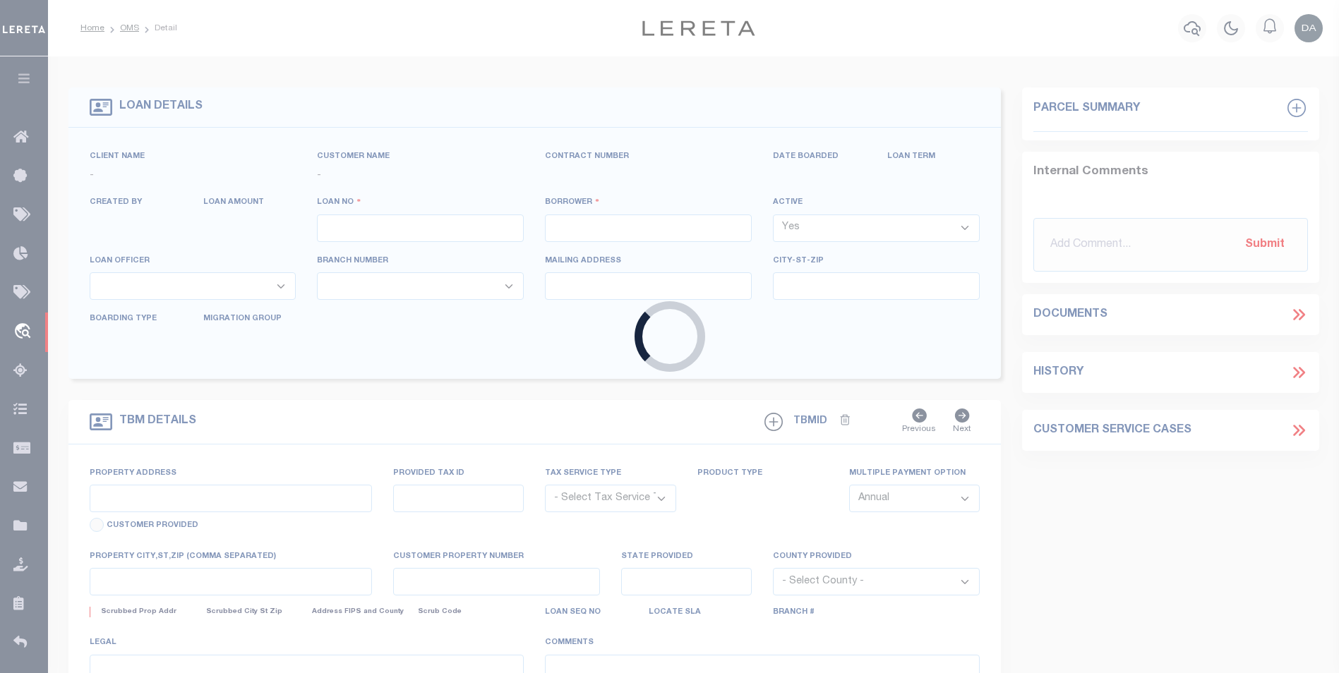
type input "1150000"
type input "david garcia"
select select
type input "06/21/2025"
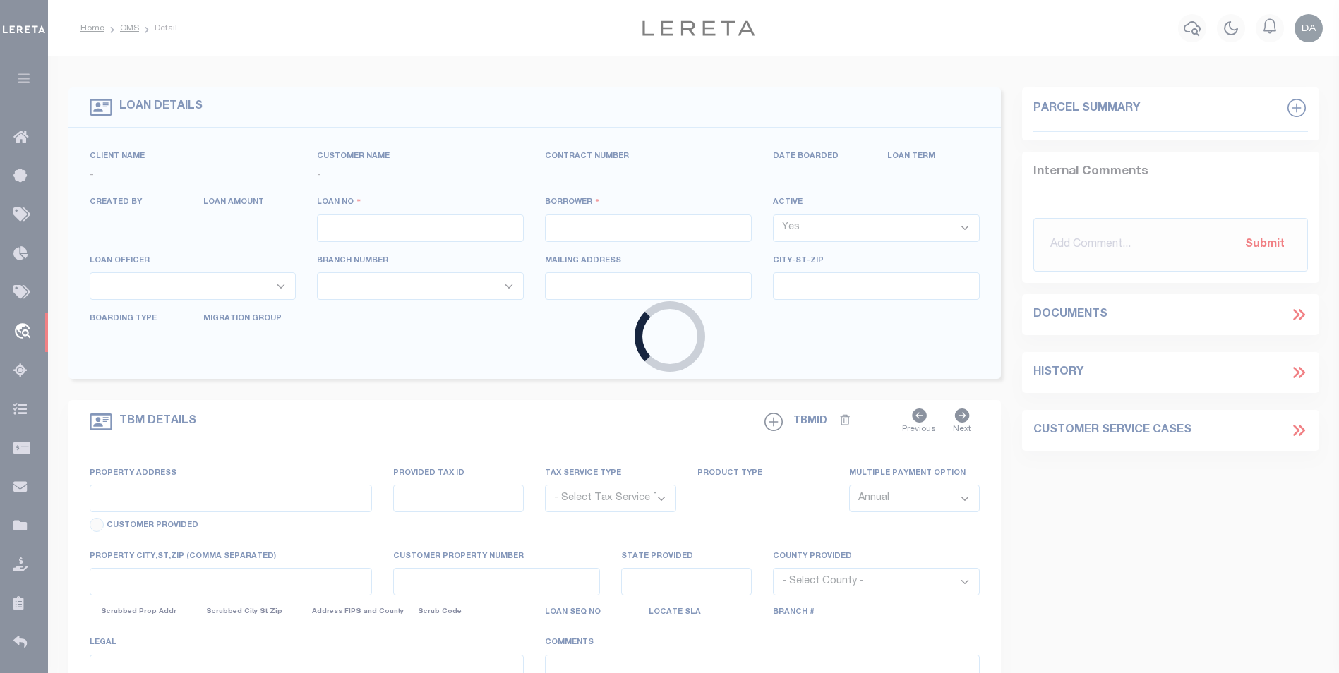
select select "10"
select select "NonEscrow"
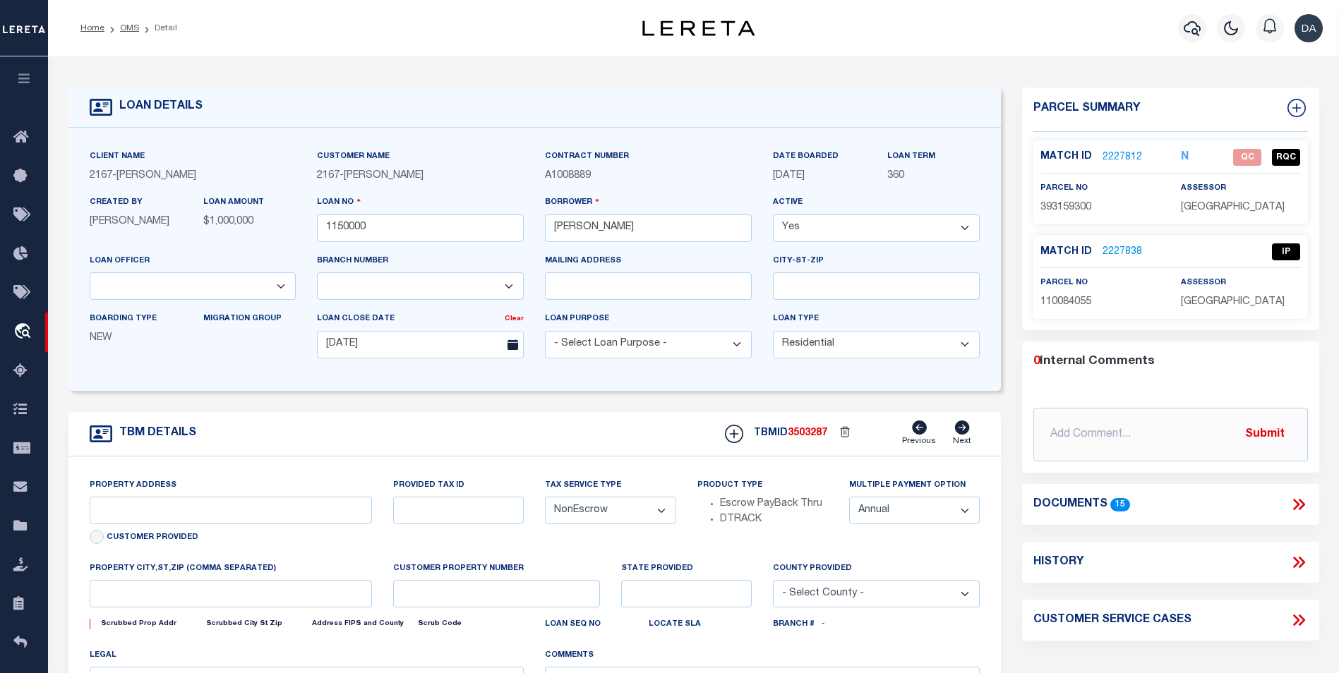
type input "2620 S SHERIDAN ST"
select select
type input "PHILADELPHIA PA 19148-4608"
type input "PA"
select select
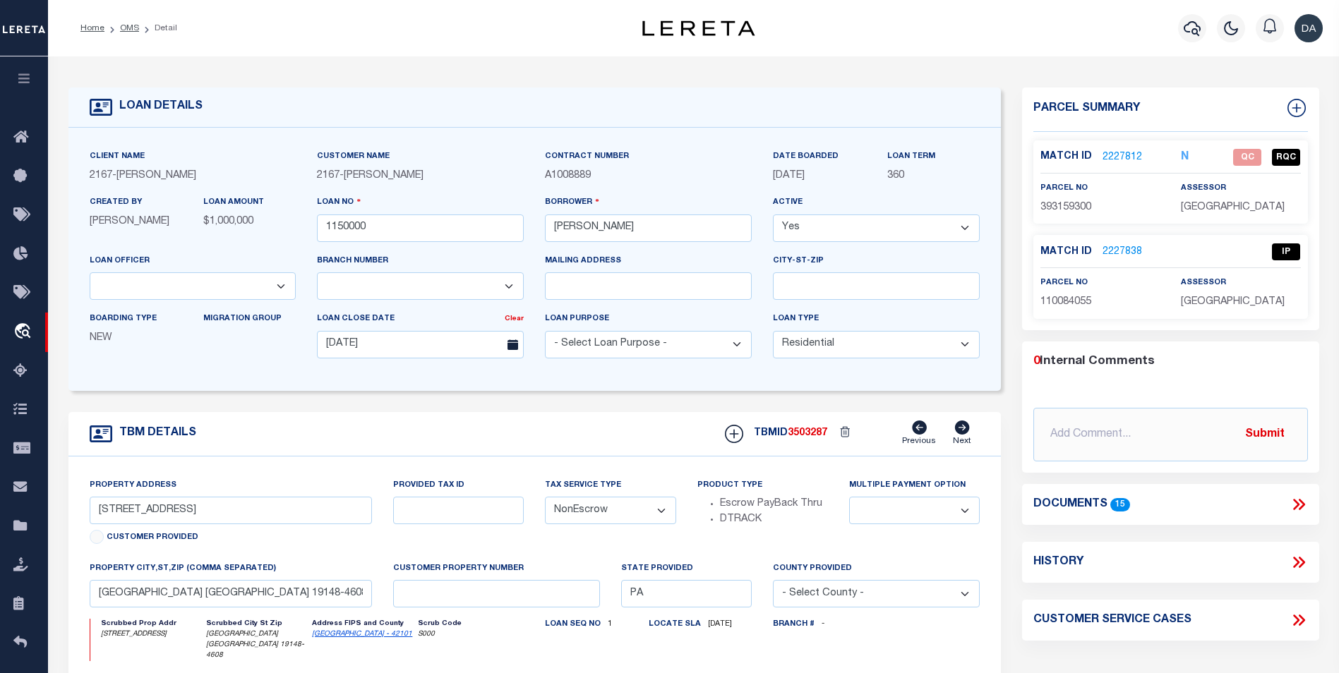
scroll to position [282, 0]
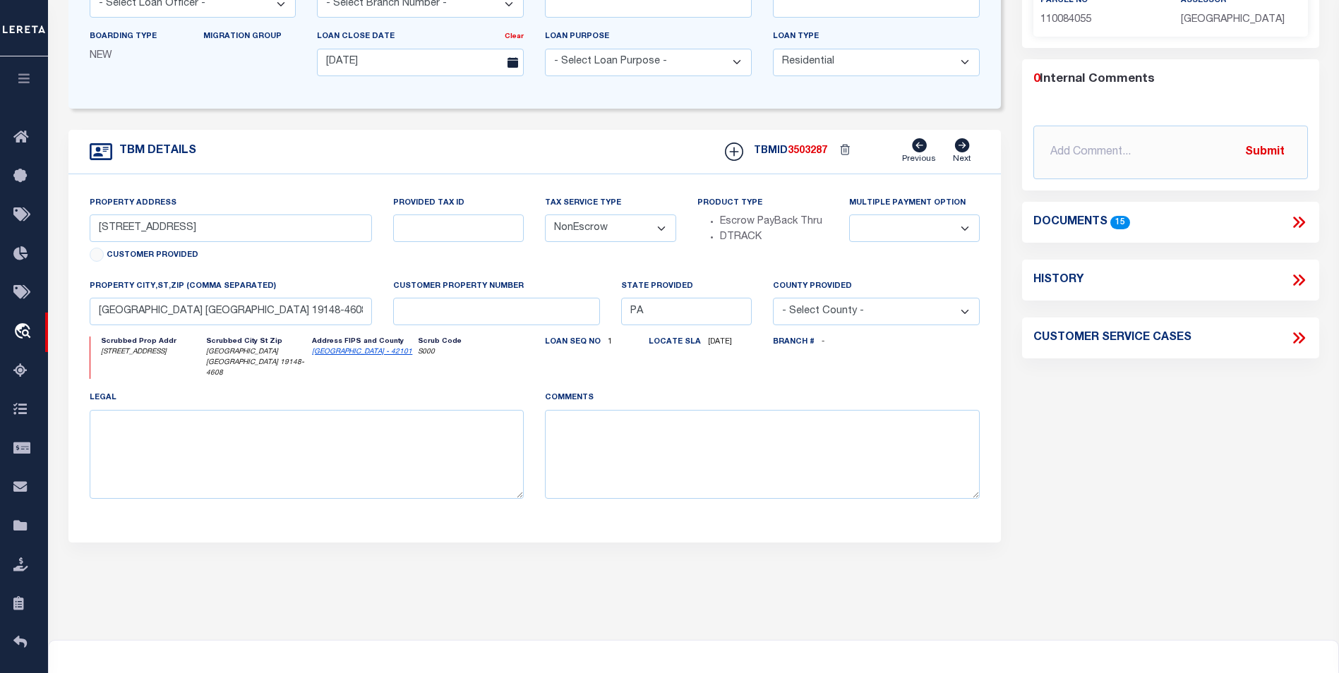
click at [1294, 224] on icon at bounding box center [1298, 222] width 18 height 18
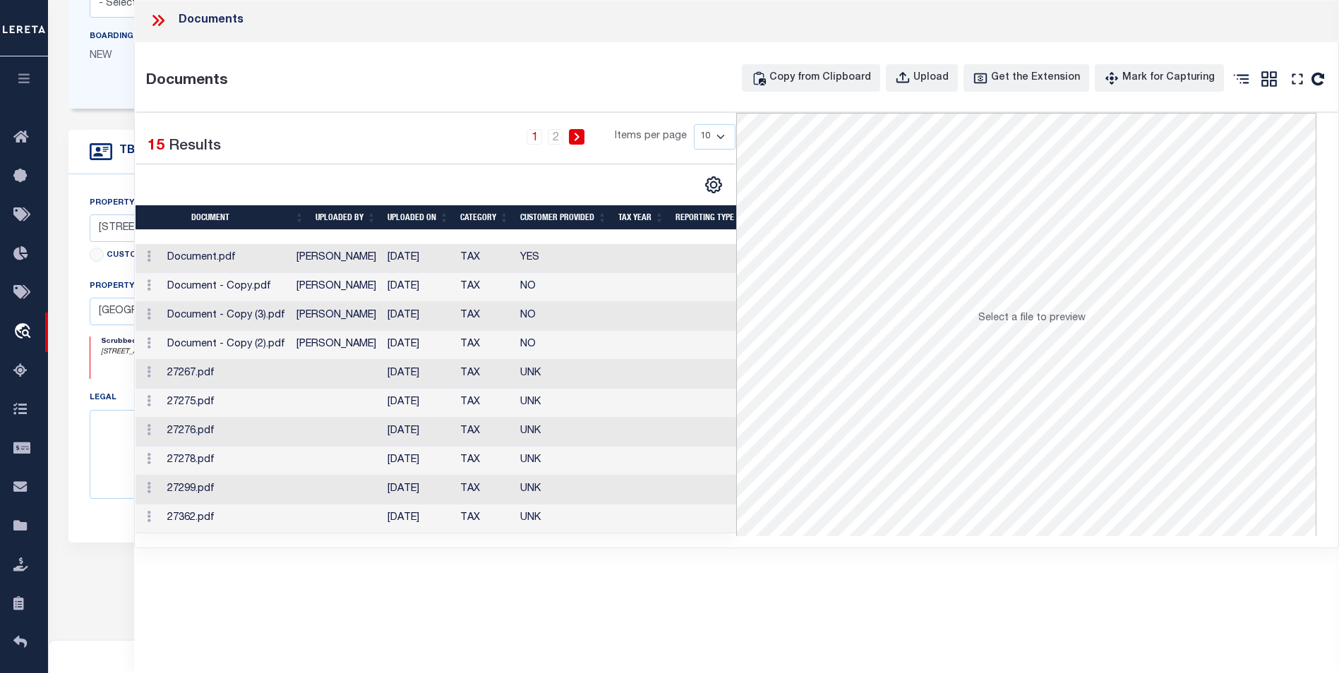
click at [436, 256] on td "10/07/2025" at bounding box center [418, 258] width 73 height 29
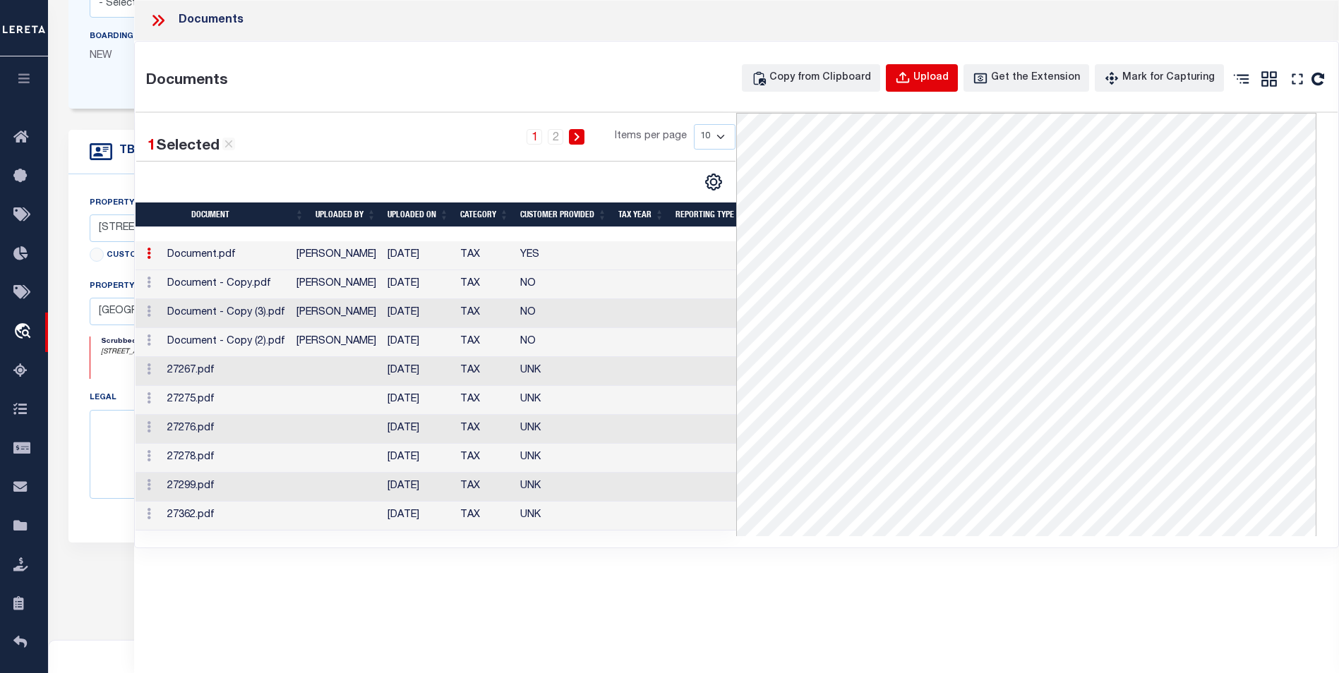
click at [947, 79] on div "Upload" at bounding box center [930, 79] width 35 height 16
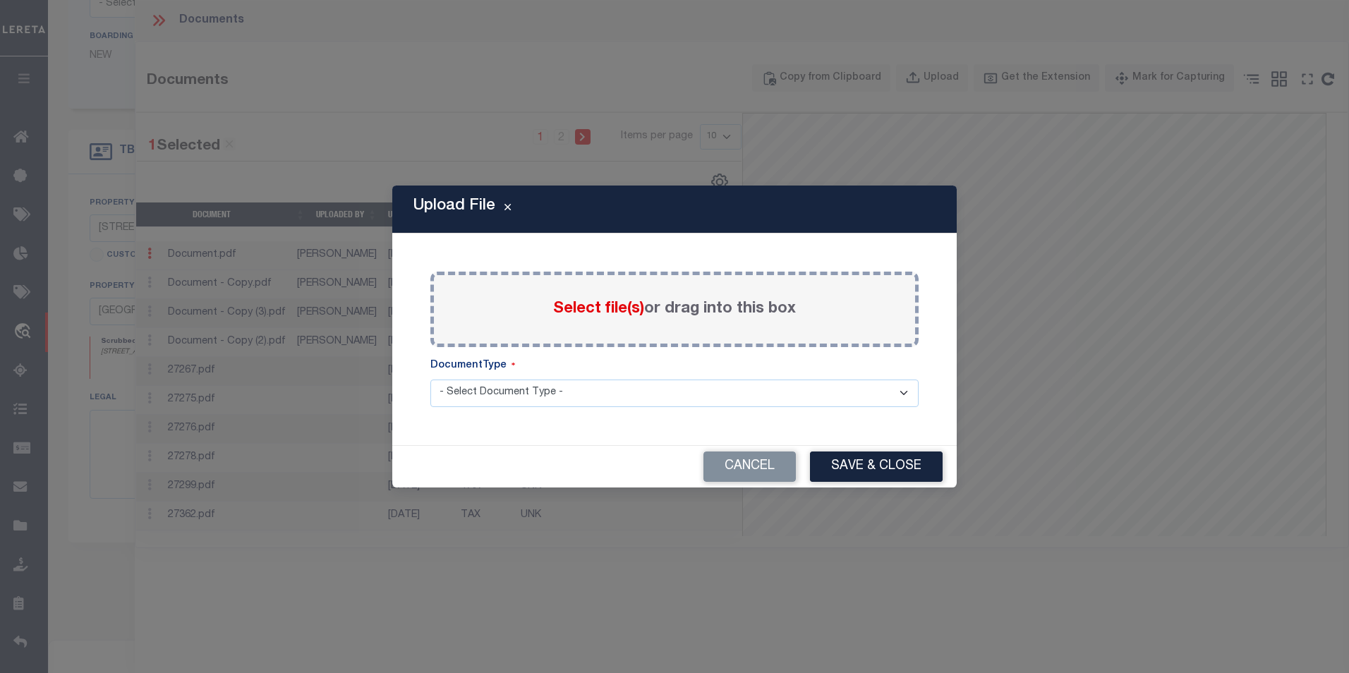
click at [598, 301] on span "Select file(s)" at bounding box center [598, 309] width 91 height 16
click at [0, 0] on input "Select file(s) or drag into this box" at bounding box center [0, 0] width 0 height 0
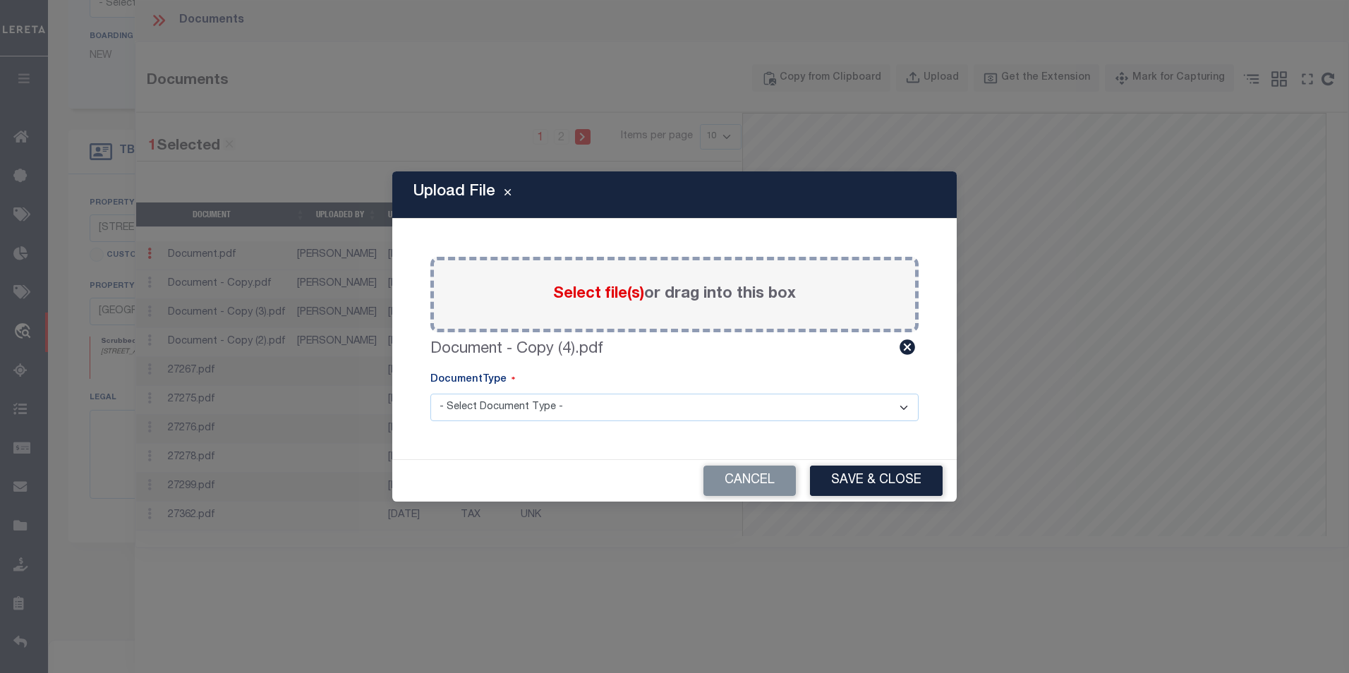
click at [532, 409] on select "- Select Document Type - TAX SERVICE DOCUMENTS" at bounding box center [675, 408] width 488 height 28
select select "TAX"
click at [431, 394] on select "- Select Document Type - TAX SERVICE DOCUMENTS" at bounding box center [675, 408] width 488 height 28
click at [862, 480] on button "Save & Close" at bounding box center [876, 481] width 133 height 30
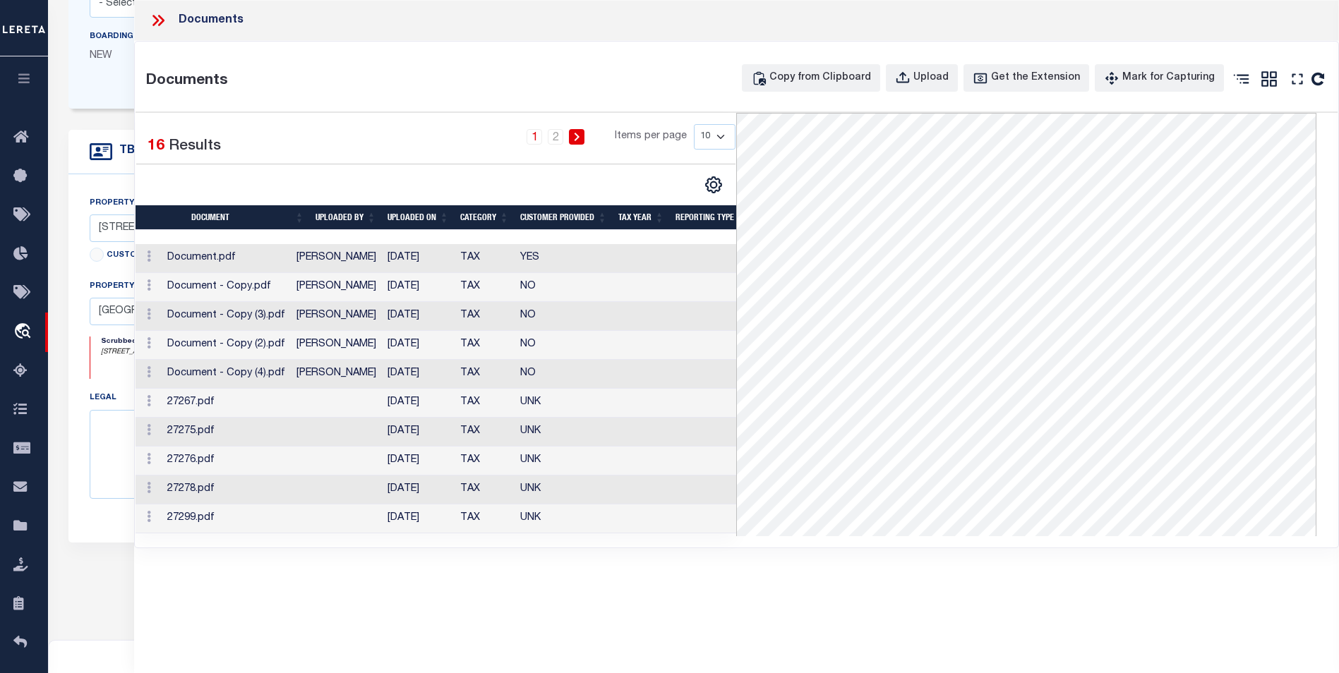
click at [233, 380] on td "Document - Copy (4).pdf" at bounding box center [226, 374] width 129 height 29
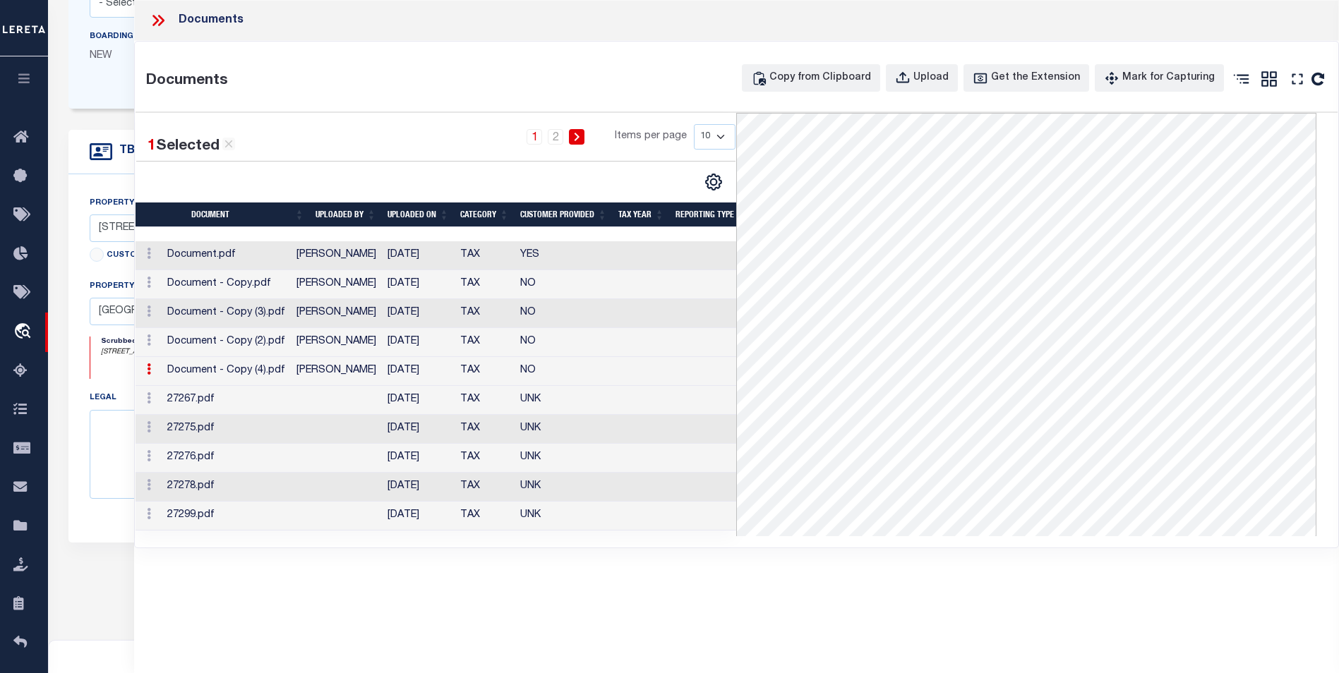
scroll to position [0, 0]
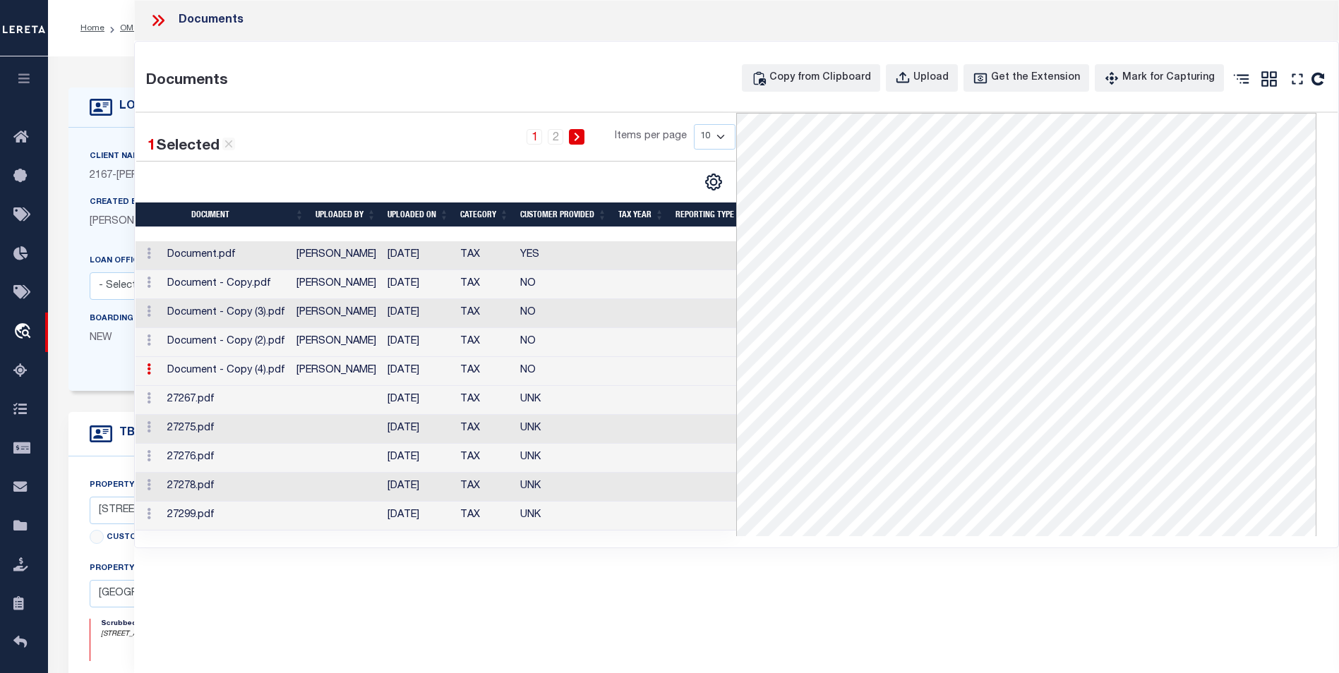
click at [155, 18] on icon at bounding box center [155, 20] width 6 height 11
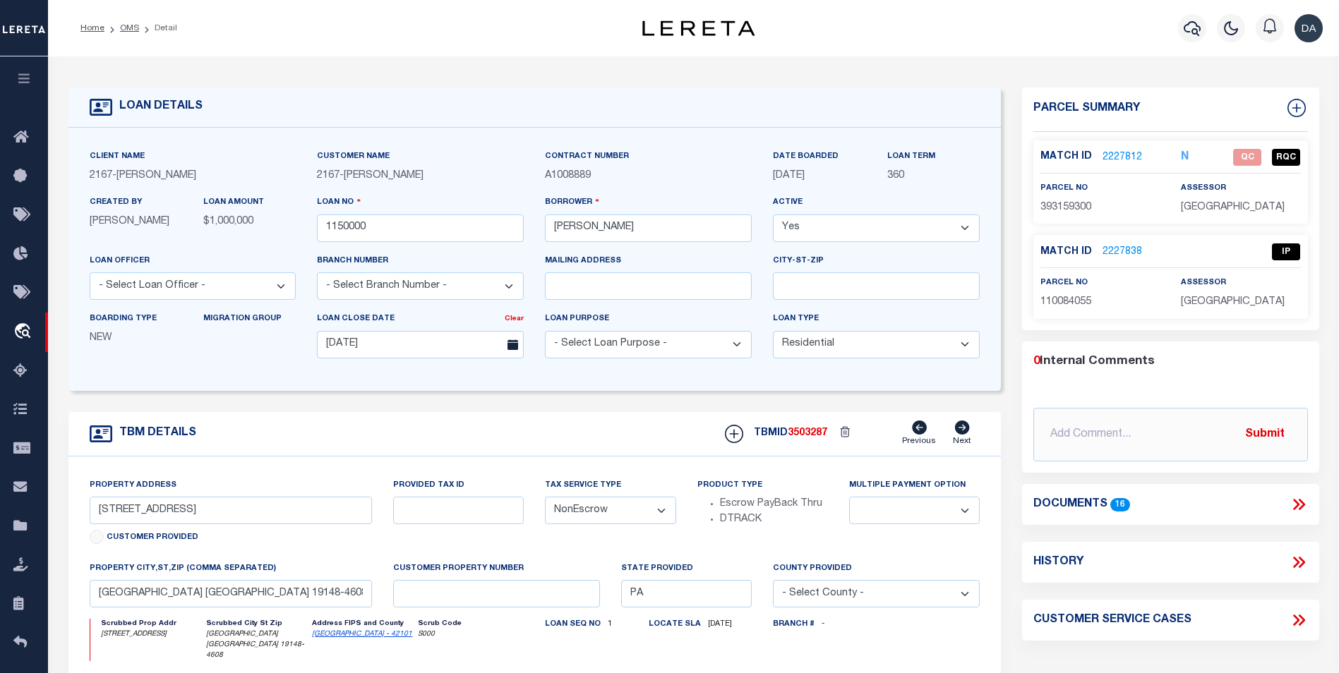
click at [25, 76] on icon "button" at bounding box center [24, 78] width 16 height 13
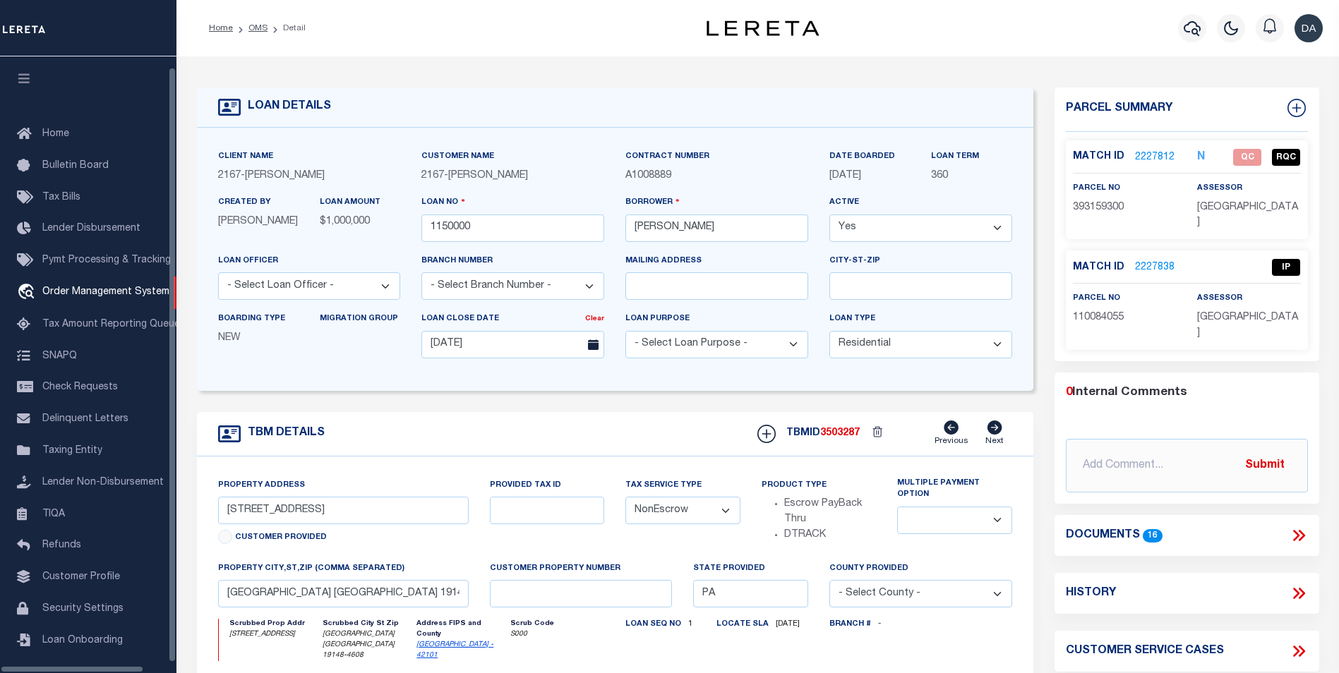
scroll to position [14, 0]
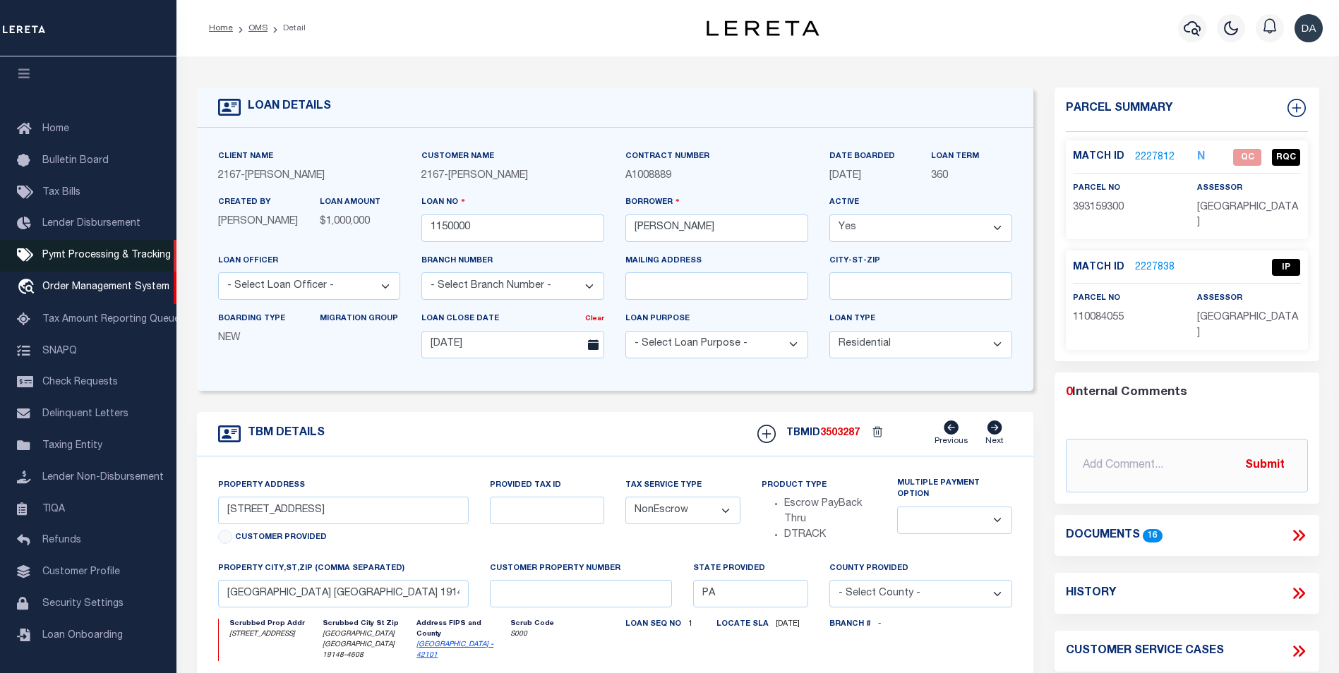
click at [109, 251] on span "Pymt Processing & Tracking" at bounding box center [106, 256] width 128 height 10
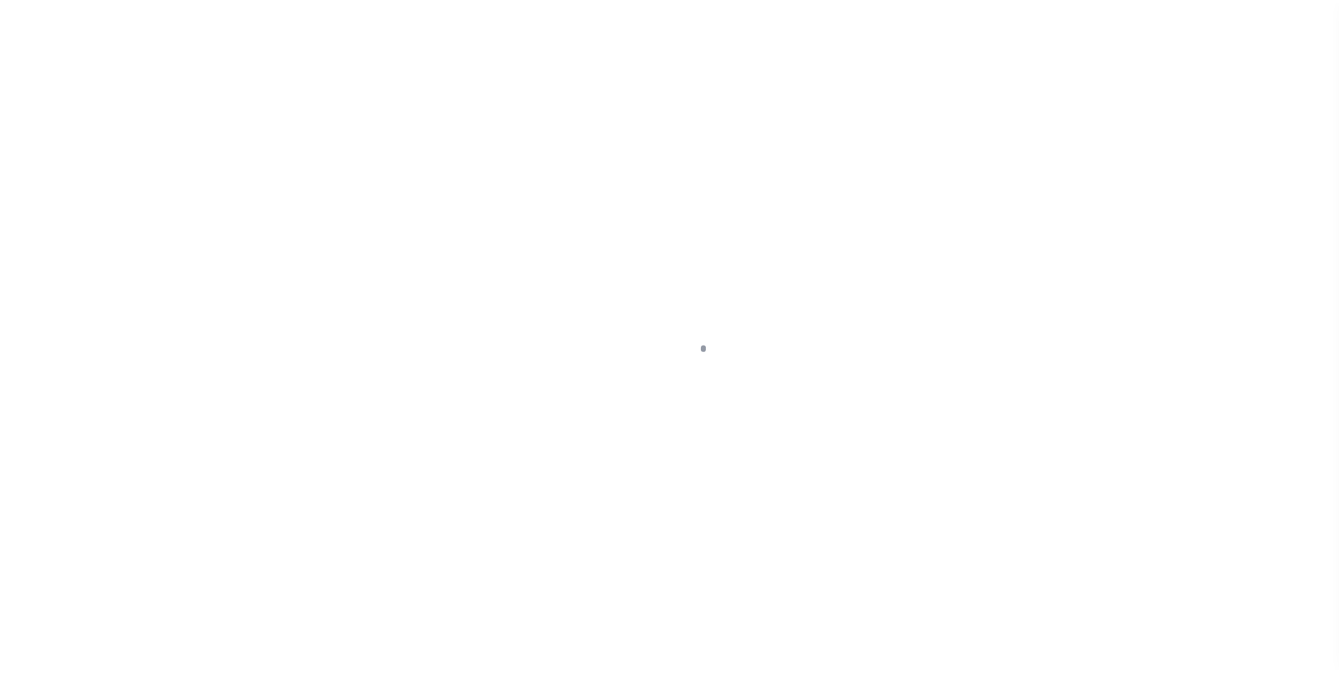
scroll to position [14, 0]
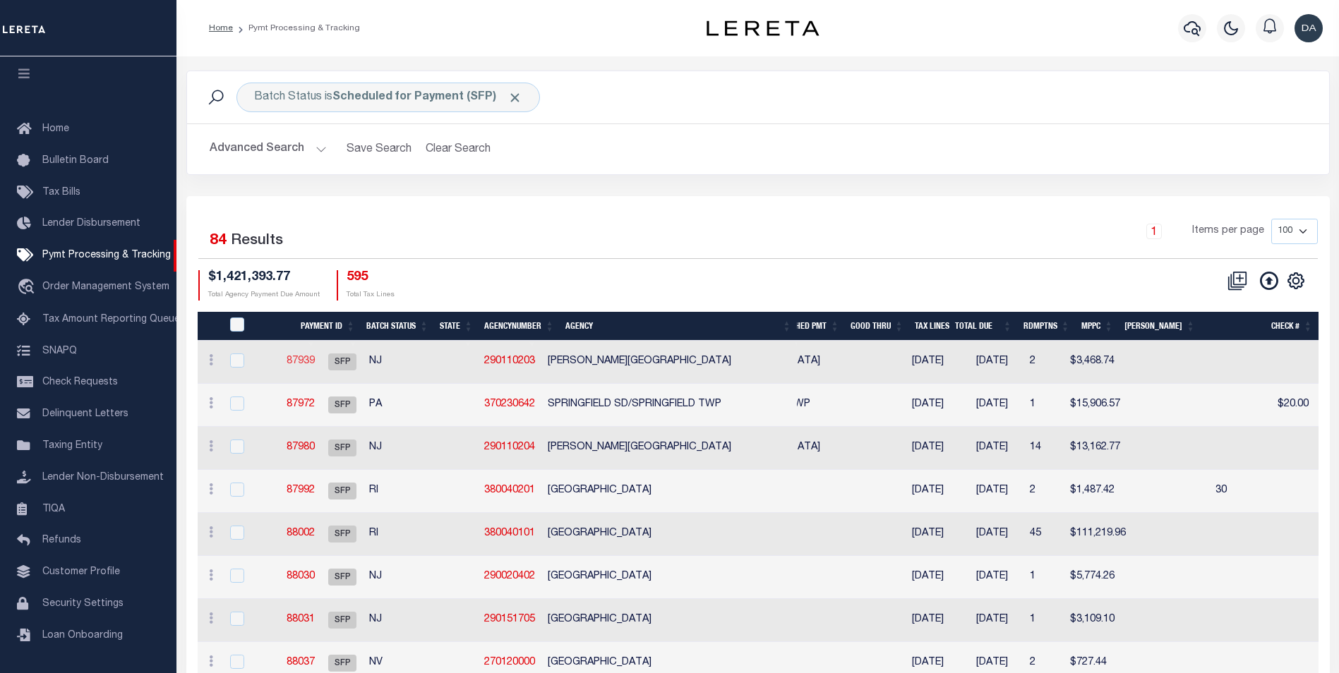
click at [315, 365] on link "87939" at bounding box center [301, 361] width 28 height 10
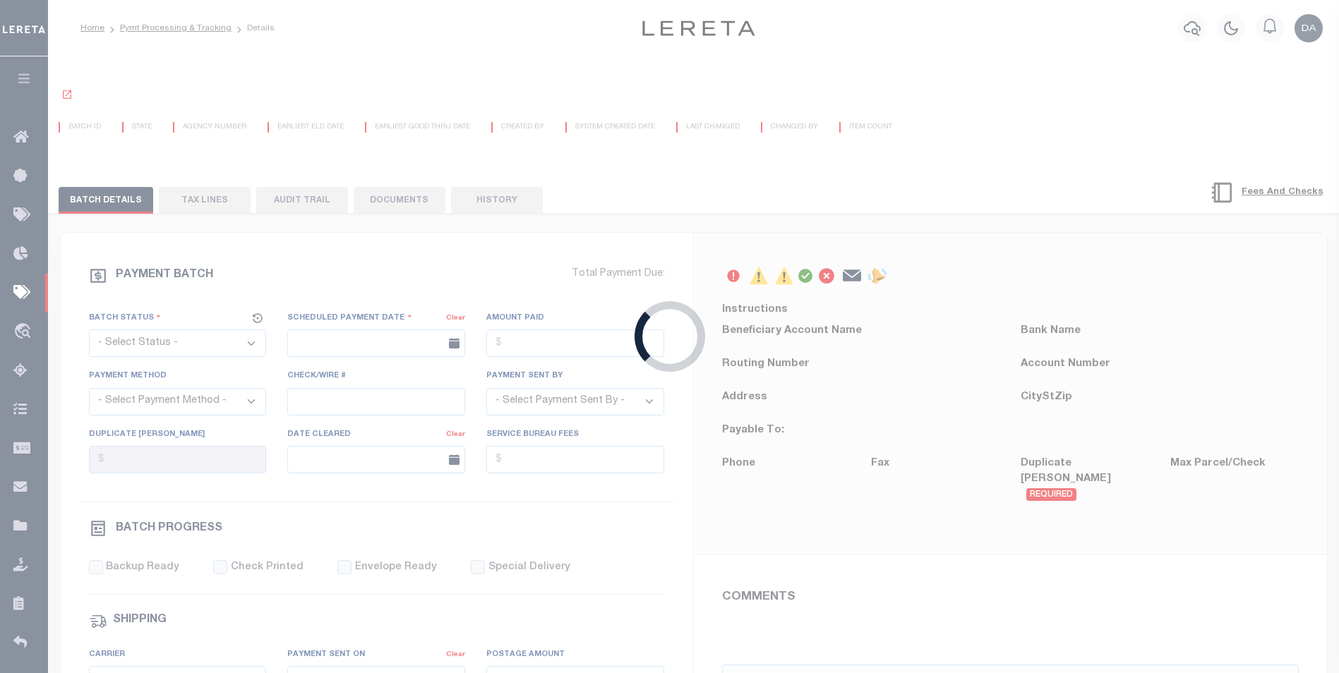
select select "SFP"
type input "[DATE]"
type input "36 - no wire option"
type input "[PERSON_NAME]"
type input "E & A"
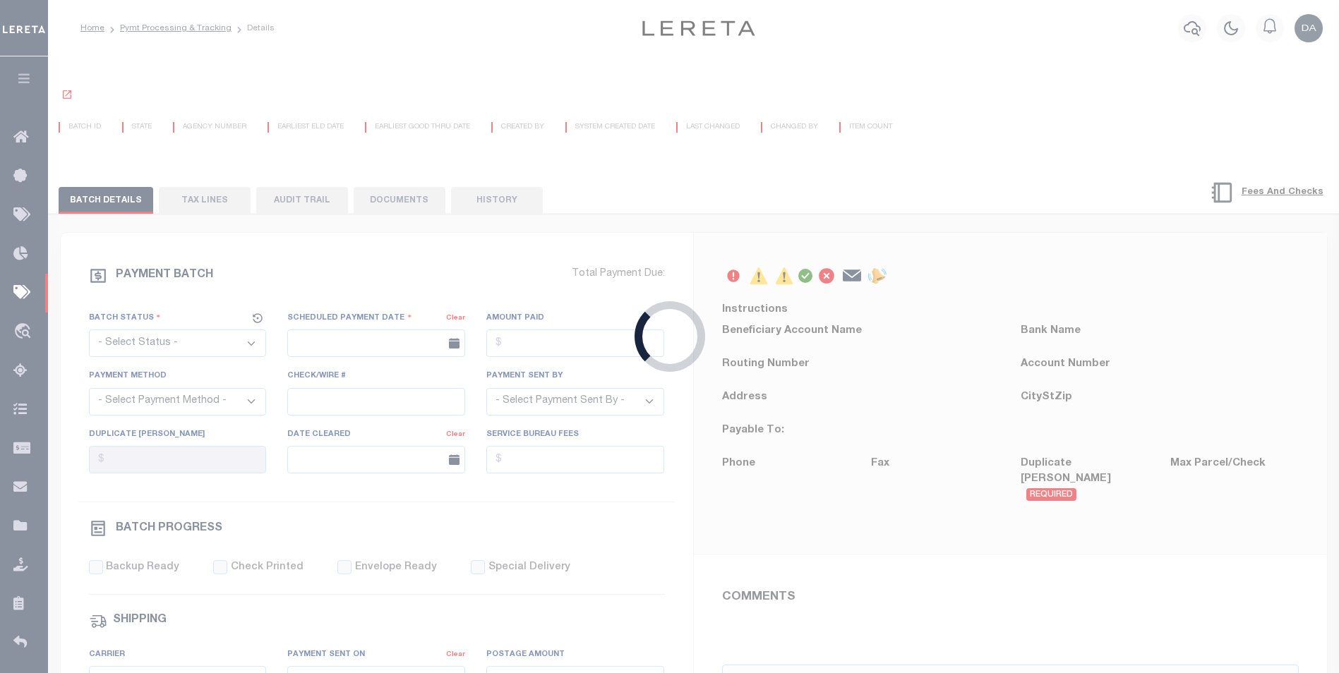
select select "0"
select select "73"
select select "1"
select select "44"
radio input "true"
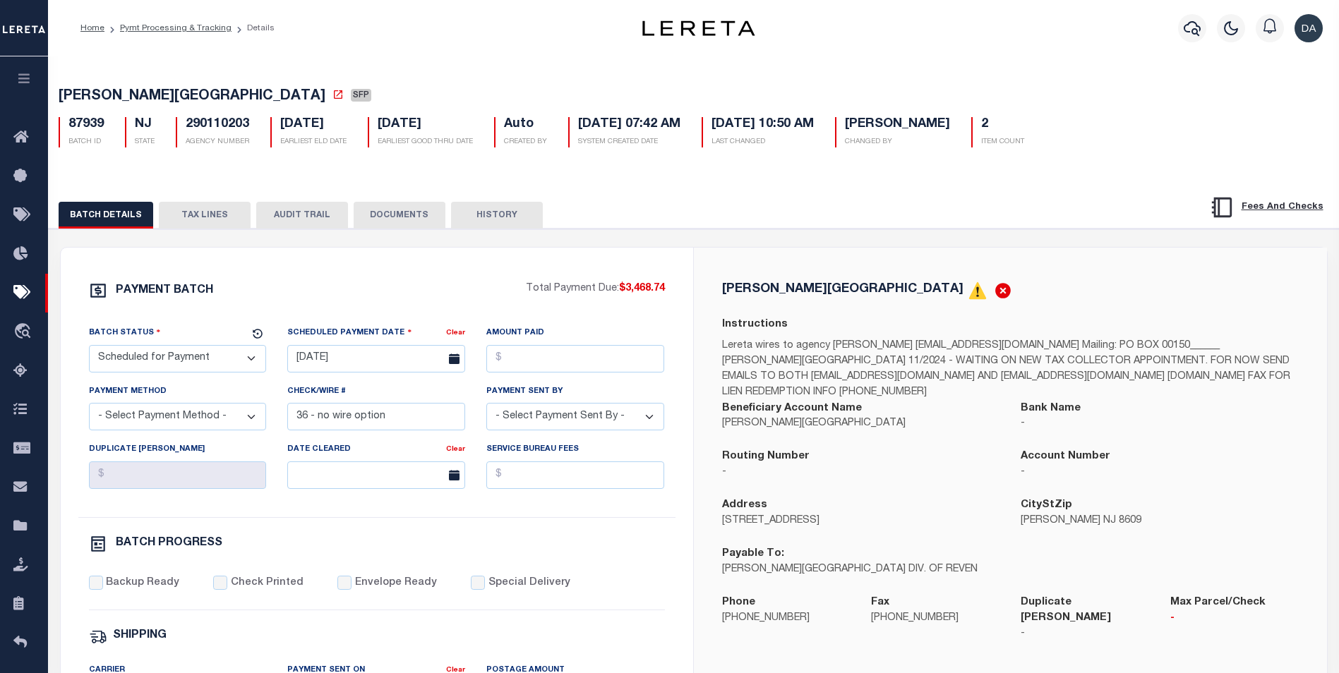
click at [408, 219] on button "DOCUMENTS" at bounding box center [400, 215] width 92 height 27
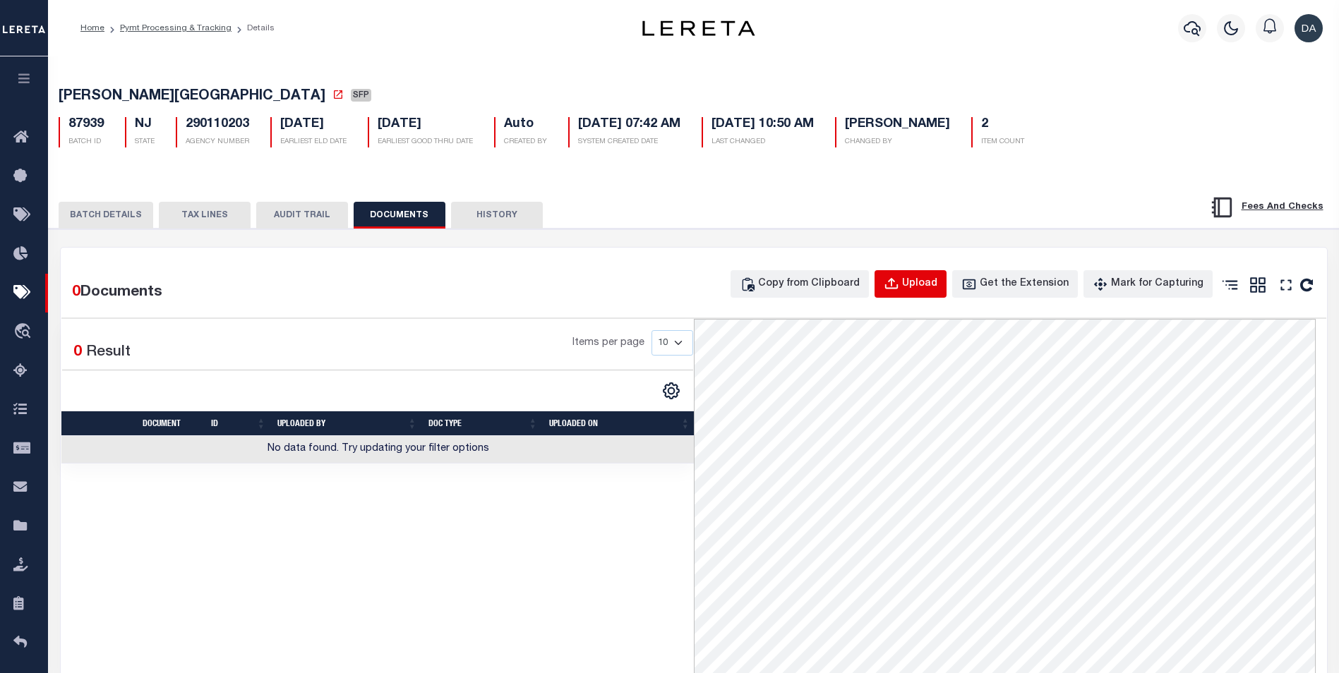
click at [936, 284] on div "Upload" at bounding box center [919, 285] width 35 height 16
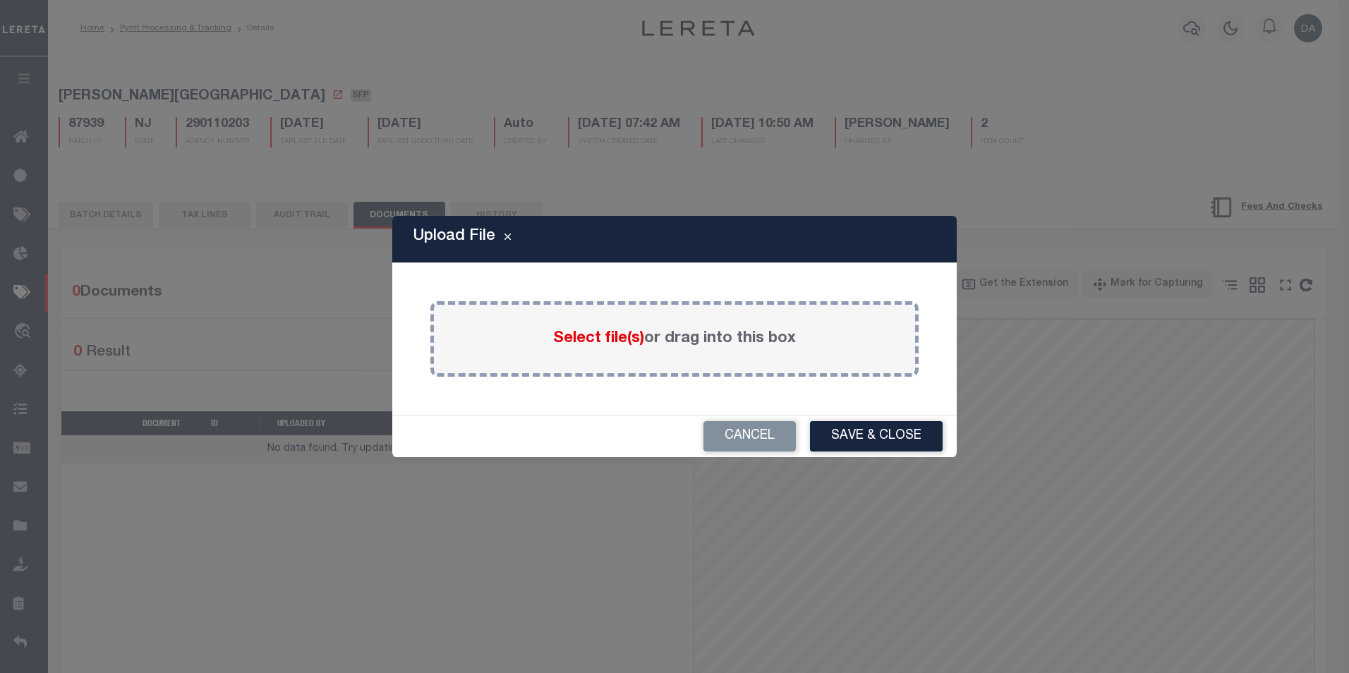
click at [580, 332] on span "Select file(s)" at bounding box center [598, 339] width 91 height 16
click at [0, 0] on input "Select file(s) or drag into this box" at bounding box center [0, 0] width 0 height 0
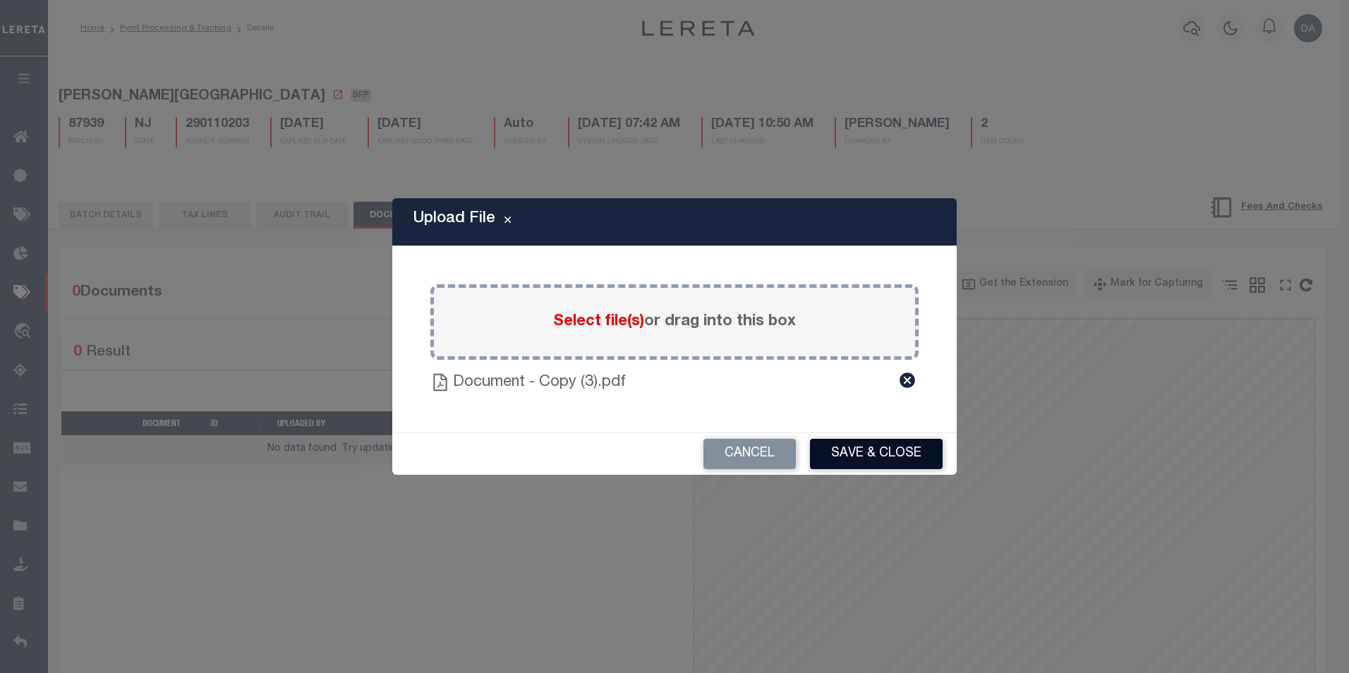
click at [882, 447] on button "Save & Close" at bounding box center [876, 454] width 133 height 30
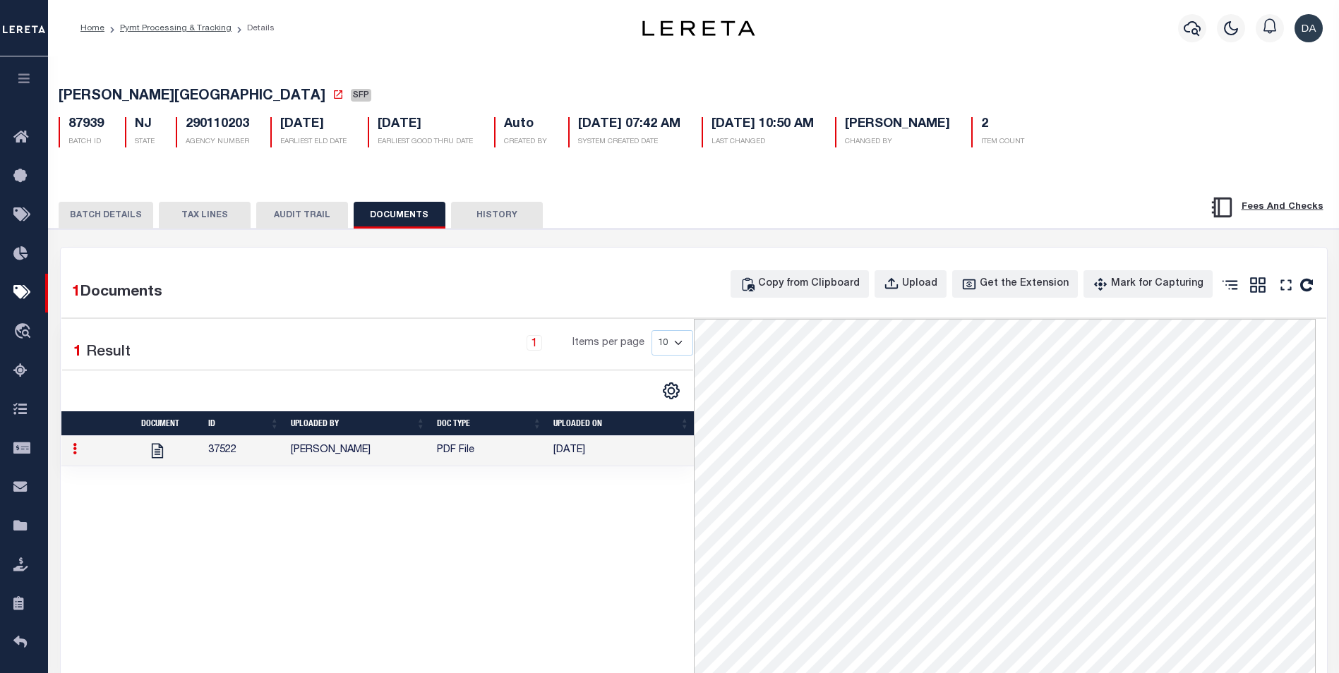
click at [384, 460] on td "[PERSON_NAME]" at bounding box center [358, 451] width 146 height 30
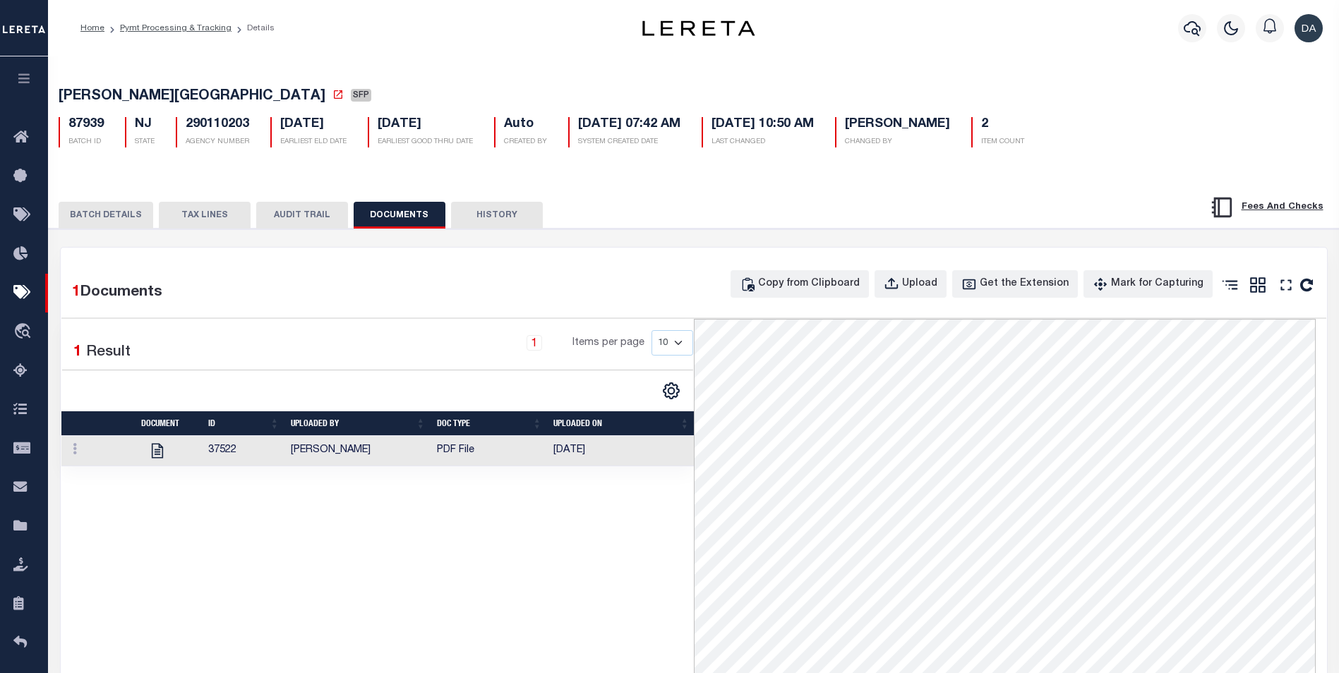
click at [181, 217] on button "TAX LINES" at bounding box center [205, 215] width 92 height 27
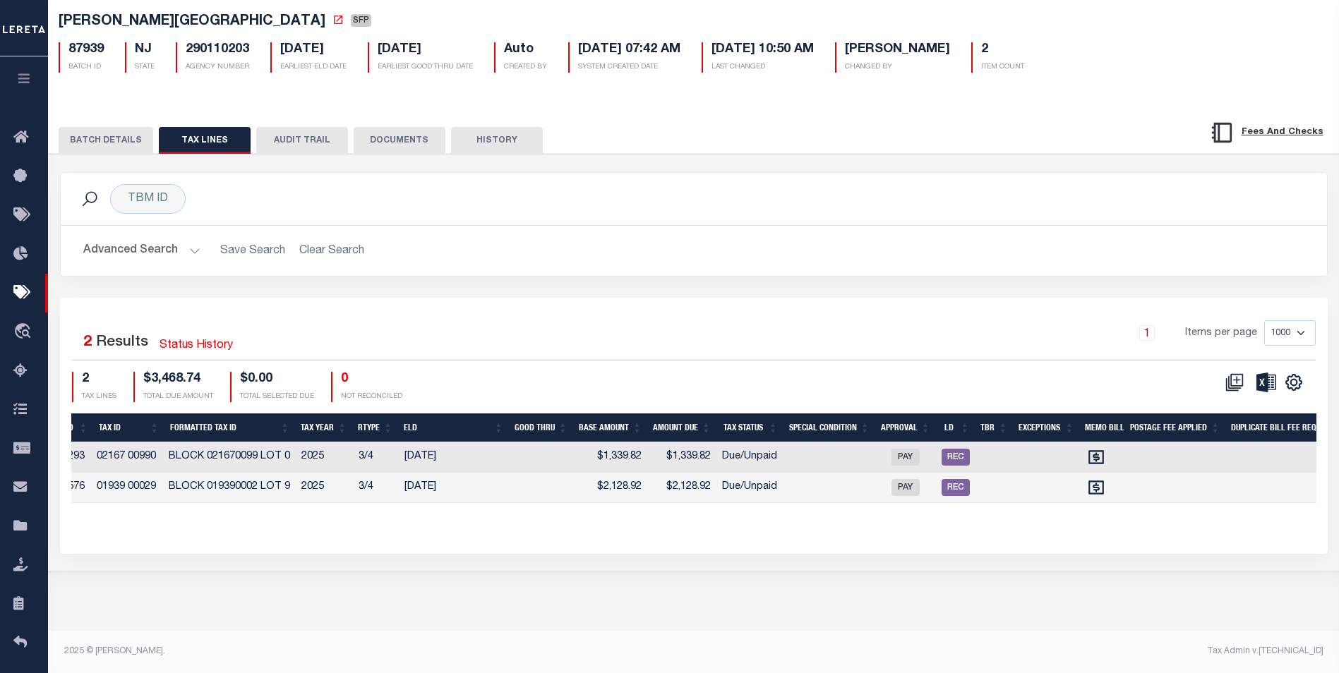
scroll to position [0, 767]
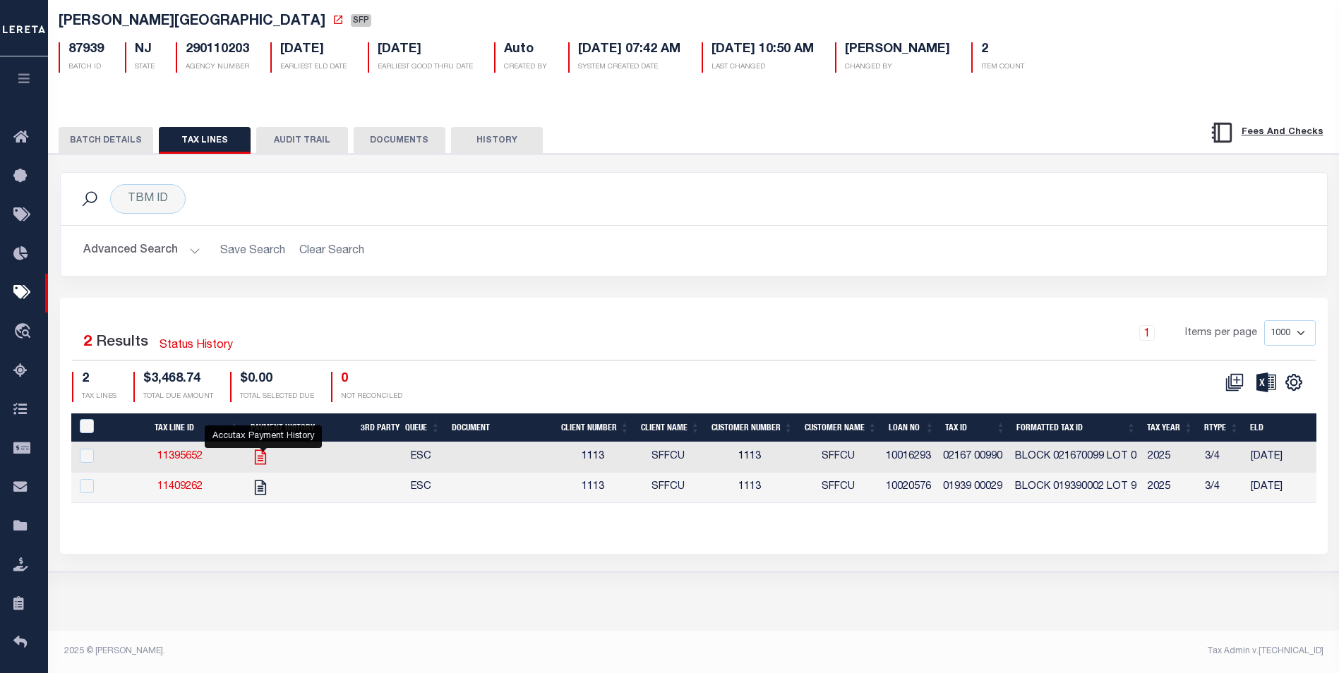
click at [261, 461] on icon "" at bounding box center [260, 457] width 18 height 18
checkbox input "true"
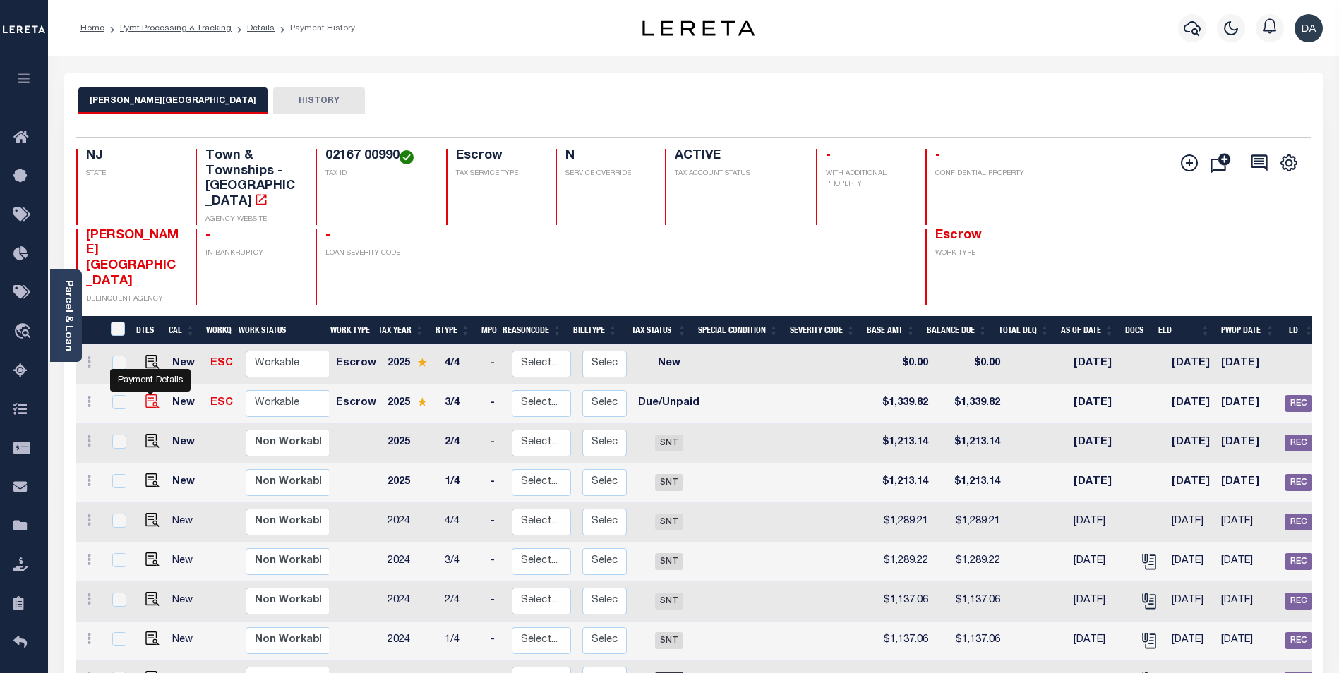
click at [149, 395] on img "" at bounding box center [152, 402] width 14 height 14
checkbox input "true"
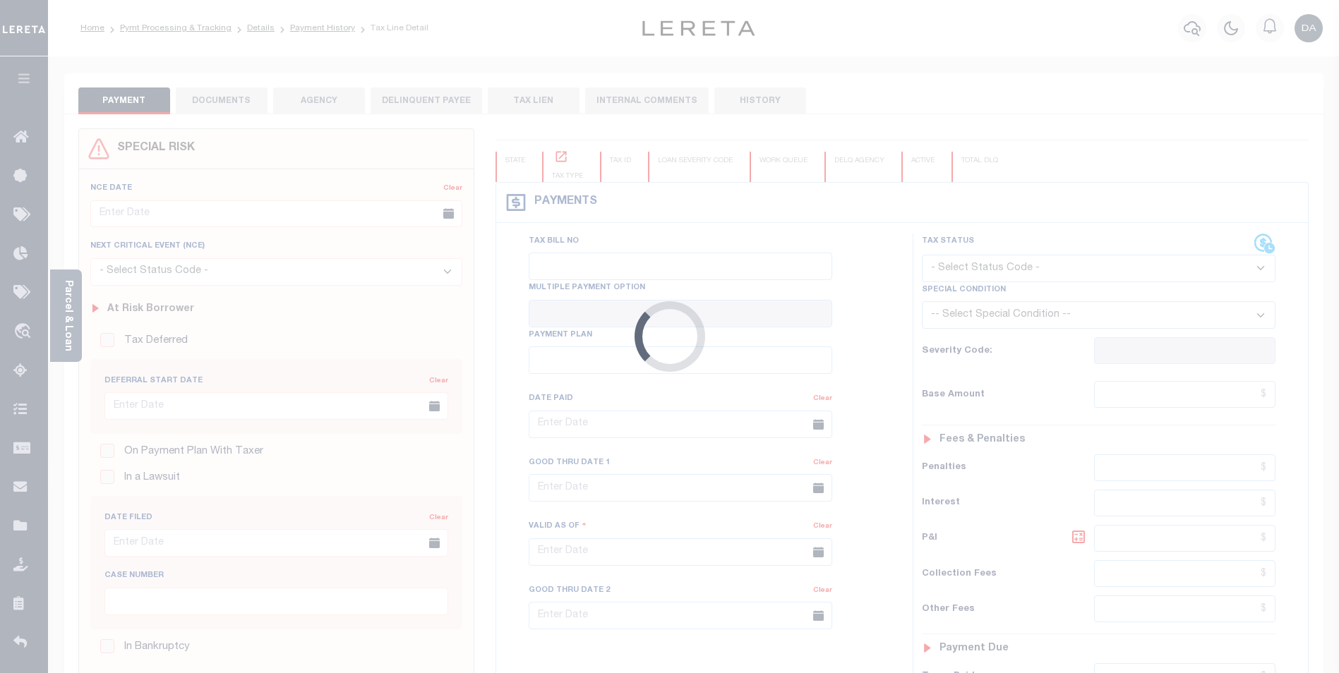
type input "00018466"
type input "[DATE]"
select select "DUE"
type input "$1,339.82"
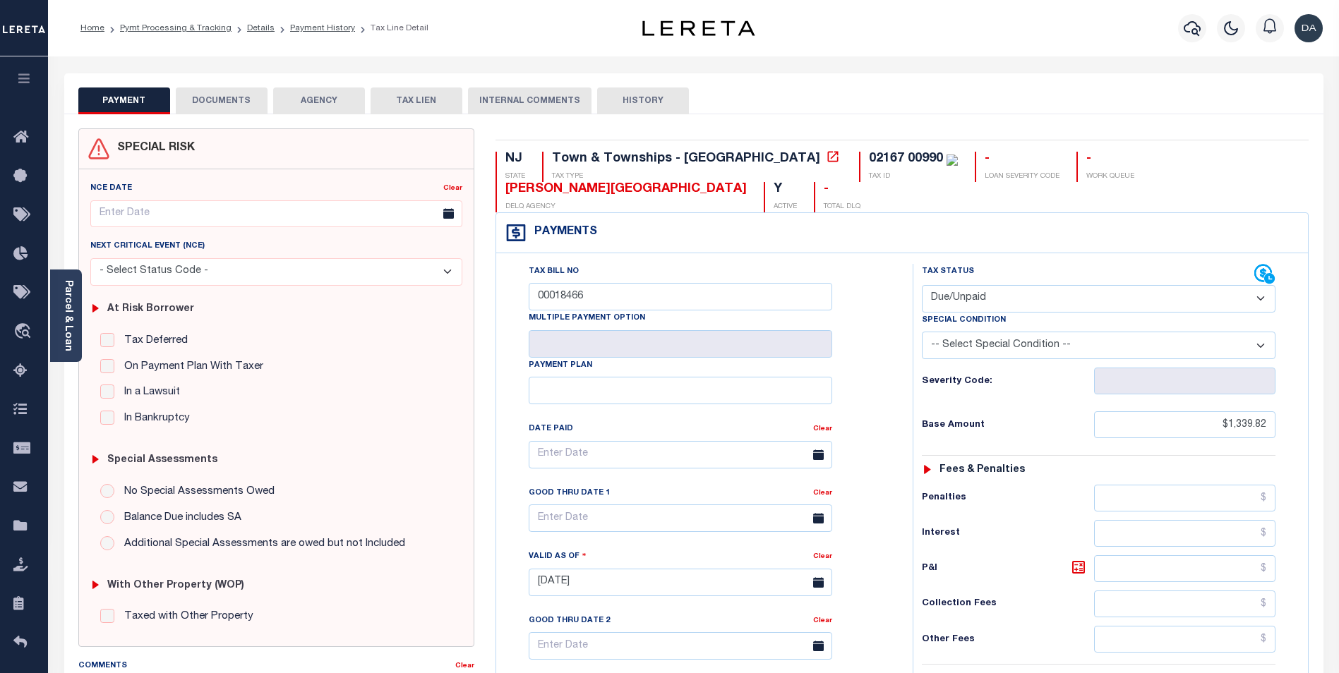
click at [205, 102] on button "DOCUMENTS" at bounding box center [222, 101] width 92 height 27
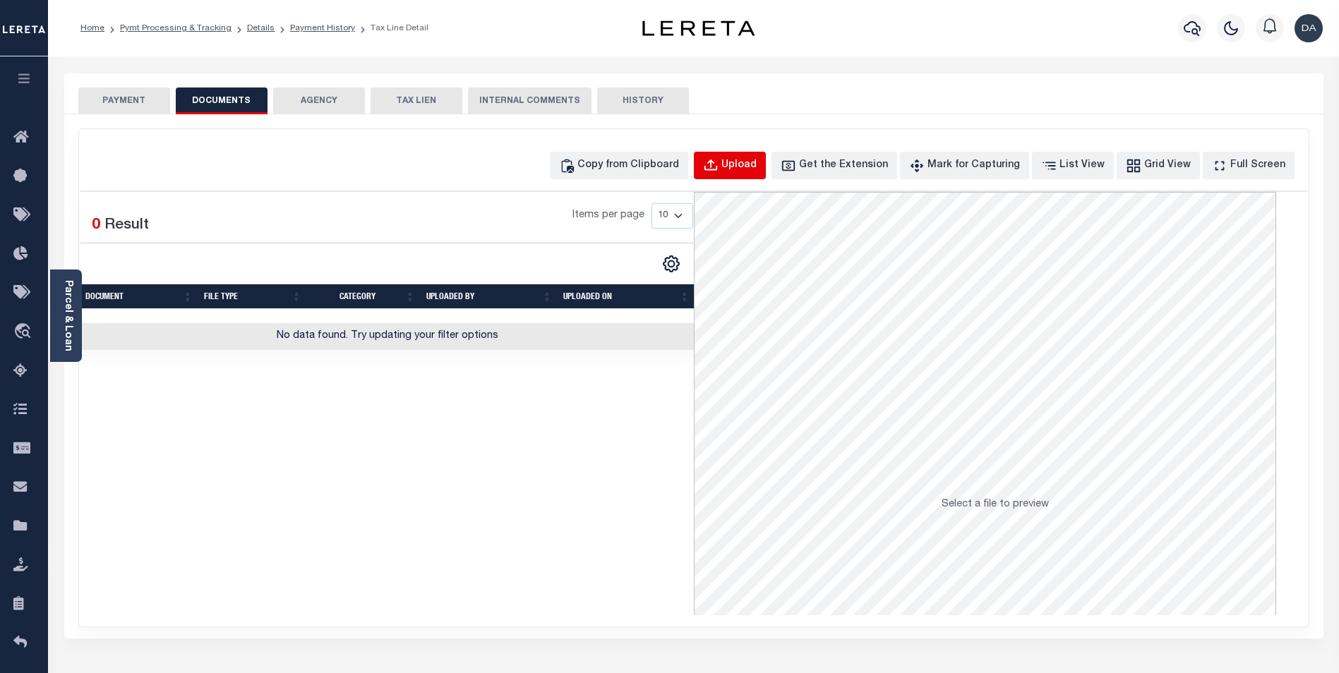
click at [757, 162] on div "Upload" at bounding box center [738, 166] width 35 height 16
select select "POP"
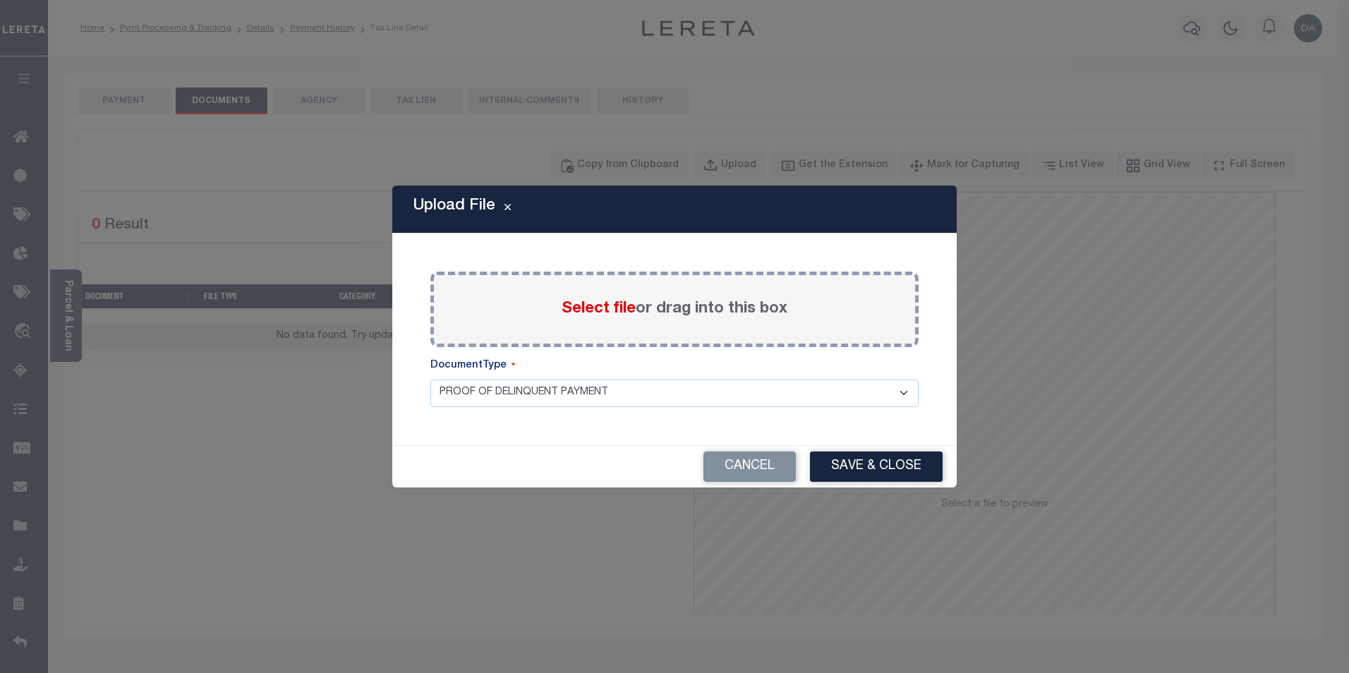
click at [583, 315] on span "Select file" at bounding box center [599, 309] width 74 height 16
click at [0, 0] on input "Select file or drag into this box" at bounding box center [0, 0] width 0 height 0
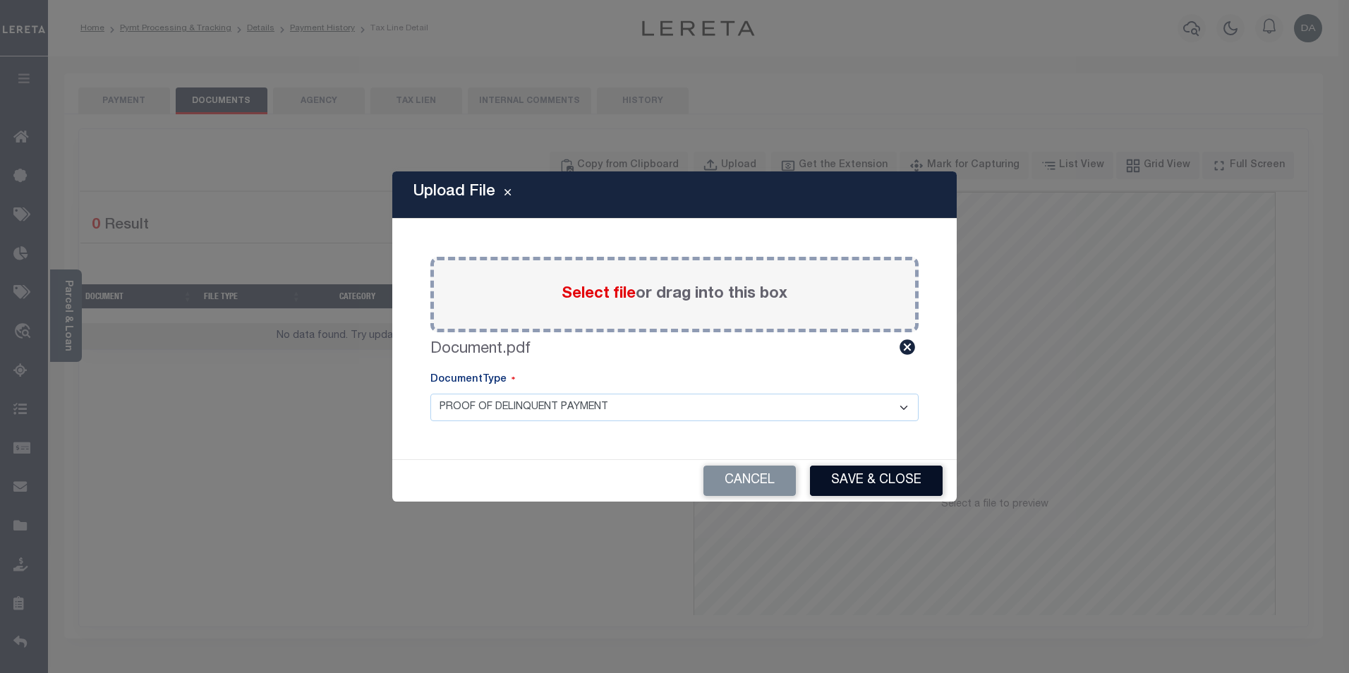
click at [855, 477] on button "Save & Close" at bounding box center [876, 481] width 133 height 30
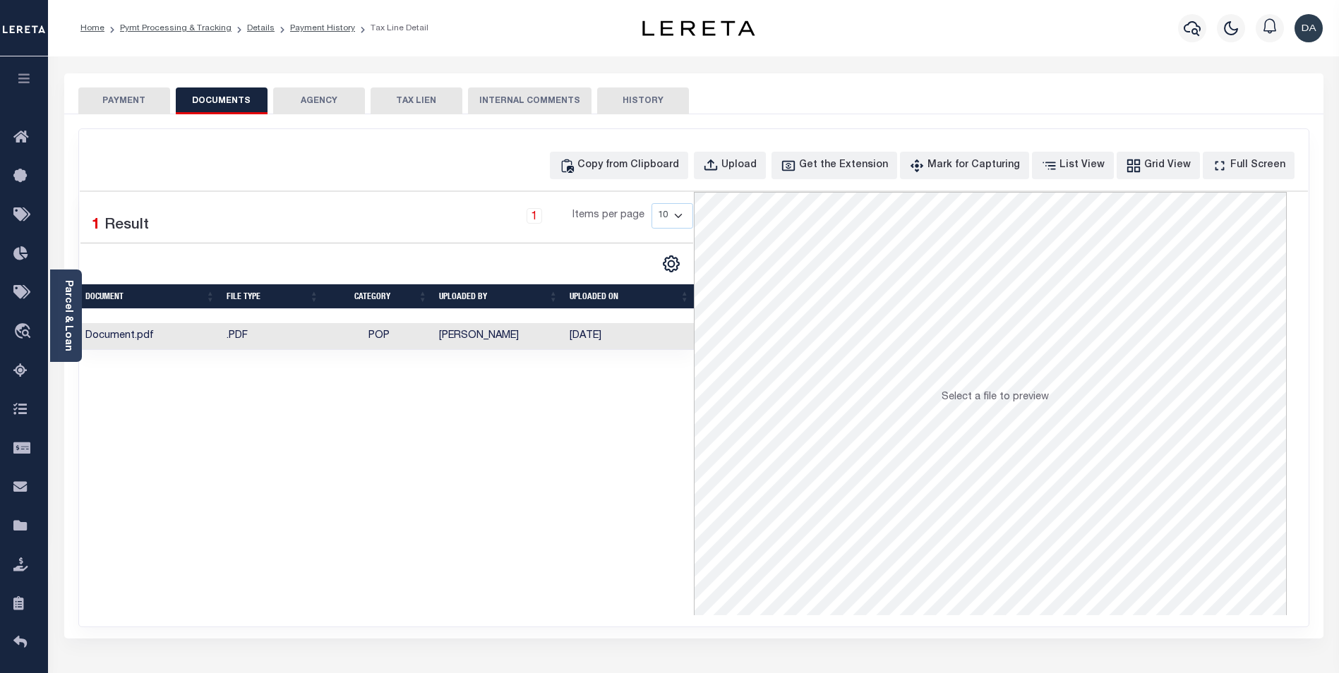
click at [335, 338] on td "POP" at bounding box center [379, 337] width 109 height 28
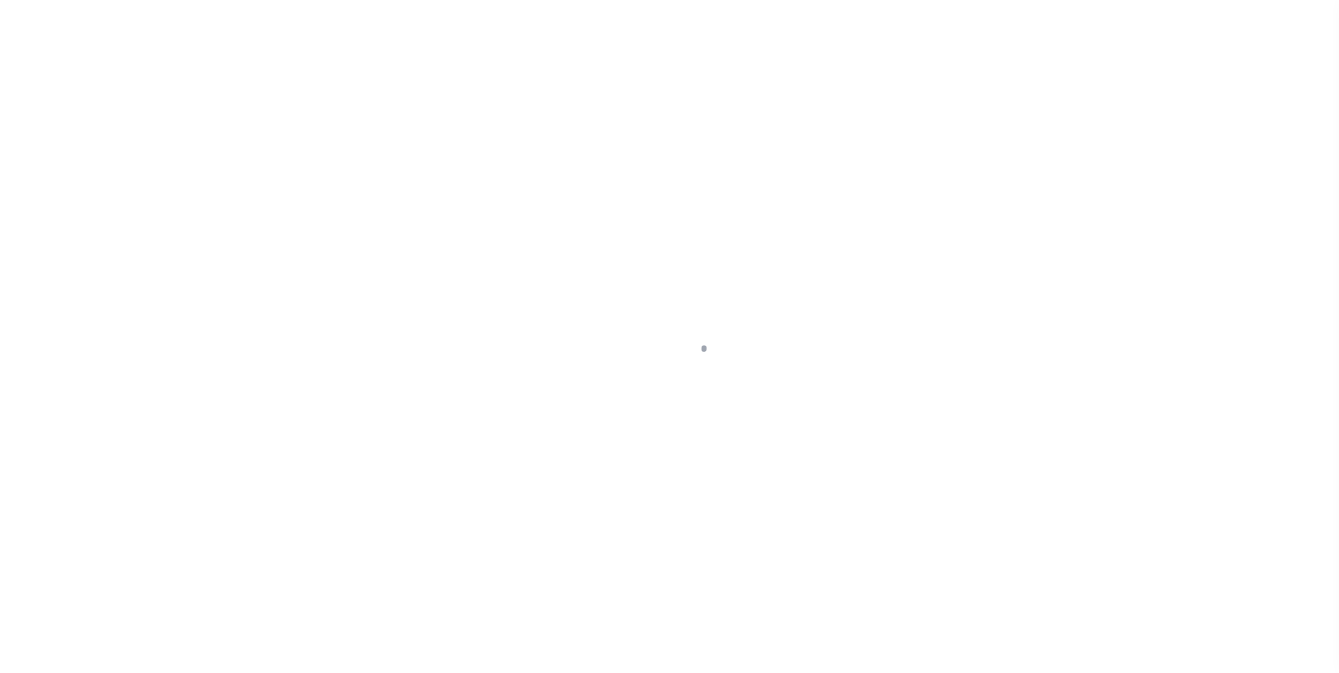
scroll to position [14, 0]
select select "SFP"
type input "[DATE]"
type input "36 - no wire option"
type input "[PERSON_NAME]"
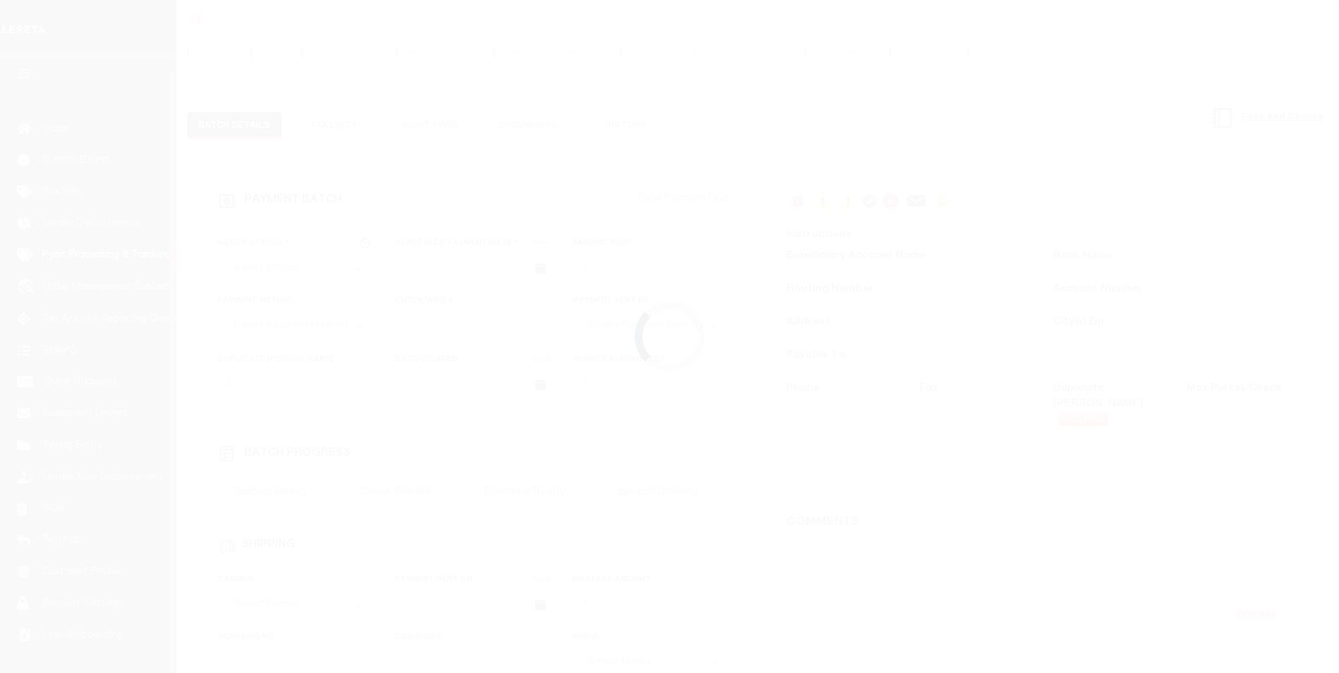
type input "E & A"
select select "0"
select select "73"
select select "1"
select select "44"
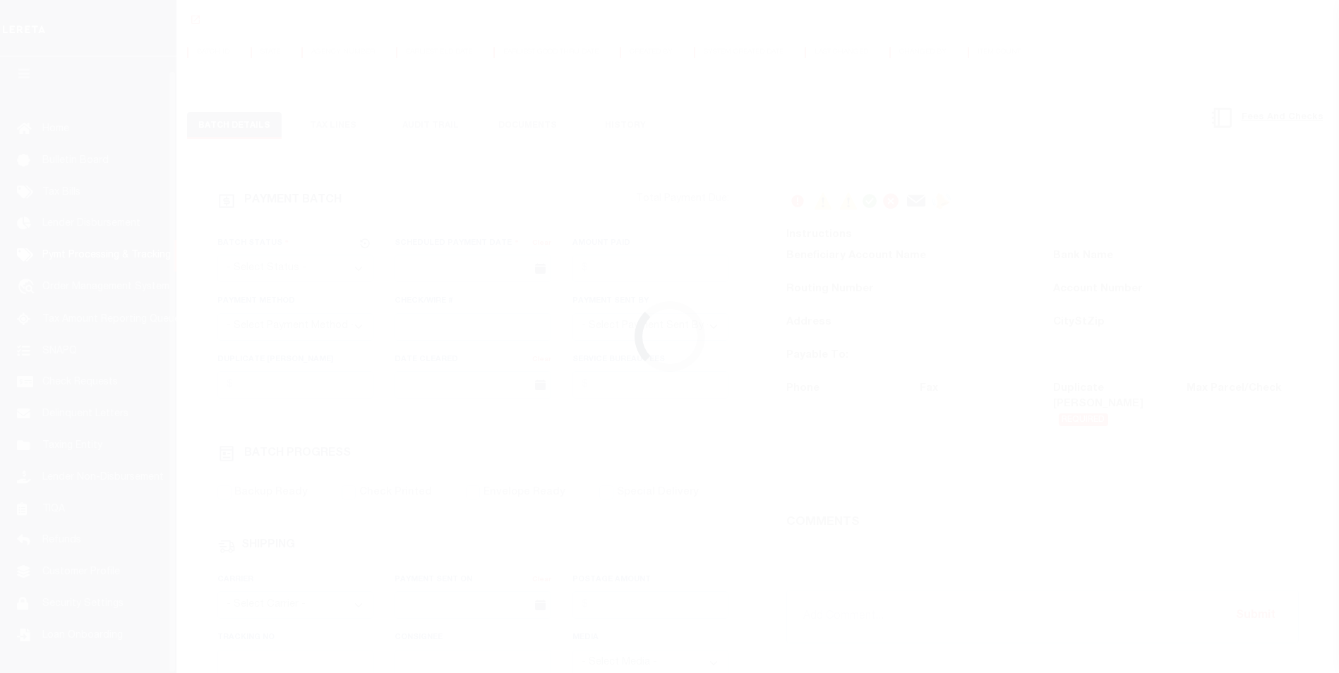
radio input "true"
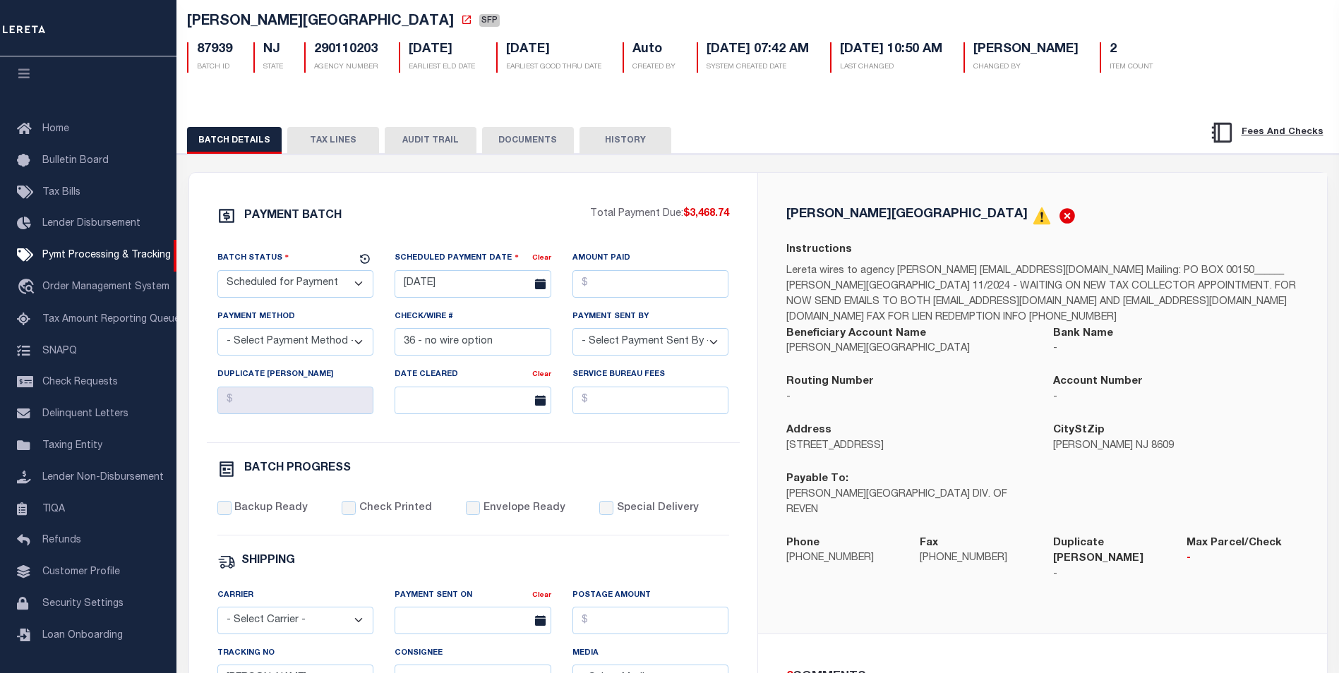
click at [332, 148] on button "TAX LINES" at bounding box center [333, 140] width 92 height 27
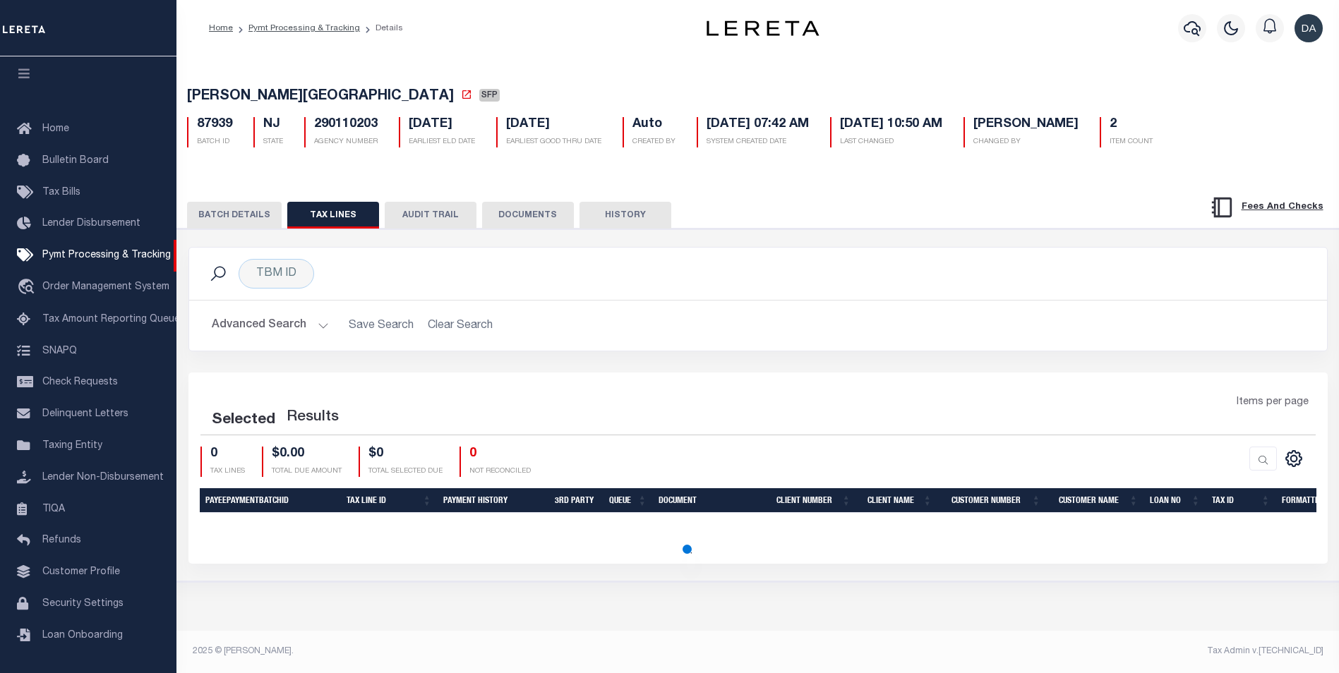
scroll to position [0, 0]
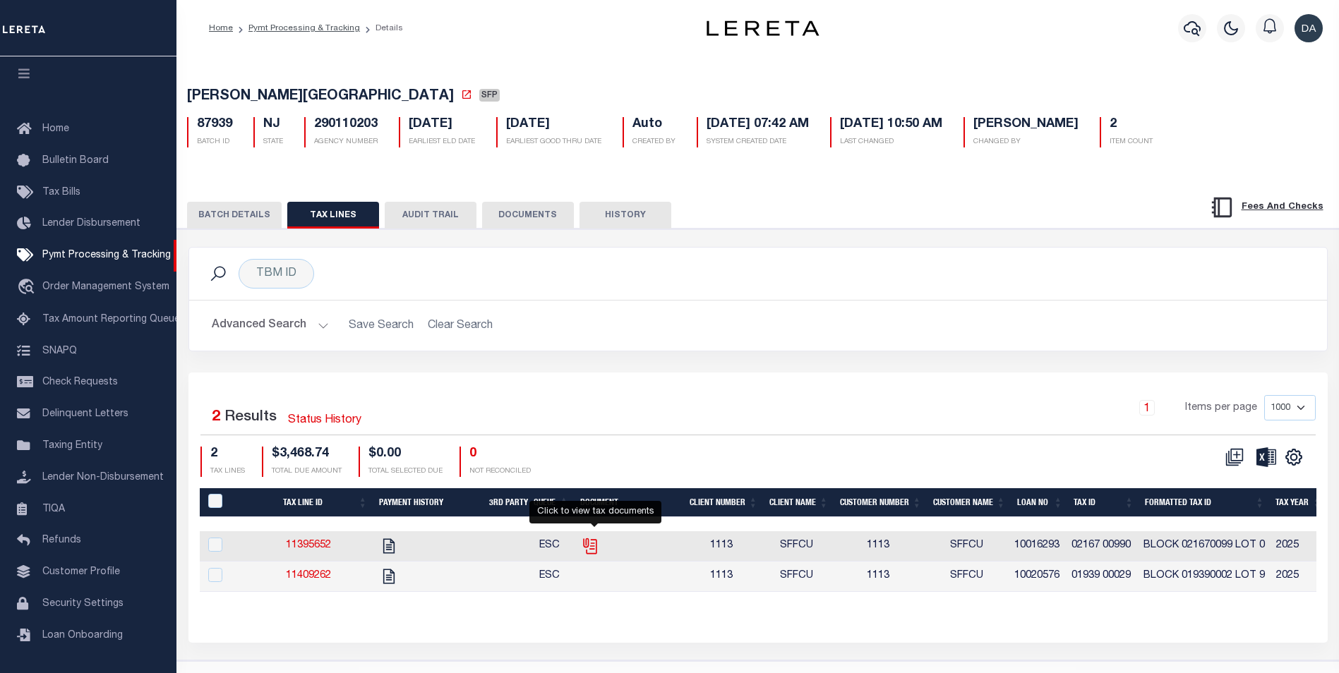
click at [592, 546] on icon "" at bounding box center [588, 543] width 11 height 11
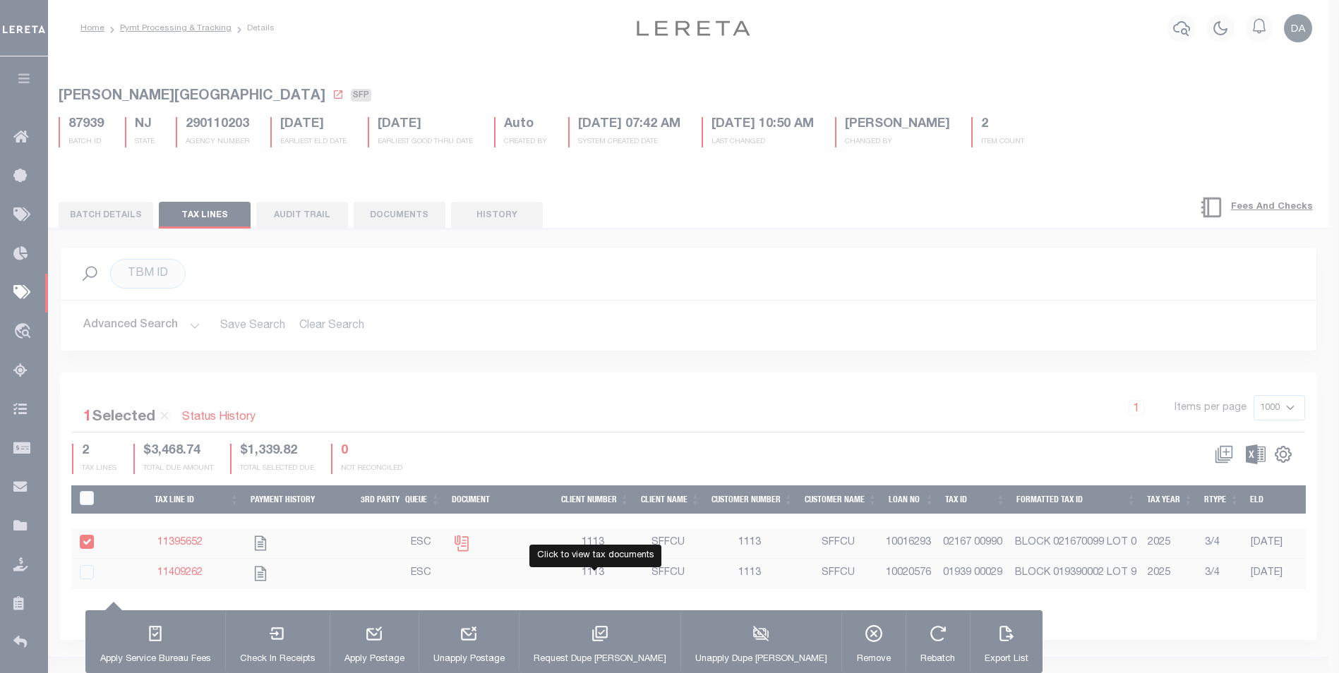
checkbox input "true"
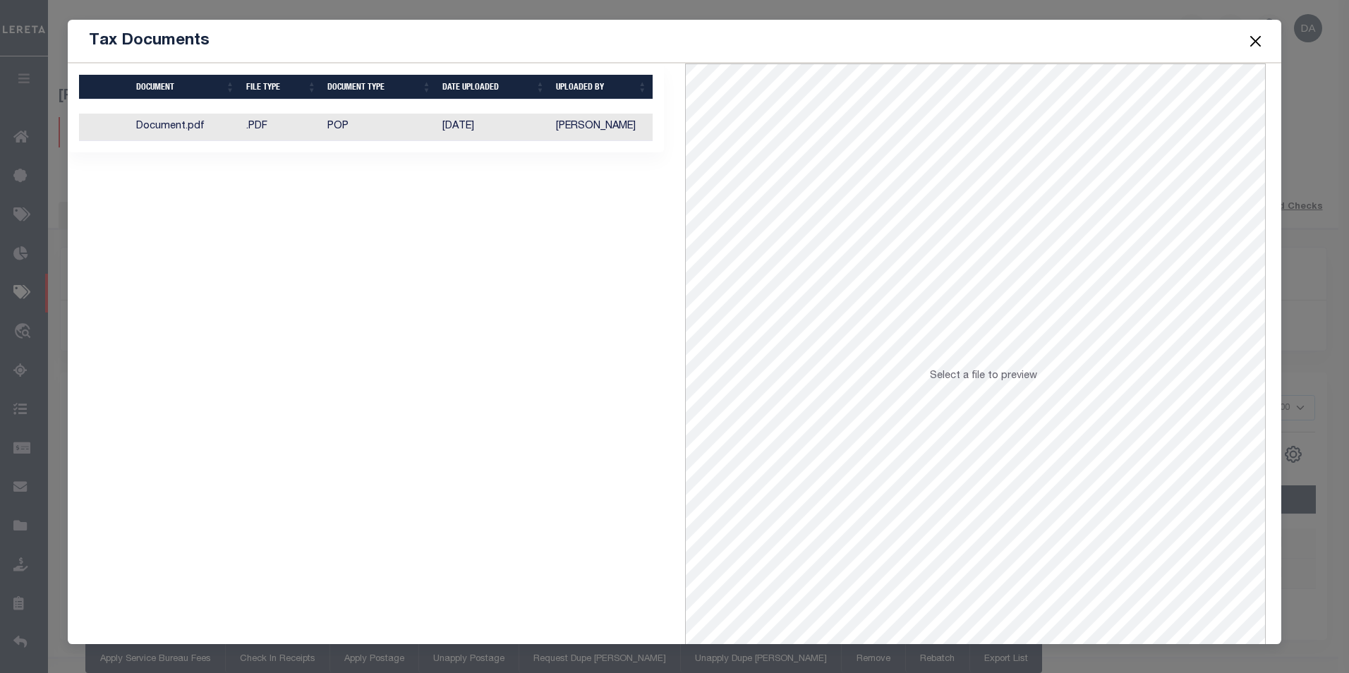
click at [215, 124] on td "Document.pdf" at bounding box center [186, 128] width 110 height 28
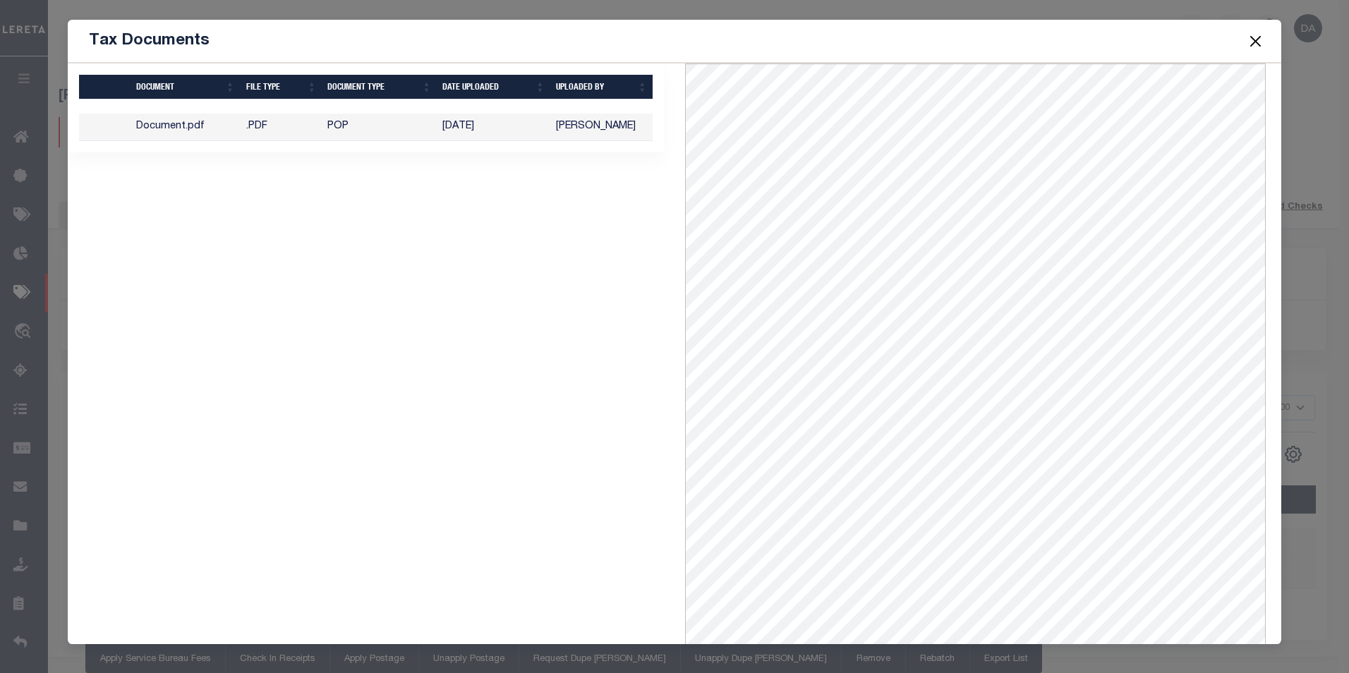
click at [1257, 38] on button "Close" at bounding box center [1255, 41] width 18 height 18
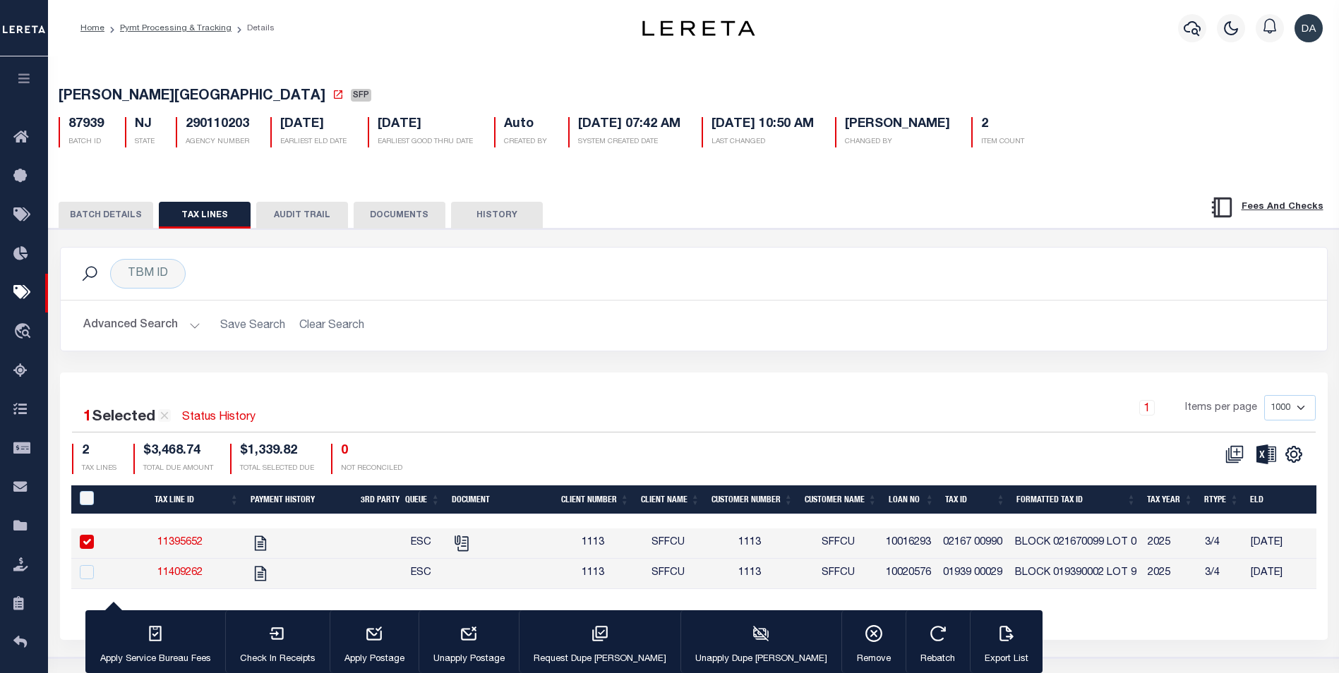
click at [12, 68] on button "button" at bounding box center [24, 80] width 48 height 48
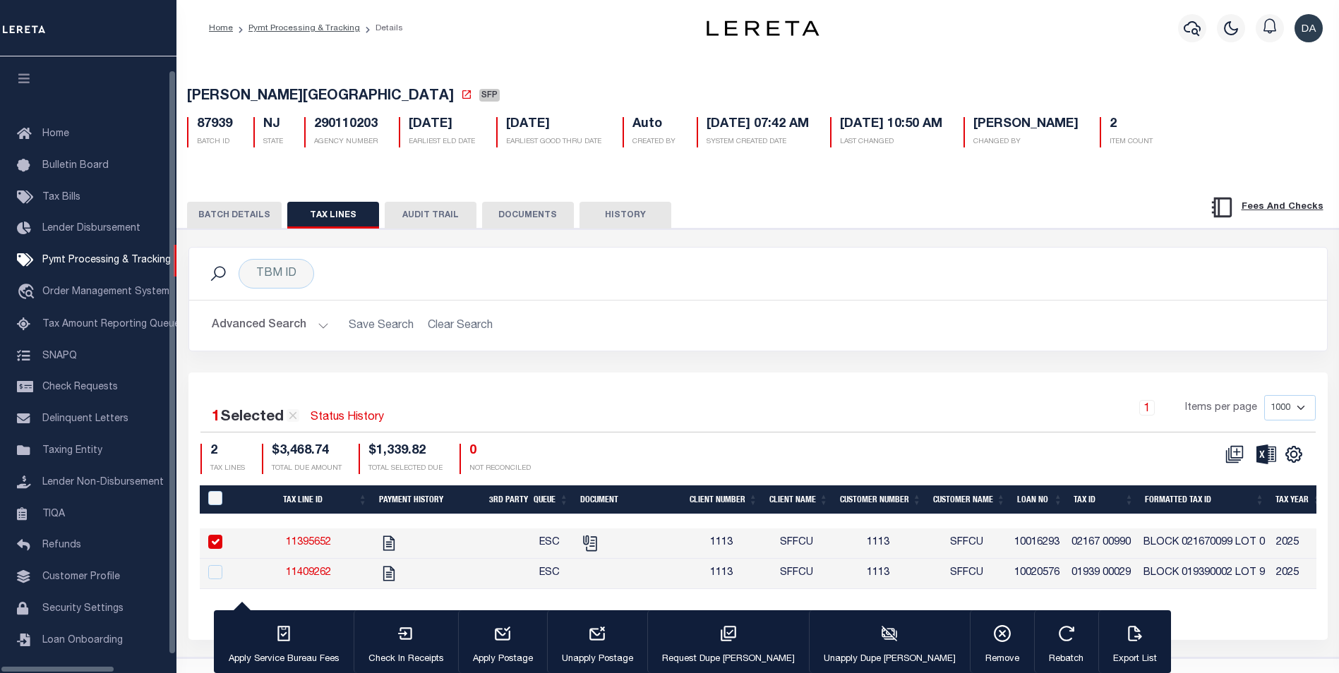
scroll to position [14, 0]
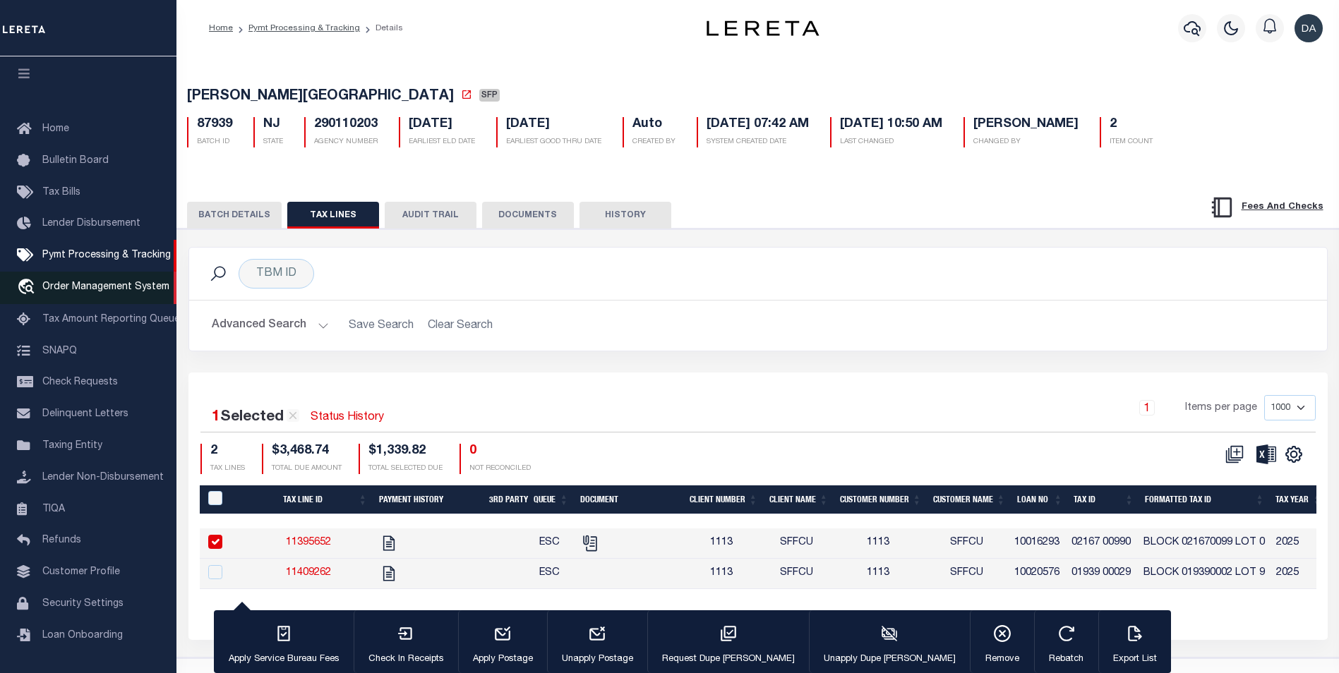
click at [93, 282] on span "Order Management System" at bounding box center [105, 287] width 127 height 10
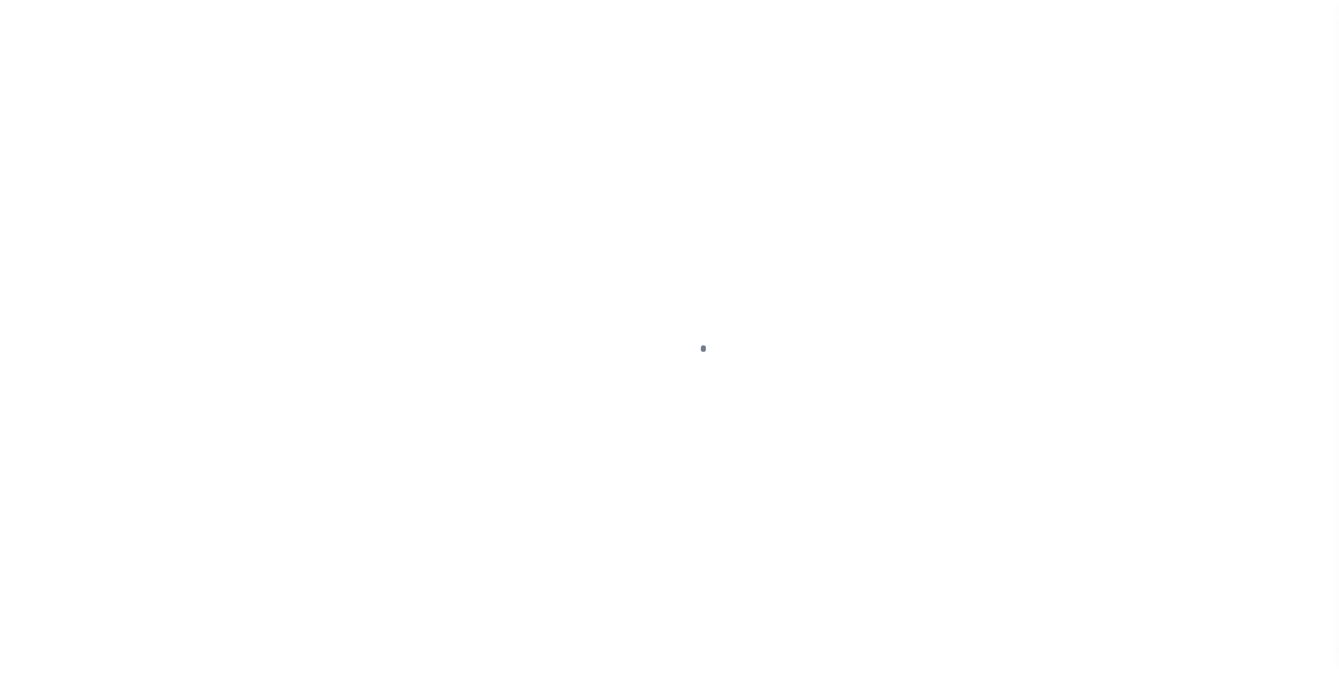
scroll to position [14, 0]
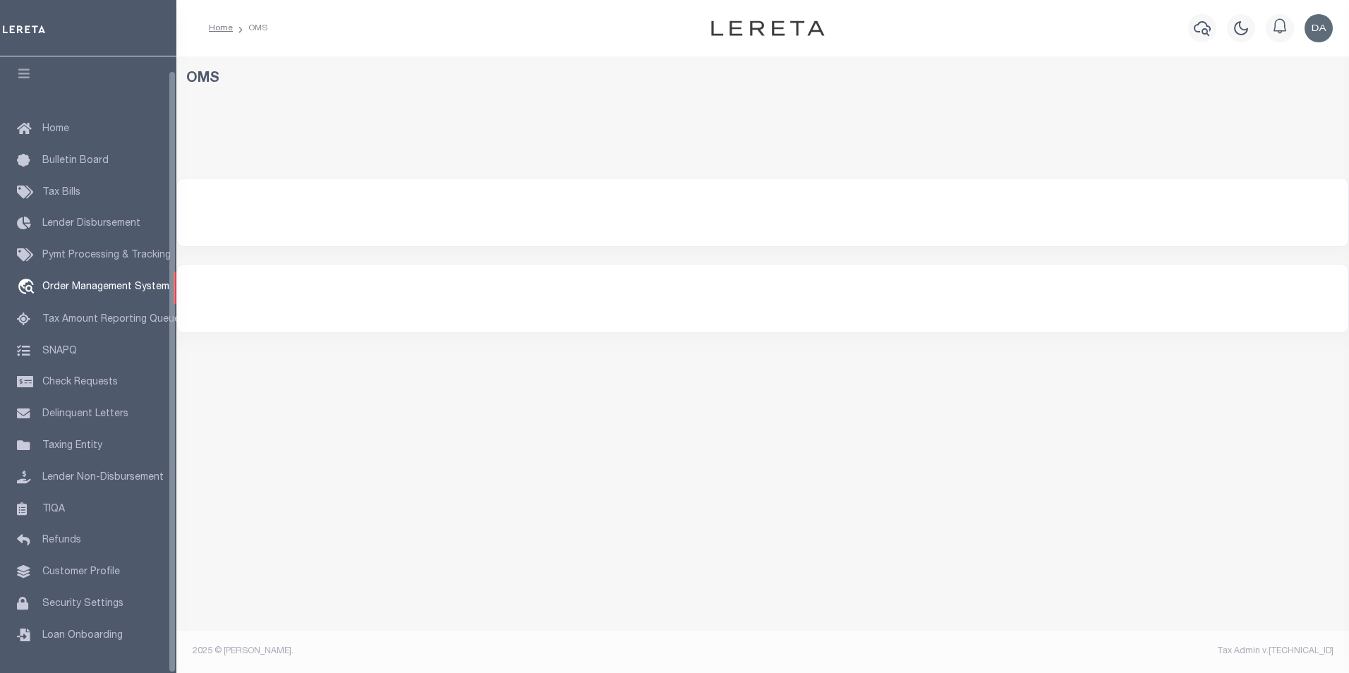
select select "200"
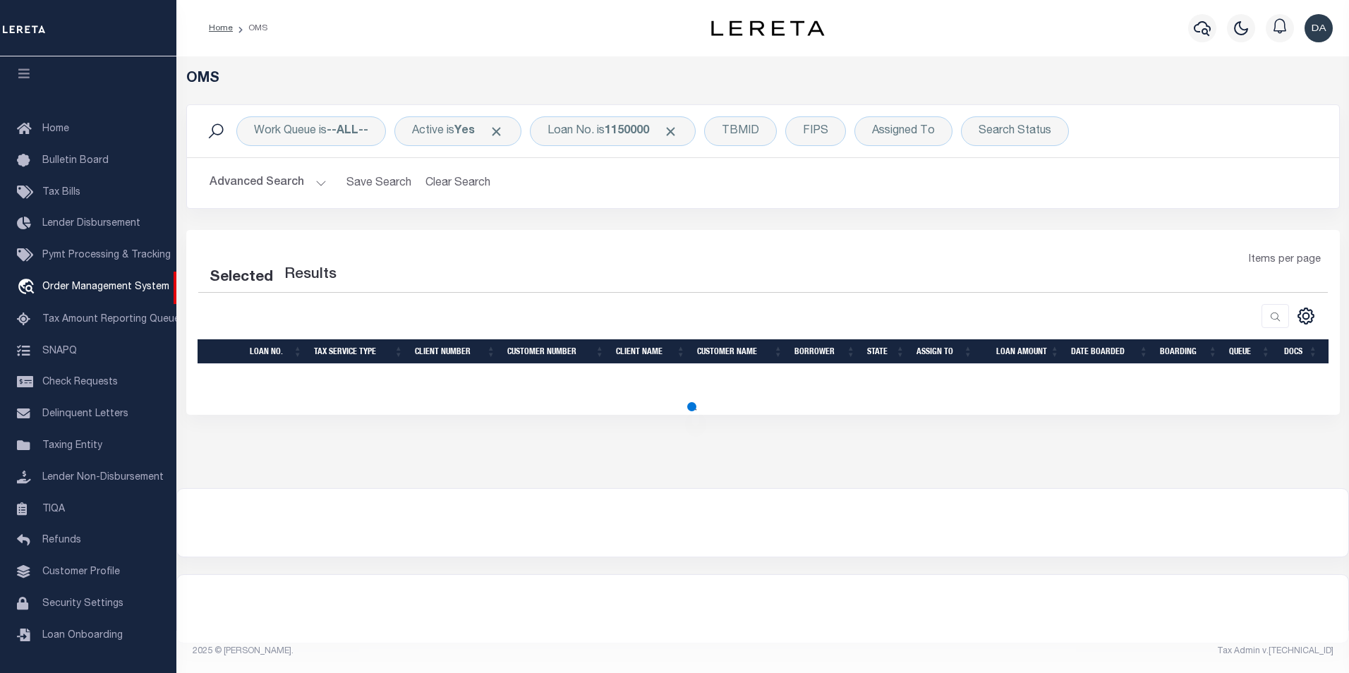
select select "200"
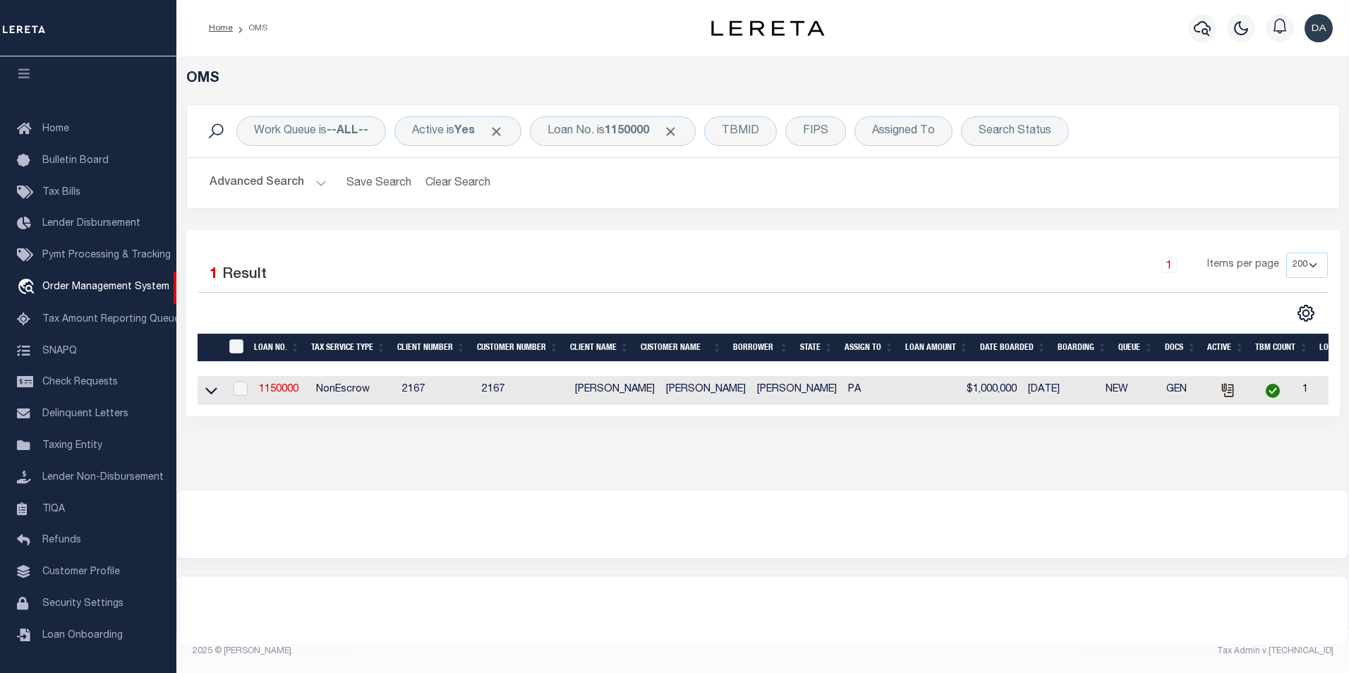
click at [1220, 394] on icon at bounding box center [1228, 391] width 16 height 16
checkbox input "true"
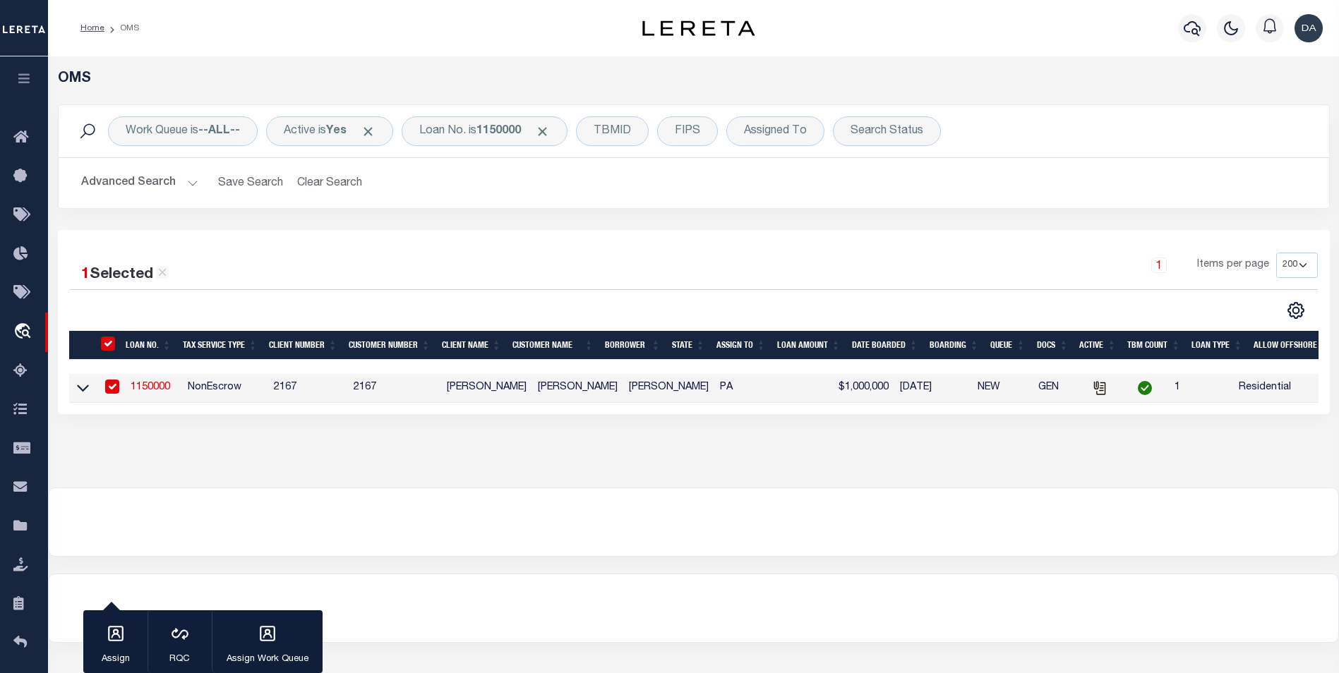
click at [1092, 390] on icon at bounding box center [1100, 388] width 16 height 16
checkbox input "false"
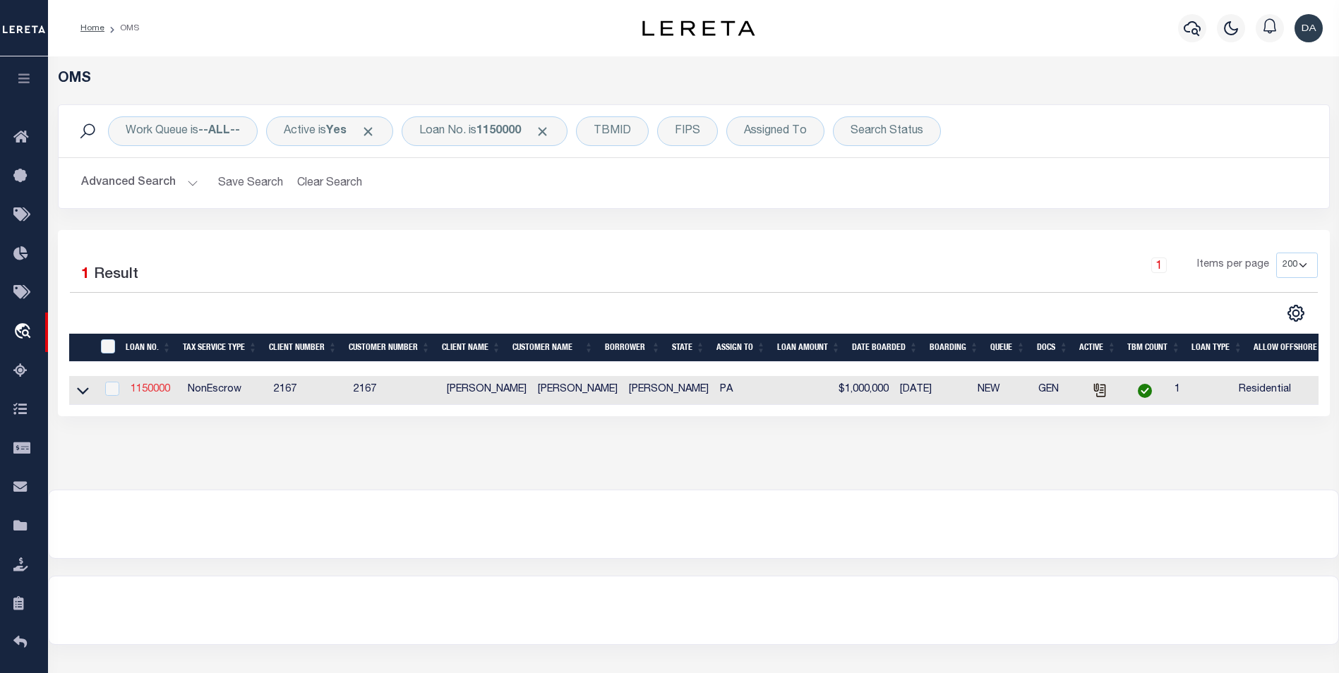
click at [152, 386] on link "1150000" at bounding box center [151, 390] width 40 height 10
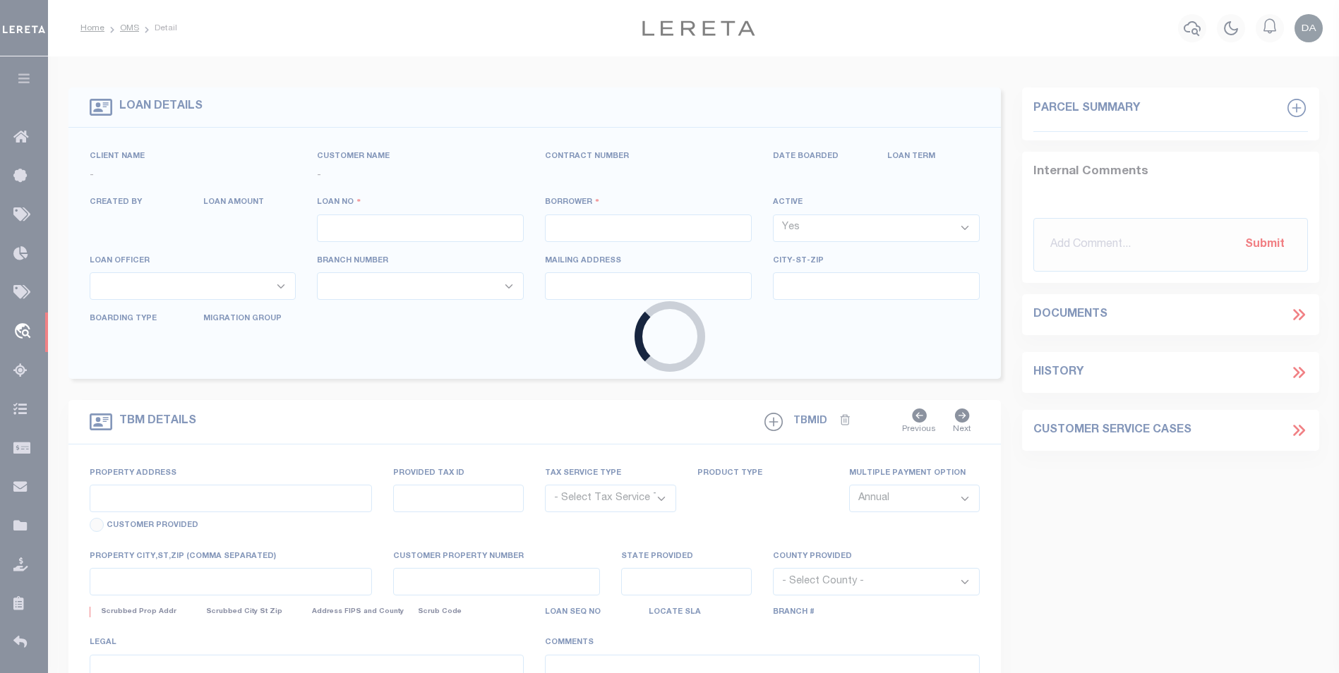
type input "1150000"
type input "[PERSON_NAME]"
select select
type input "06/21/2025"
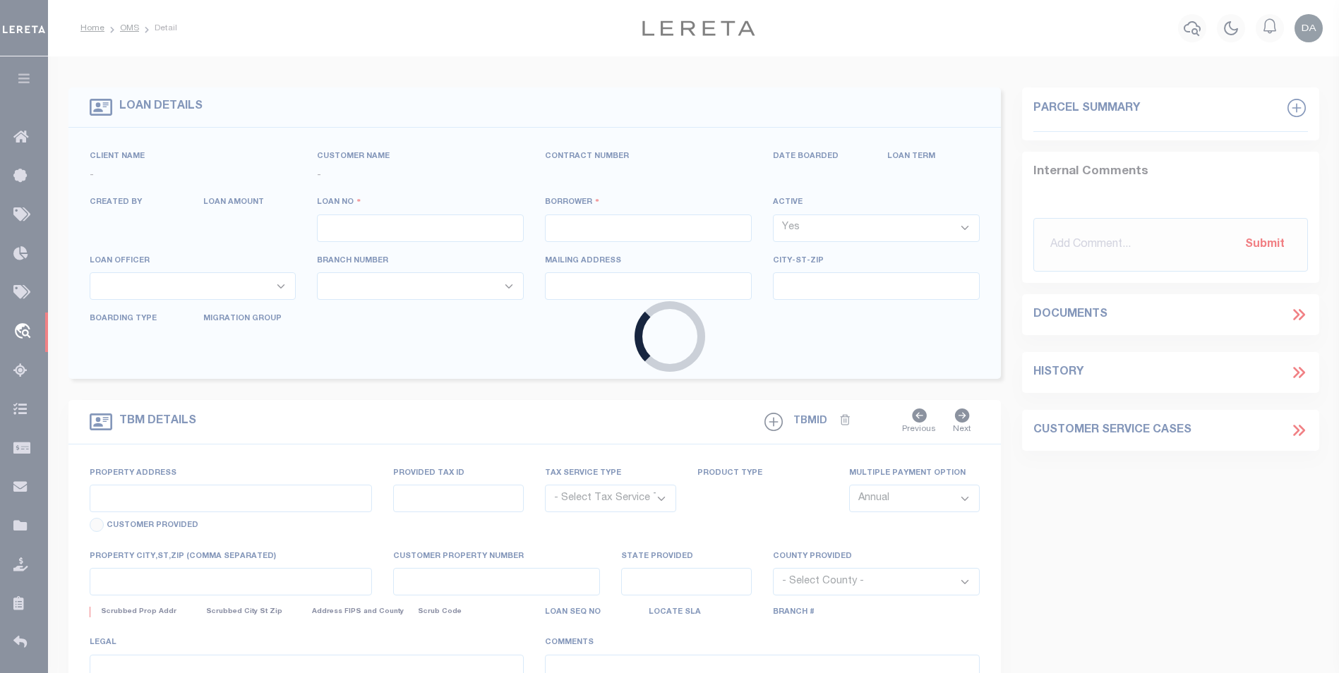
select select "10"
select select "NonEscrow"
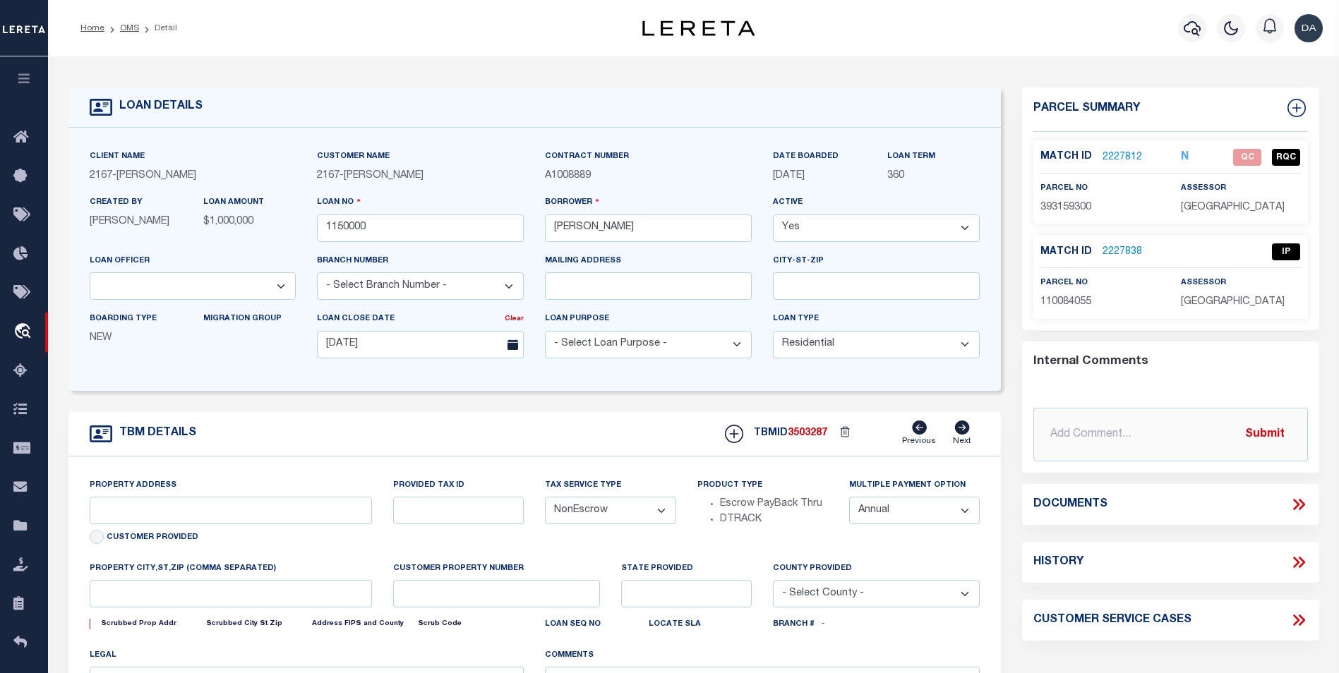
scroll to position [402, 0]
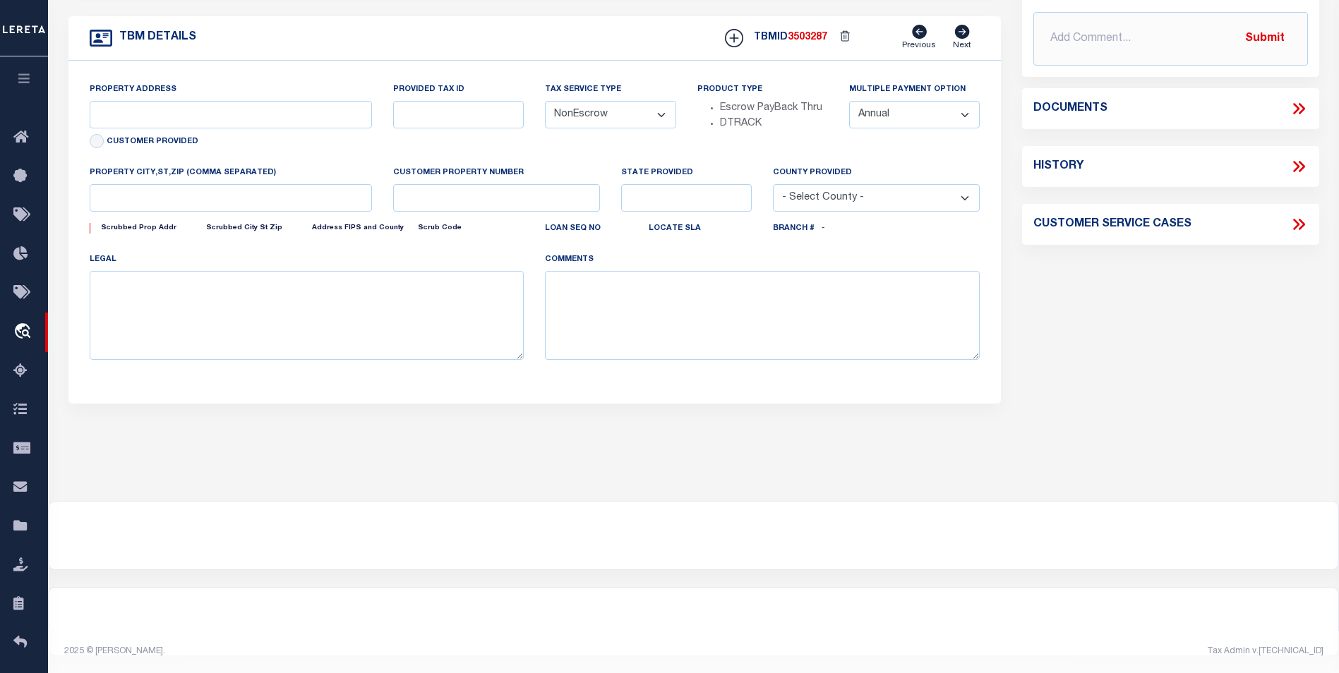
type input "[STREET_ADDRESS]"
select select
type input "PHILADELPHIA PA 19148-4608"
type input "PA"
select select
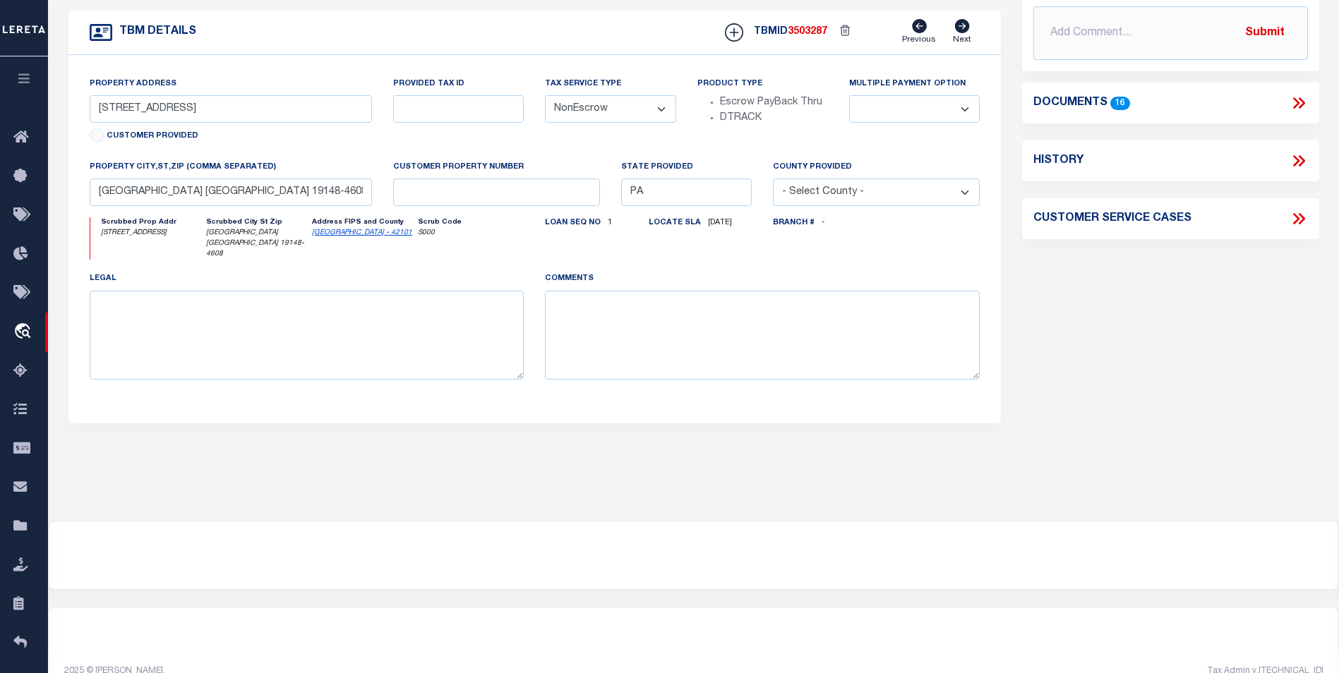
click at [1302, 107] on icon at bounding box center [1298, 103] width 18 height 18
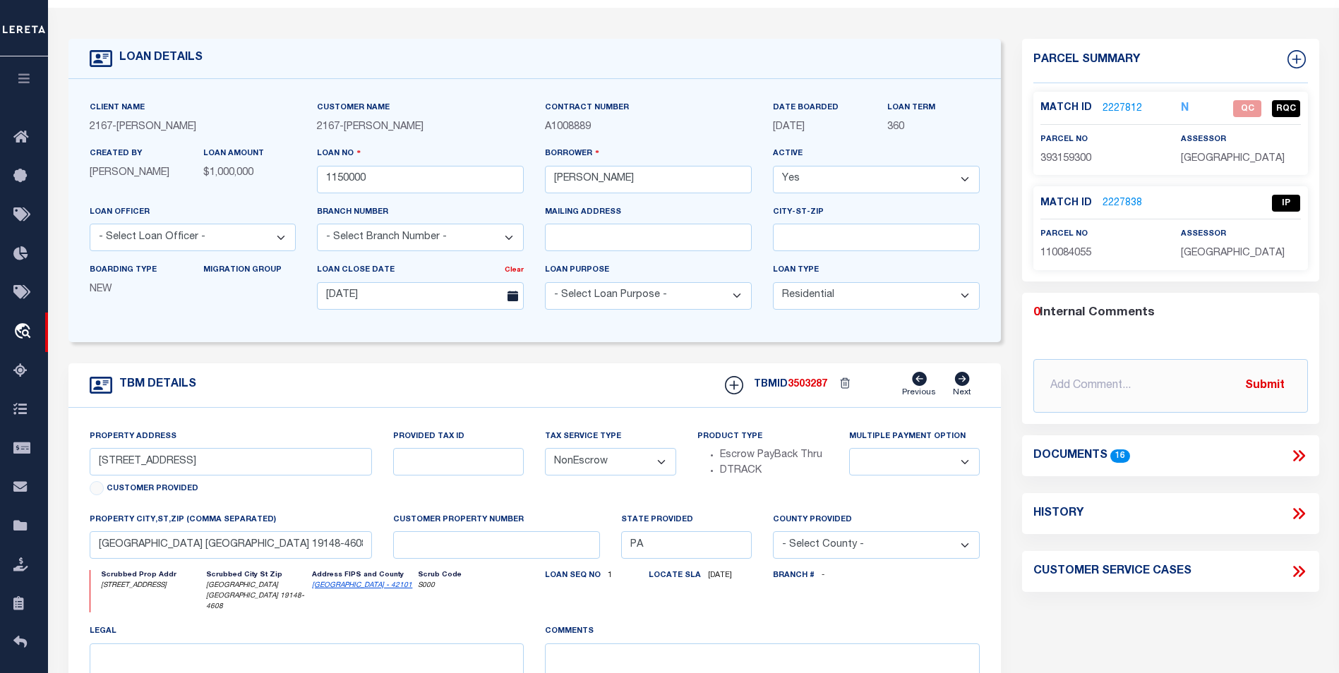
click at [1301, 449] on icon at bounding box center [1298, 456] width 18 height 18
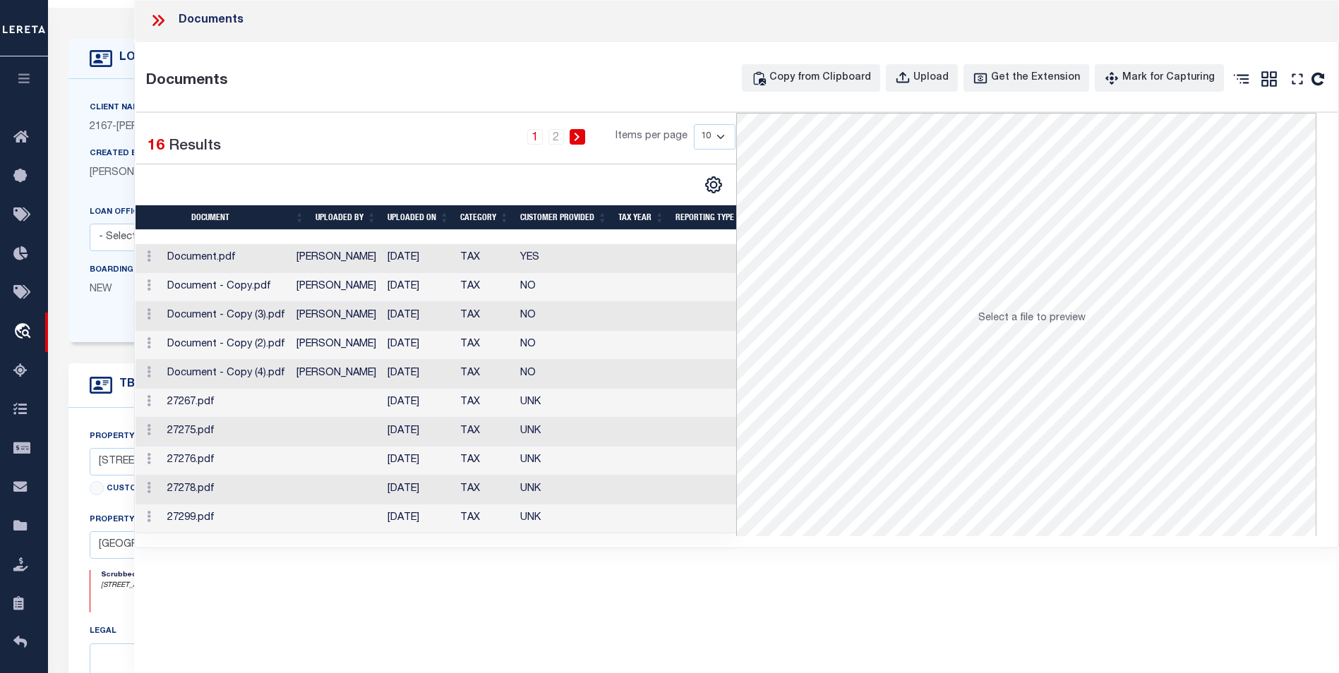
click at [205, 250] on td "Document.pdf" at bounding box center [226, 258] width 129 height 29
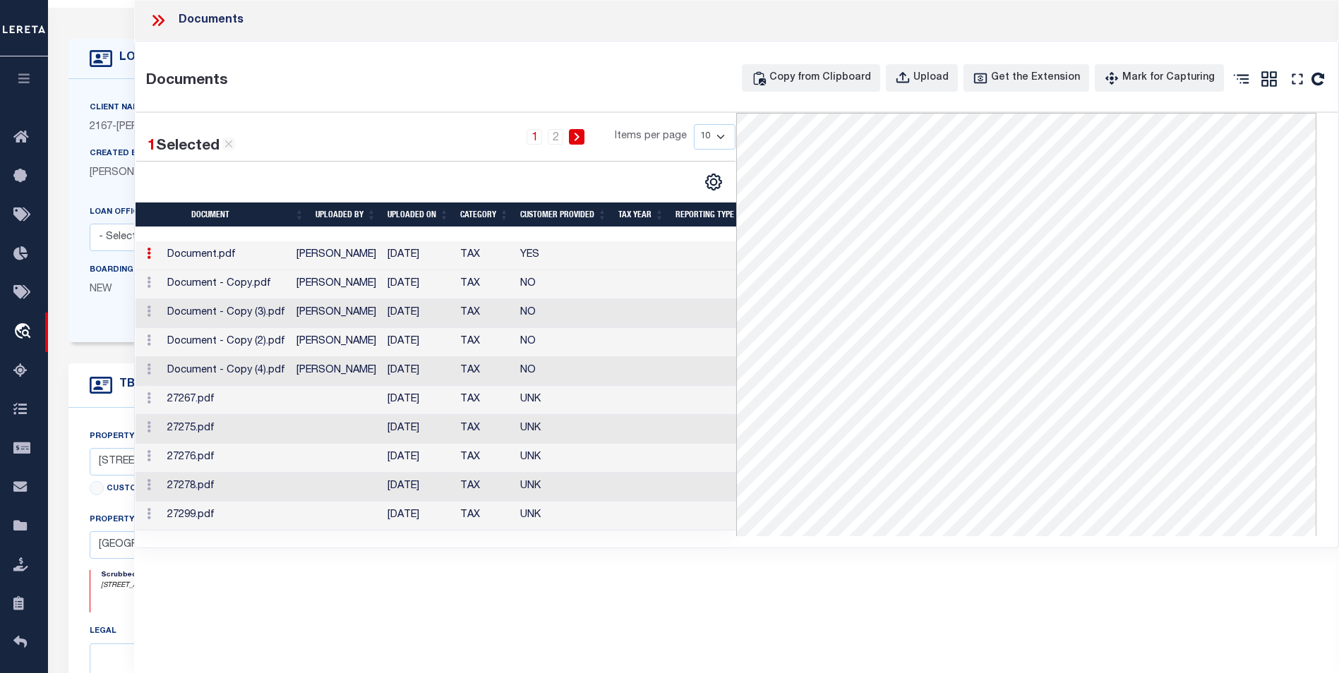
click at [149, 255] on icon at bounding box center [149, 253] width 4 height 11
click at [150, 254] on icon at bounding box center [149, 253] width 4 height 11
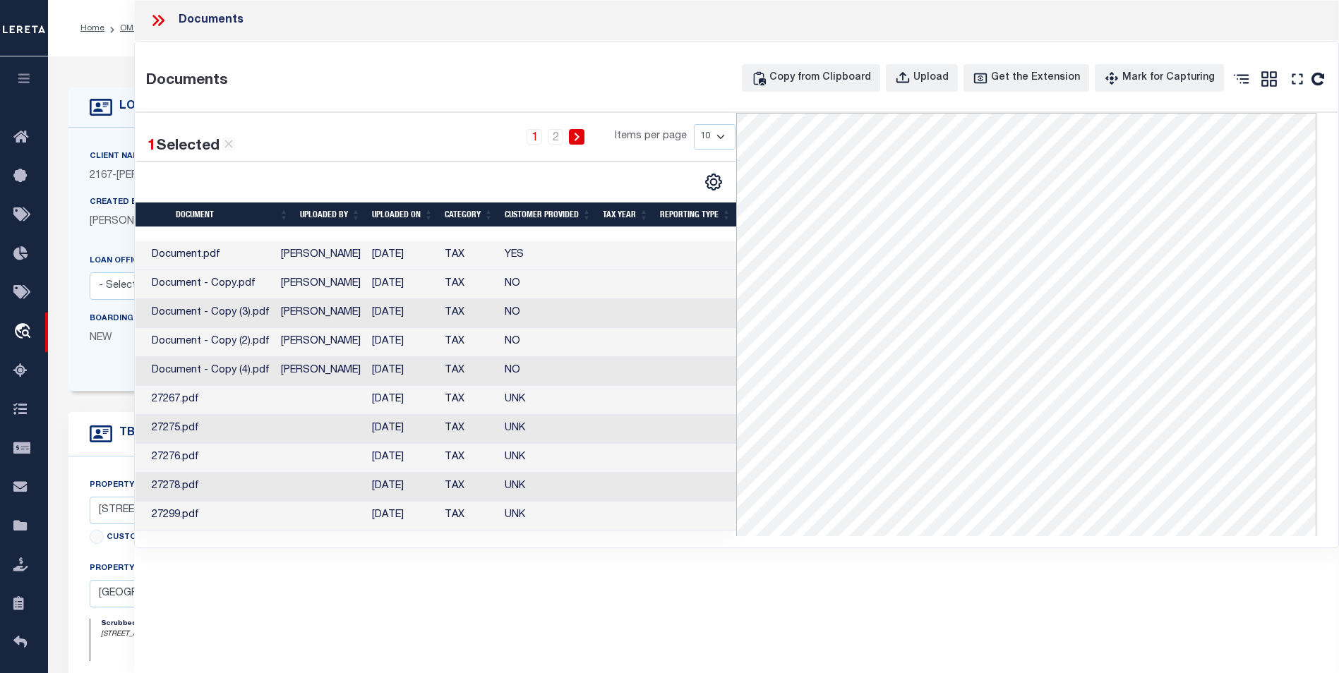
scroll to position [0, 0]
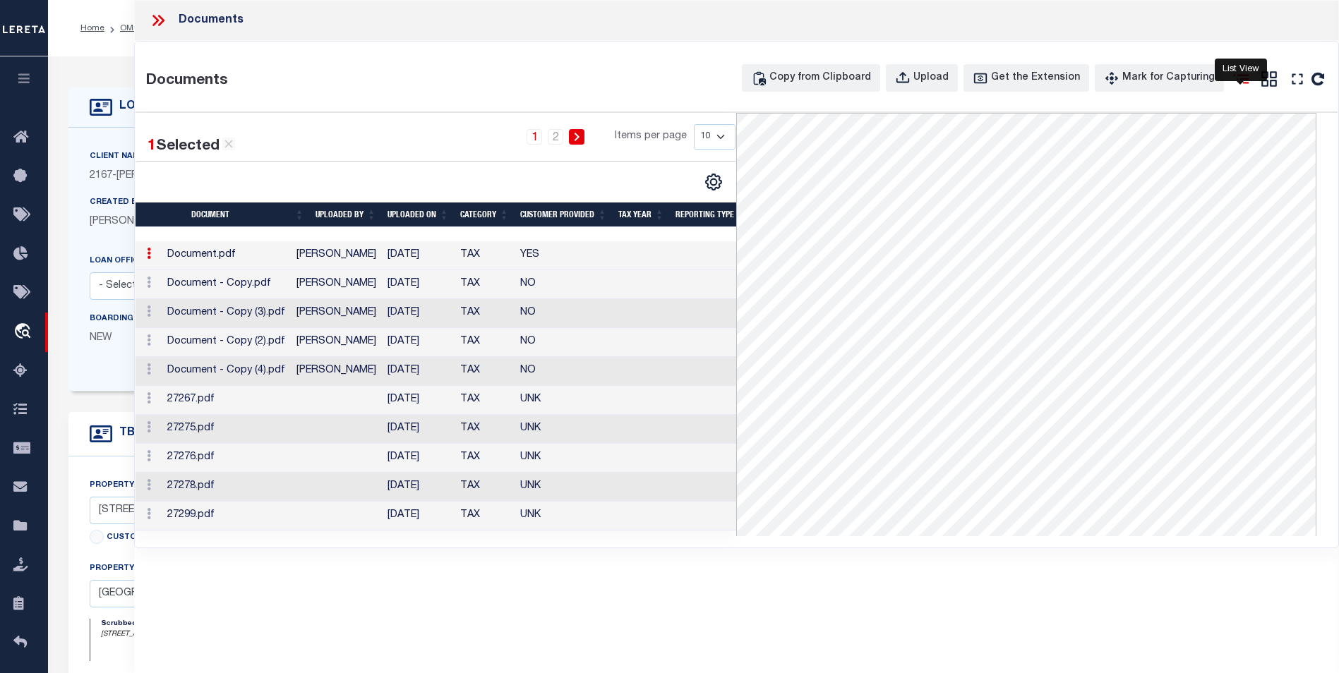
click at [1244, 80] on icon at bounding box center [1242, 79] width 16 height 9
click at [1240, 78] on icon at bounding box center [1241, 79] width 18 height 18
click at [1264, 74] on icon at bounding box center [1269, 79] width 18 height 18
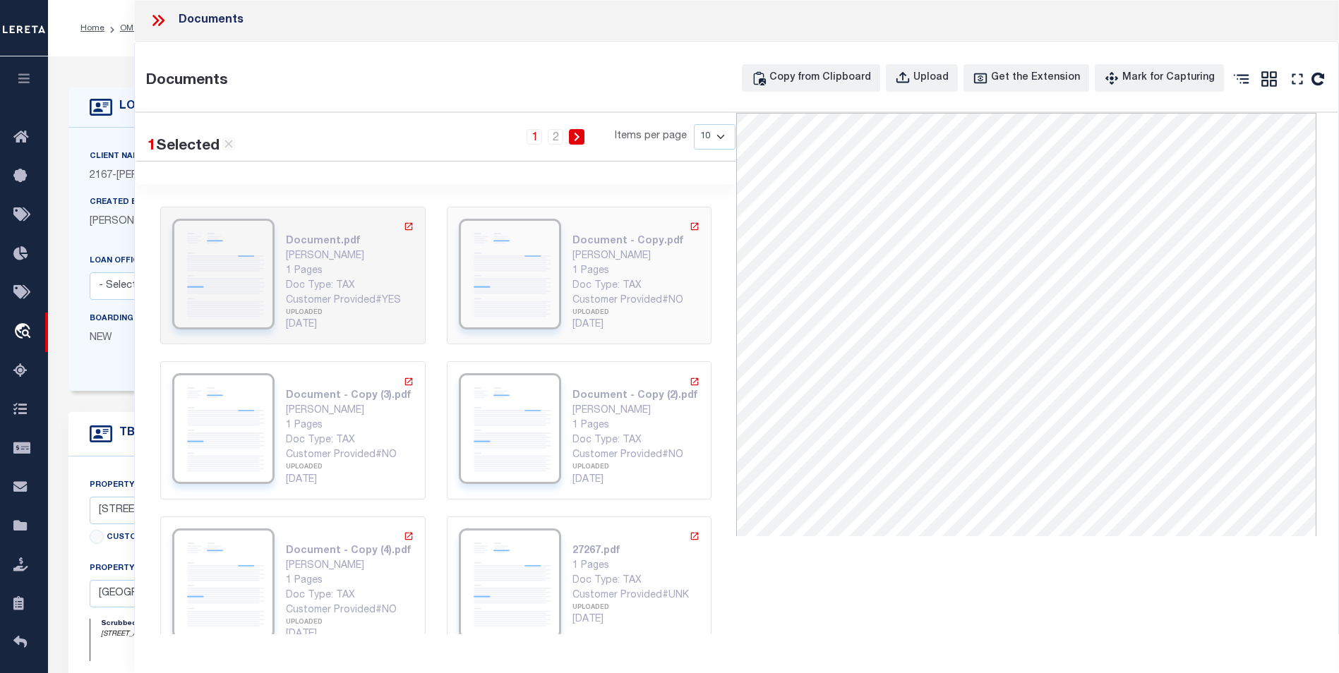
click at [505, 245] on img at bounding box center [510, 274] width 102 height 111
click at [489, 423] on img at bounding box center [510, 428] width 102 height 111
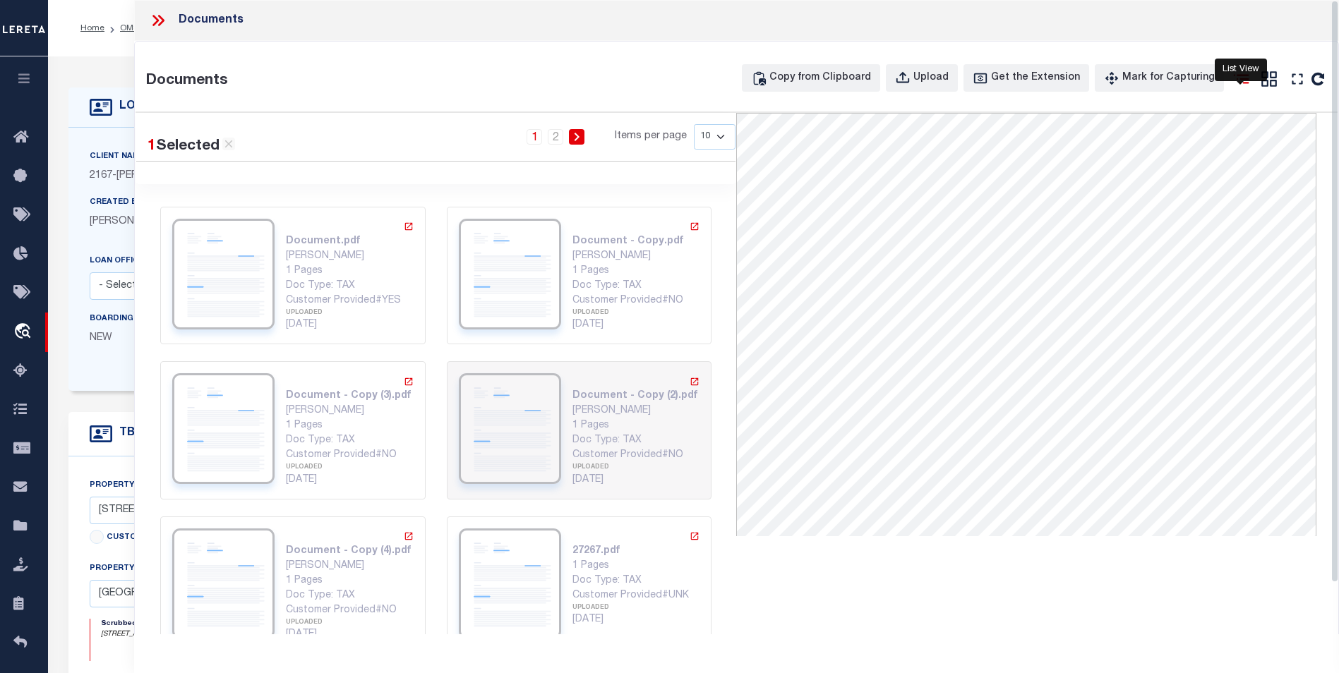
click at [1241, 86] on icon at bounding box center [1241, 79] width 18 height 18
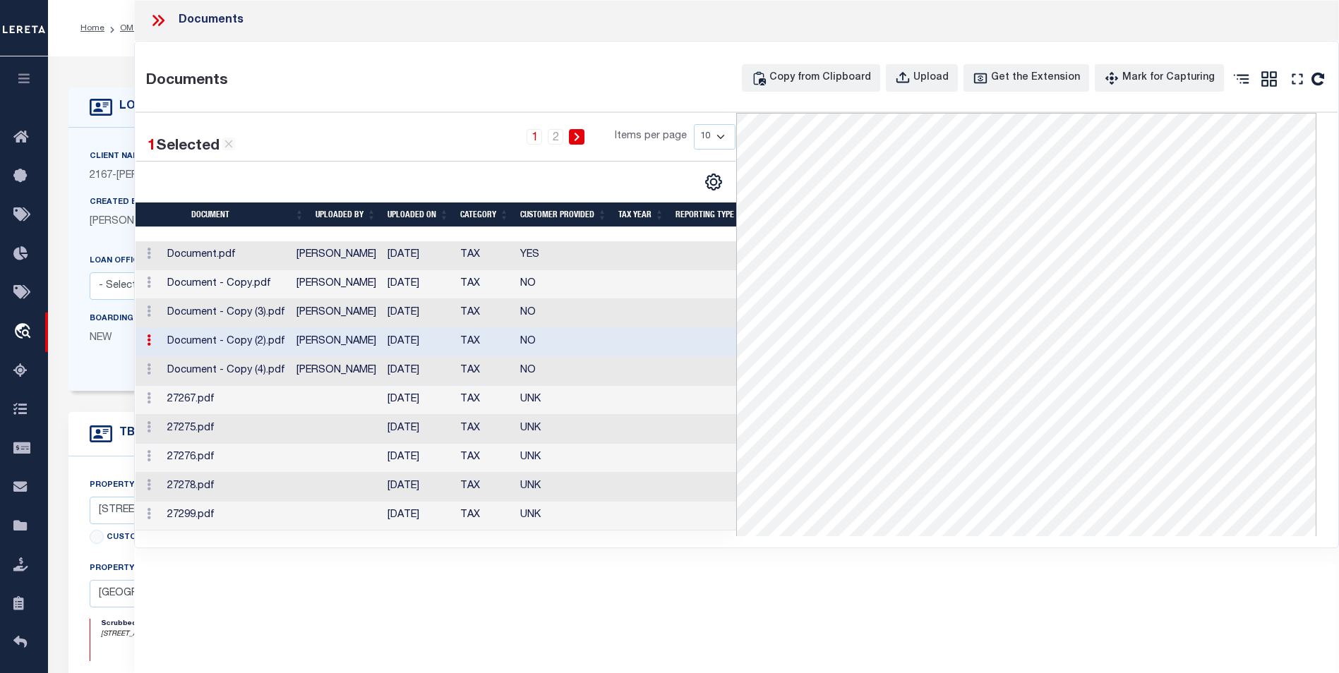
click at [200, 305] on td "Document - Copy (3).pdf" at bounding box center [226, 313] width 129 height 29
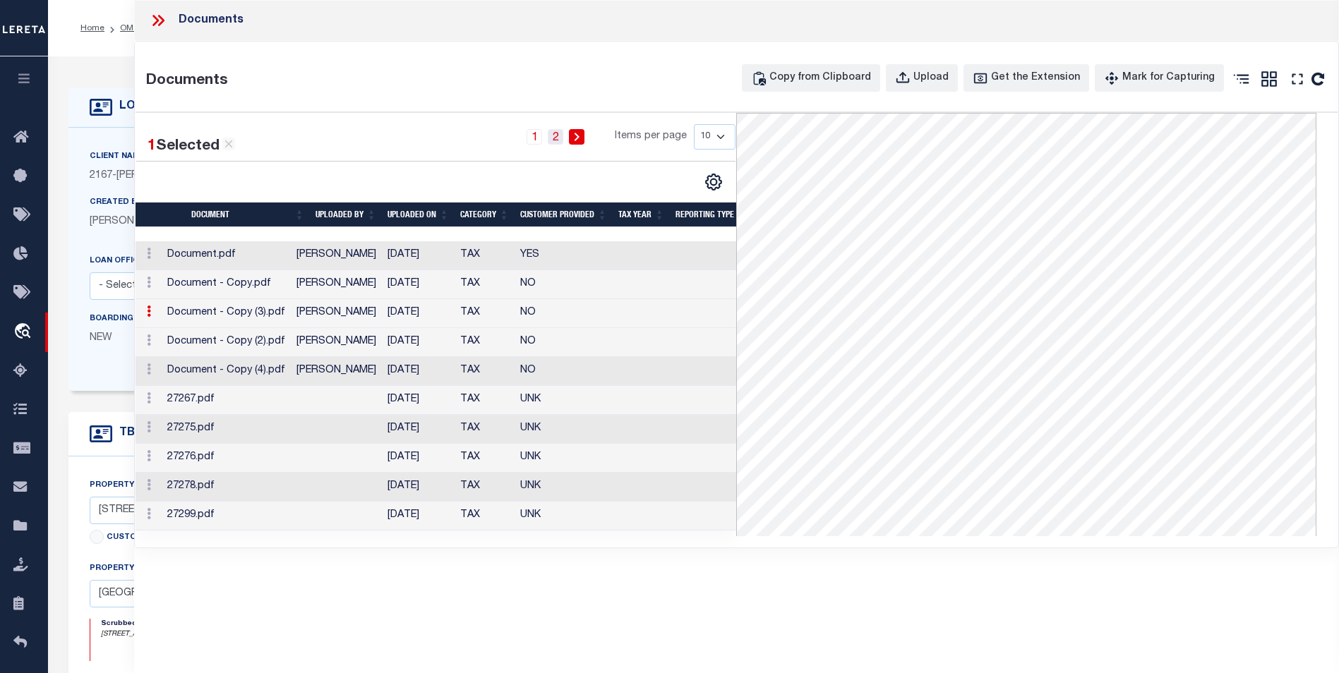
click at [555, 143] on link "2" at bounding box center [556, 137] width 16 height 16
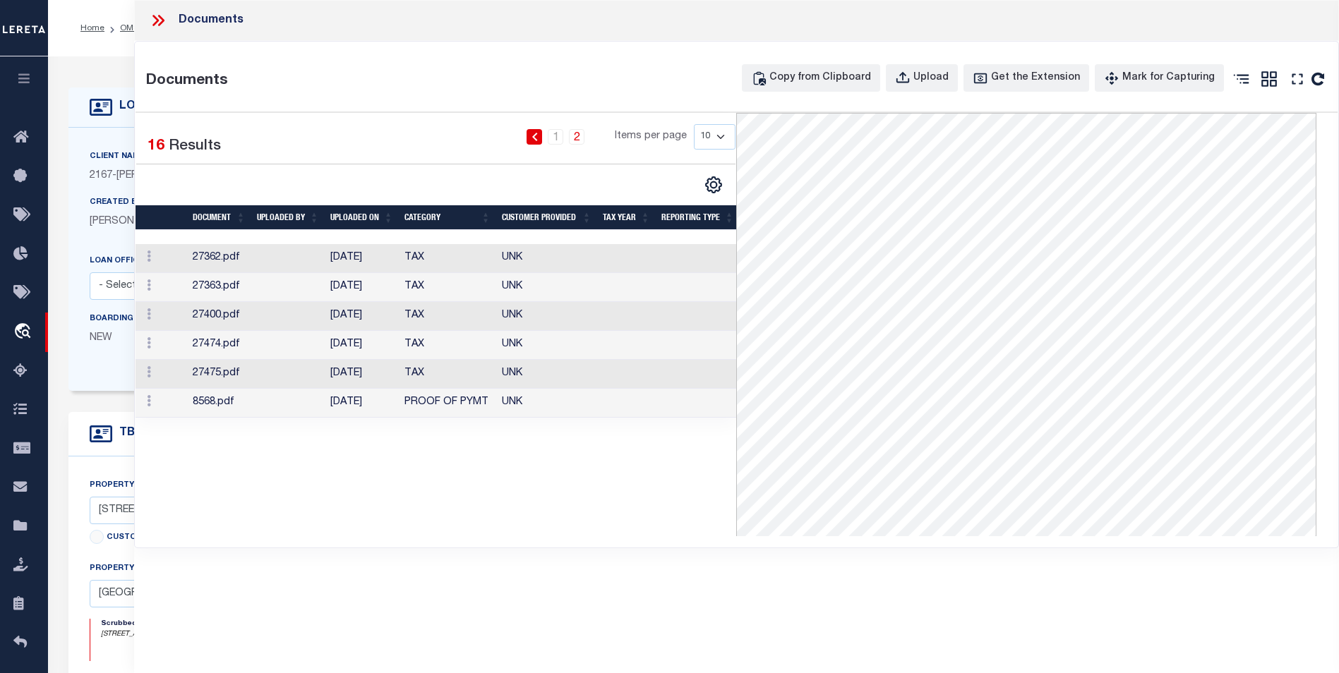
click at [215, 255] on td "27362.pdf" at bounding box center [219, 258] width 64 height 29
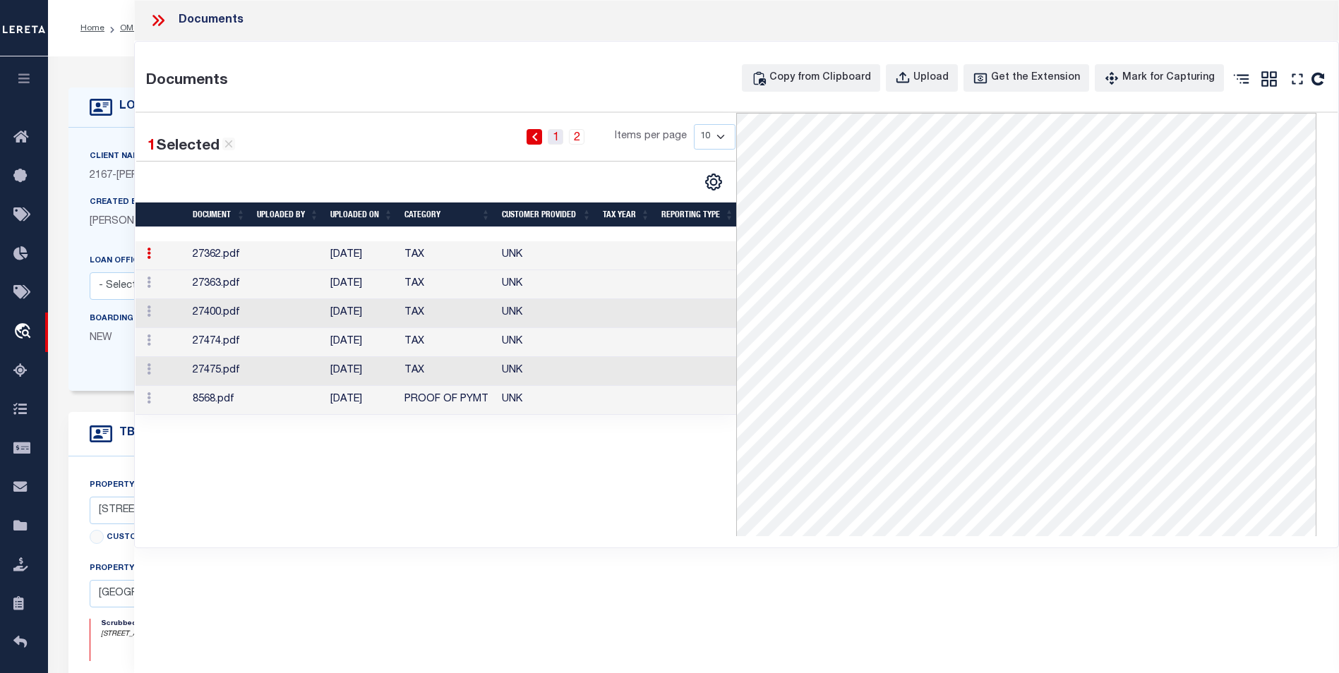
click at [559, 138] on link "1" at bounding box center [556, 137] width 16 height 16
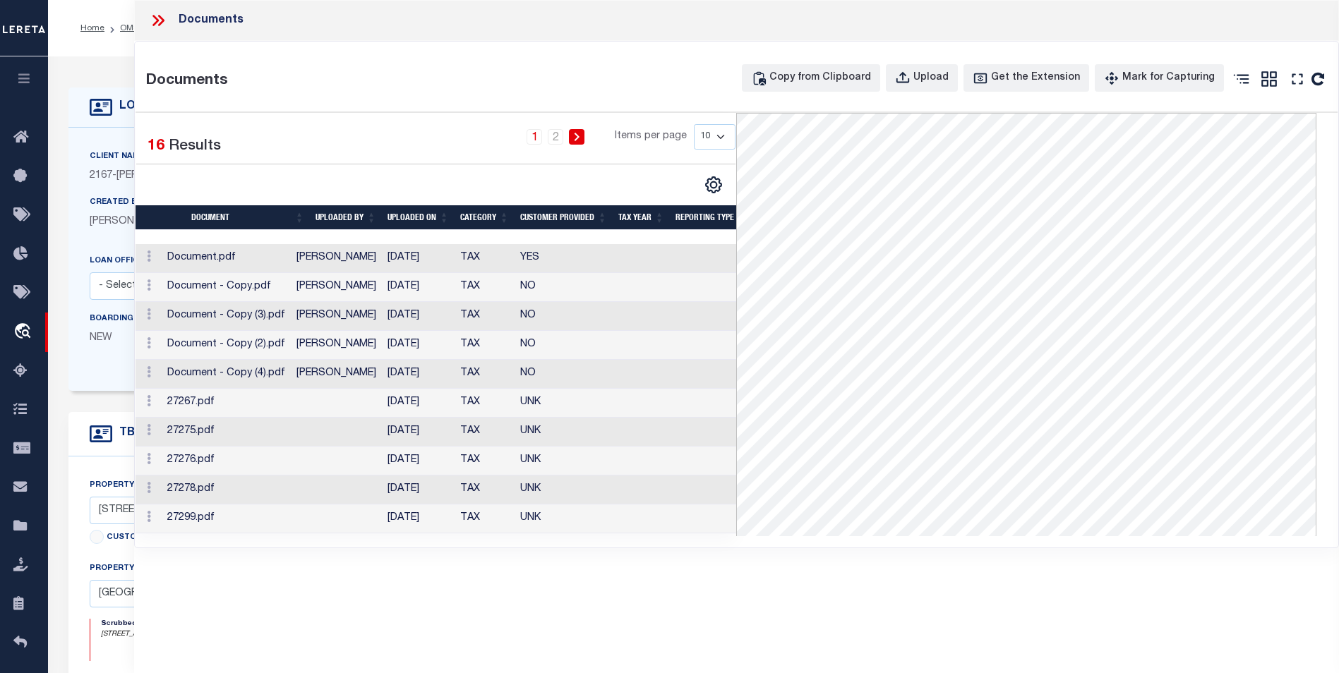
click at [155, 25] on icon at bounding box center [158, 20] width 18 height 18
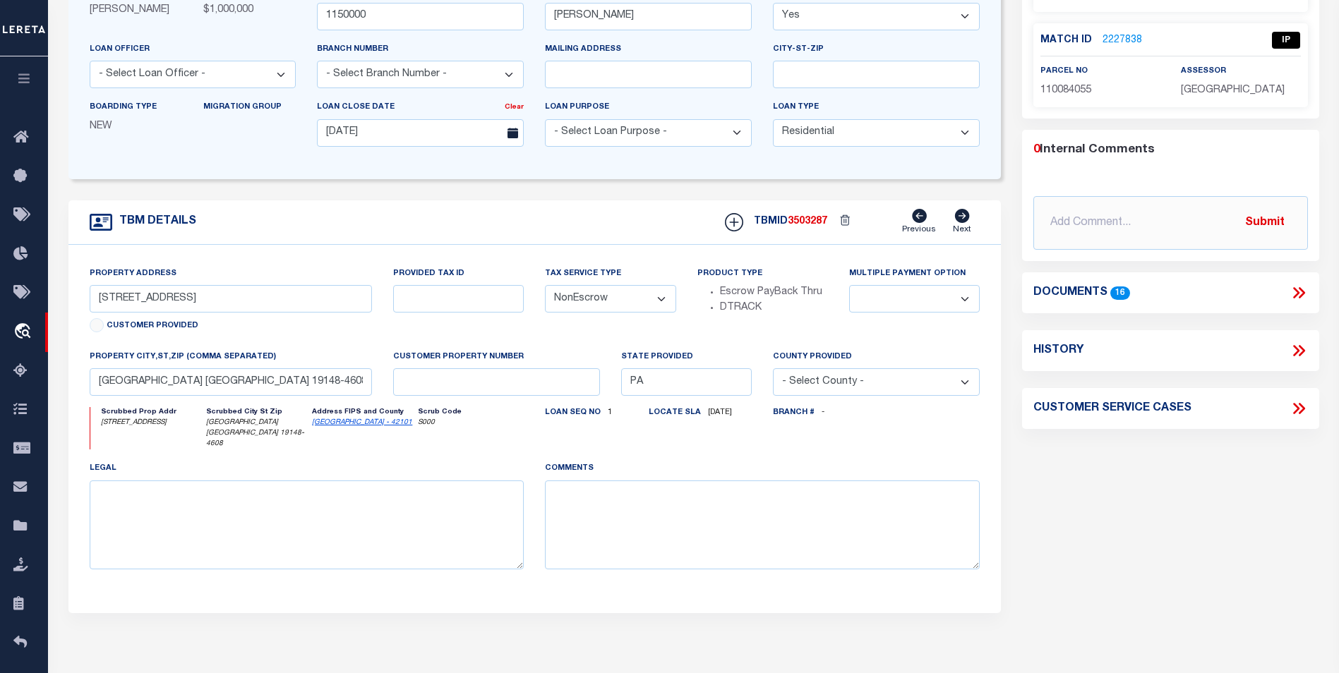
scroll to position [282, 0]
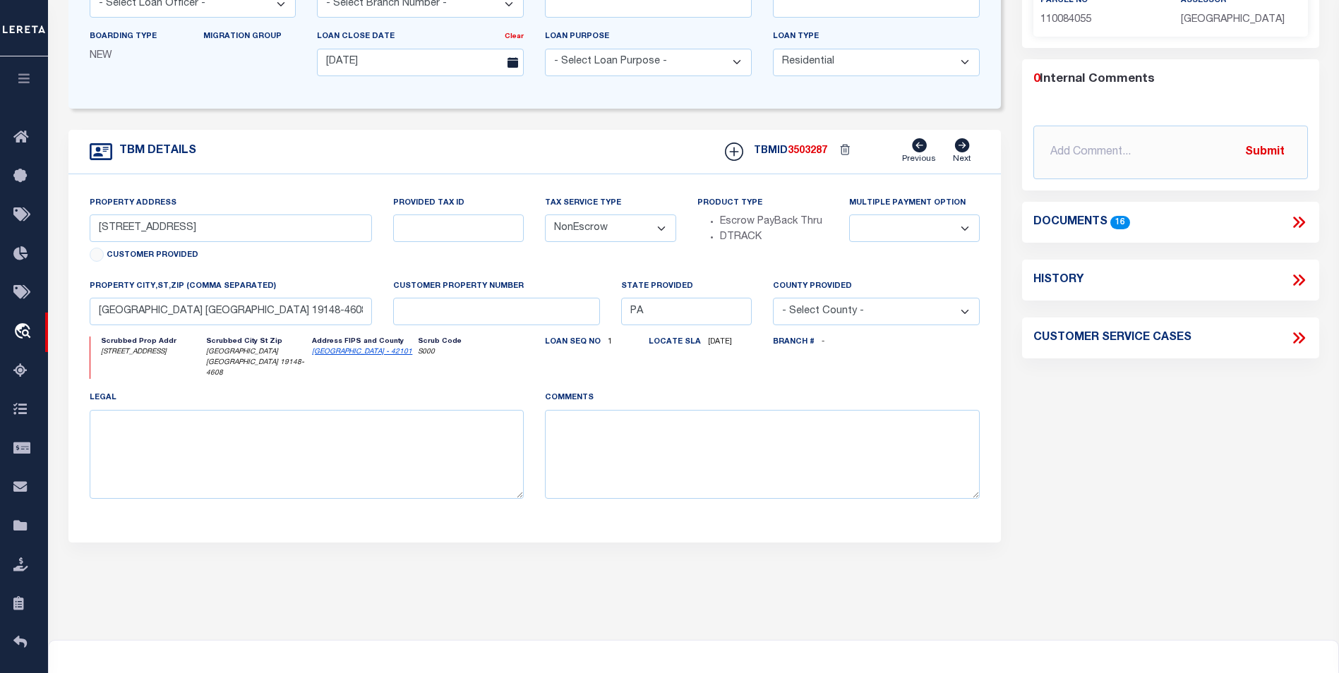
click at [23, 66] on button "button" at bounding box center [24, 80] width 48 height 48
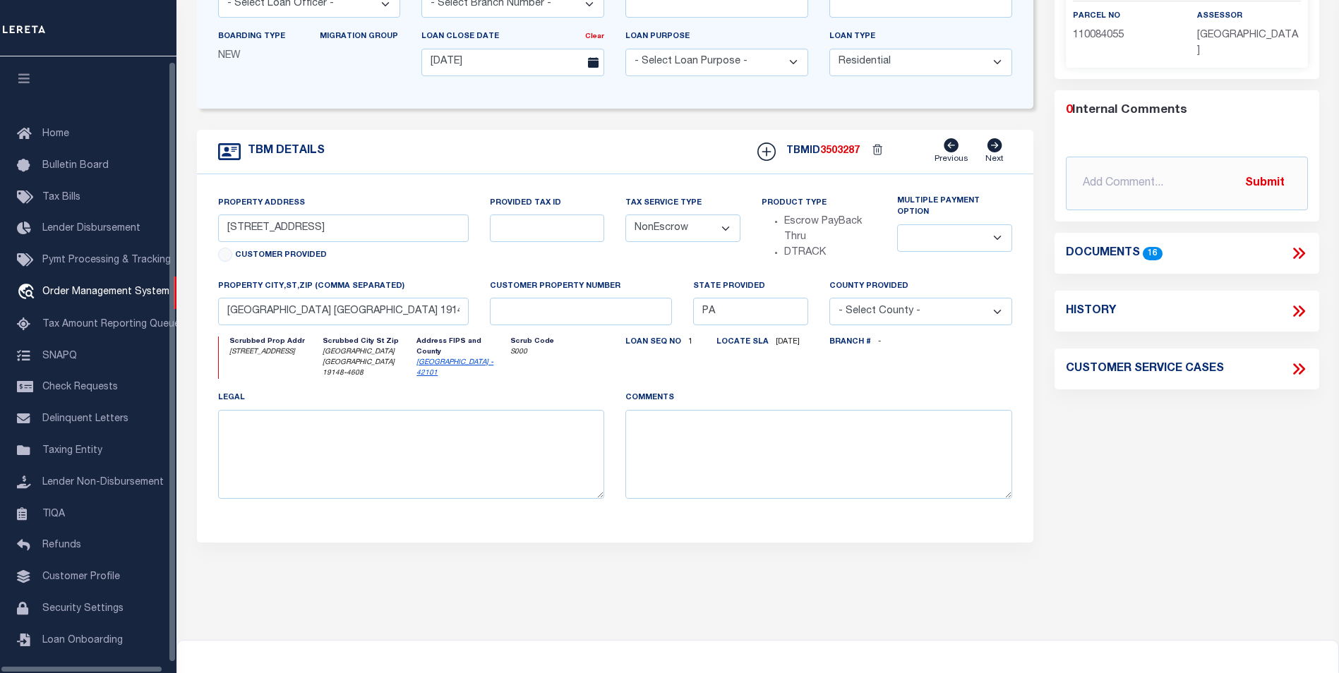
scroll to position [14, 0]
click at [15, 68] on button "button" at bounding box center [24, 76] width 48 height 48
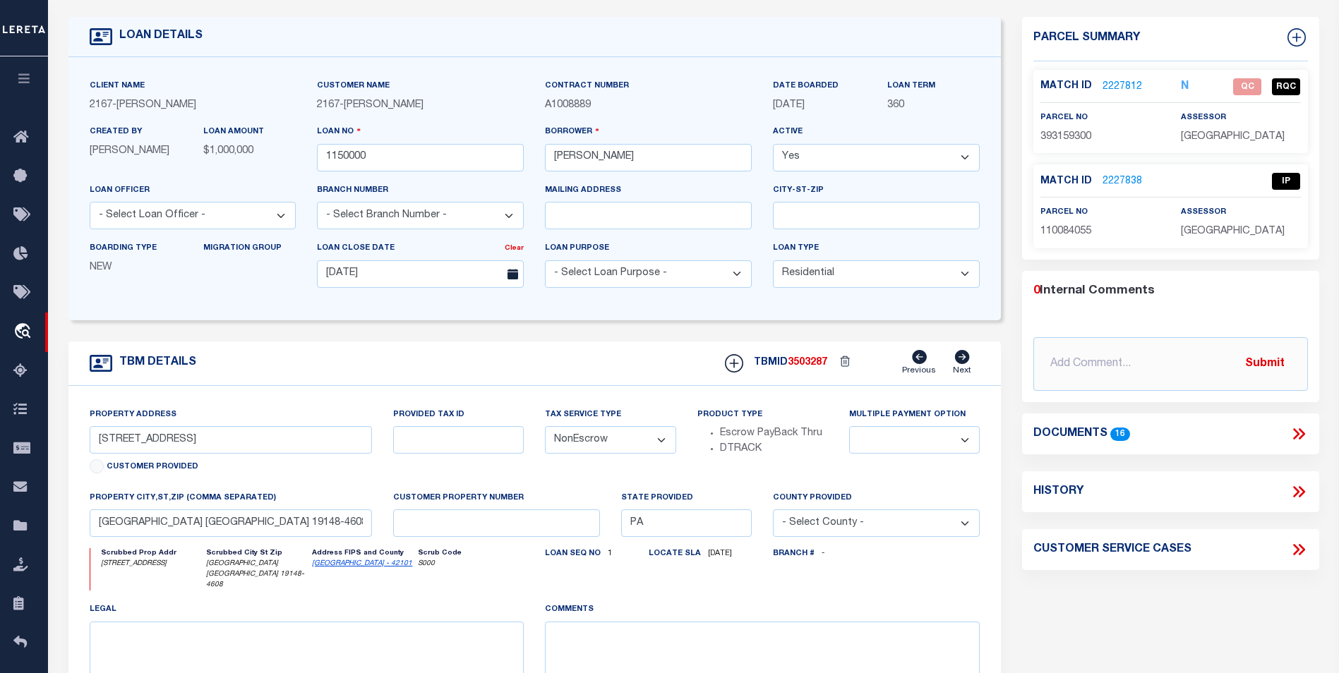
scroll to position [0, 0]
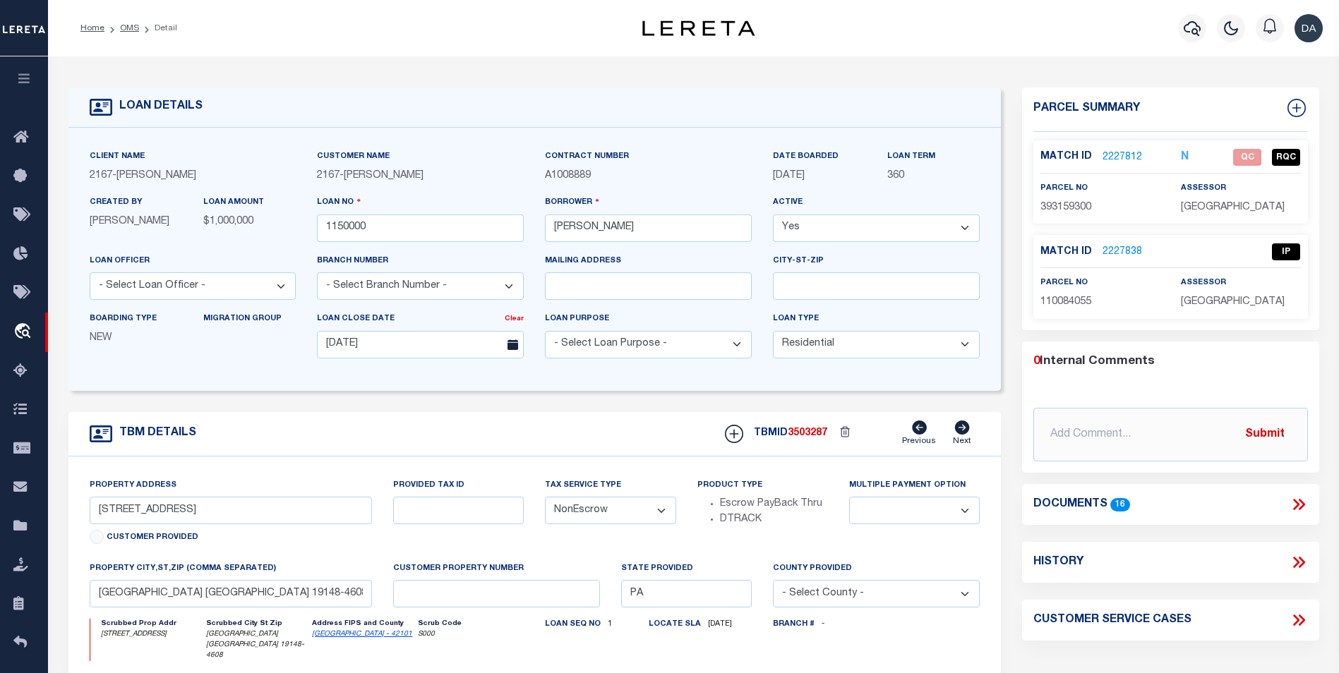
click at [1112, 154] on link "2227812" at bounding box center [1122, 157] width 40 height 15
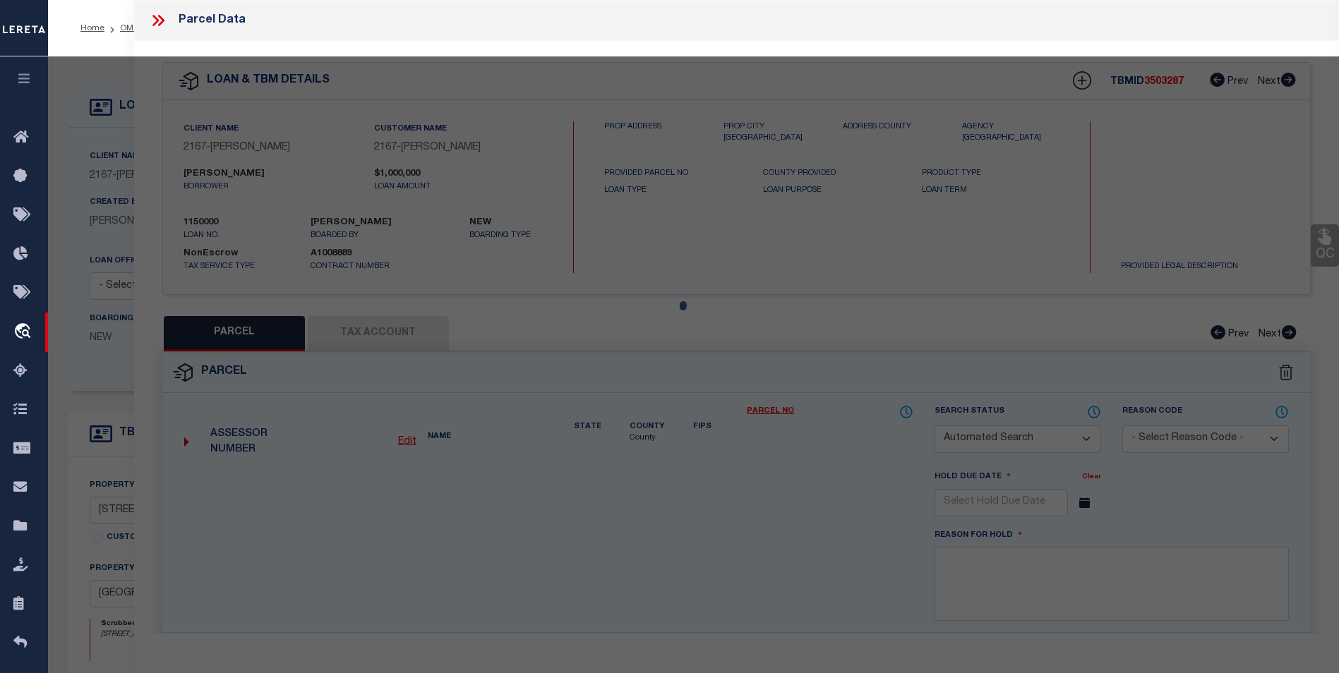
checkbox input "false"
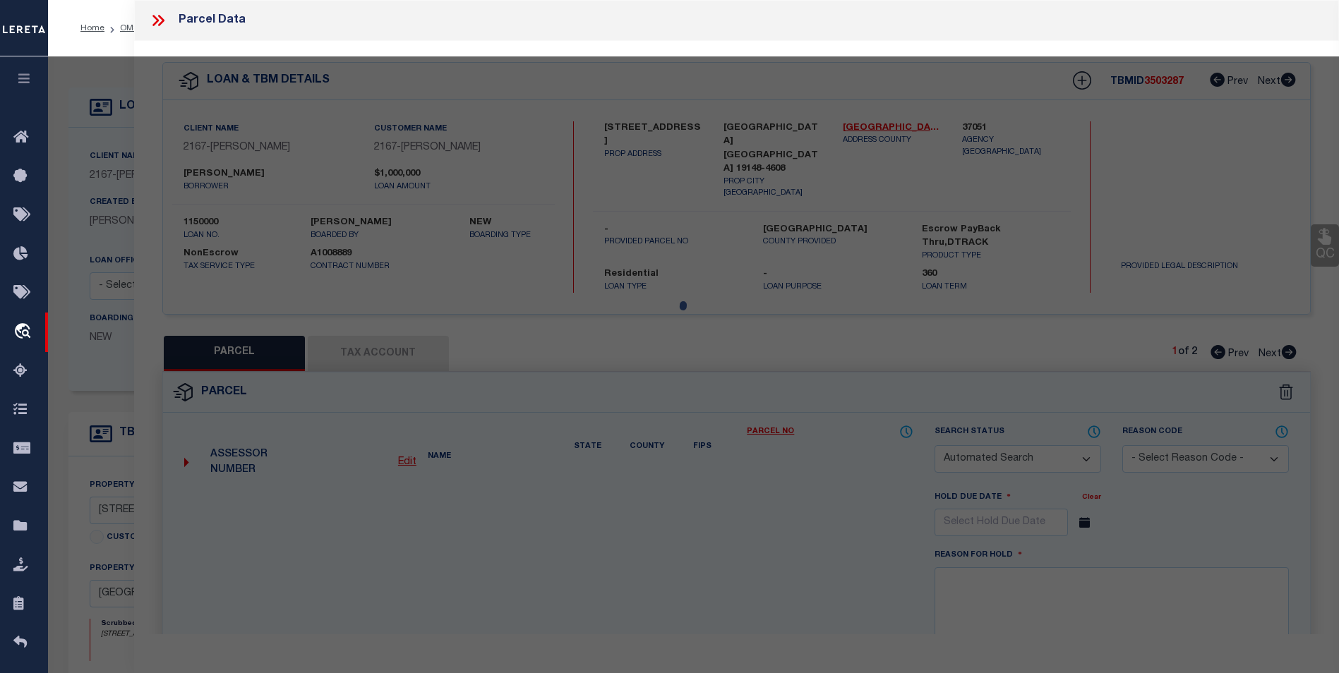
select select "QC"
type input "K&V INVESTMENTS LLC"
select select "ATL"
select select "ADD"
type input "[STREET_ADDRESS]"
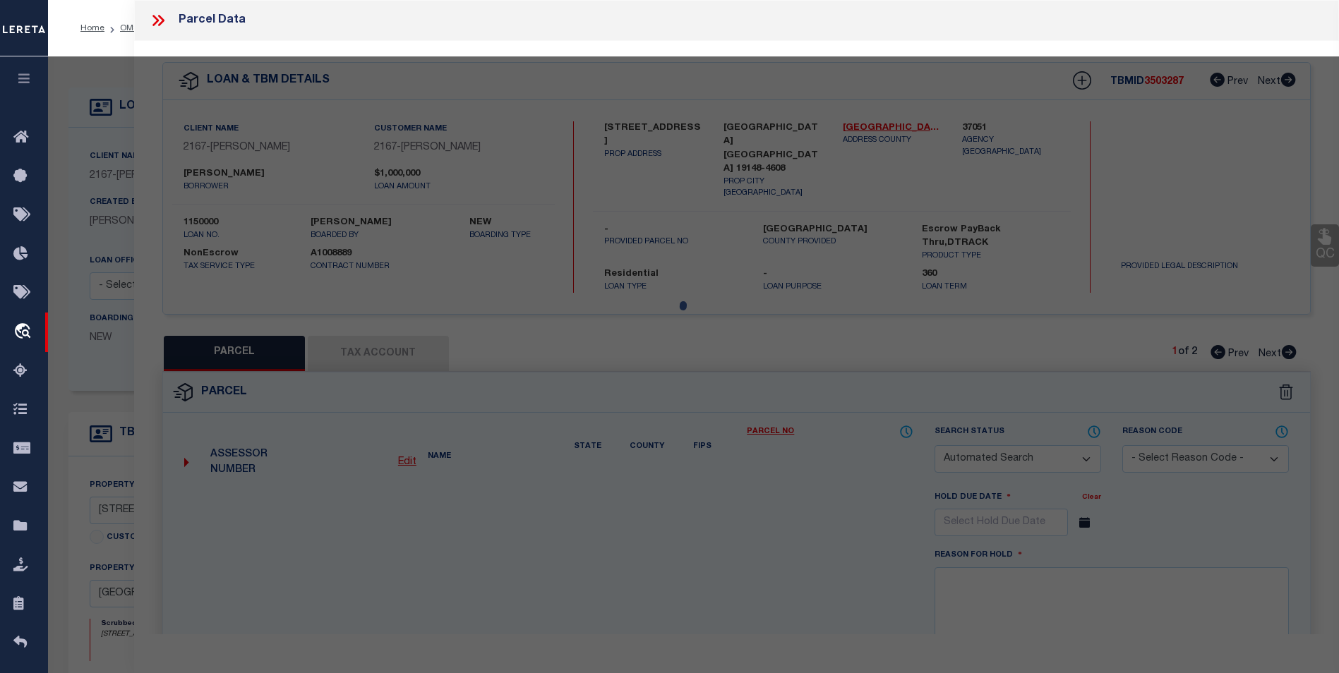
type input "[GEOGRAPHIC_DATA], [GEOGRAPHIC_DATA] 19148"
type textarea "[STREET_ADDRESS][PERSON_NAME]"
type textarea "Document uploaded that satisfies a legal requirement, changing from [GEOGRAPHIC…"
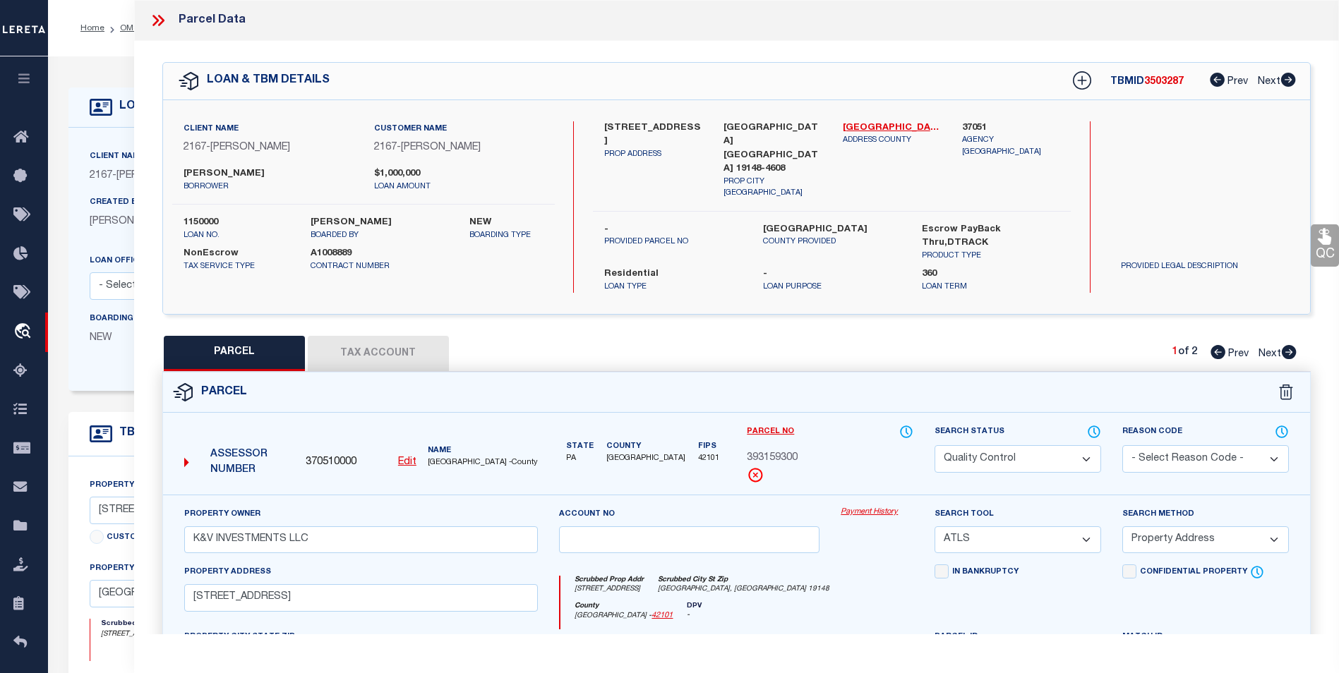
click at [877, 507] on link "Payment History" at bounding box center [877, 513] width 73 height 12
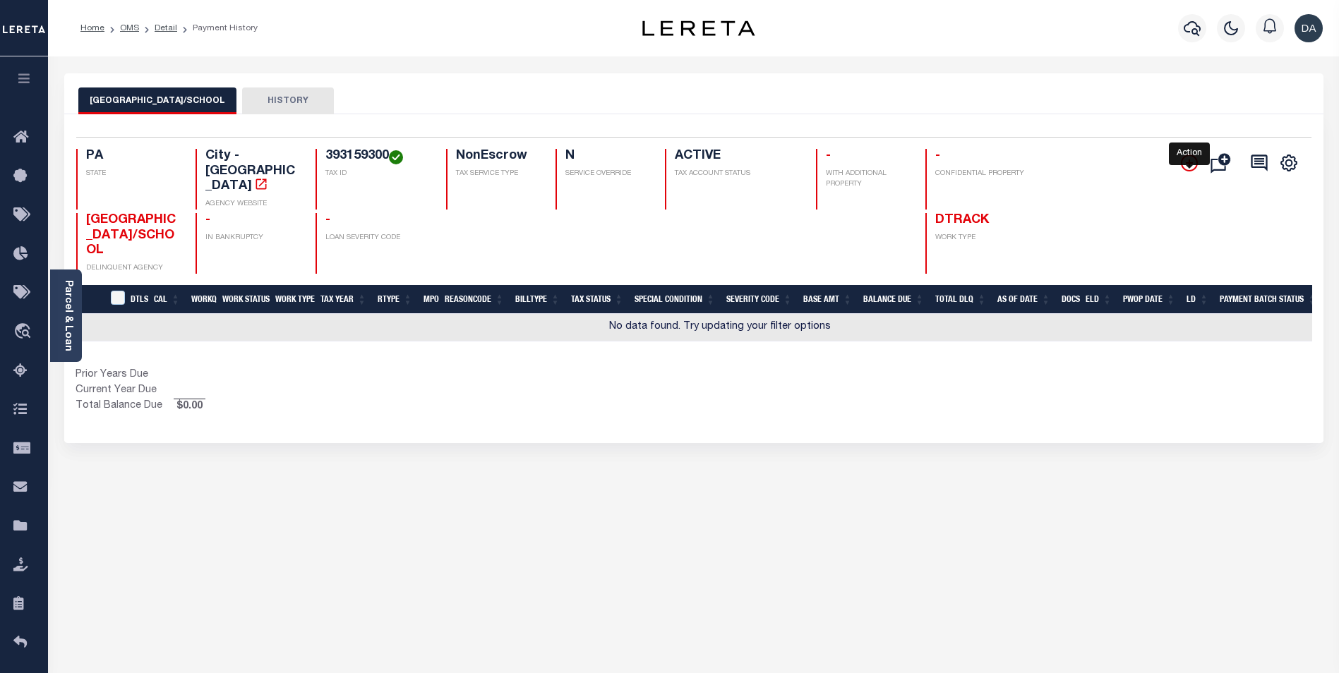
click at [1186, 163] on icon "" at bounding box center [1189, 163] width 17 height 17
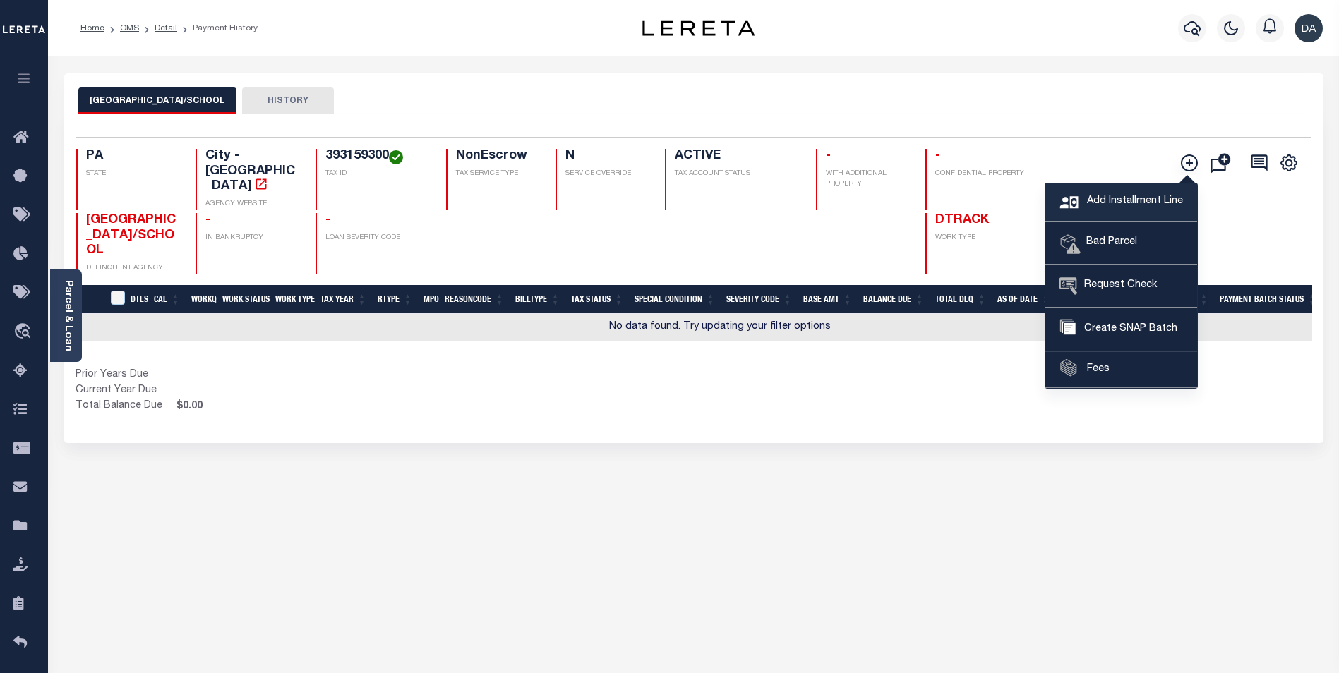
click at [1120, 204] on span "Add Installment Line" at bounding box center [1133, 202] width 100 height 16
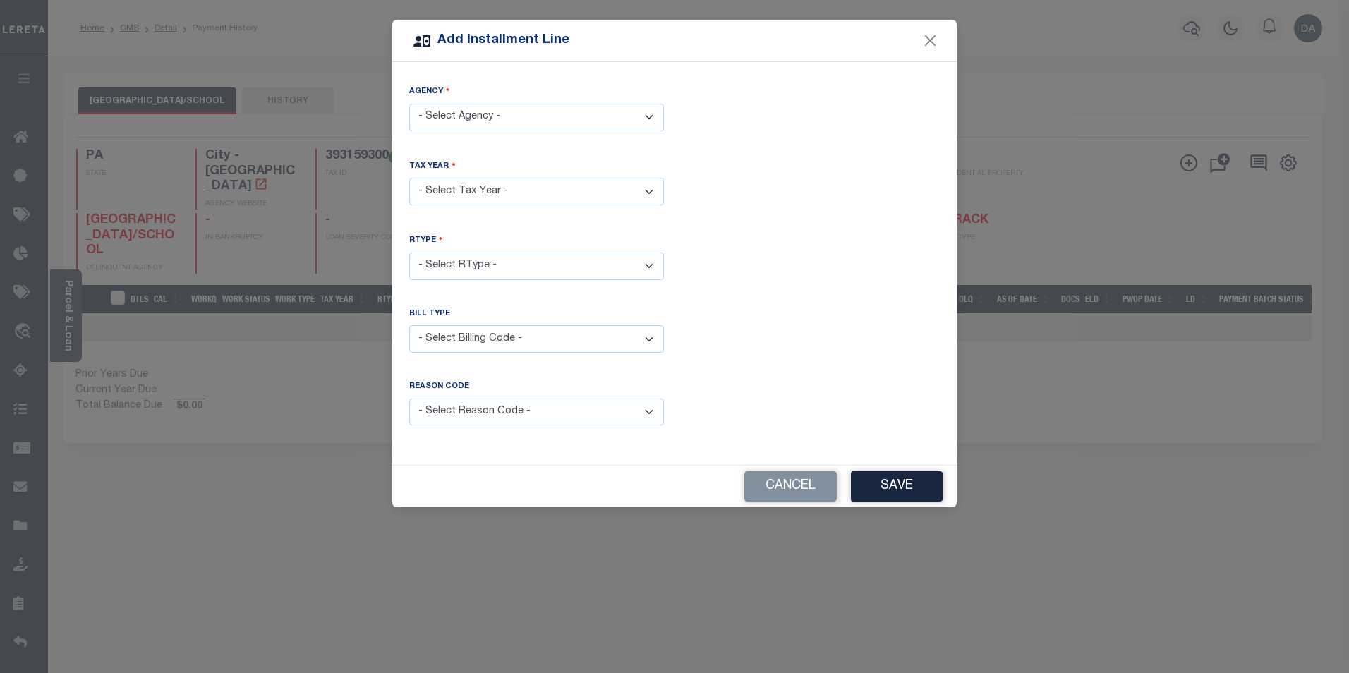
click at [605, 111] on select "- Select Agency - [GEOGRAPHIC_DATA]/SCHOOL - City" at bounding box center [536, 118] width 255 height 28
select select "4210100000"
click at [409, 104] on select "- Select Agency - [GEOGRAPHIC_DATA]/SCHOOL - City" at bounding box center [536, 118] width 255 height 28
click at [516, 188] on select "- Select Year - 2005 2006 2007 2008 2009 2010 2011 2012 2013 2014 2015 2016 201…" at bounding box center [536, 192] width 255 height 28
select select "2025"
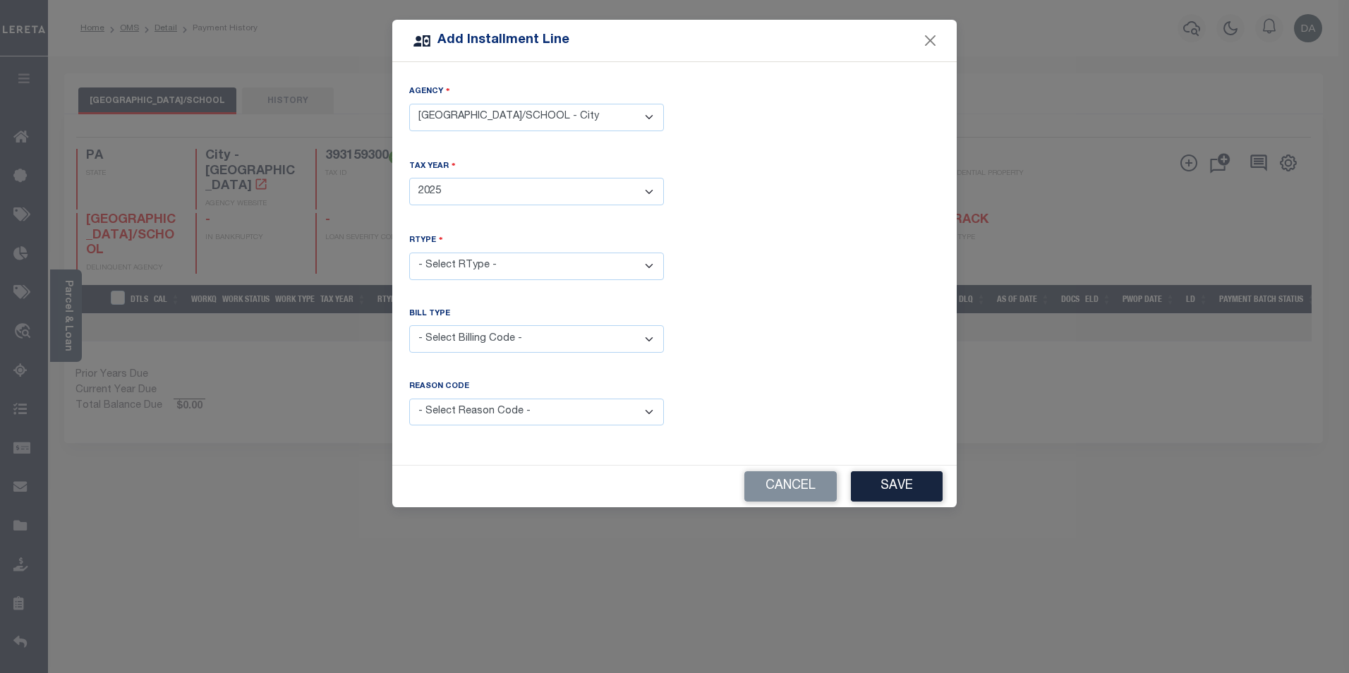
click at [409, 178] on select "- Select Year - 2005 2006 2007 2008 2009 2010 2011 2012 2013 2014 2015 2016 201…" at bounding box center [536, 192] width 255 height 28
click at [500, 260] on select "- Select RType - 1/1" at bounding box center [536, 267] width 255 height 28
select select "0"
click at [409, 253] on select "- Select RType - 1/1" at bounding box center [536, 267] width 255 height 28
click at [461, 330] on select "- Select Billing Code - Regular Delinquent Supplemental Corrected/Adjusted Bill…" at bounding box center [536, 339] width 255 height 28
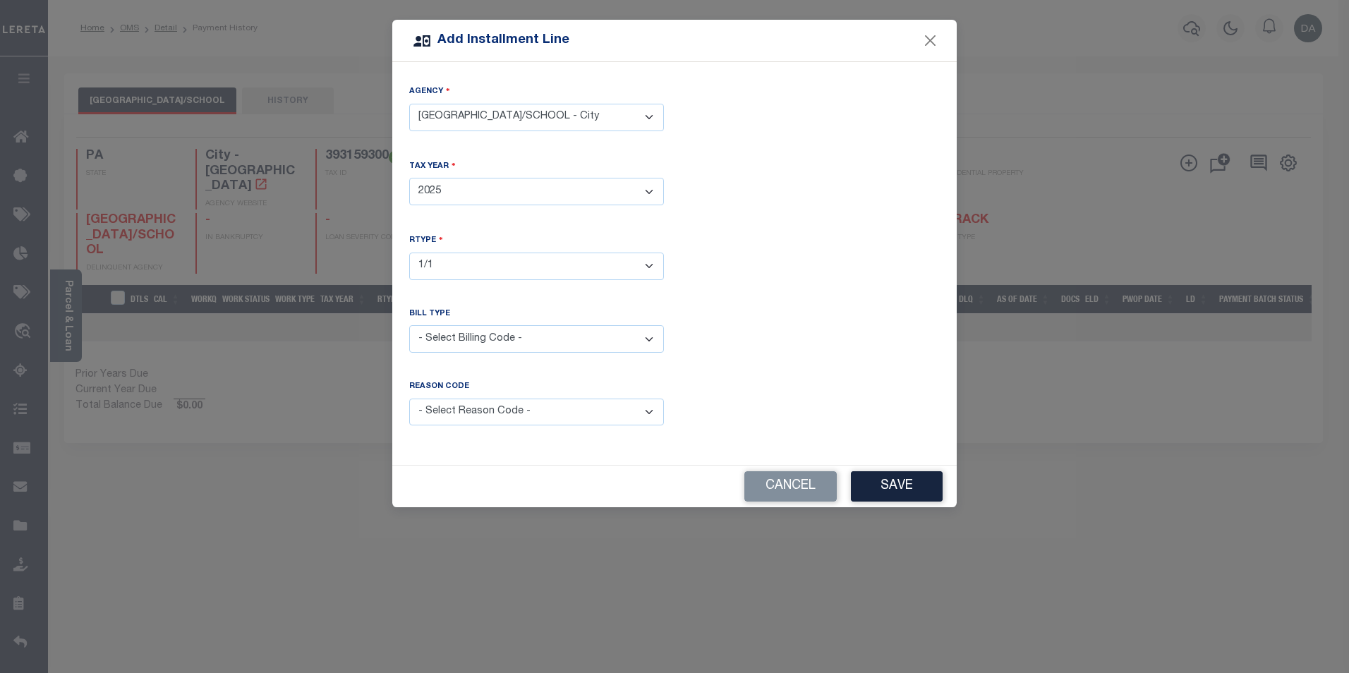
select select "1"
click at [409, 325] on select "- Select Billing Code - Regular Delinquent Supplemental Corrected/Adjusted Bill…" at bounding box center [536, 339] width 255 height 28
click at [447, 411] on select "- Select Reason Code - Payment Reversal Taxable Value Change Assessment Change …" at bounding box center [536, 413] width 255 height 28
select select "1"
click at [409, 399] on select "- Select Reason Code - Payment Reversal Taxable Value Change Assessment Change …" at bounding box center [536, 413] width 255 height 28
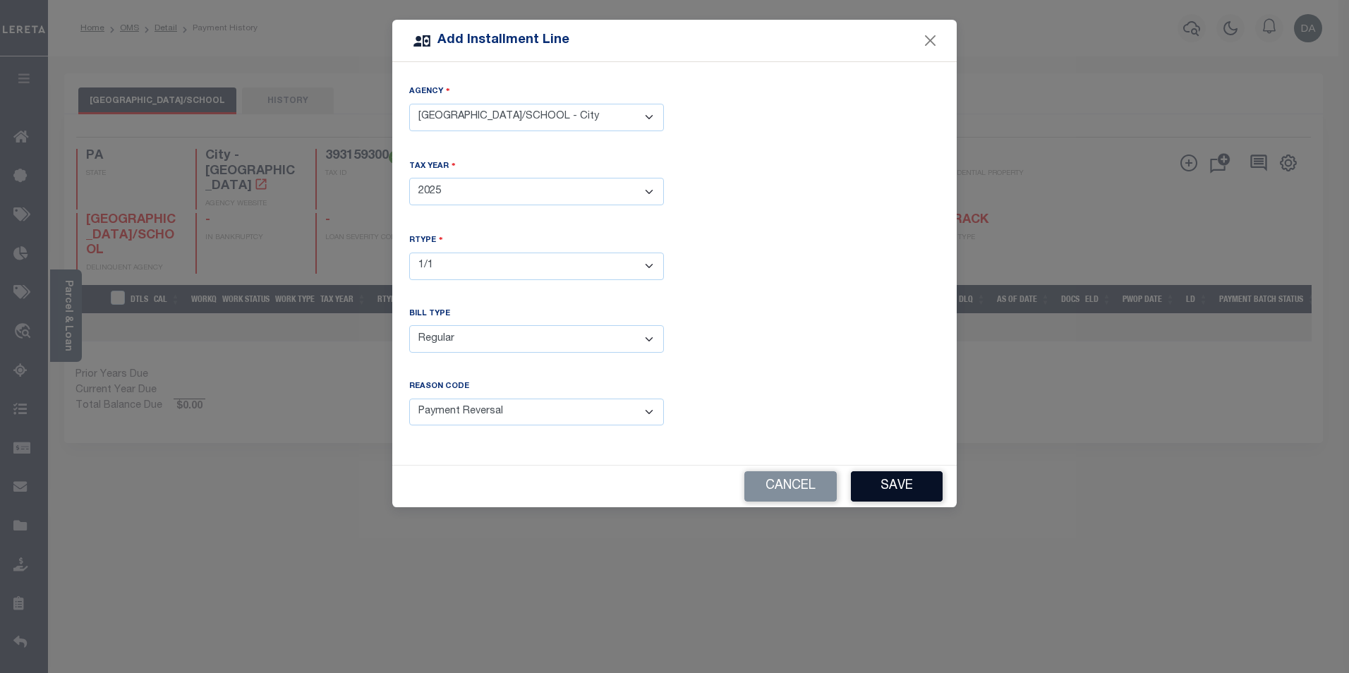
click at [891, 472] on button "Save" at bounding box center [897, 486] width 92 height 30
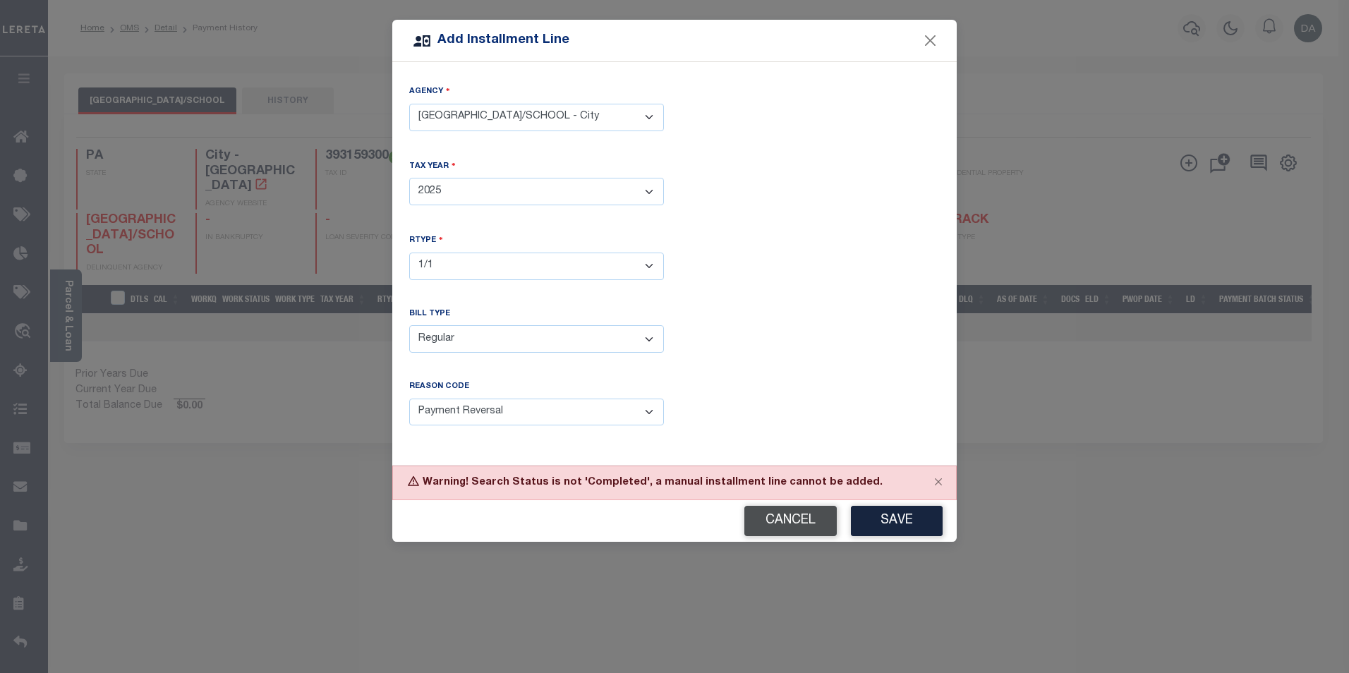
click at [772, 519] on button "Cancel" at bounding box center [791, 521] width 92 height 30
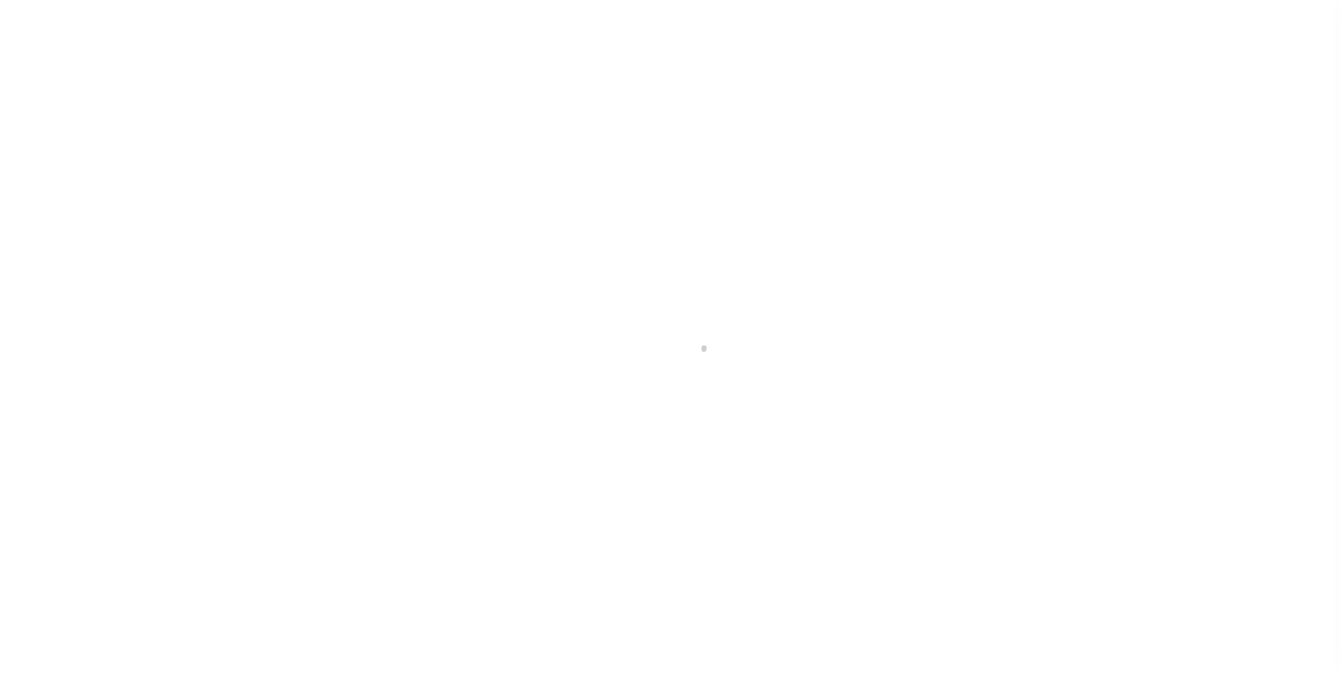
select select "10"
select select "NonEscrow"
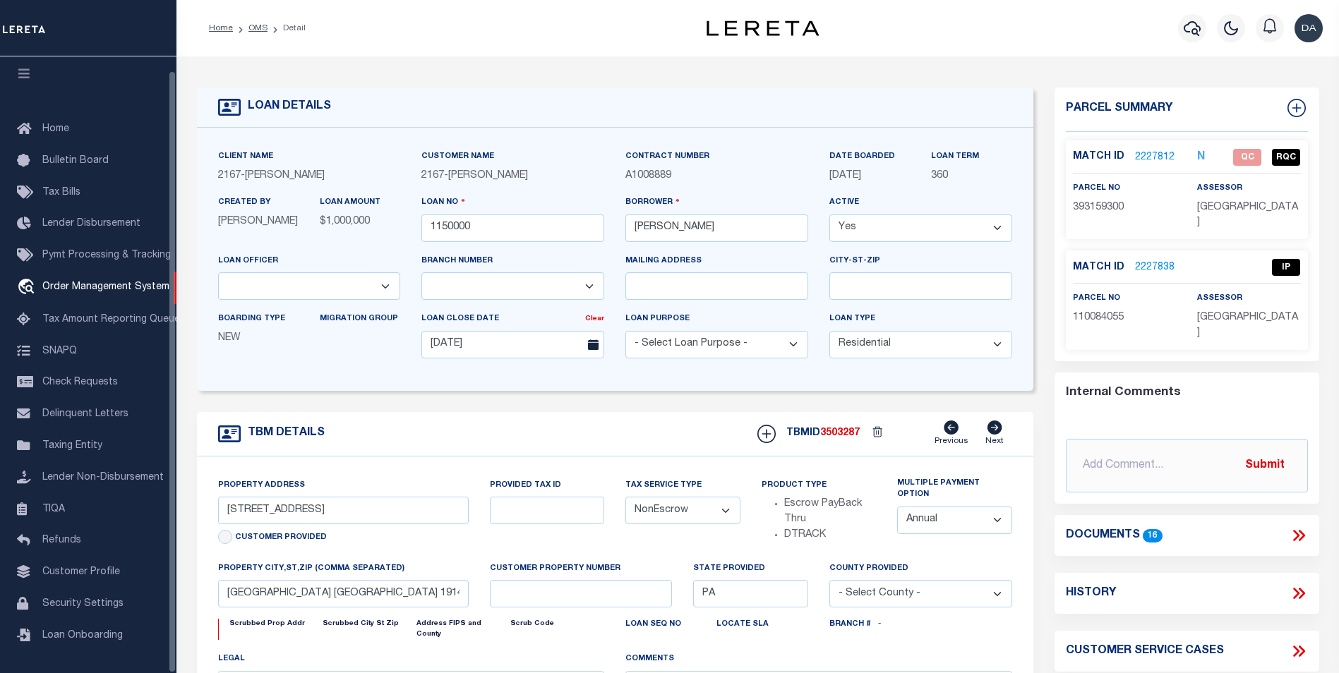
select select
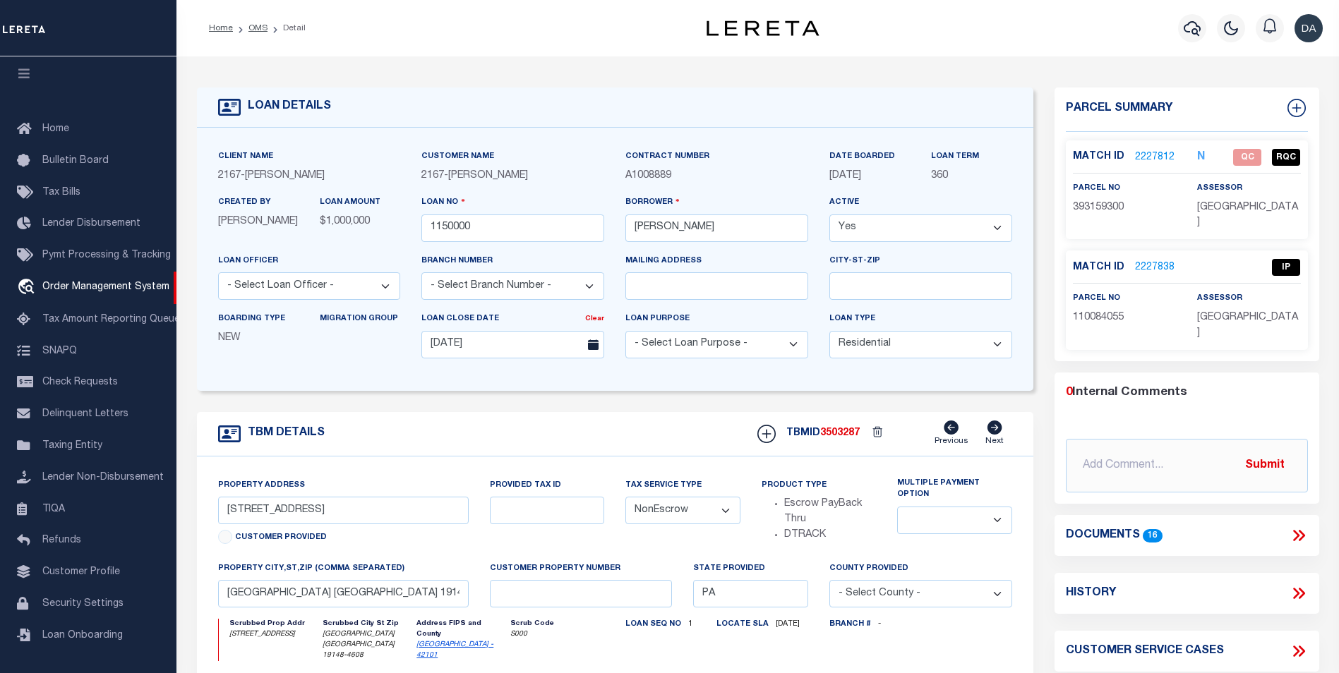
click at [1154, 155] on link "2227812" at bounding box center [1155, 157] width 40 height 15
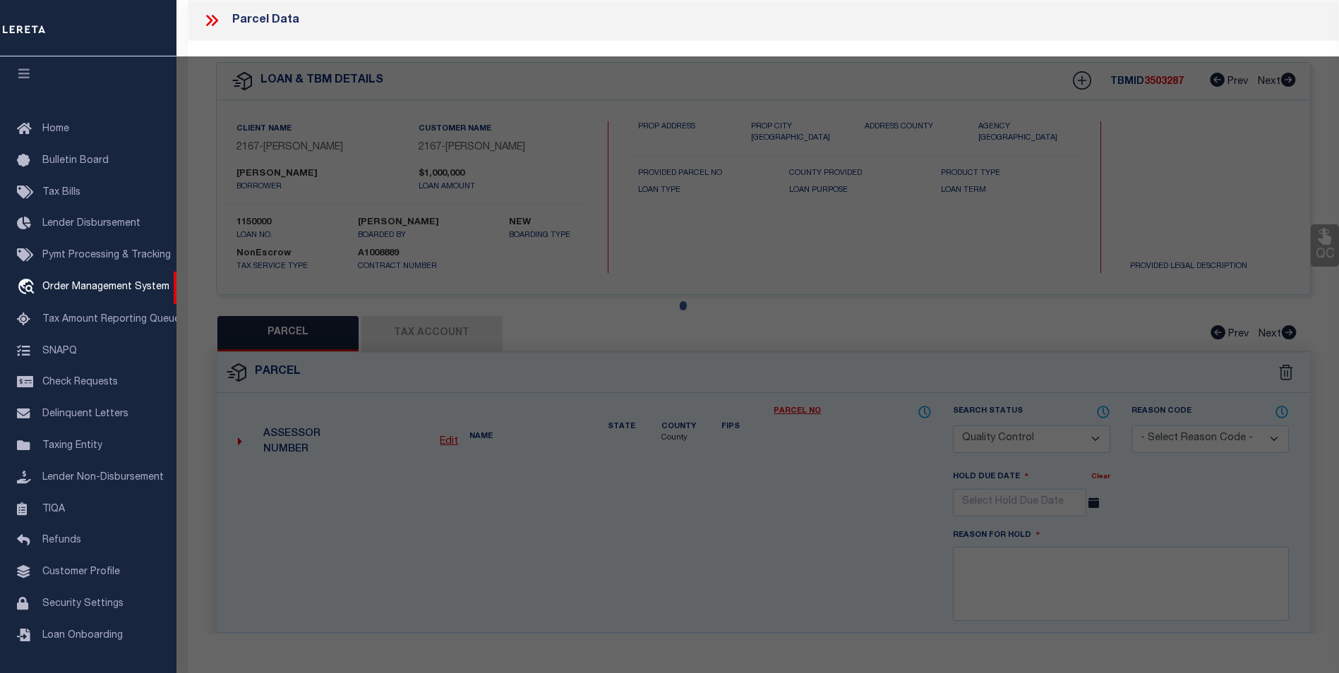
select select "AS"
select select
checkbox input "false"
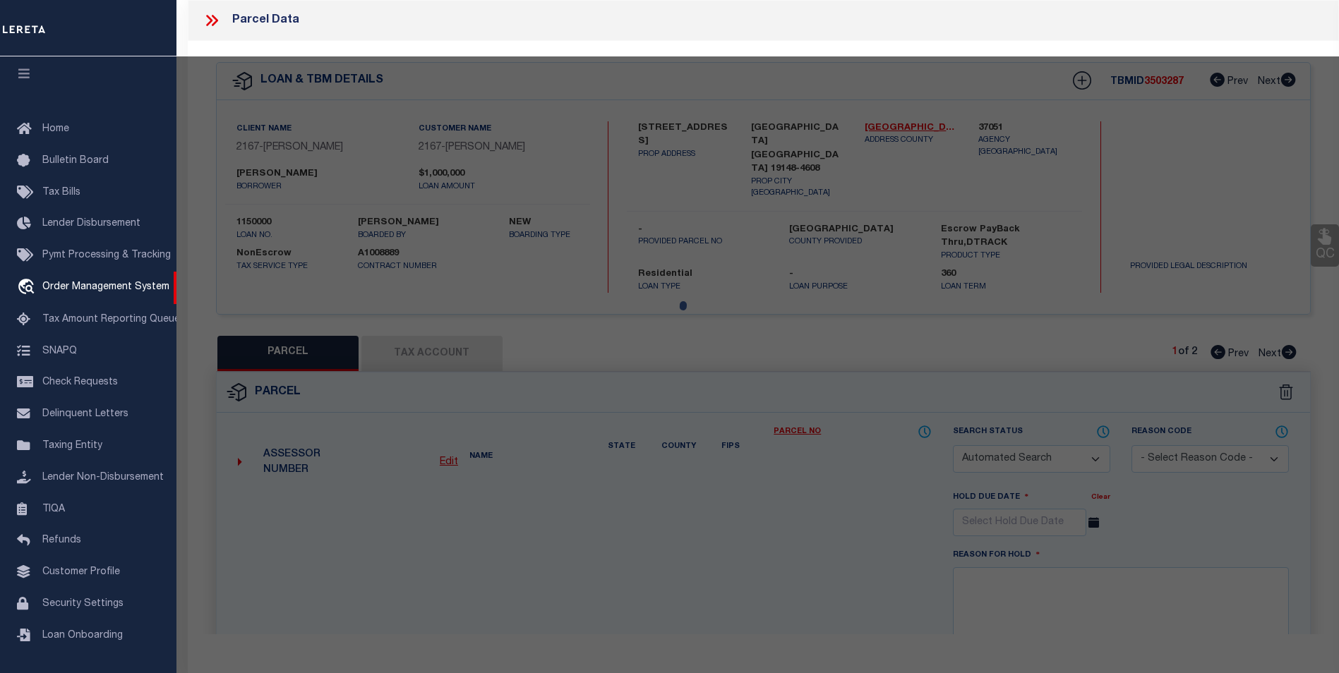
select select "QC"
type input "K&V INVESTMENTS LLC"
select select "ATL"
select select "ADD"
type input "[STREET_ADDRESS]"
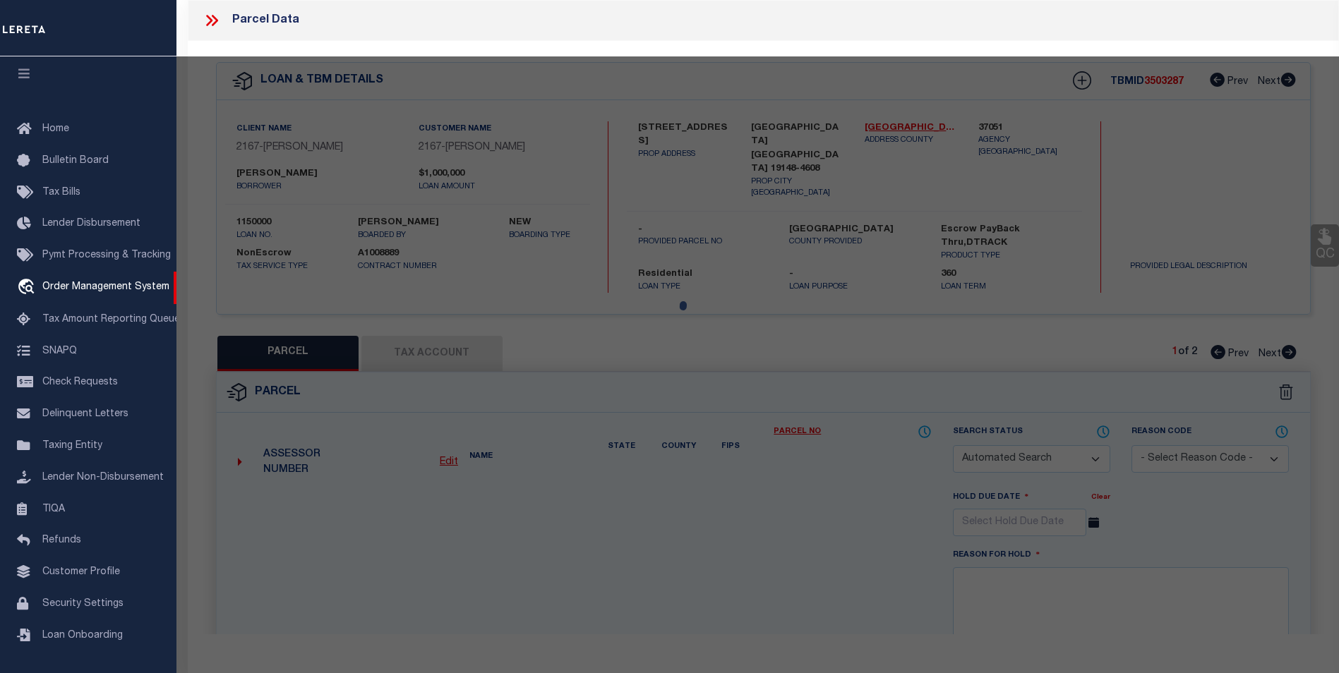
type input "[GEOGRAPHIC_DATA], [GEOGRAPHIC_DATA] 19148"
type textarea "[STREET_ADDRESS][PERSON_NAME]"
type textarea "Document uploaded that satisfies a legal requirement, changing from [GEOGRAPHIC…"
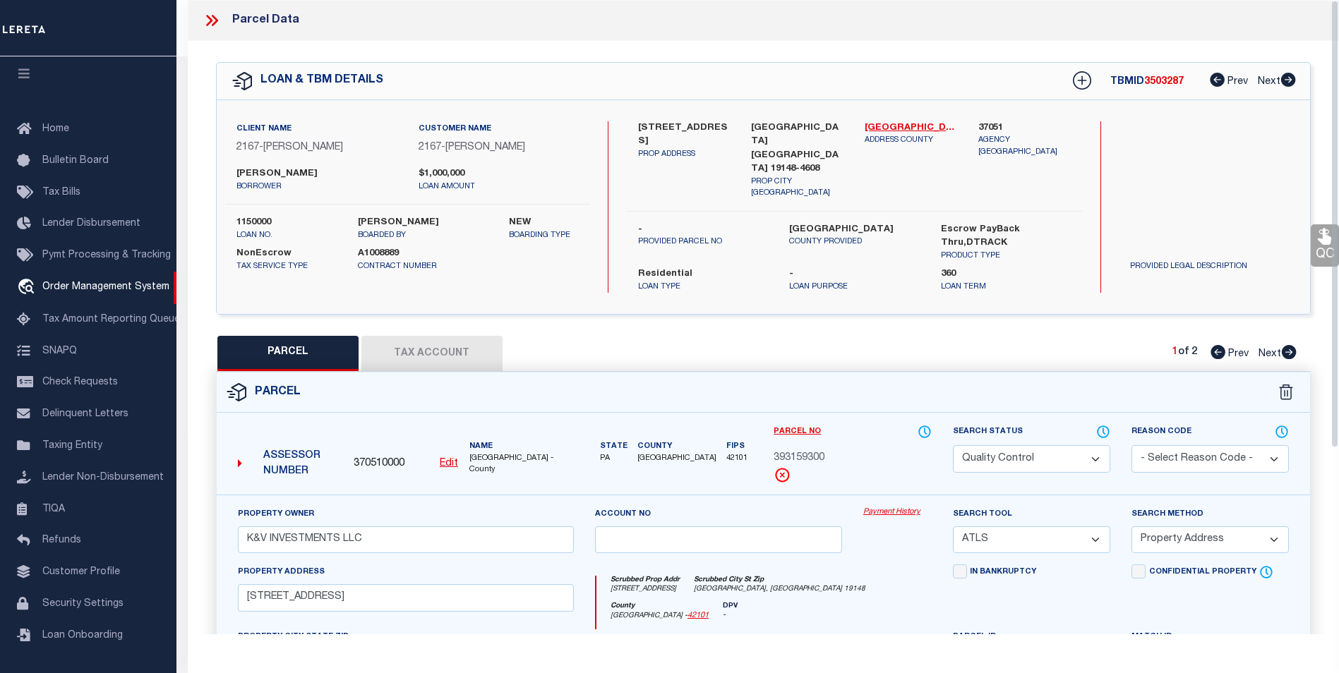
click at [1022, 445] on select "Automated Search Bad Parcel Complete Duplicate Parcel High Dollar Reporting In …" at bounding box center [1031, 459] width 157 height 28
click at [953, 445] on select "Automated Search Bad Parcel Complete Duplicate Parcel High Dollar Reporting In …" at bounding box center [1031, 459] width 157 height 28
click at [1023, 139] on p "Agency [GEOGRAPHIC_DATA]" at bounding box center [1024, 146] width 92 height 23
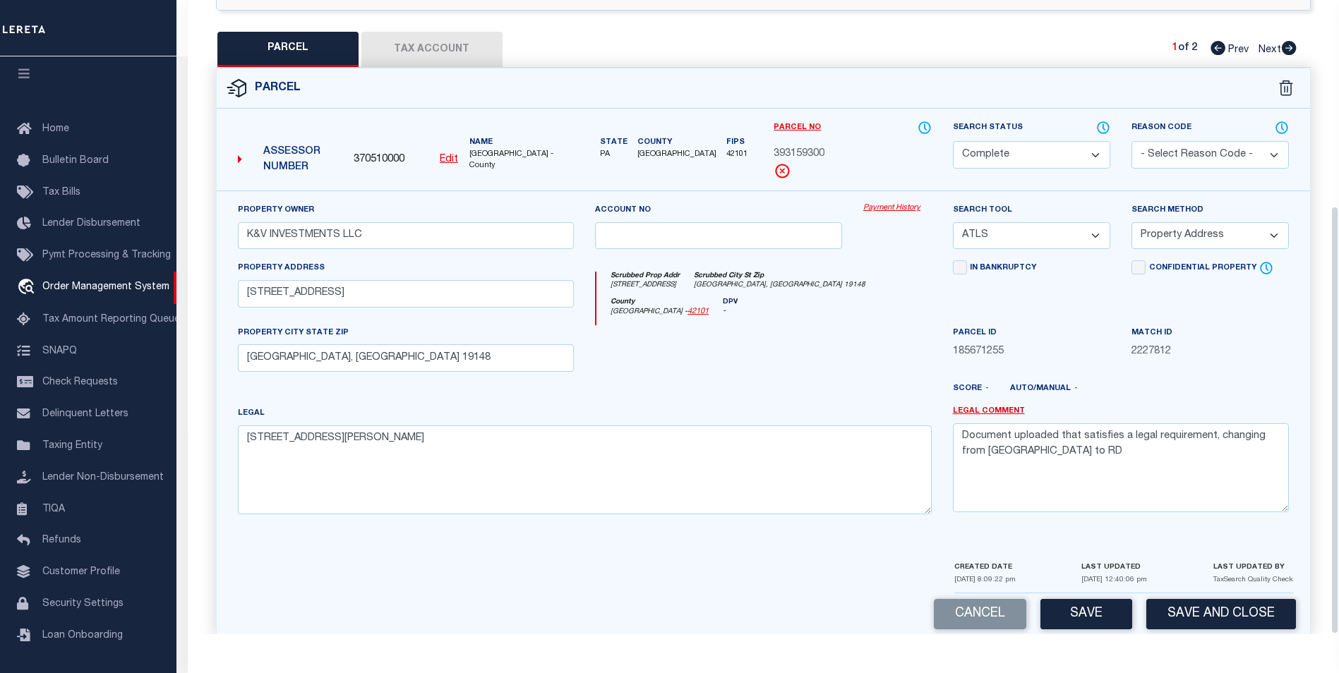
scroll to position [71, 0]
click at [1093, 599] on button "Save" at bounding box center [1086, 614] width 92 height 30
select select "AS"
select select
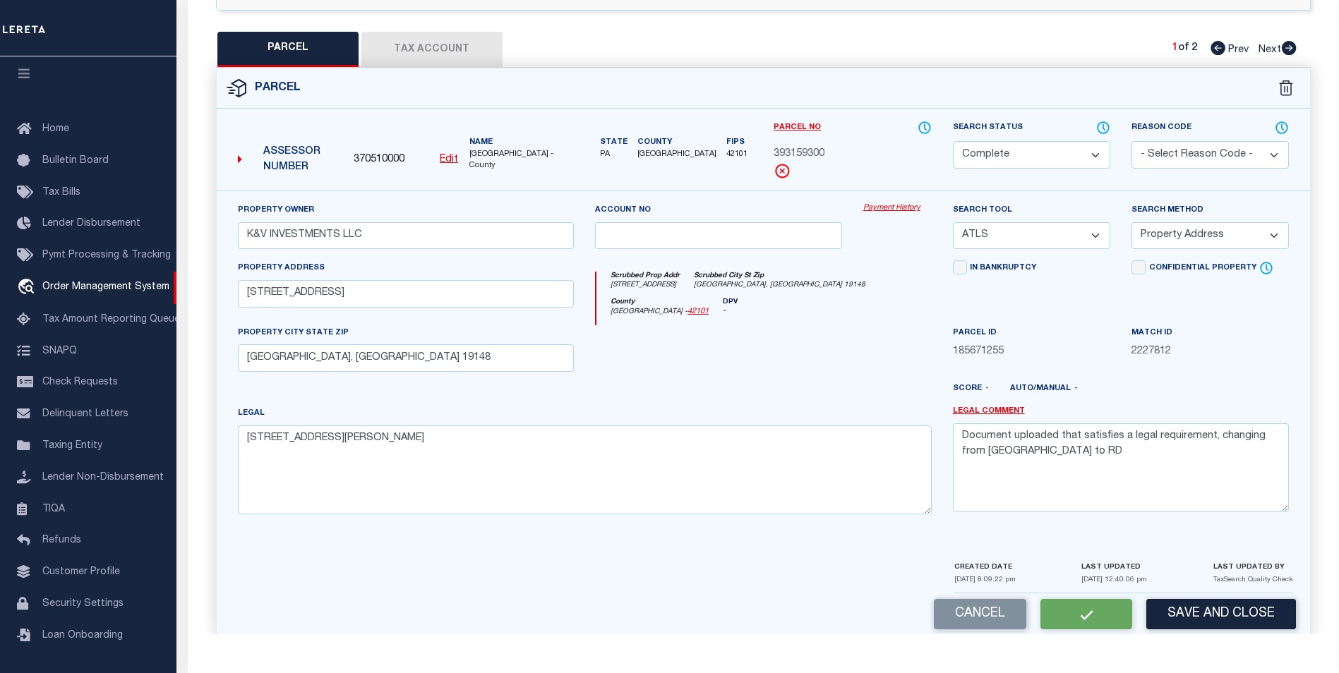
checkbox input "false"
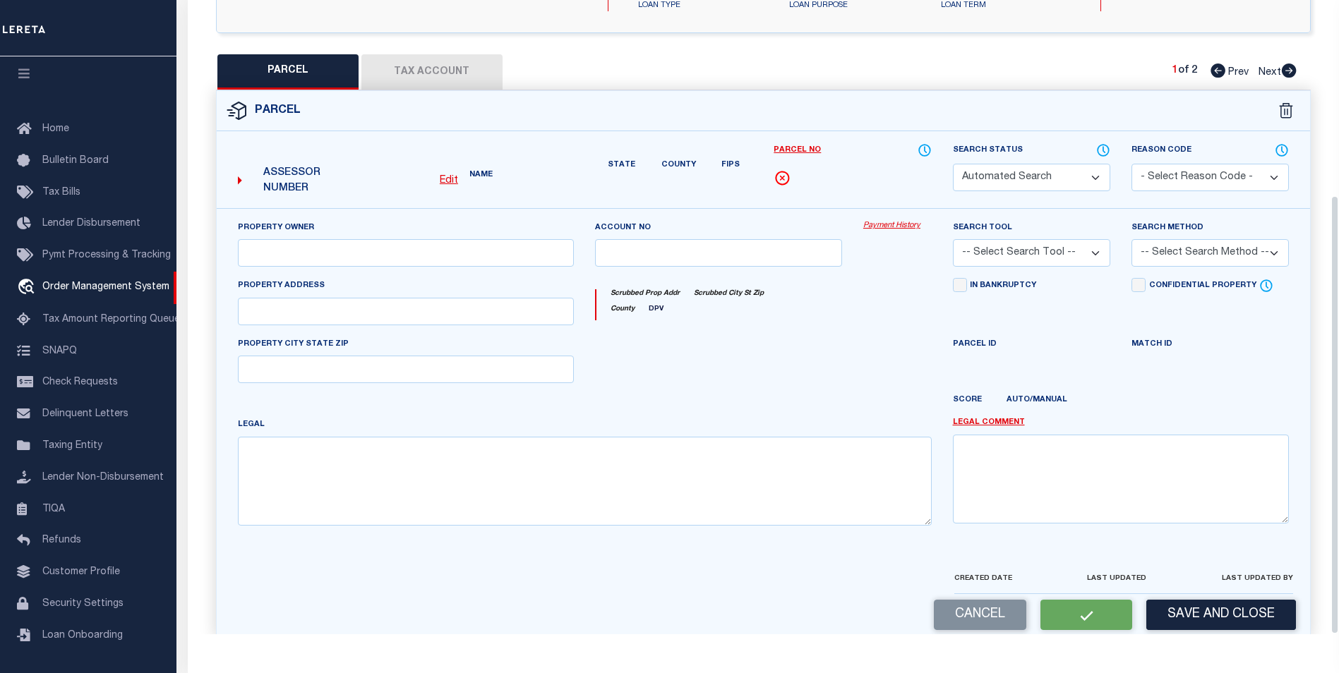
select select "CP"
type input "K&V INVESTMENTS LLC"
select select "ATL"
select select "ADD"
type input "[STREET_ADDRESS]"
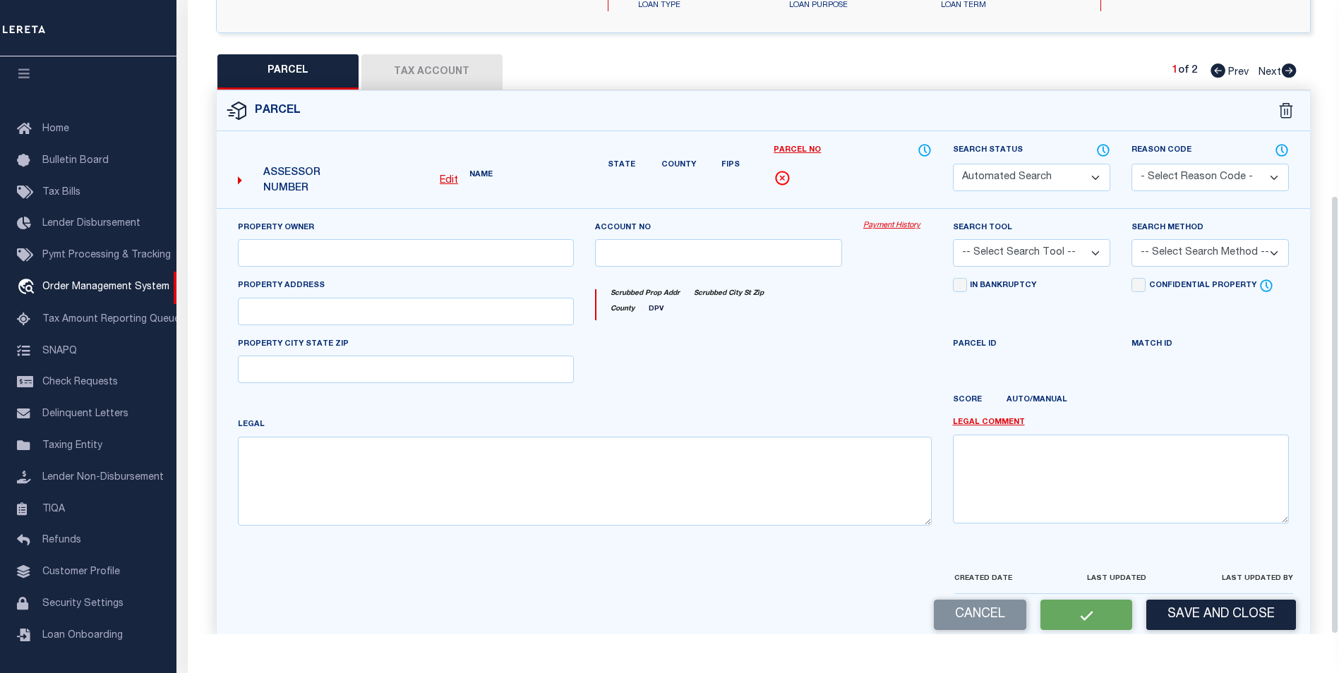
type input "[GEOGRAPHIC_DATA], [GEOGRAPHIC_DATA] 19148"
type textarea "[STREET_ADDRESS][PERSON_NAME]"
type textarea "Document uploaded that satisfies a legal requirement, changing from [GEOGRAPHIC…"
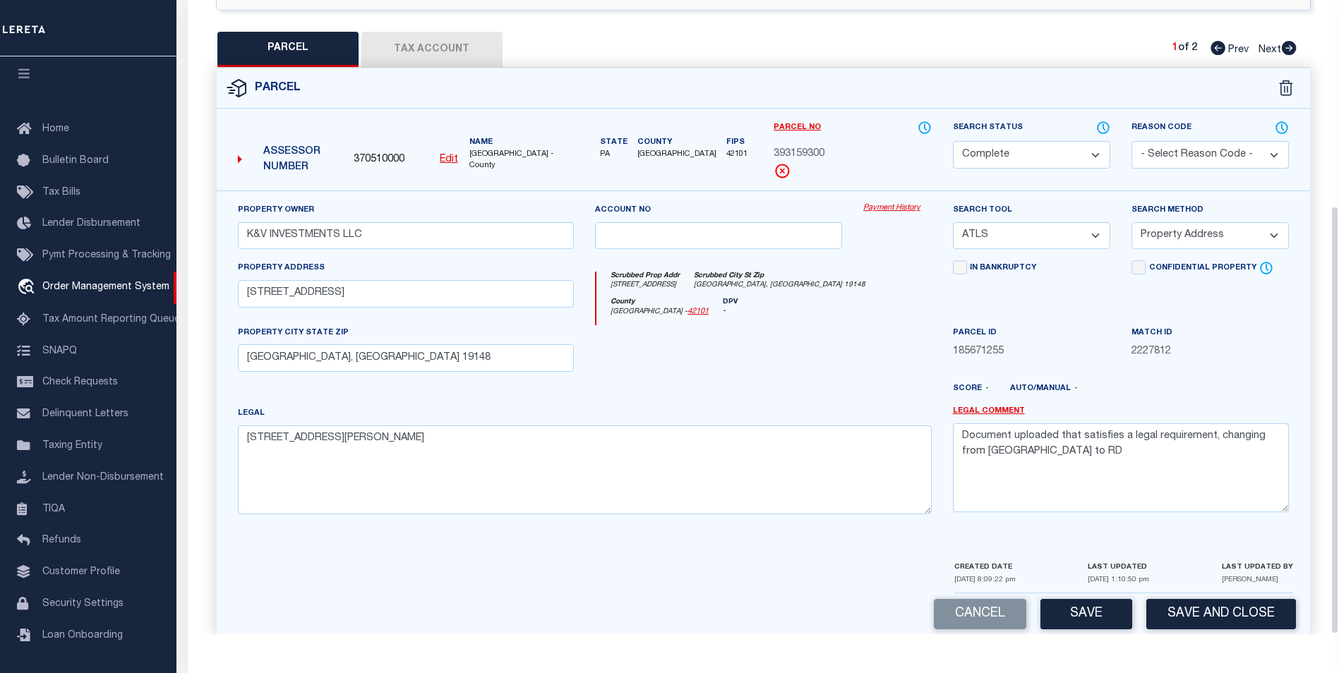
scroll to position [0, 0]
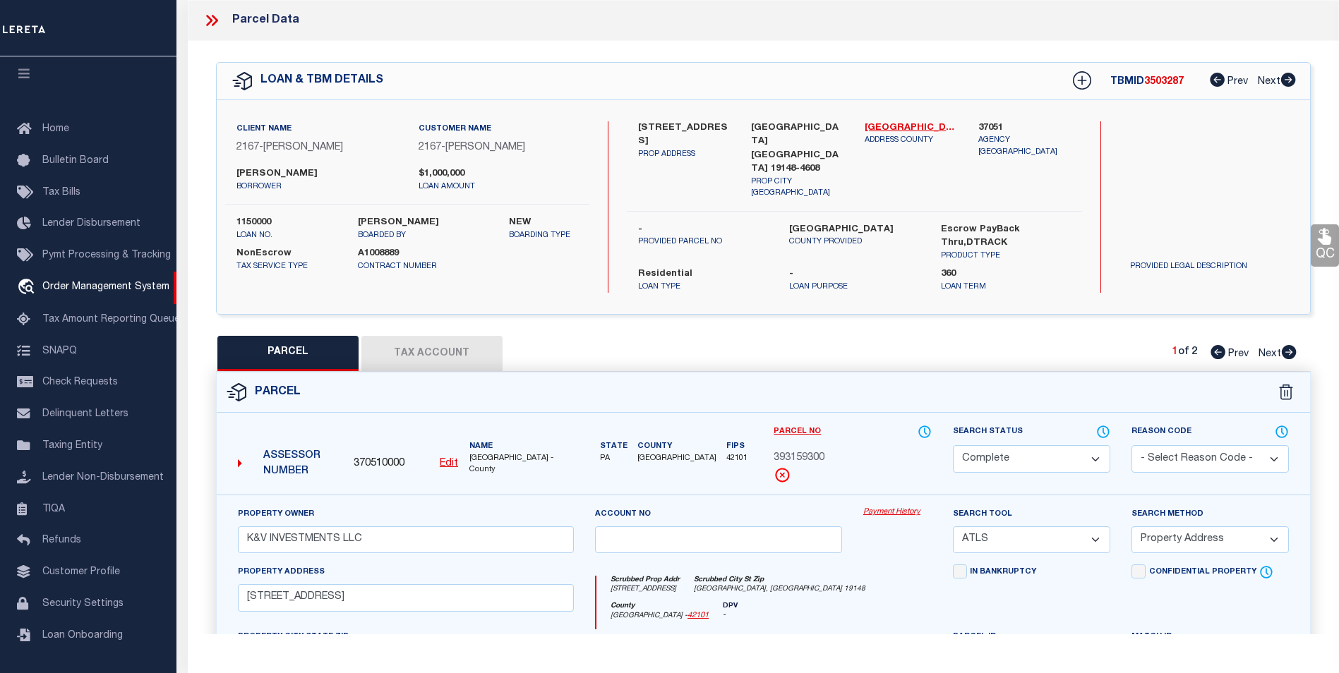
click at [876, 507] on link "Payment History" at bounding box center [897, 513] width 68 height 12
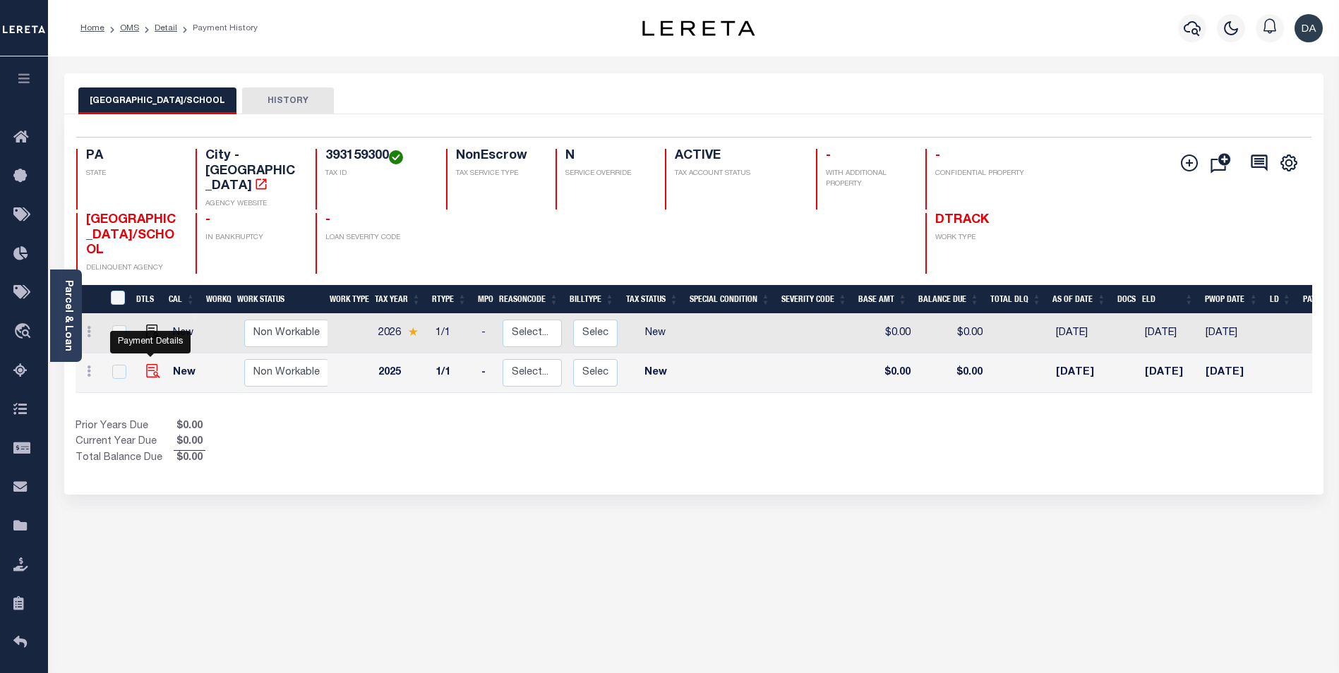
click at [151, 364] on img "" at bounding box center [153, 371] width 14 height 14
checkbox input "true"
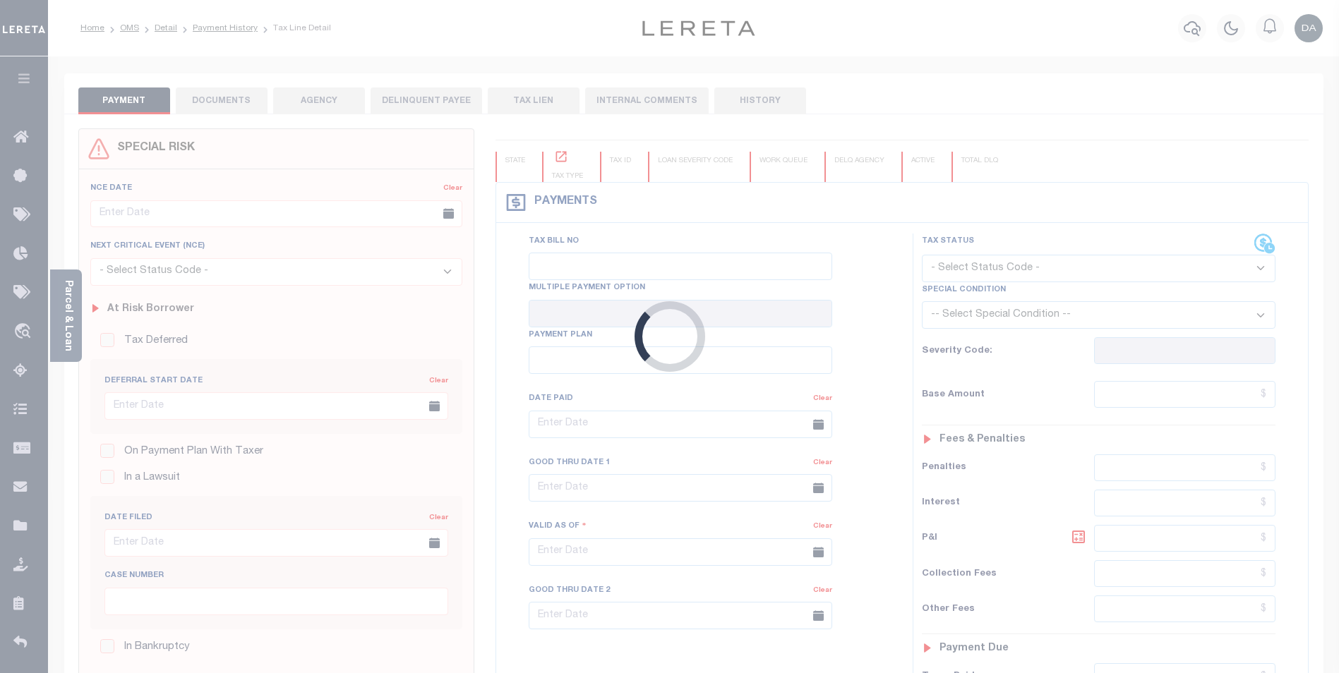
checkbox input "false"
type input "[DATE]"
select select "NW2"
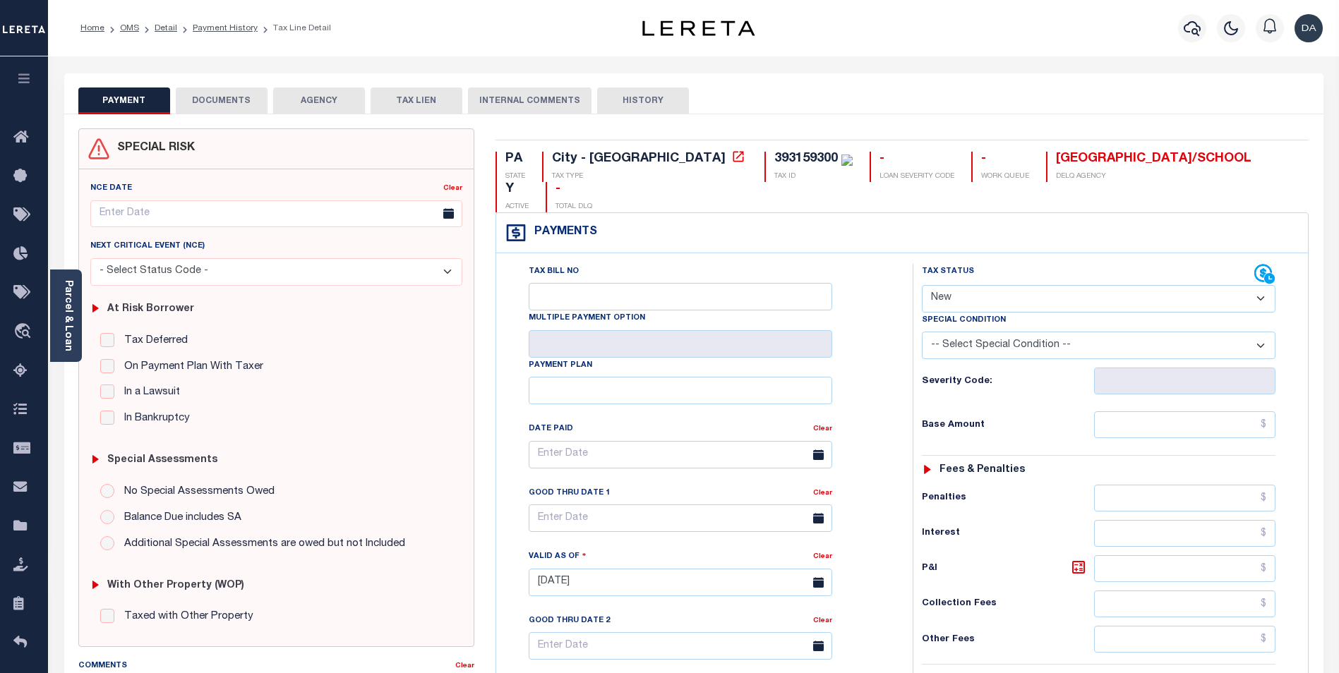
click at [218, 104] on button "DOCUMENTS" at bounding box center [222, 101] width 92 height 27
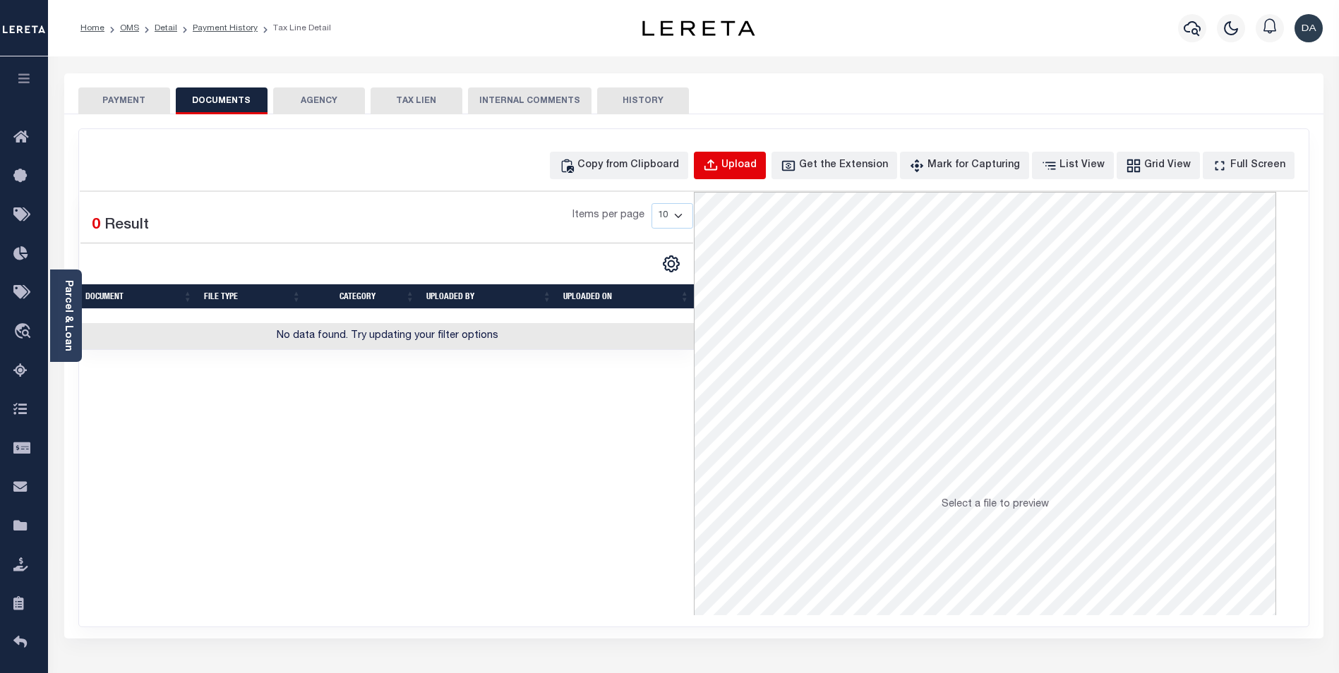
click at [757, 164] on div "Upload" at bounding box center [738, 166] width 35 height 16
select select "POP"
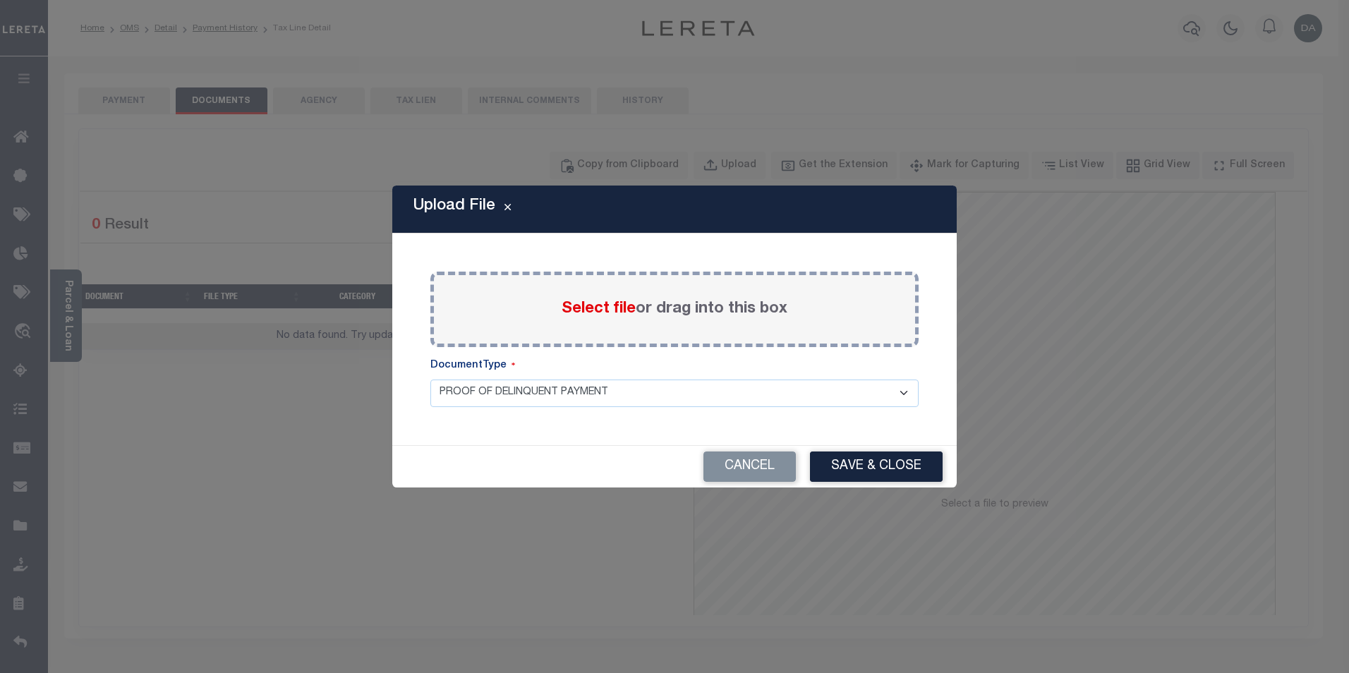
click at [586, 310] on span "Select file" at bounding box center [599, 309] width 74 height 16
click at [0, 0] on input "Select file or drag into this box" at bounding box center [0, 0] width 0 height 0
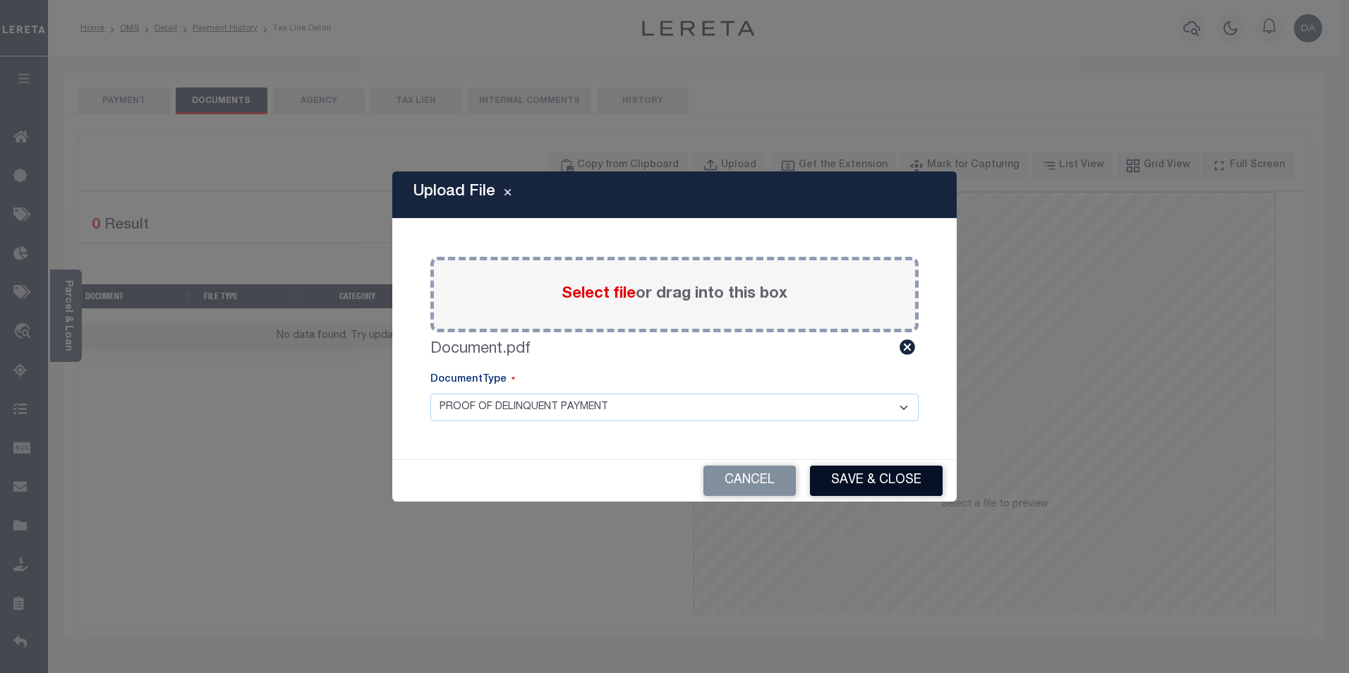
click at [877, 478] on button "Save & Close" at bounding box center [876, 481] width 133 height 30
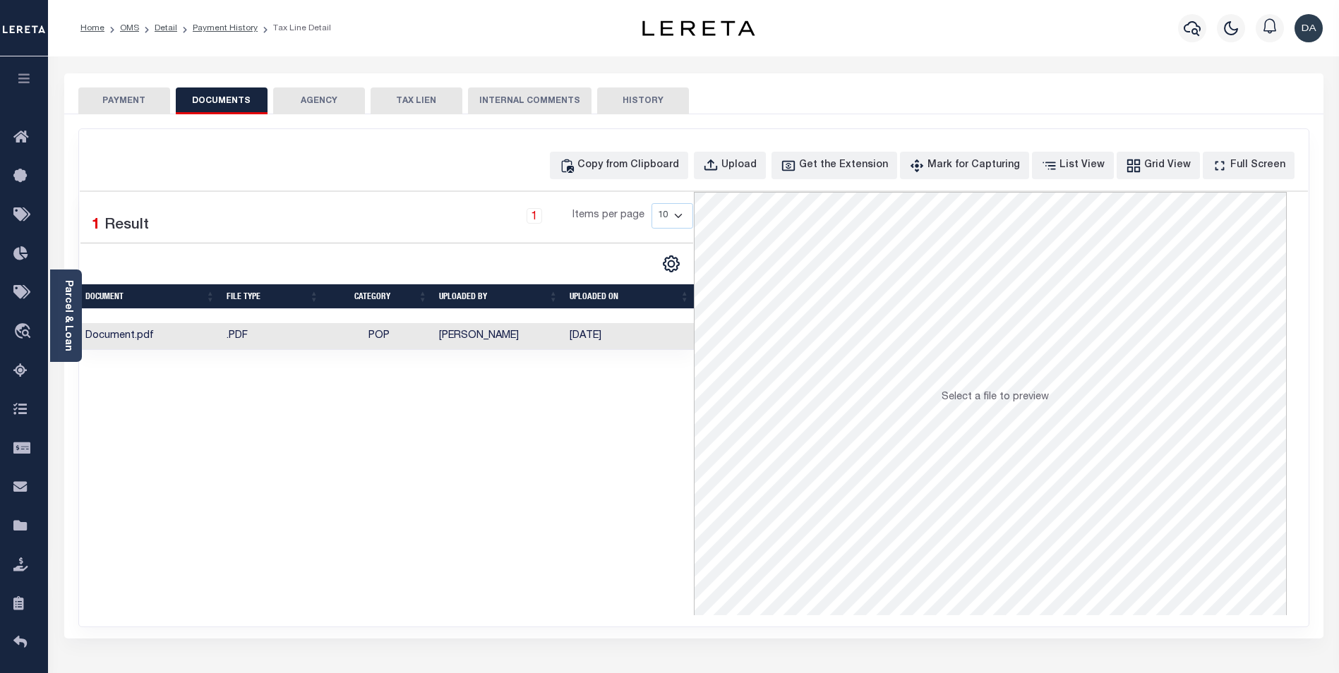
click at [317, 339] on td ".PDF" at bounding box center [273, 337] width 104 height 28
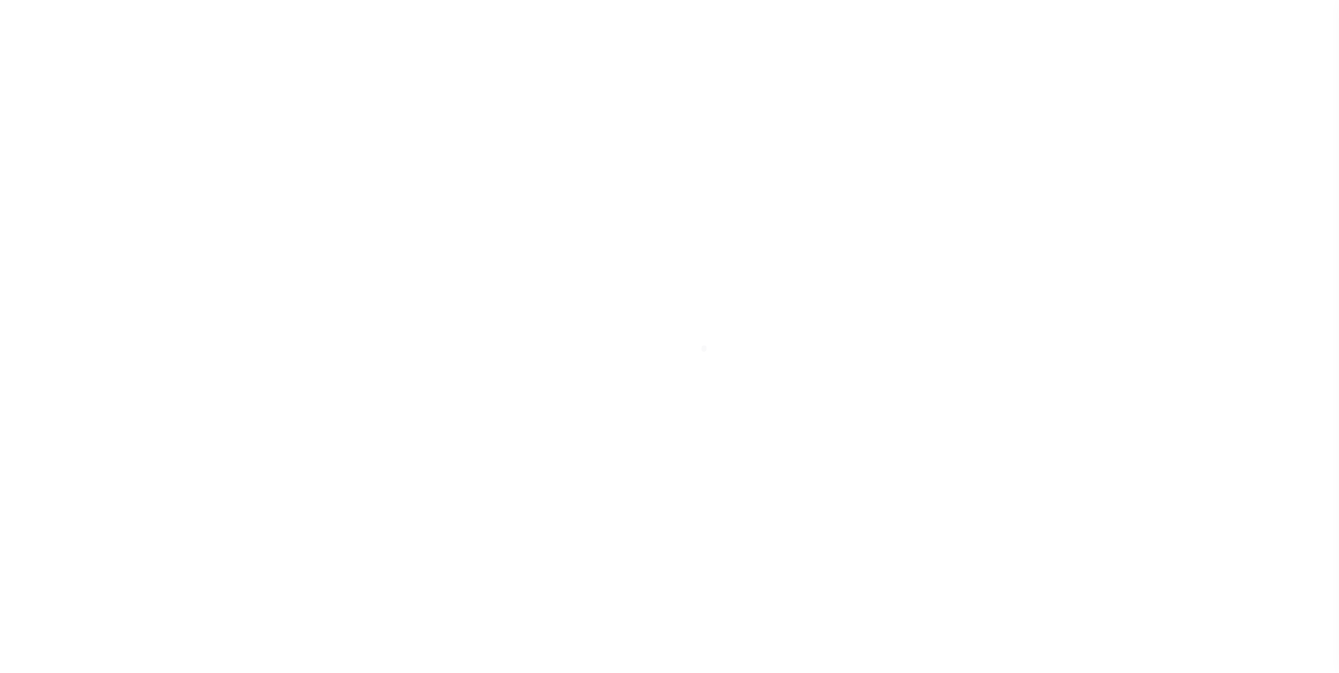
select select "10"
select select "NonEscrow"
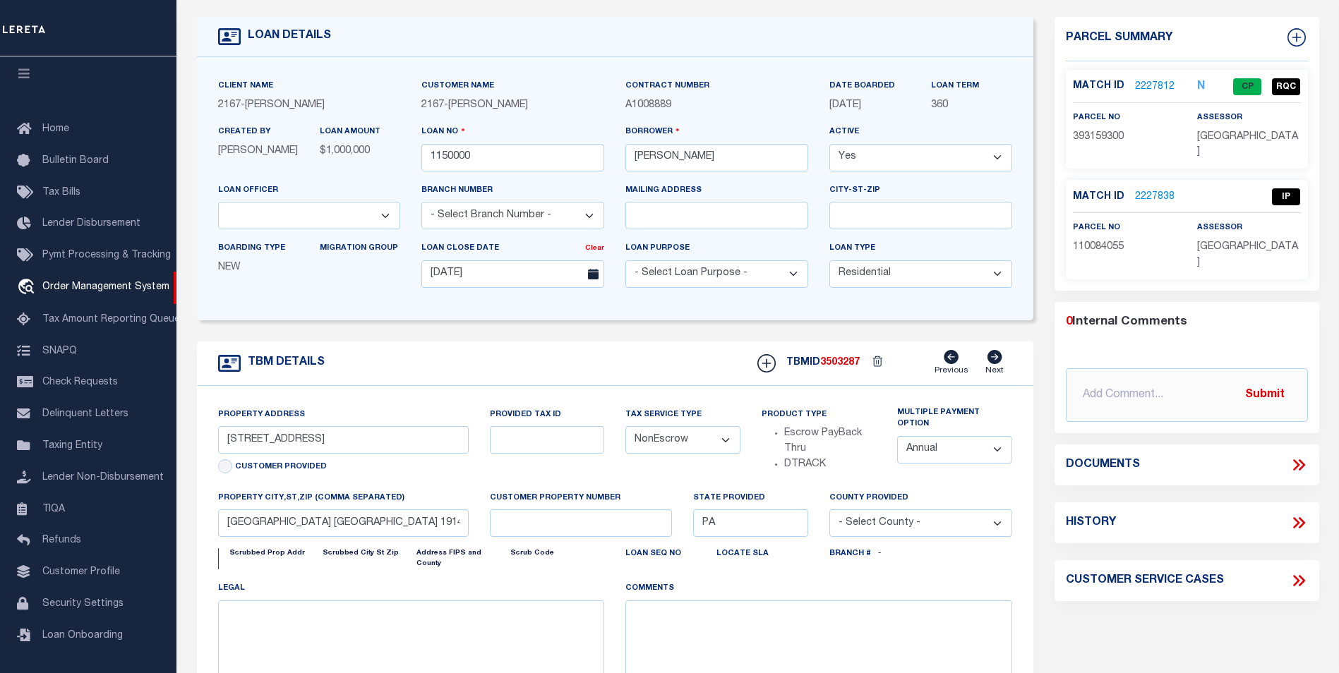
select select
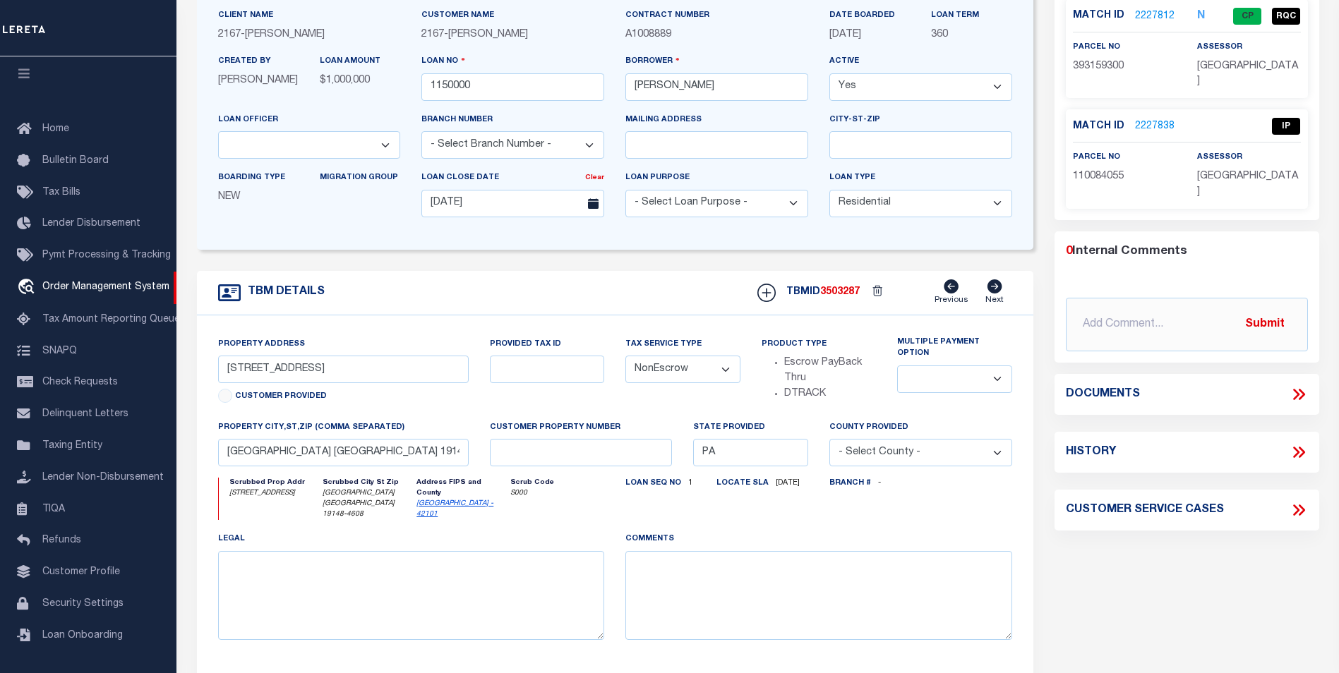
scroll to position [212, 0]
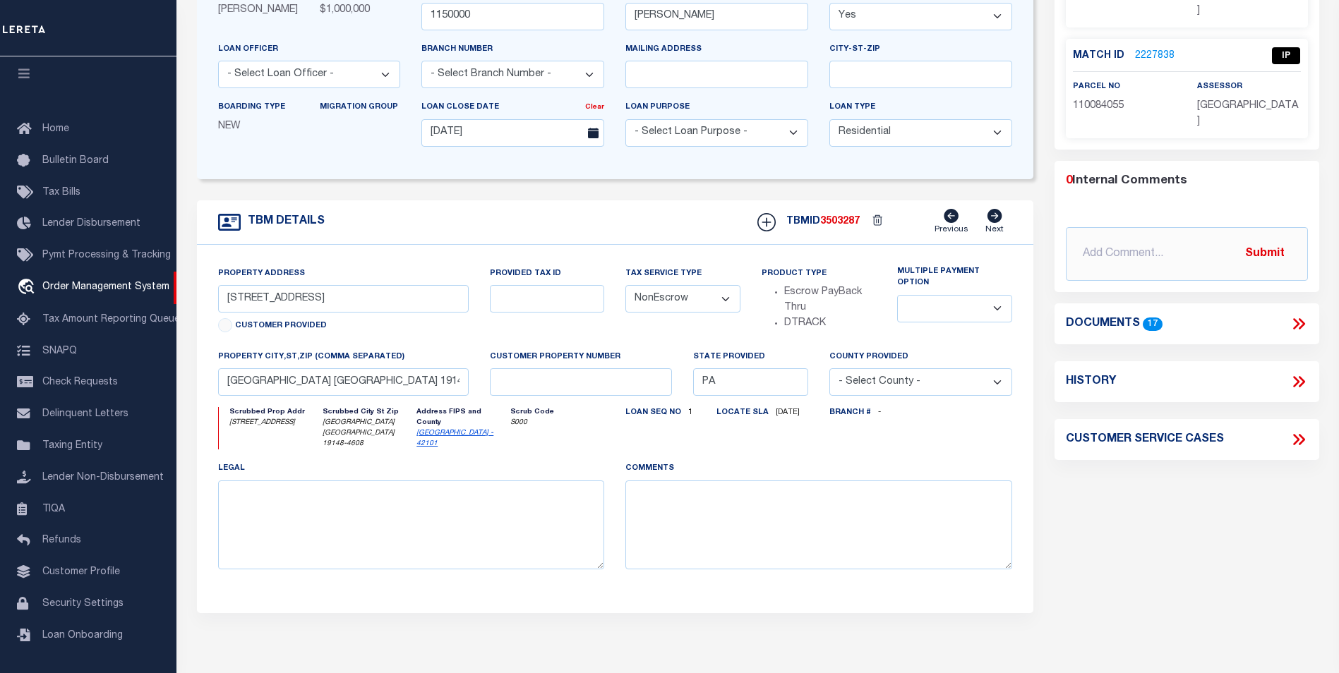
click at [1294, 323] on icon at bounding box center [1298, 324] width 18 height 18
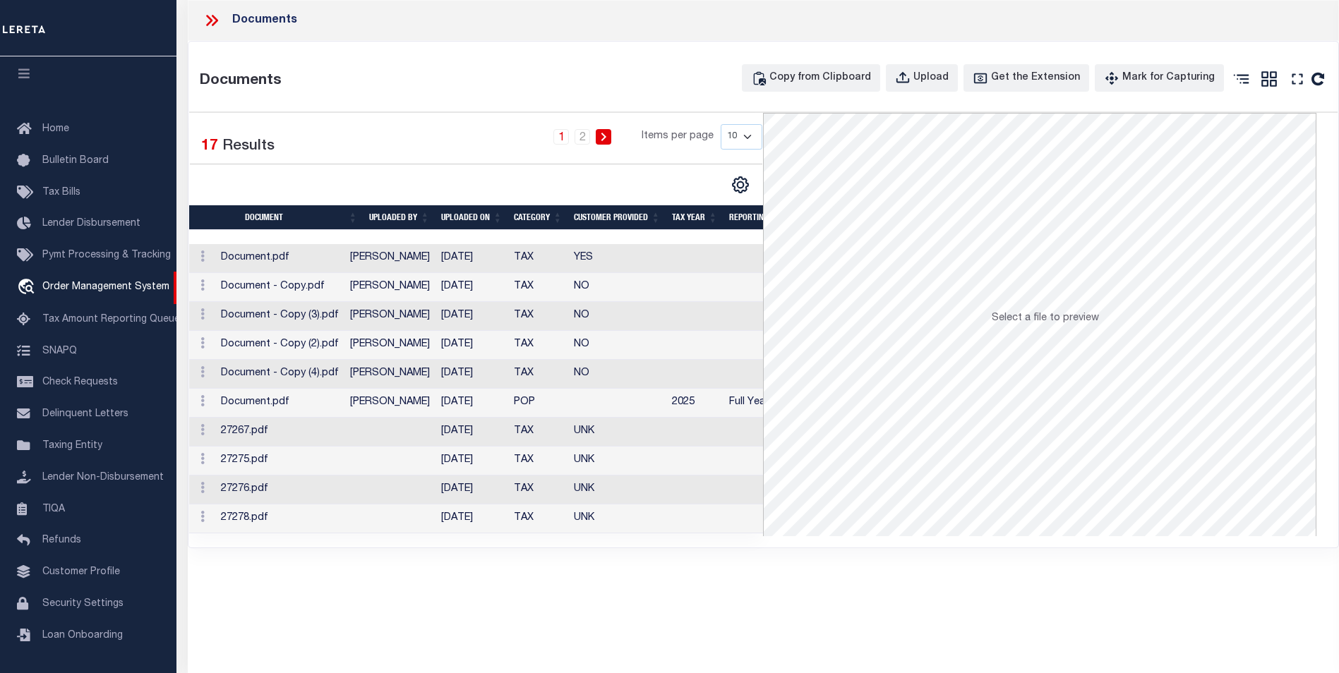
scroll to position [0, 42]
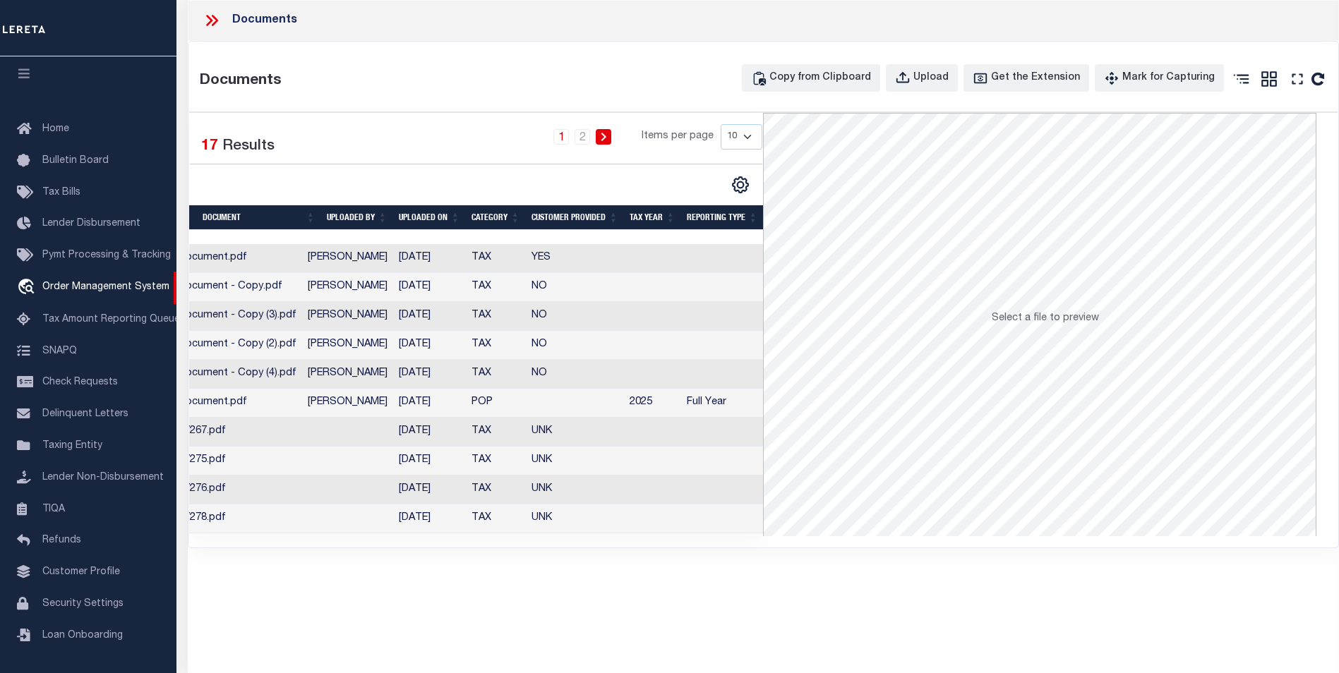
click at [741, 405] on td "Full Year" at bounding box center [722, 403] width 83 height 29
